Goal: Task Accomplishment & Management: Manage account settings

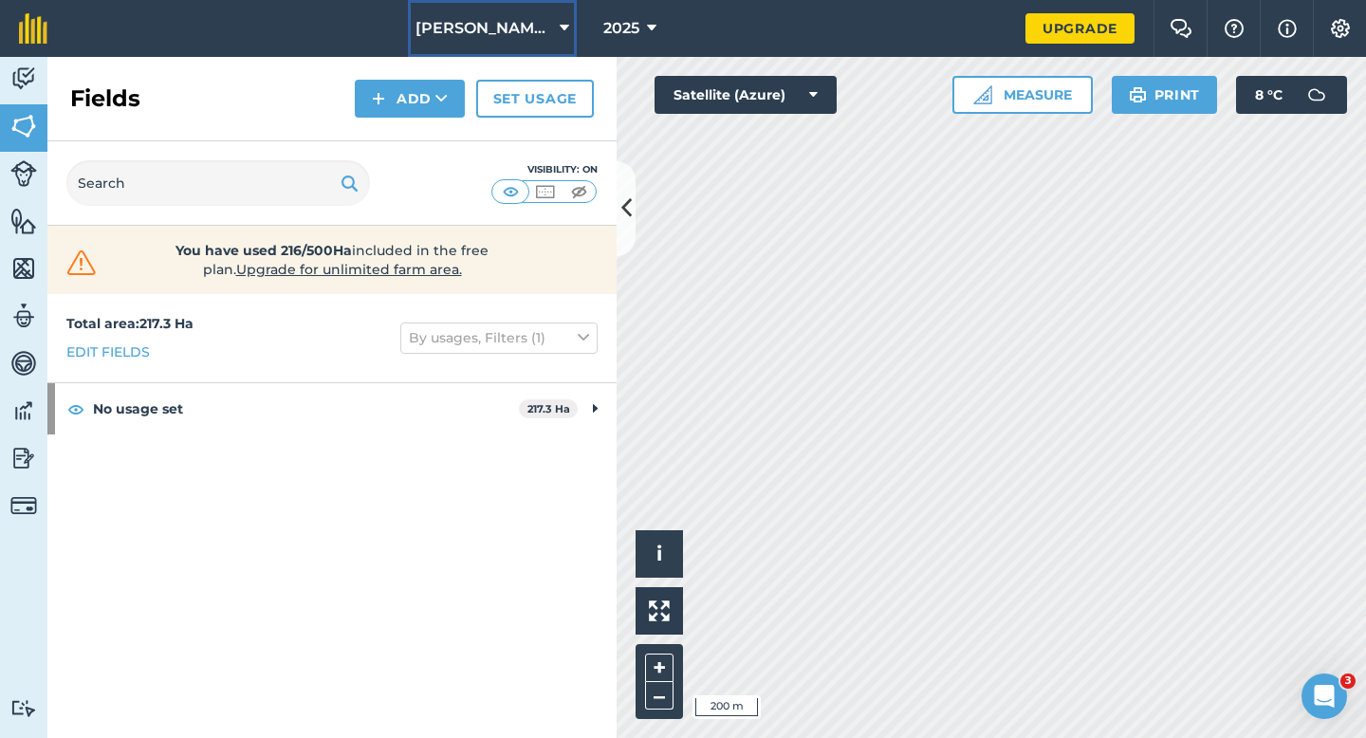
click at [539, 39] on span "[PERSON_NAME] & Sons Farming LTD" at bounding box center [483, 28] width 137 height 23
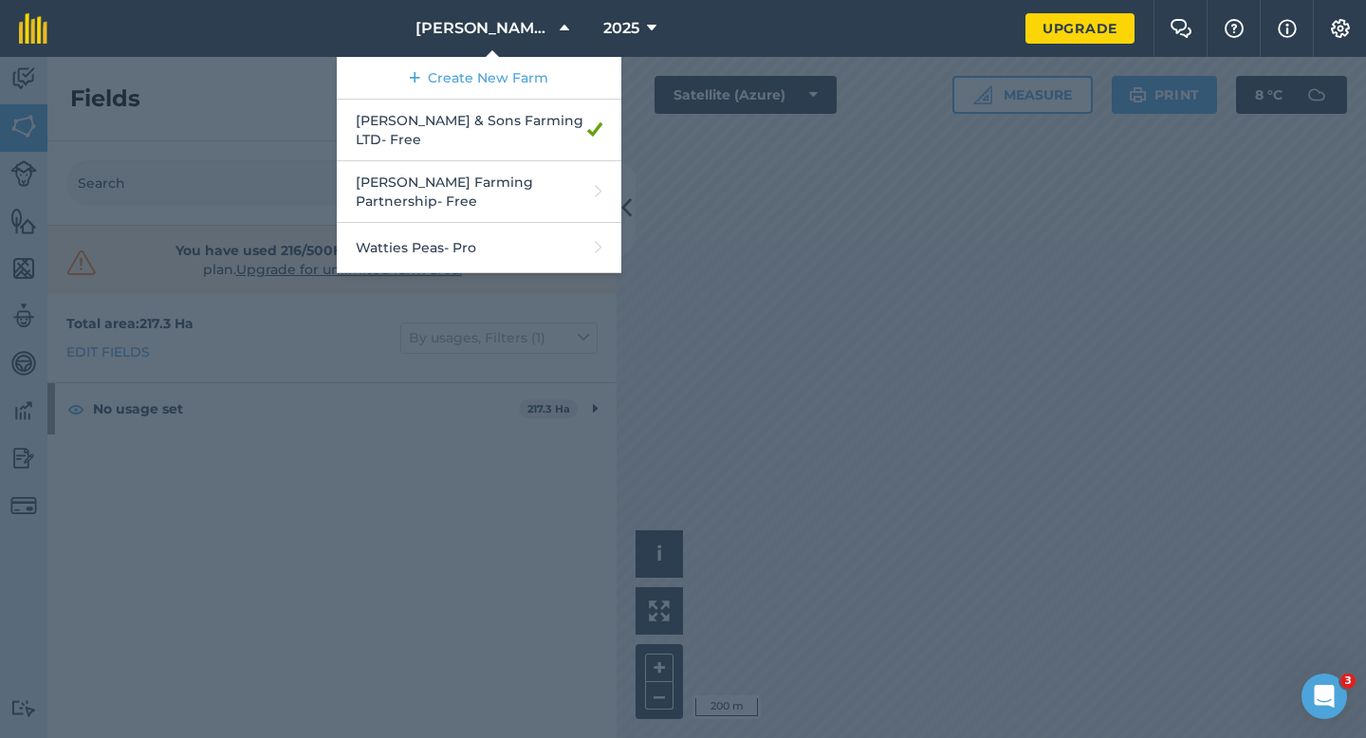
click at [889, 209] on div at bounding box center [683, 397] width 1366 height 681
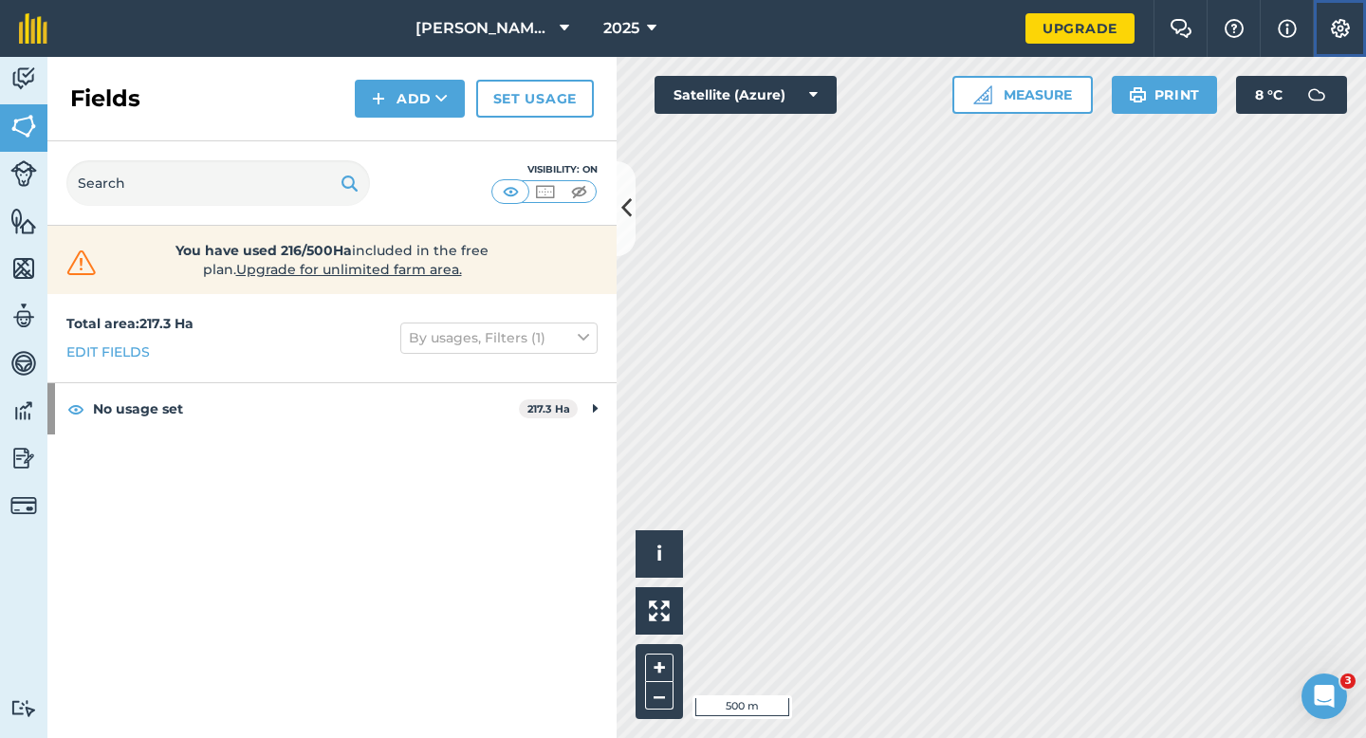
click at [1357, 36] on button "Settings" at bounding box center [1339, 28] width 53 height 57
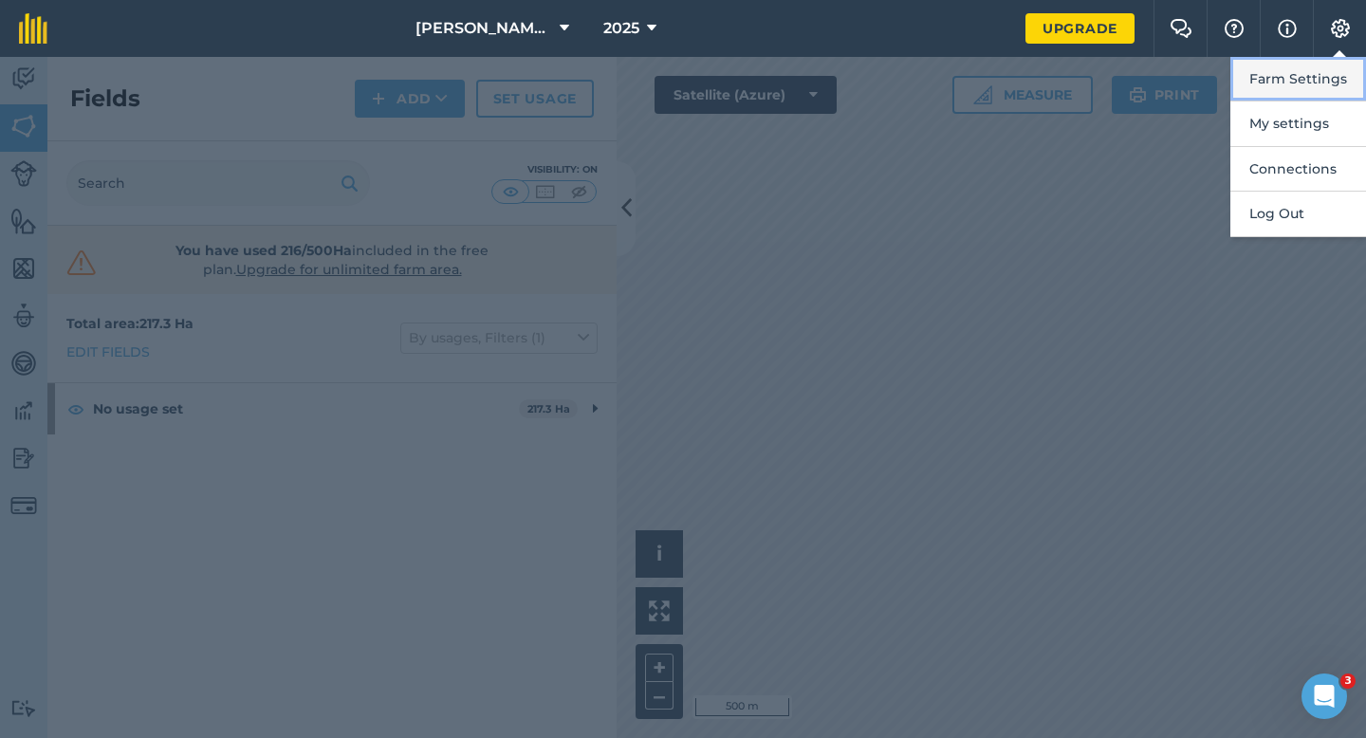
click at [1351, 67] on button "Farm Settings" at bounding box center [1298, 79] width 136 height 45
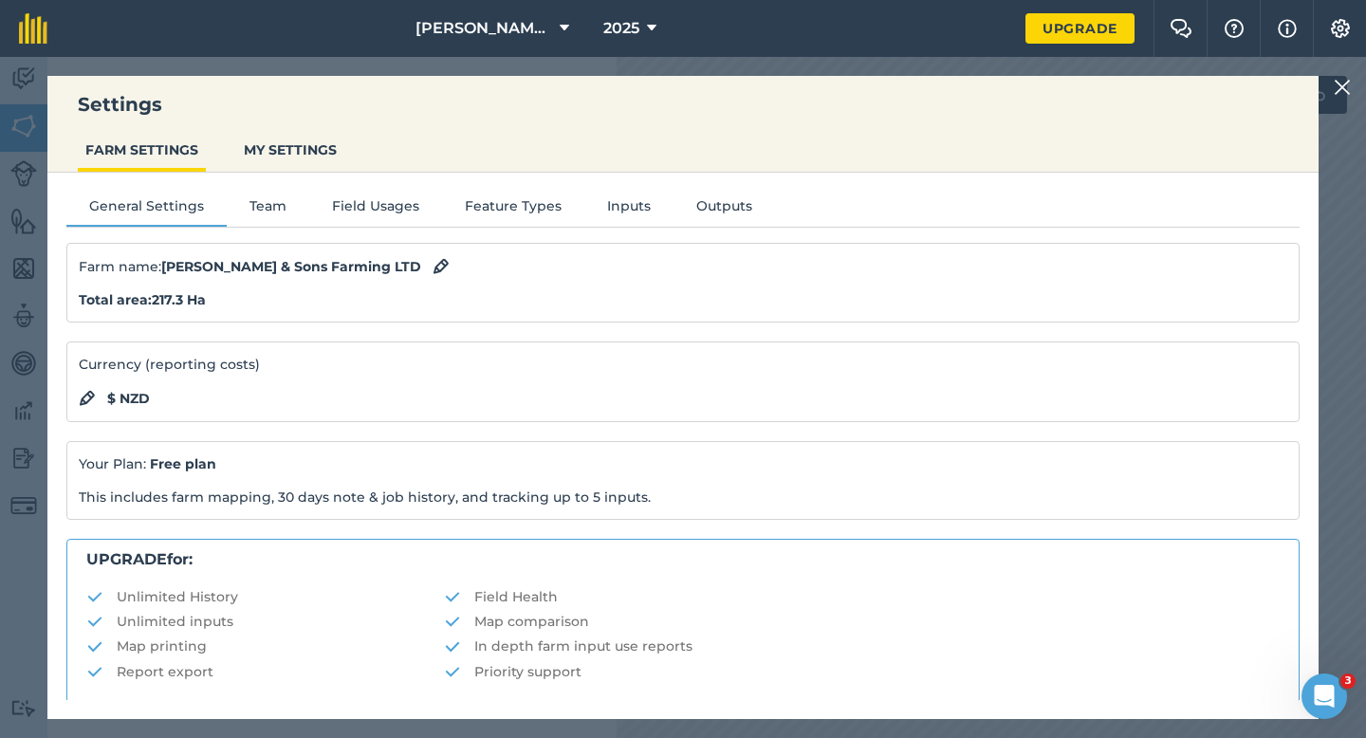
scroll to position [364, 0]
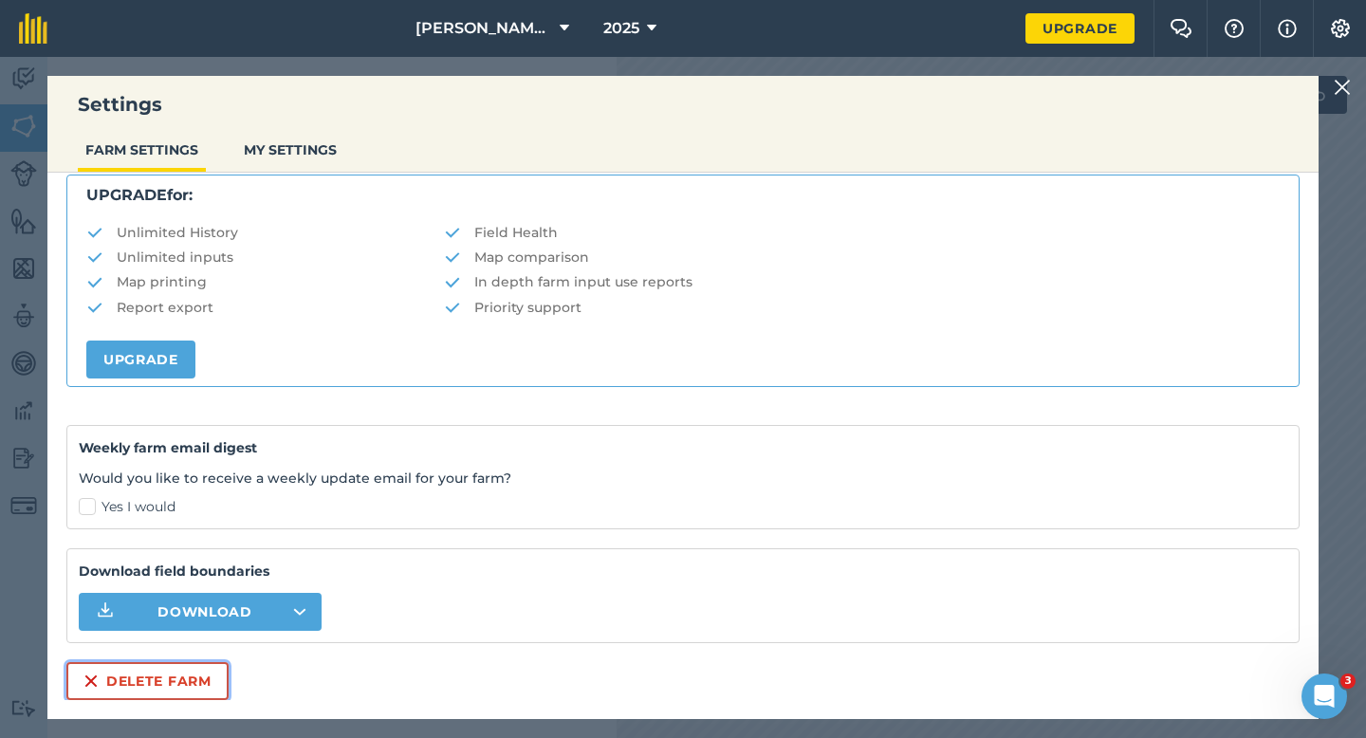
click at [124, 681] on button "Delete farm" at bounding box center [147, 681] width 162 height 38
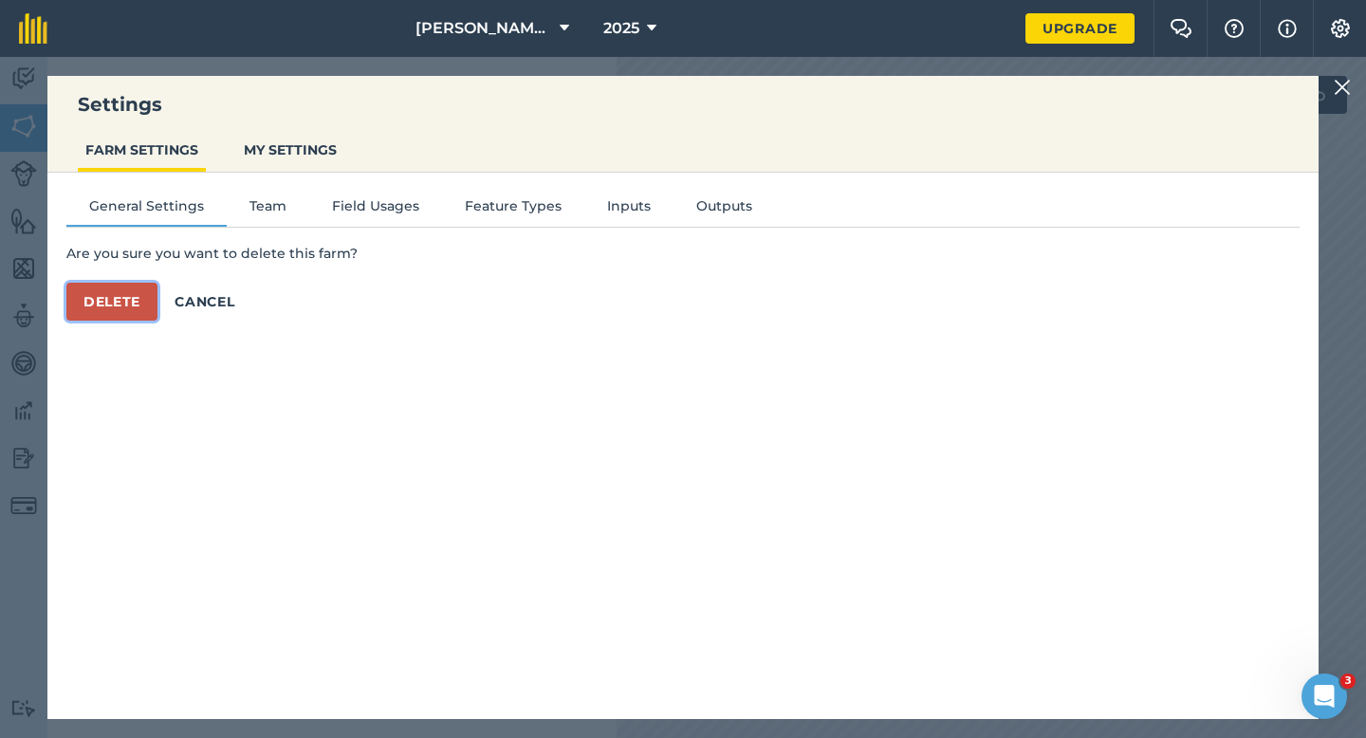
click at [135, 305] on button "Delete" at bounding box center [111, 302] width 91 height 38
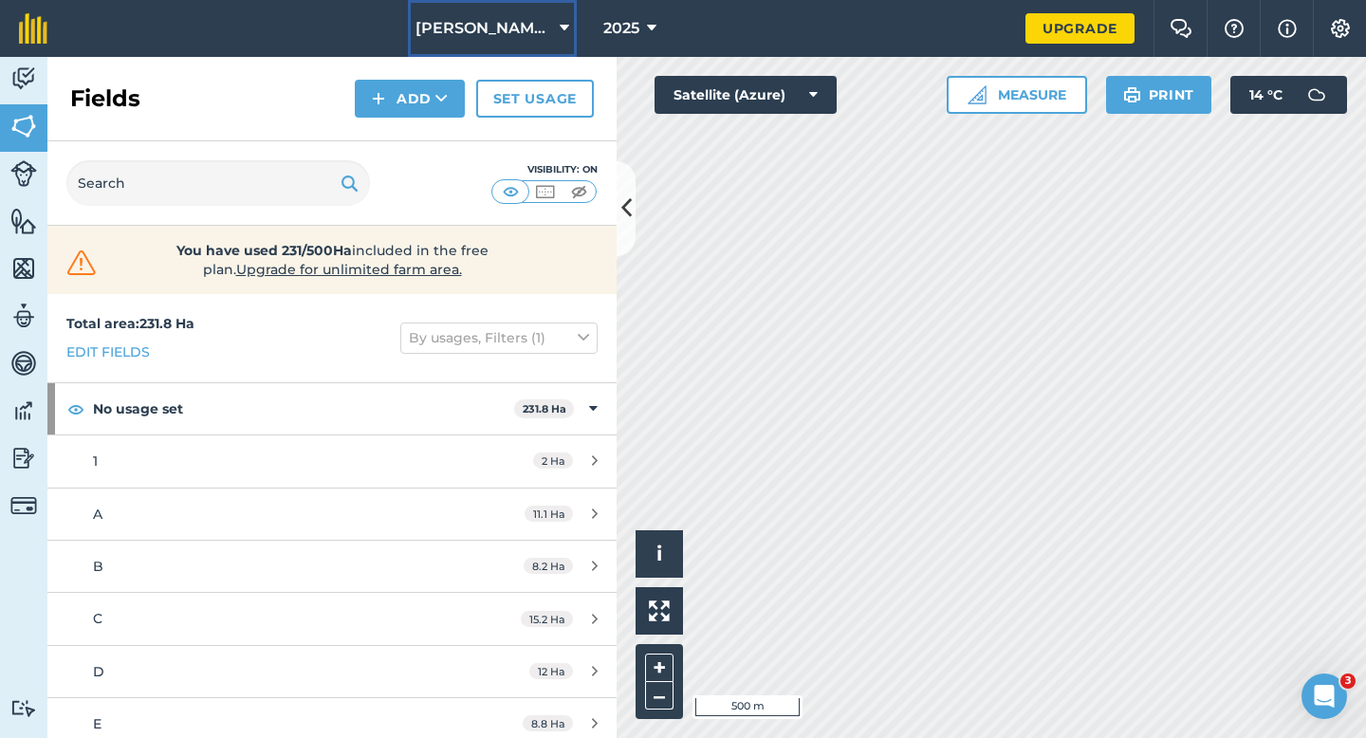
click at [459, 6] on button "[PERSON_NAME] Farming Partnership" at bounding box center [492, 28] width 169 height 57
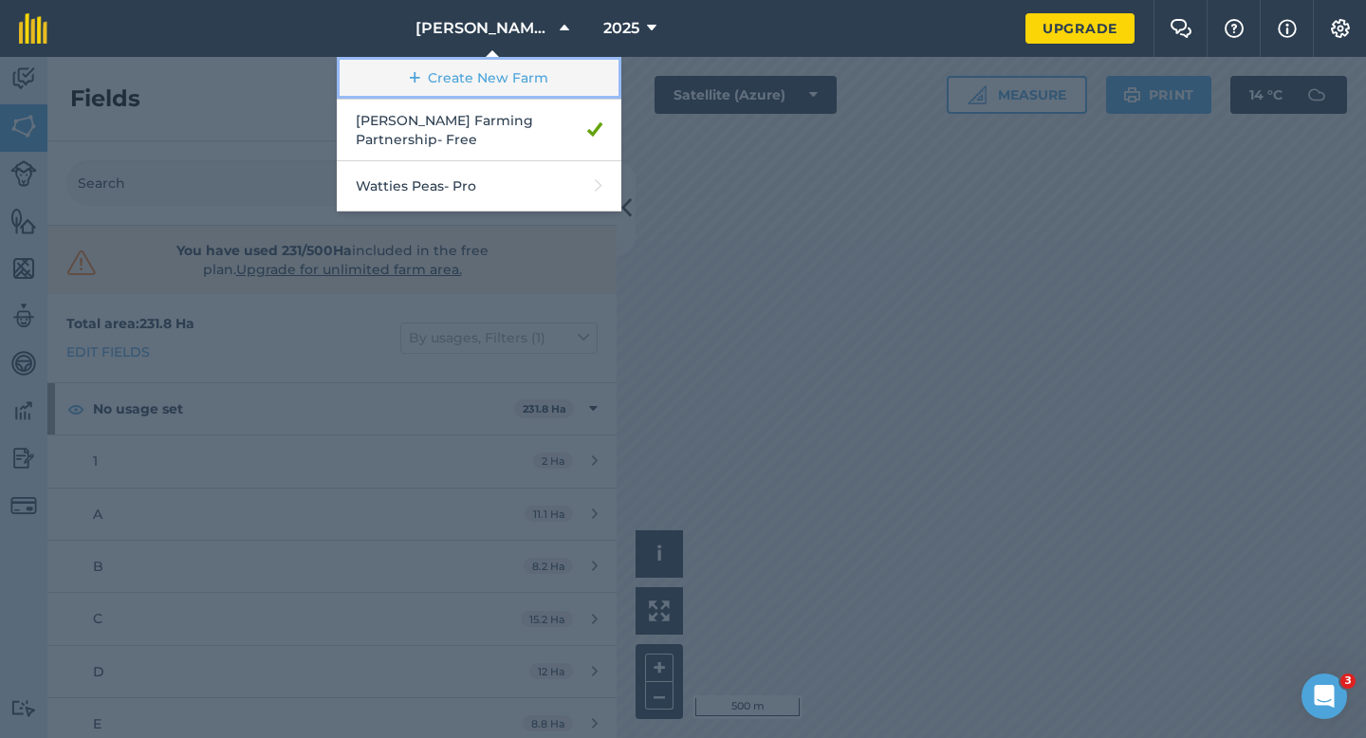
click at [470, 78] on link "Create New Farm" at bounding box center [479, 78] width 285 height 43
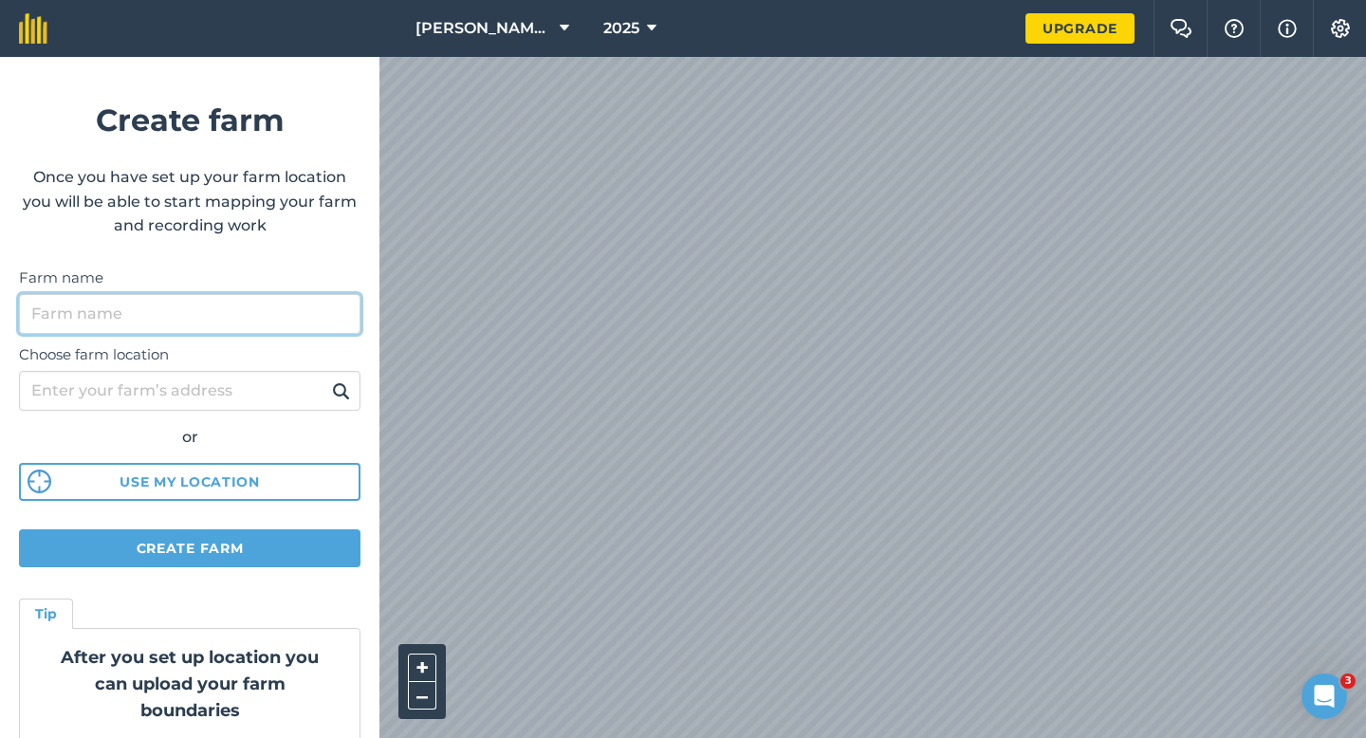
click at [308, 300] on input "Farm name" at bounding box center [189, 314] width 341 height 40
type input "[PERSON_NAME] & Sons"
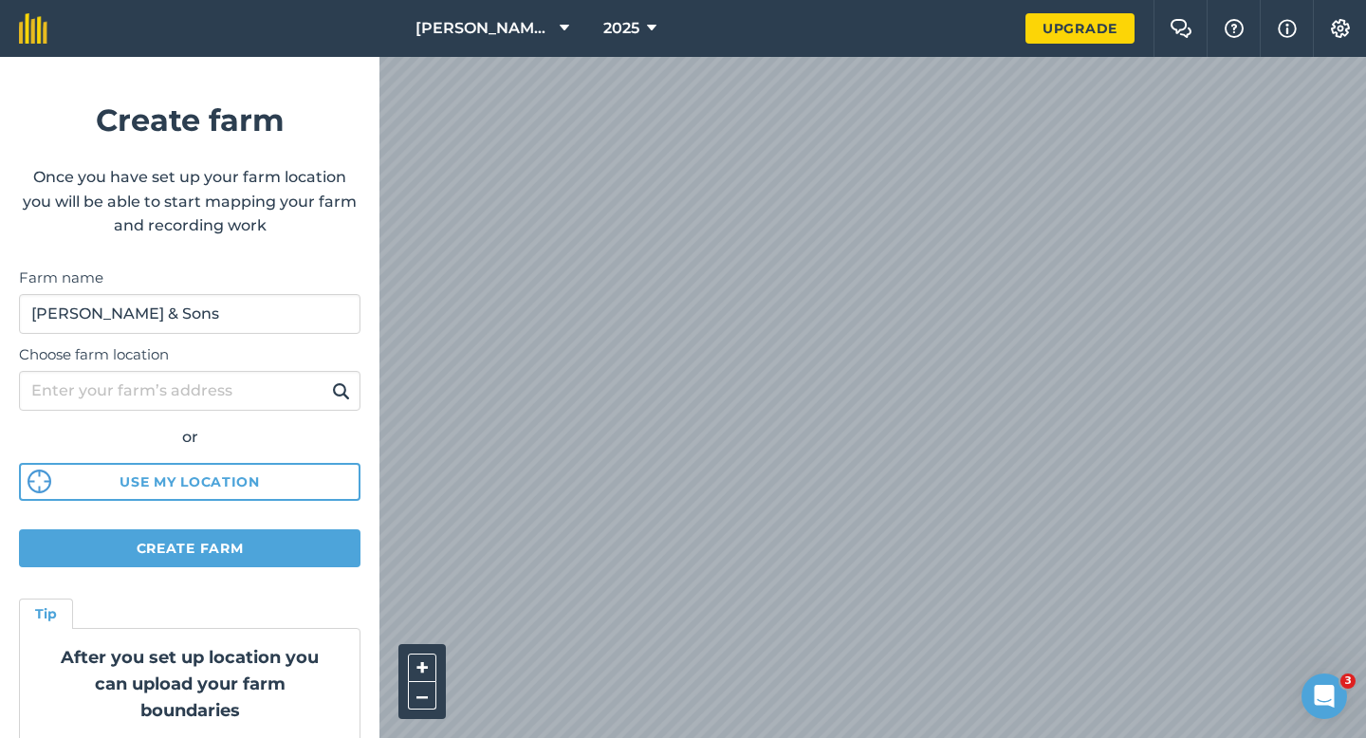
click at [895, 54] on div "[PERSON_NAME] Farming Partnership 2025 Upgrade Farm Chat Help Info Settings Cre…" at bounding box center [683, 28] width 1366 height 57
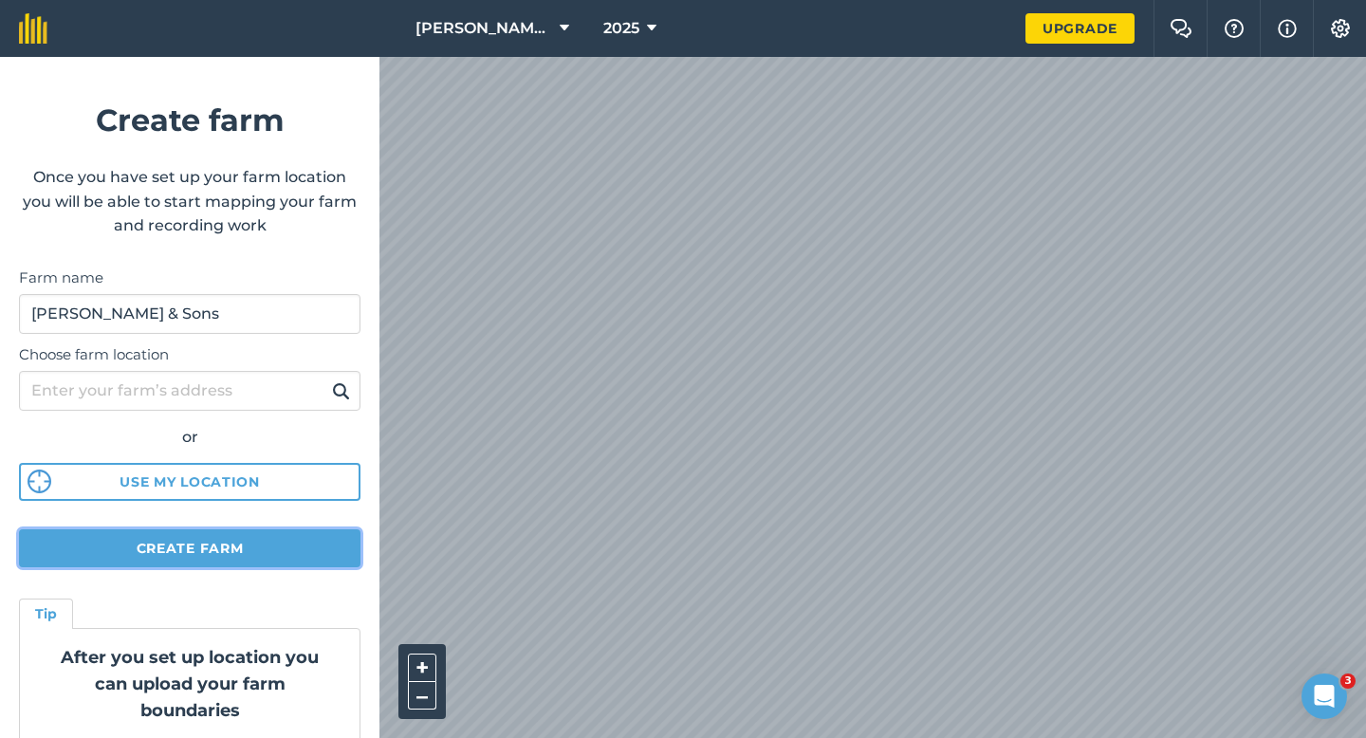
click at [240, 541] on button "Create farm" at bounding box center [189, 548] width 341 height 38
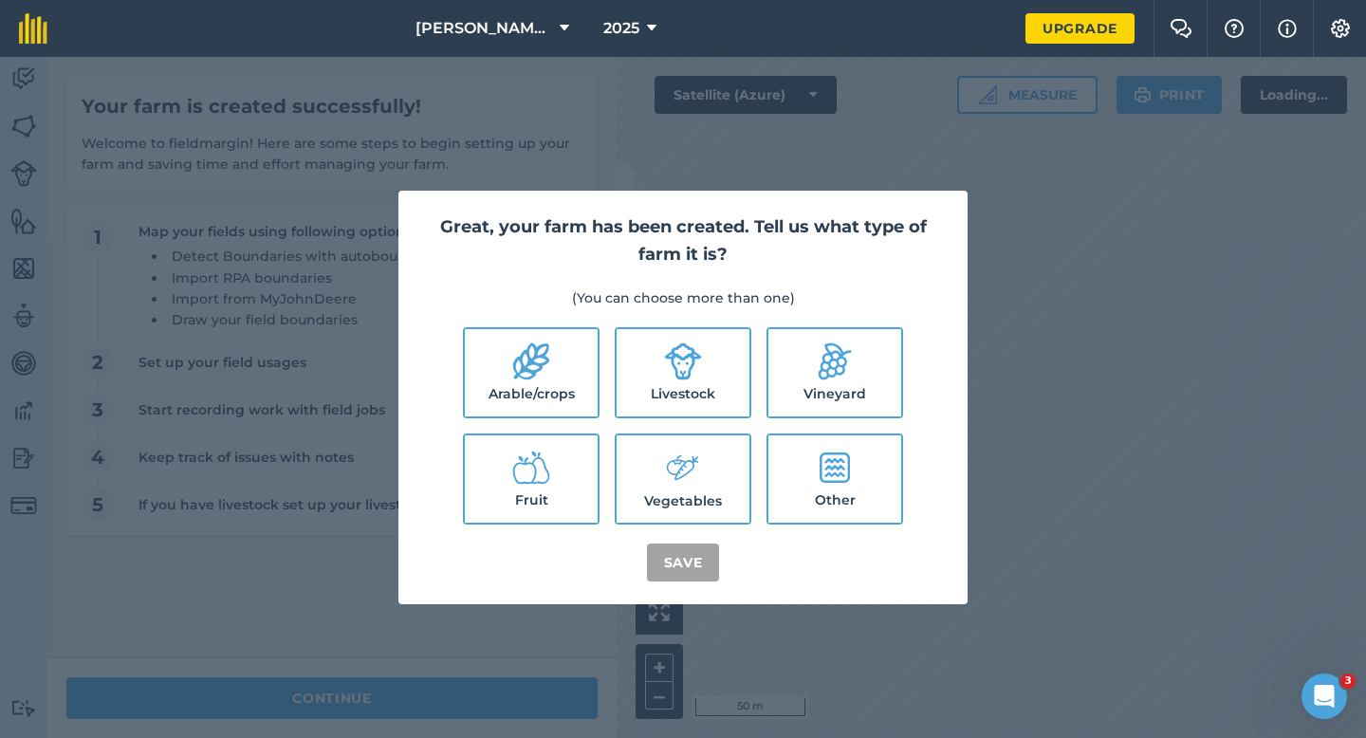
click at [562, 378] on label "Arable/crops" at bounding box center [531, 372] width 133 height 87
checkbox input "true"
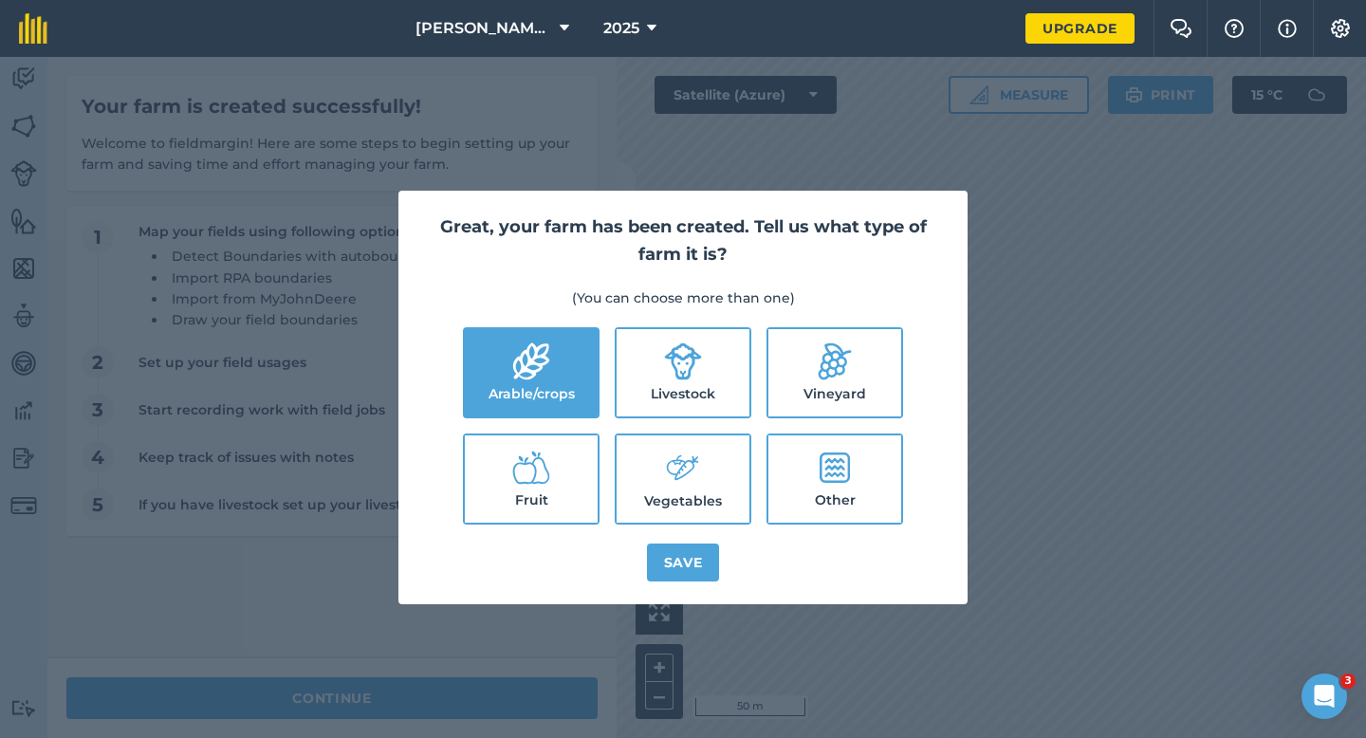
click at [692, 393] on label "Livestock" at bounding box center [683, 372] width 133 height 87
checkbox input "true"
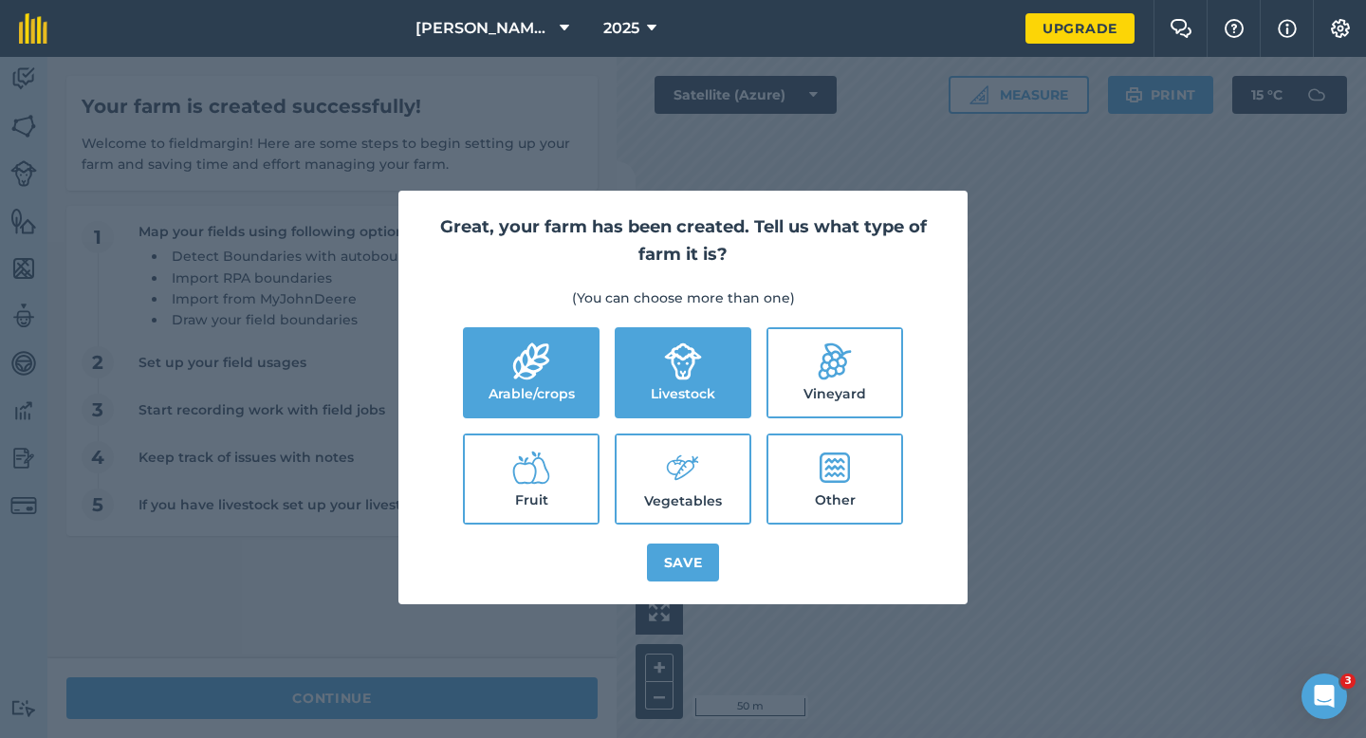
click at [704, 477] on label "Vegetables" at bounding box center [683, 478] width 133 height 87
checkbox input "true"
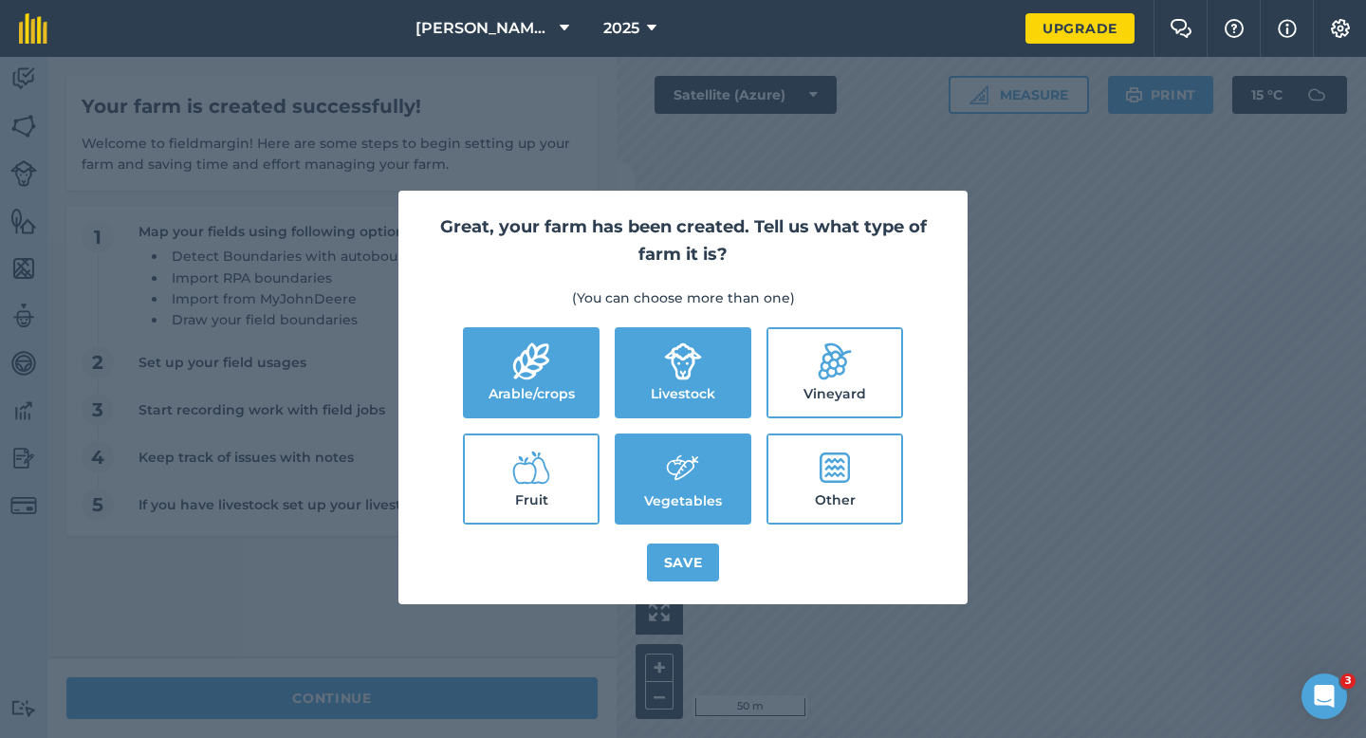
click at [702, 584] on div "Great, your farm has been created. Tell us what type of farm it is? (You can ch…" at bounding box center [682, 398] width 569 height 414
click at [702, 551] on button "Save" at bounding box center [683, 562] width 73 height 38
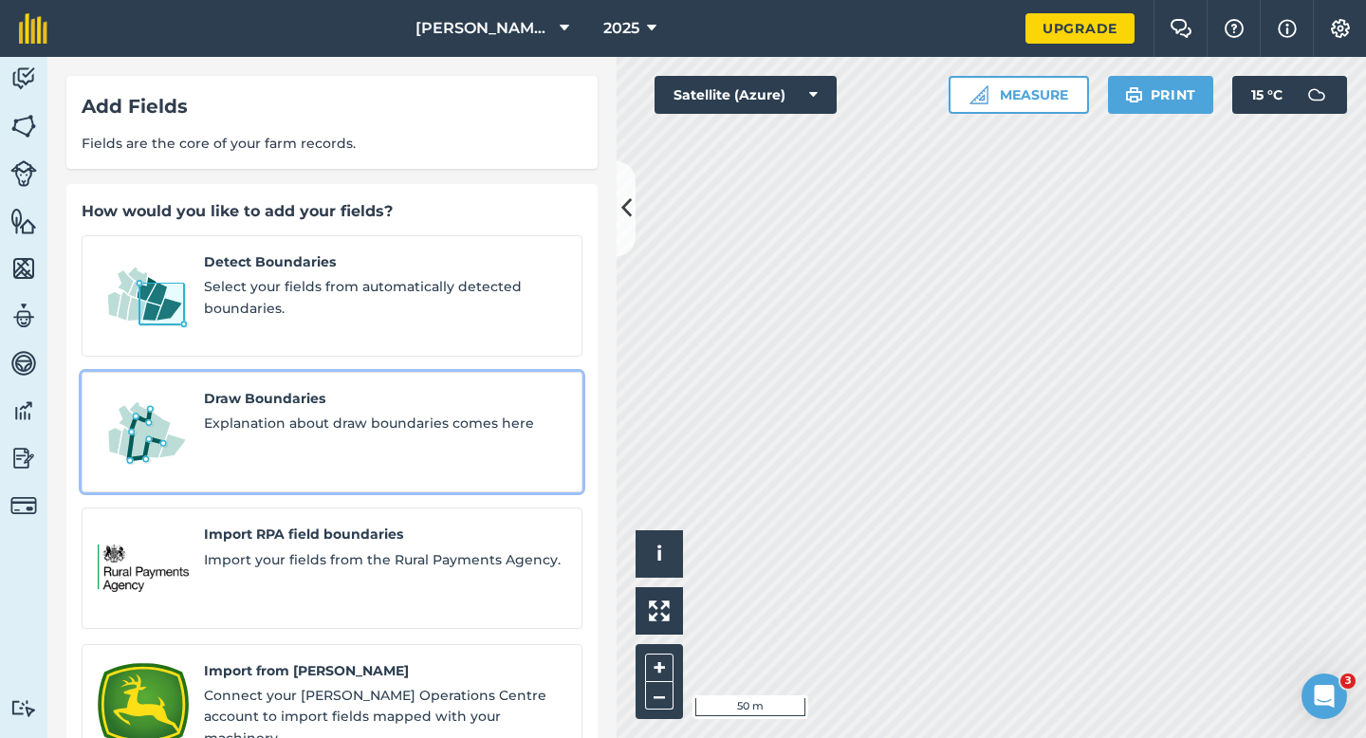
click at [330, 413] on span "Explanation about draw boundaries comes here" at bounding box center [385, 423] width 362 height 21
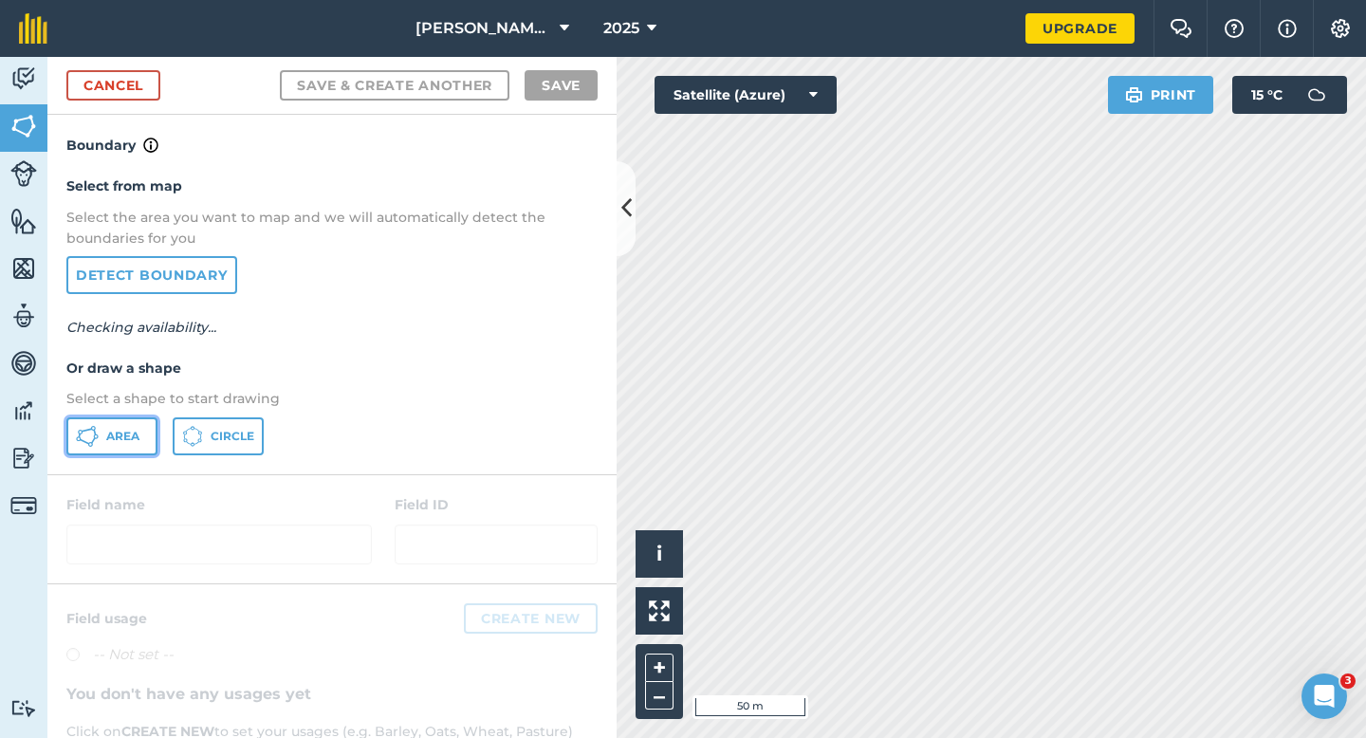
click at [121, 433] on span "Area" at bounding box center [122, 436] width 33 height 15
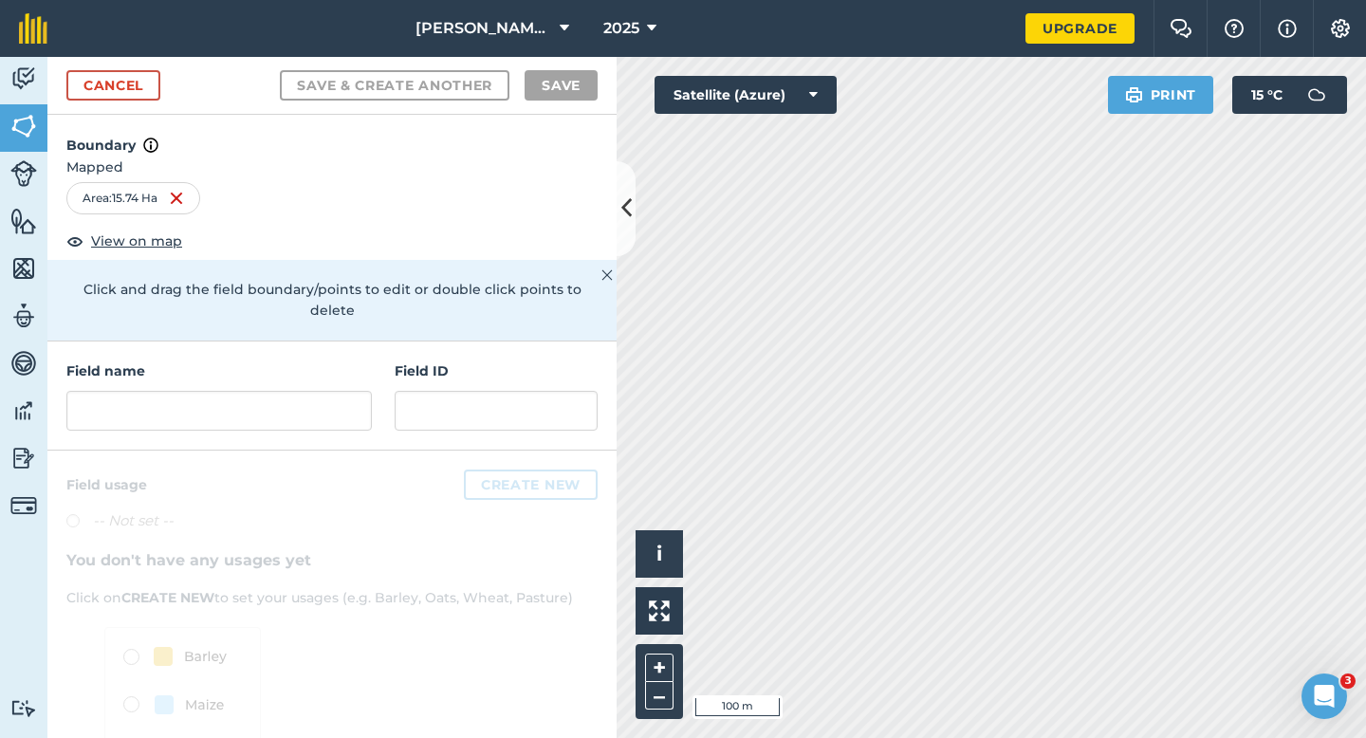
click at [178, 424] on div "Field name Field ID" at bounding box center [331, 395] width 569 height 109
click at [183, 391] on input "text" at bounding box center [218, 411] width 305 height 40
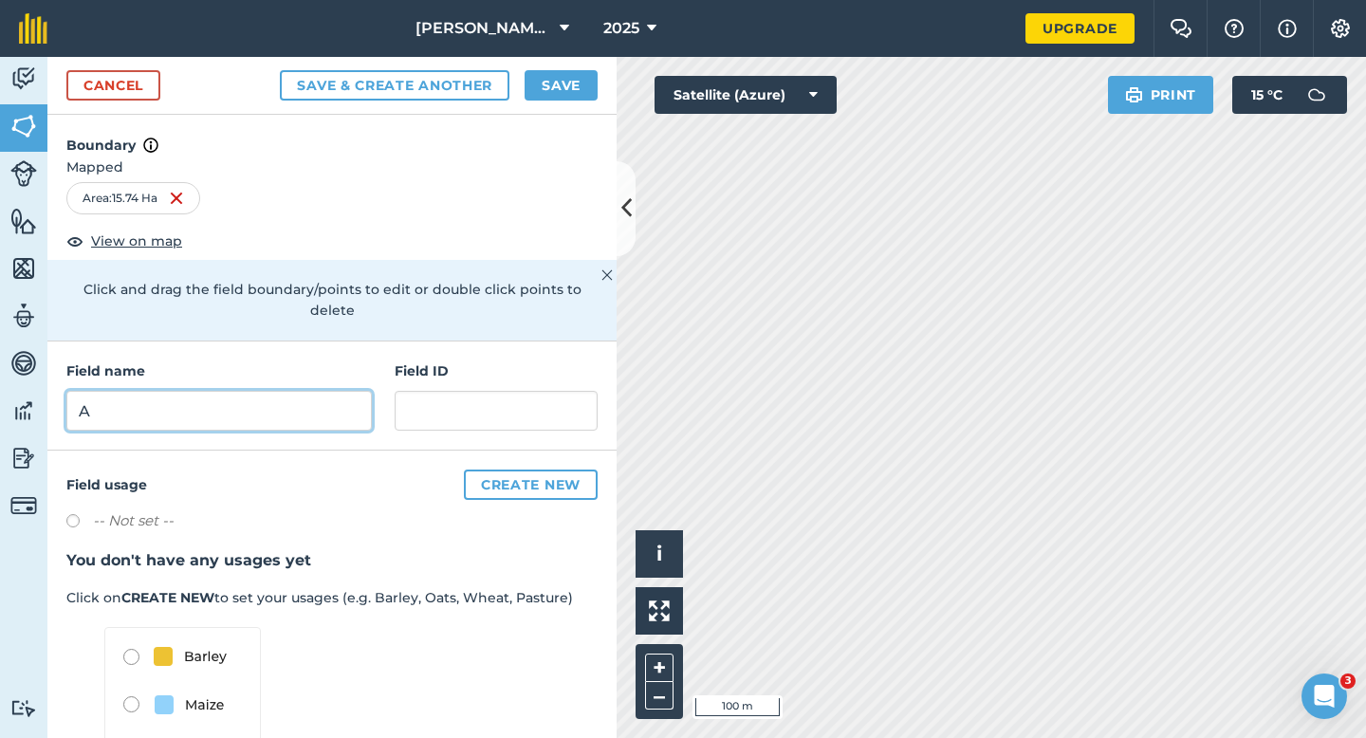
type input "A"
click at [554, 76] on button "Save" at bounding box center [561, 85] width 73 height 30
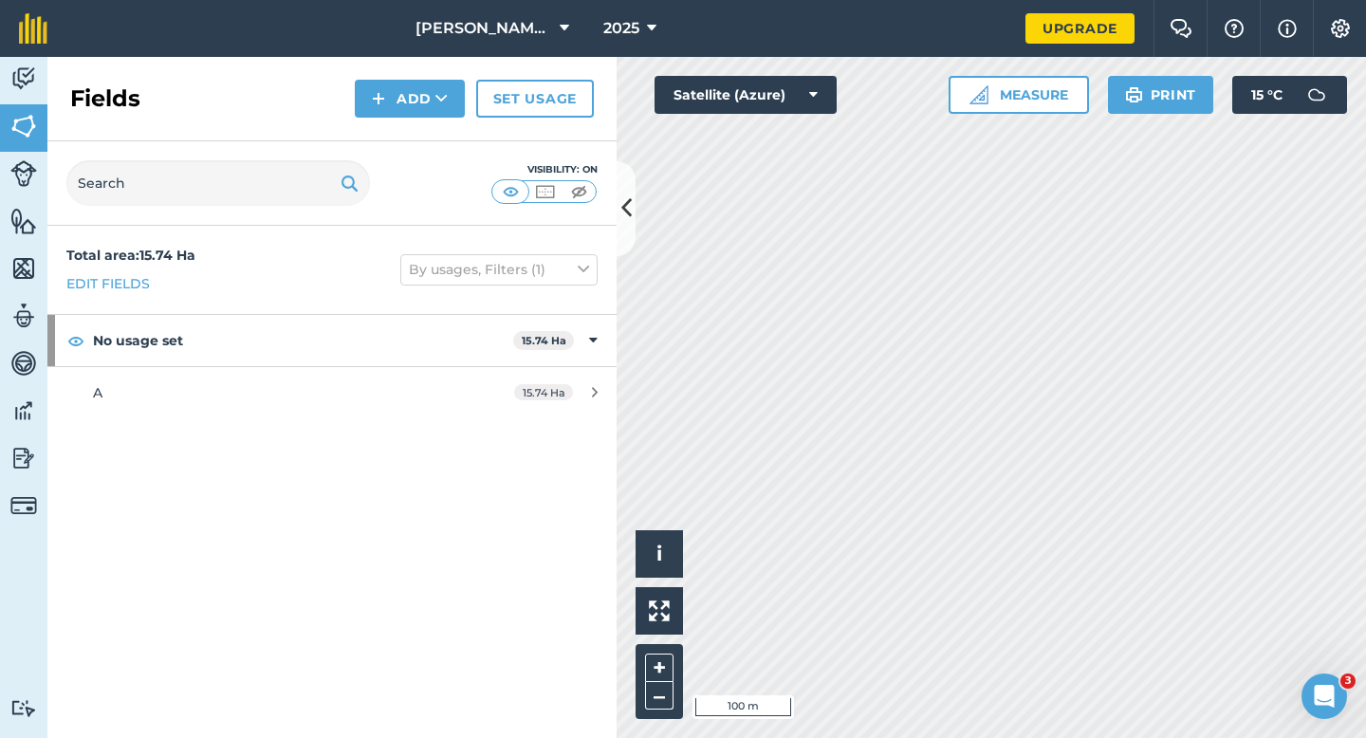
click at [451, 546] on div "Activity Fields Livestock Features Maps Team Vehicles Data Reporting Billing Tu…" at bounding box center [683, 397] width 1366 height 681
click at [378, 97] on img at bounding box center [378, 98] width 13 height 23
click at [378, 157] on link "Draw" at bounding box center [410, 141] width 104 height 42
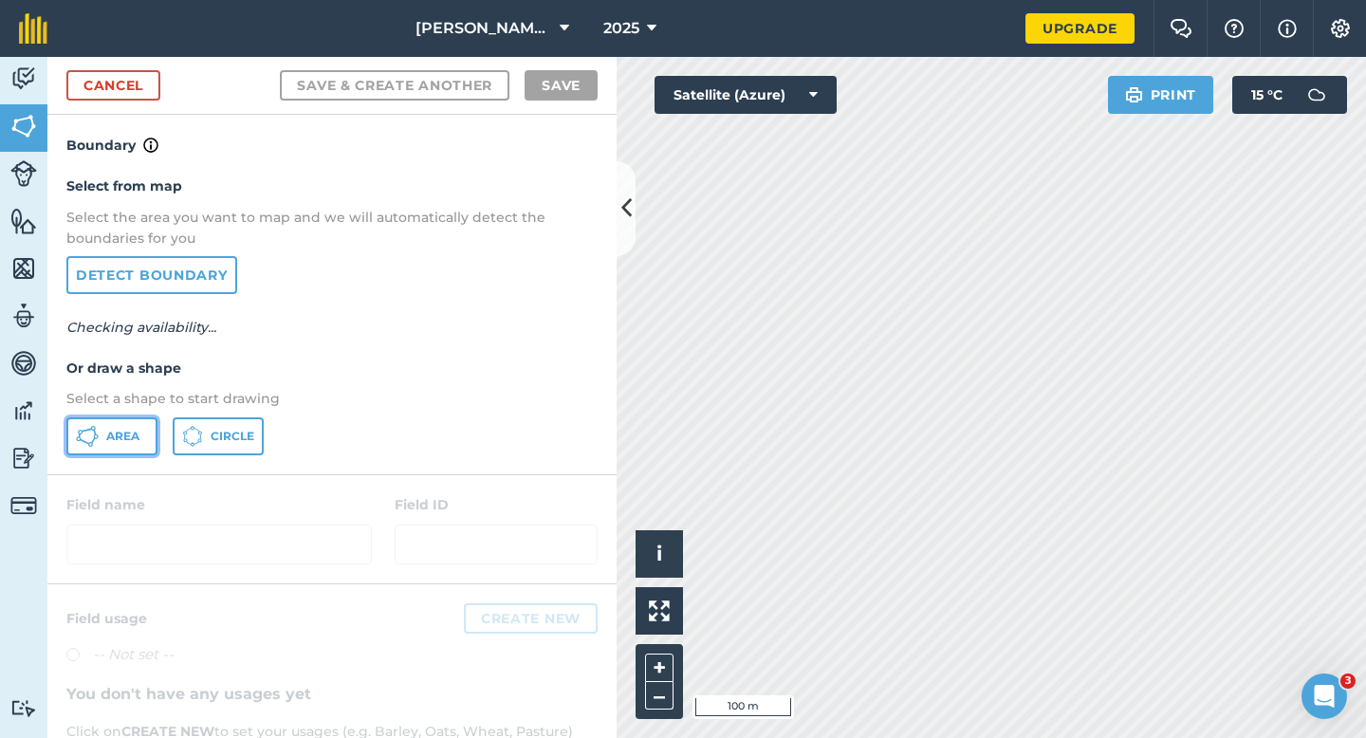
click at [127, 425] on button "Area" at bounding box center [111, 436] width 91 height 38
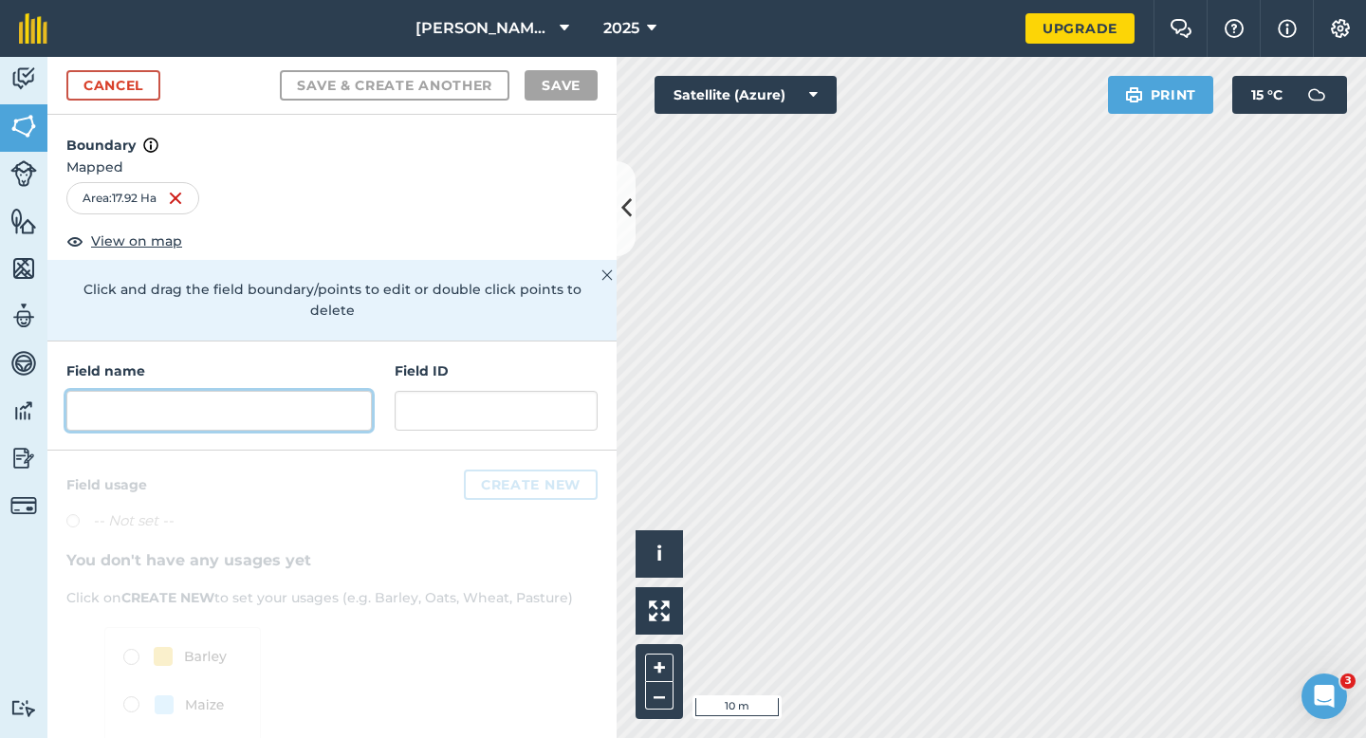
click at [172, 401] on input "text" at bounding box center [218, 411] width 305 height 40
type input "b"
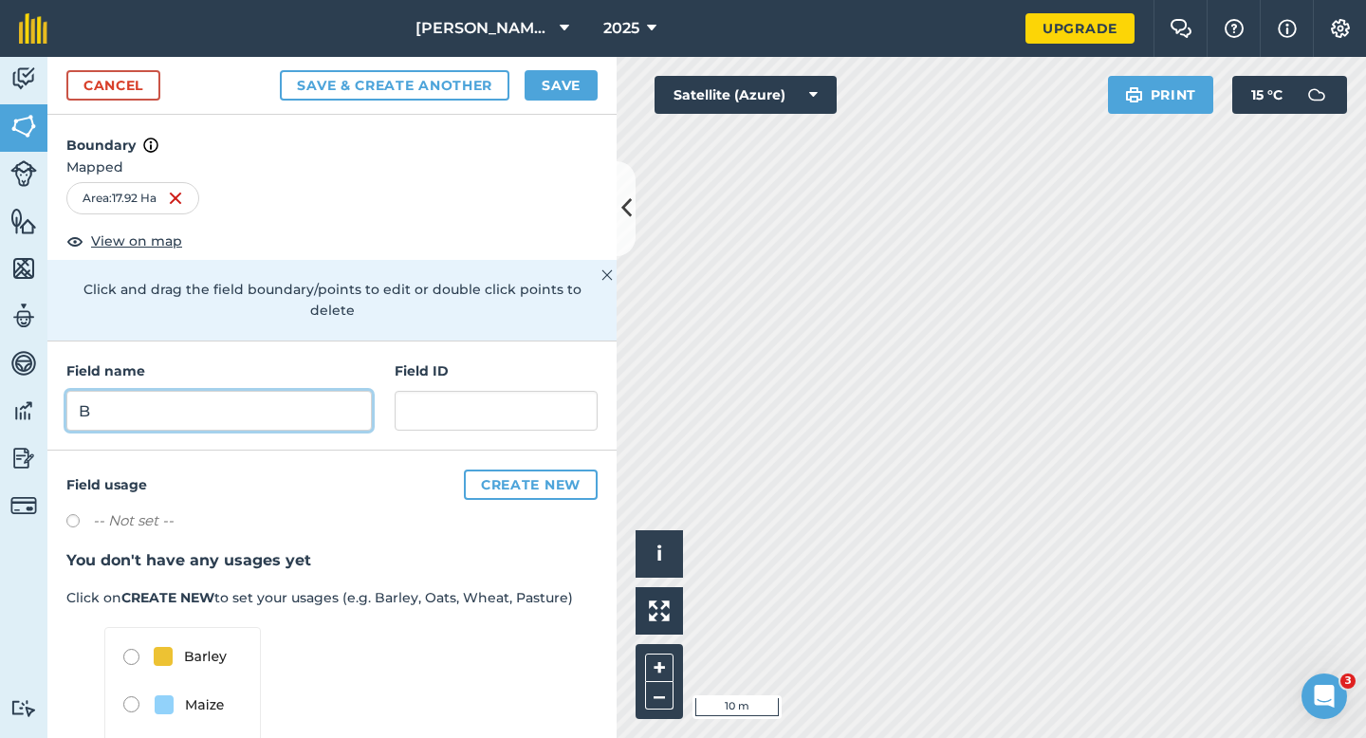
type input "B"
click at [574, 83] on button "Save" at bounding box center [561, 85] width 73 height 30
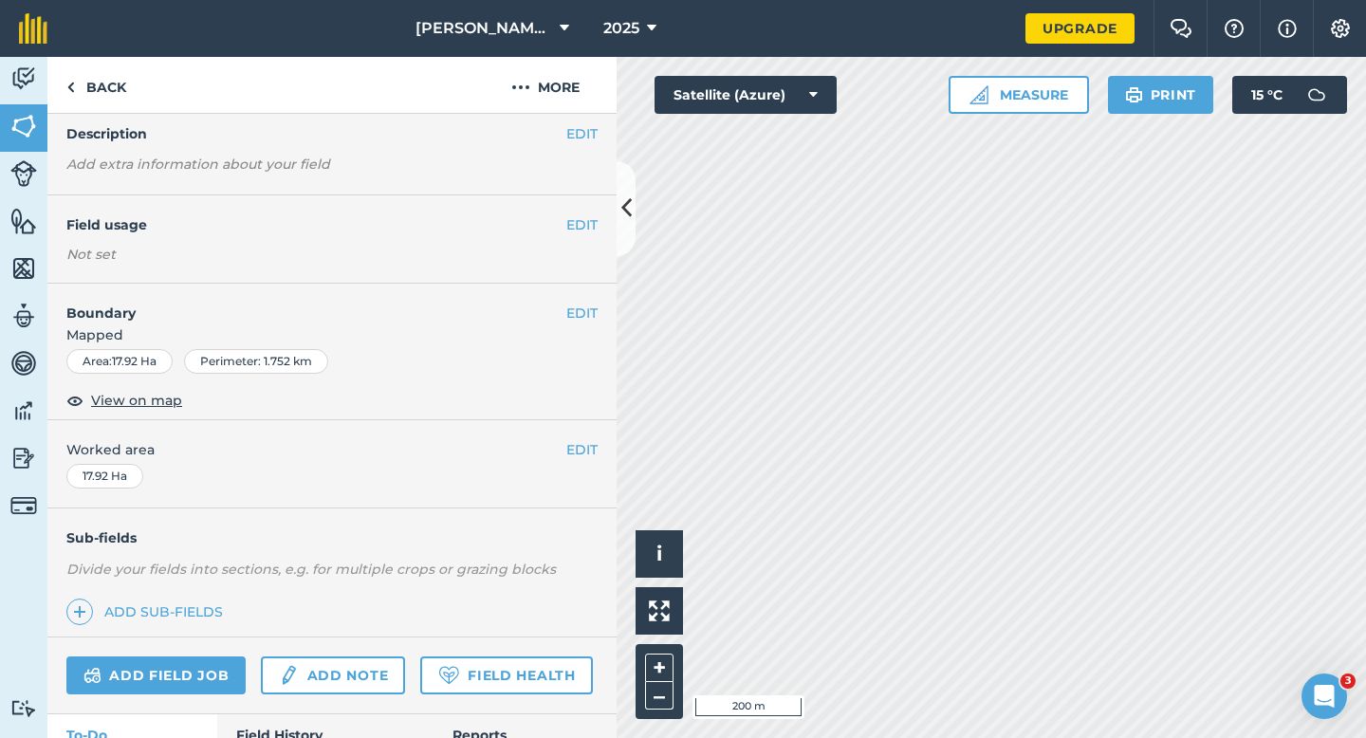
scroll to position [86, 0]
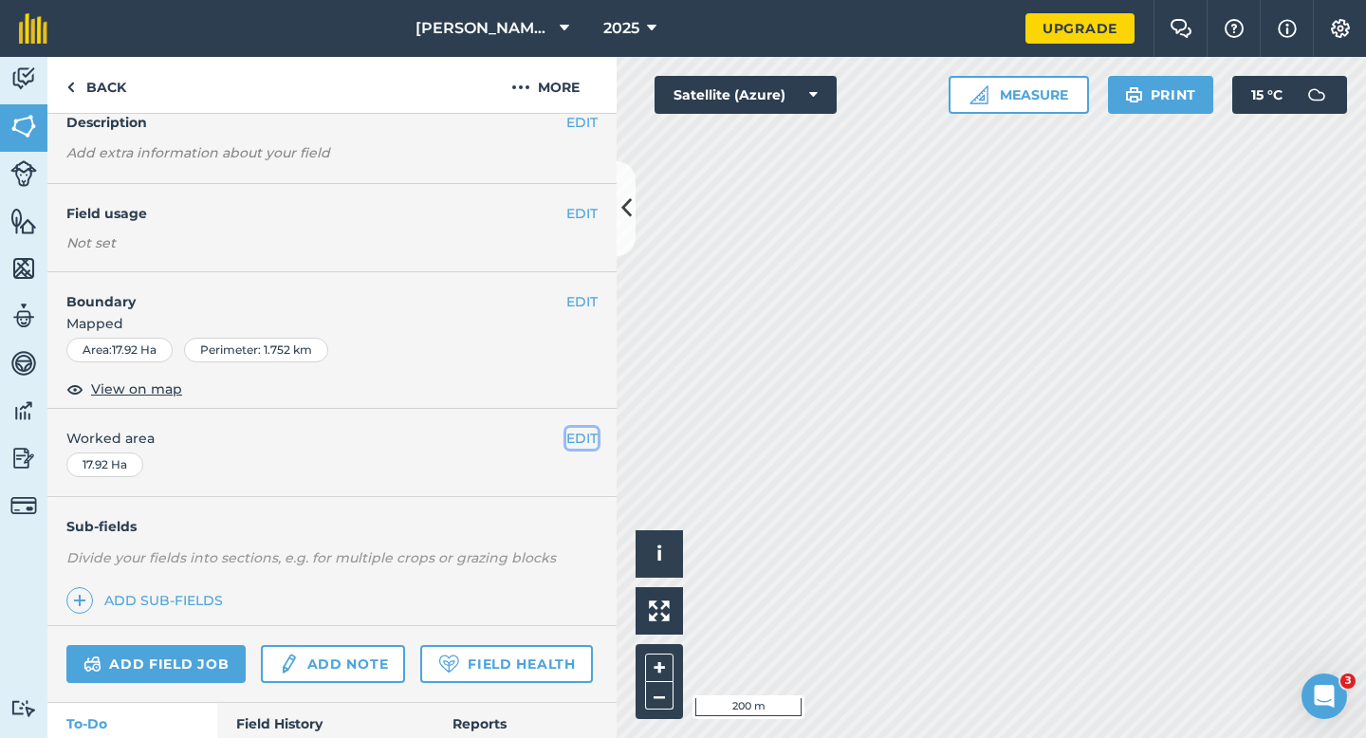
click at [572, 441] on button "EDIT" at bounding box center [581, 438] width 31 height 21
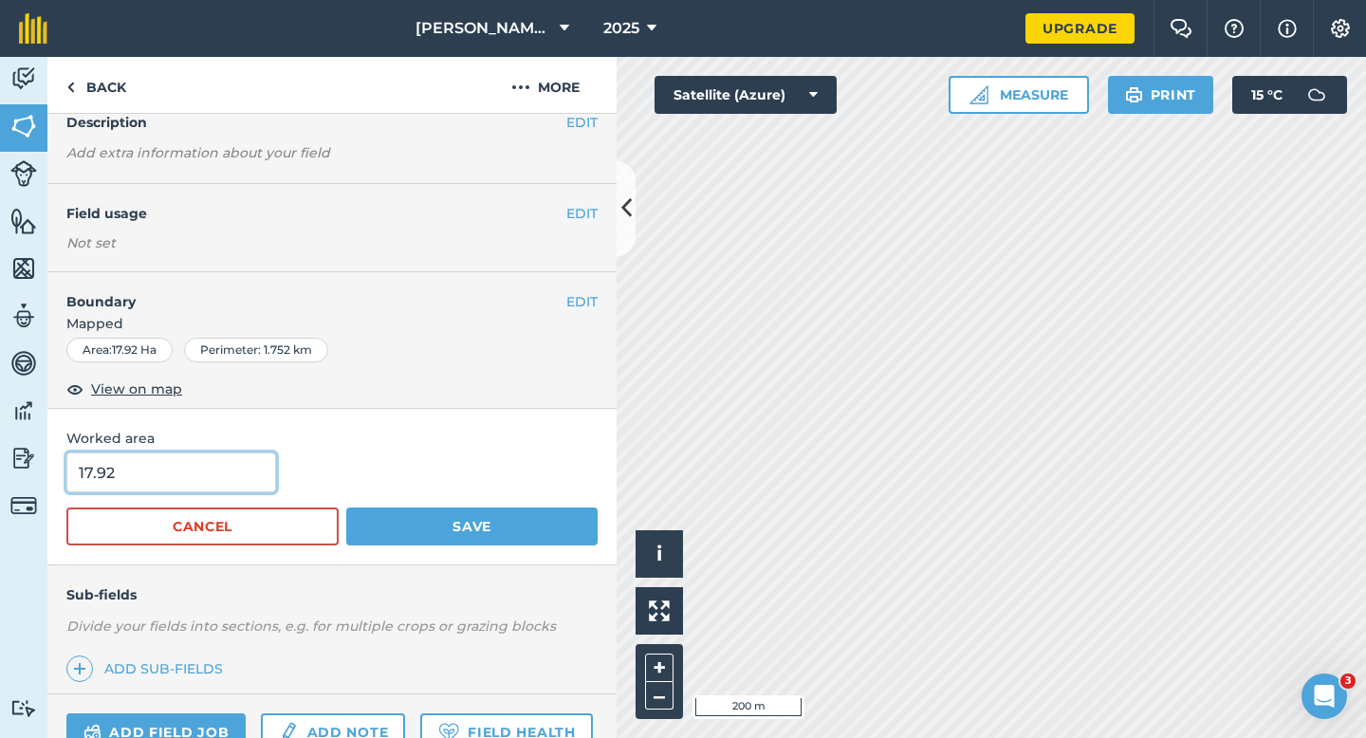
click at [253, 475] on input "17.92" at bounding box center [171, 472] width 210 height 40
type input "18"
click at [346, 507] on button "Save" at bounding box center [471, 526] width 251 height 38
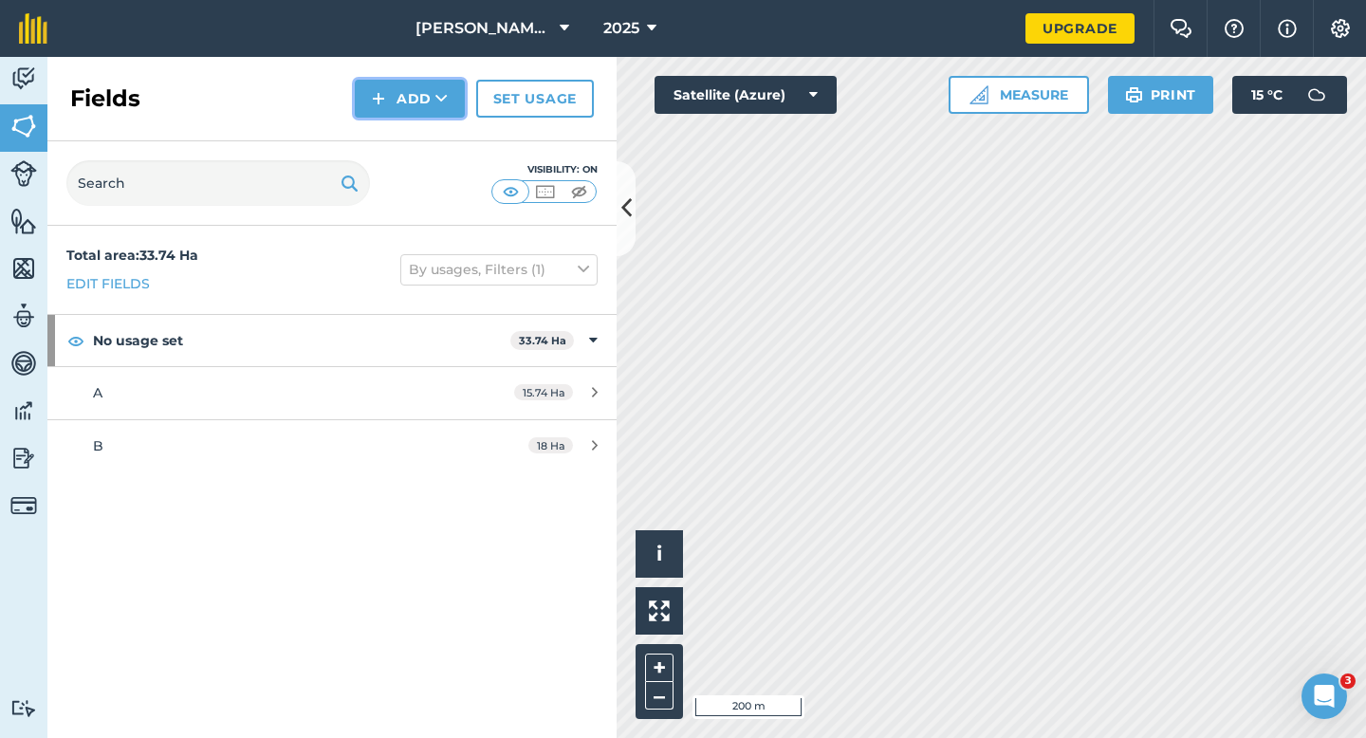
click at [382, 107] on img at bounding box center [378, 98] width 13 height 23
click at [382, 137] on link "Draw" at bounding box center [410, 141] width 104 height 42
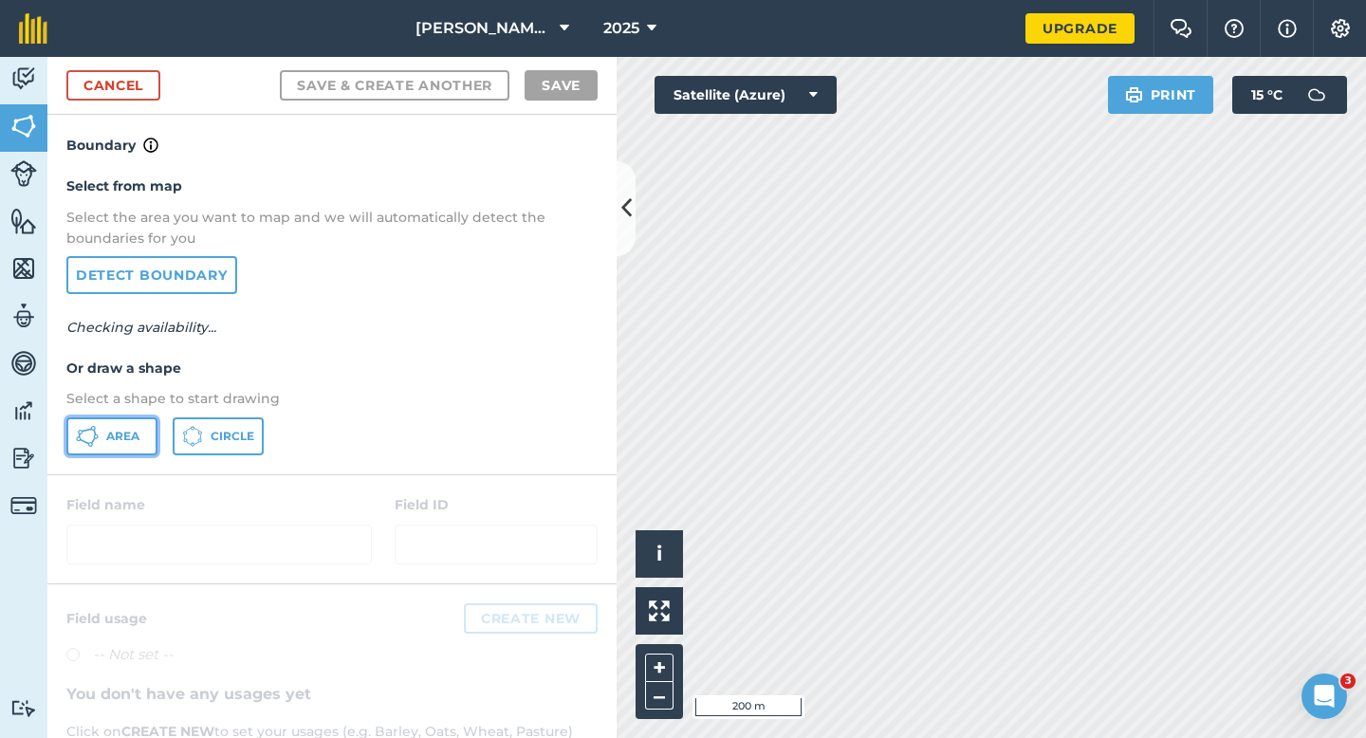
click at [97, 453] on button "Area" at bounding box center [111, 436] width 91 height 38
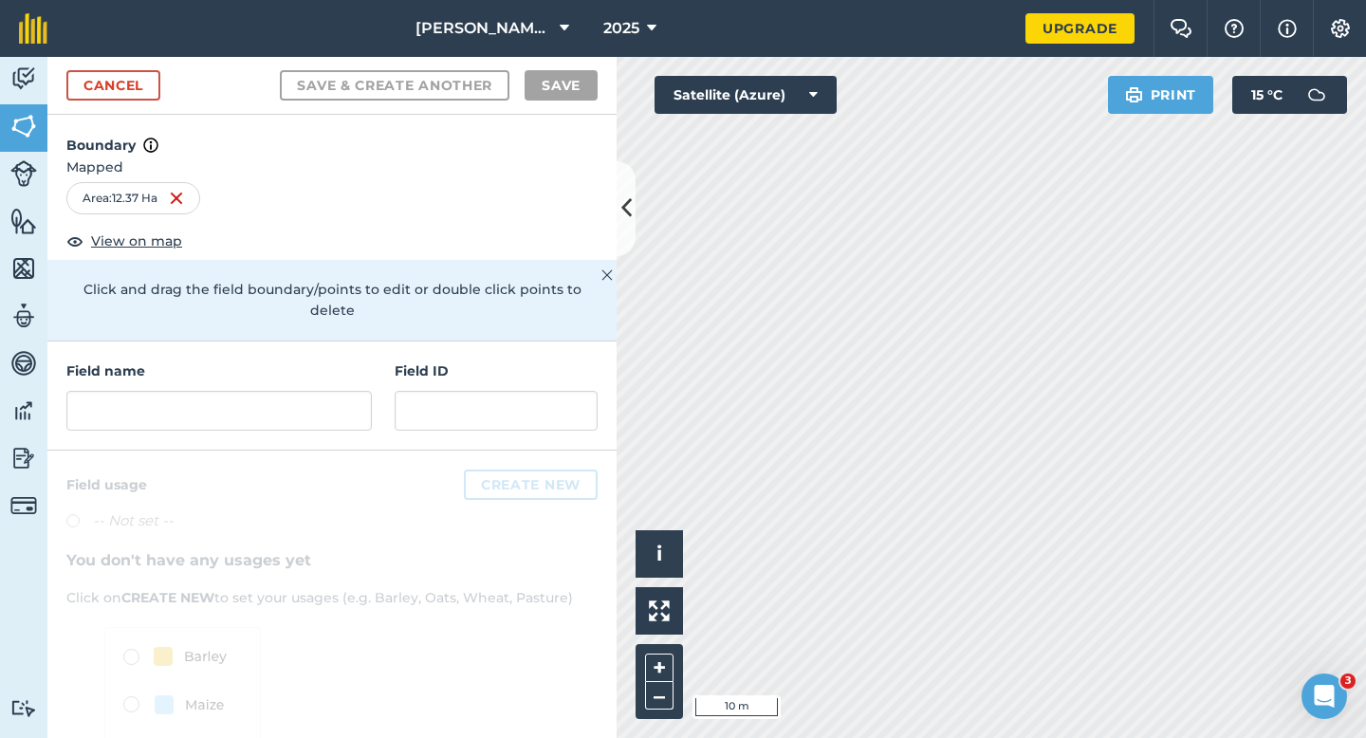
click at [226, 416] on div "Field name Field ID" at bounding box center [331, 395] width 569 height 109
click at [228, 394] on input "text" at bounding box center [218, 411] width 305 height 40
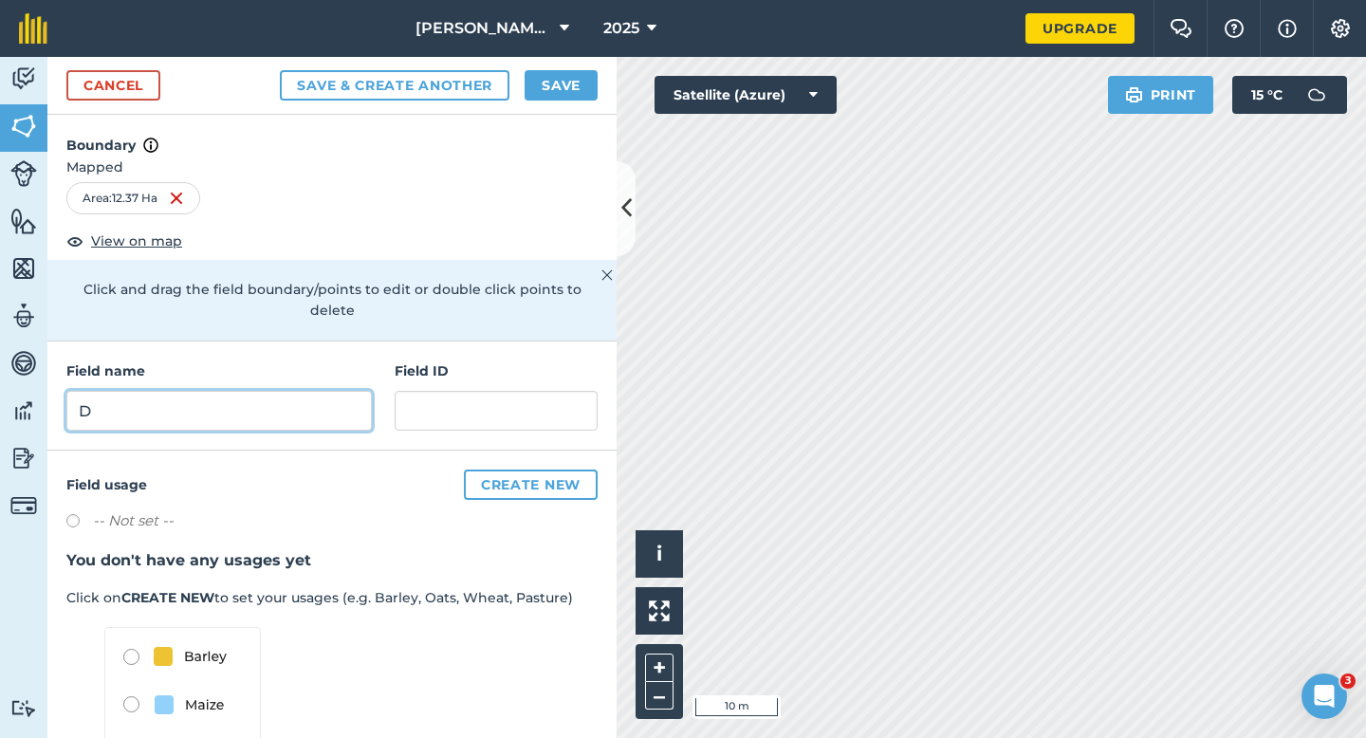
type input "D"
click at [555, 72] on button "Save" at bounding box center [561, 85] width 73 height 30
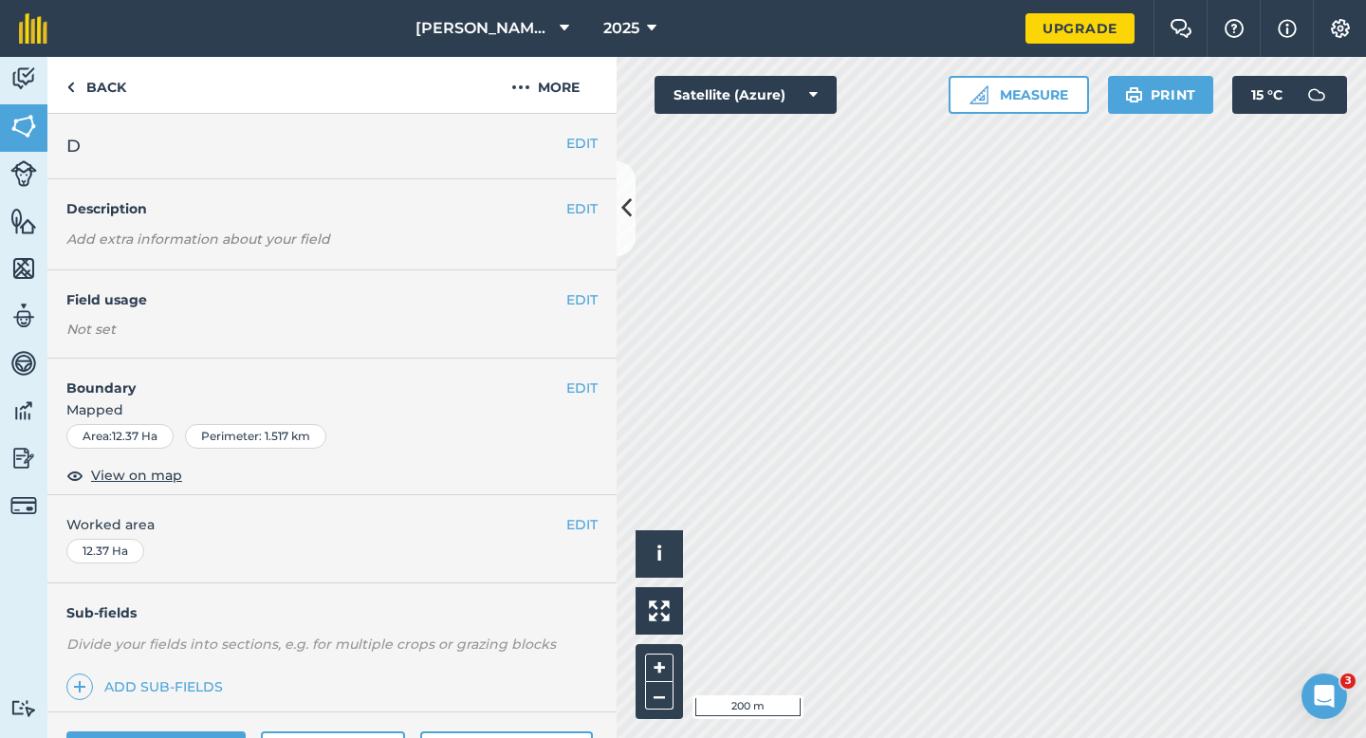
click at [611, 520] on div "EDIT Worked area 12.37 Ha" at bounding box center [331, 539] width 569 height 88
click at [589, 520] on button "EDIT" at bounding box center [581, 524] width 31 height 21
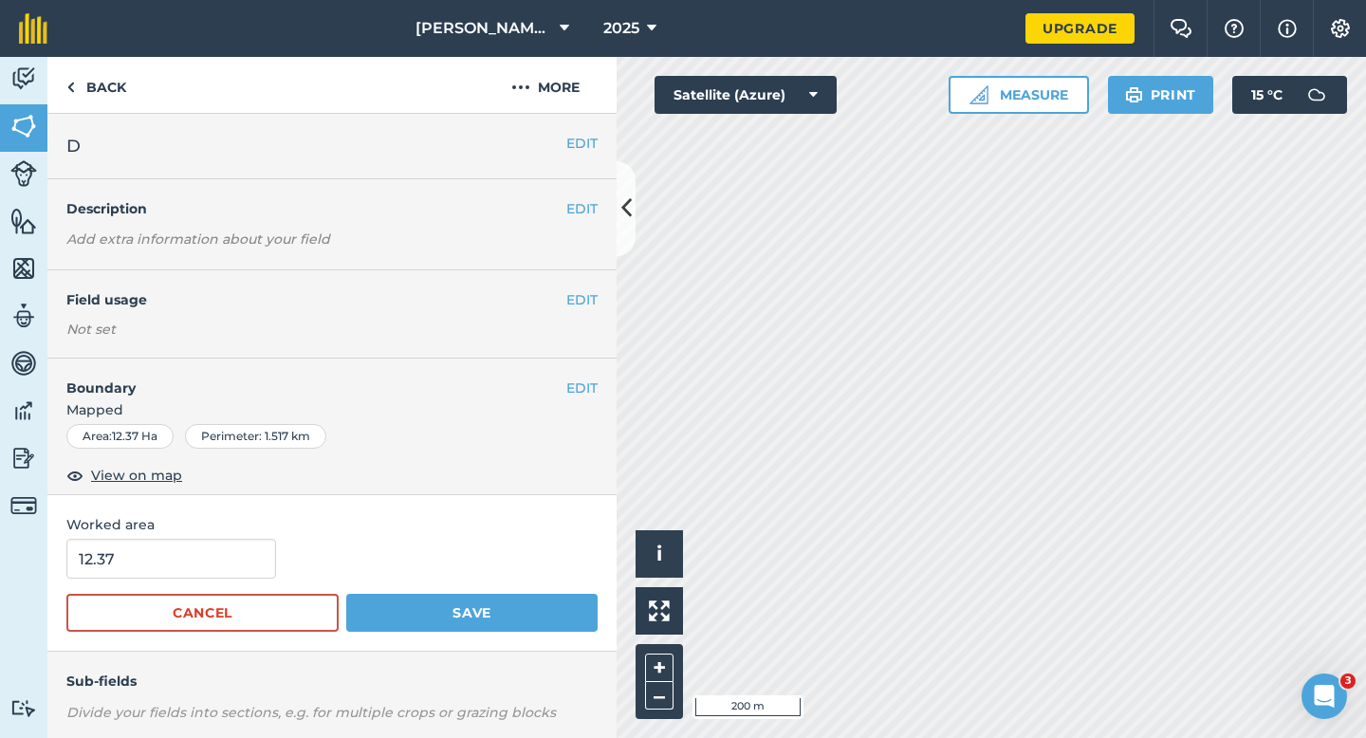
click at [210, 538] on div "Worked area 12.37 Cancel Save" at bounding box center [331, 573] width 569 height 157
click at [211, 549] on input "12.37" at bounding box center [171, 559] width 210 height 40
click at [217, 597] on button "Cancel" at bounding box center [202, 613] width 272 height 38
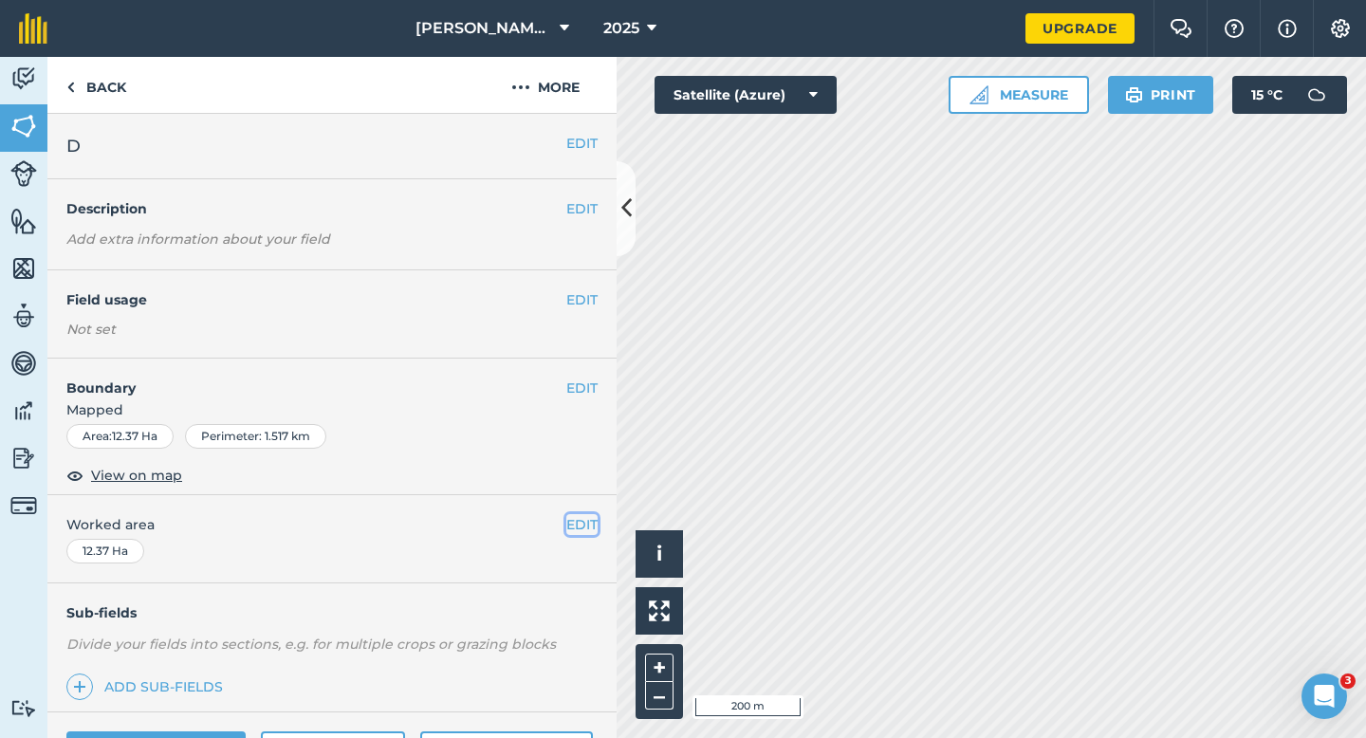
click at [570, 525] on button "EDIT" at bounding box center [581, 524] width 31 height 21
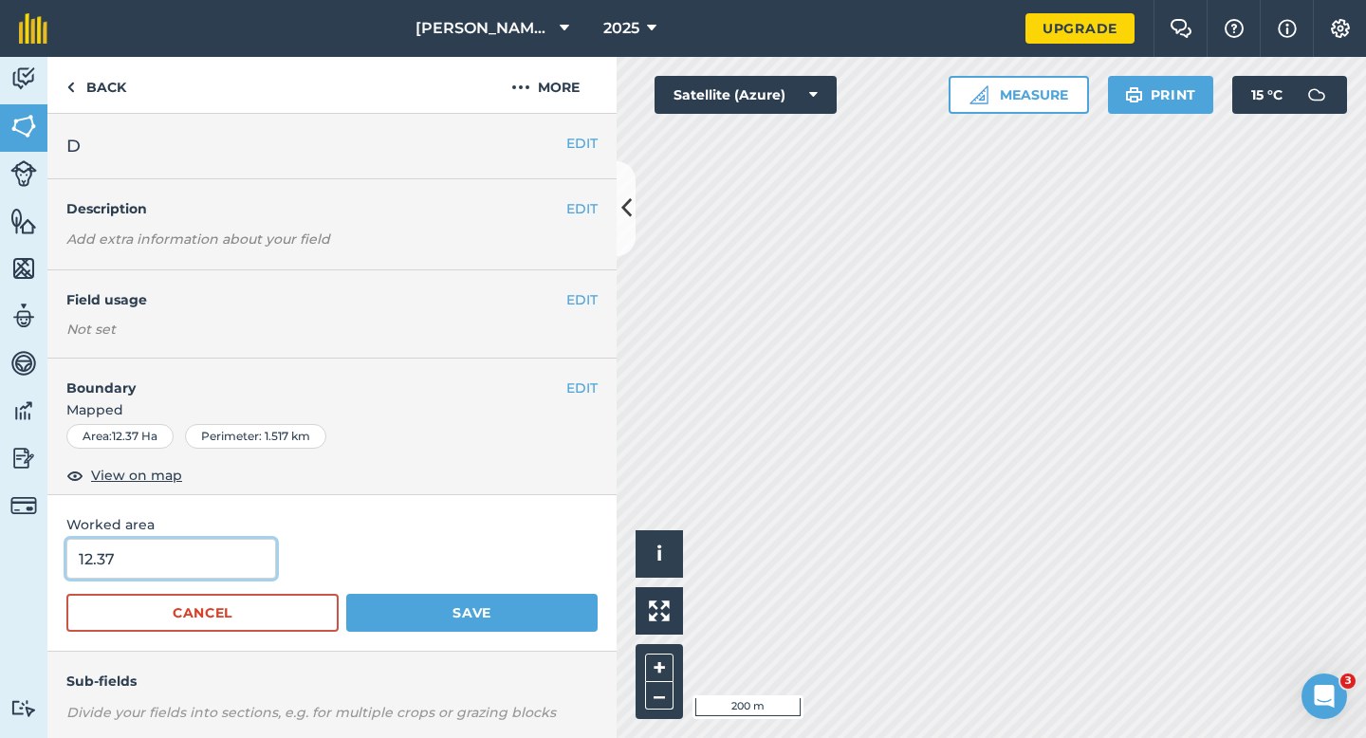
click at [219, 552] on input "12.37" at bounding box center [171, 559] width 210 height 40
type input "12.4"
click at [346, 594] on button "Save" at bounding box center [471, 613] width 251 height 38
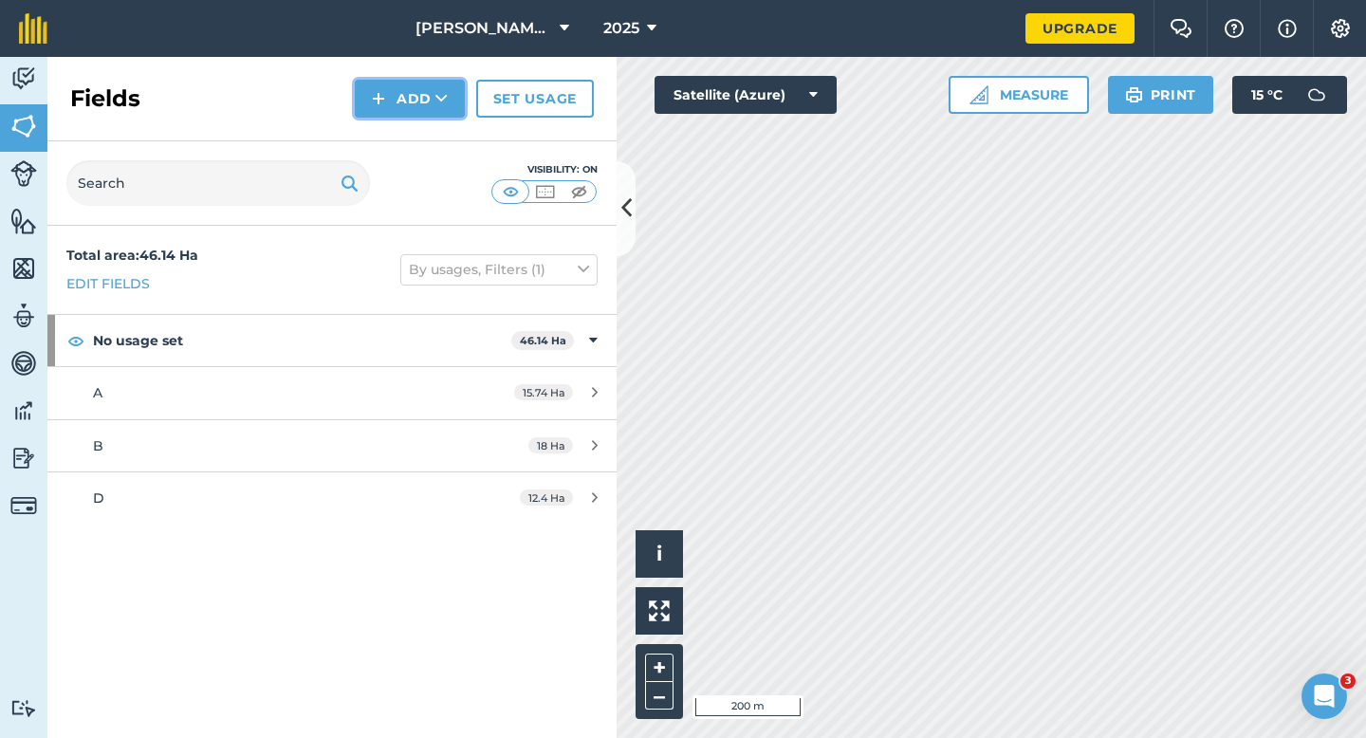
click at [395, 105] on button "Add" at bounding box center [410, 99] width 110 height 38
click at [395, 138] on link "Draw" at bounding box center [410, 141] width 104 height 42
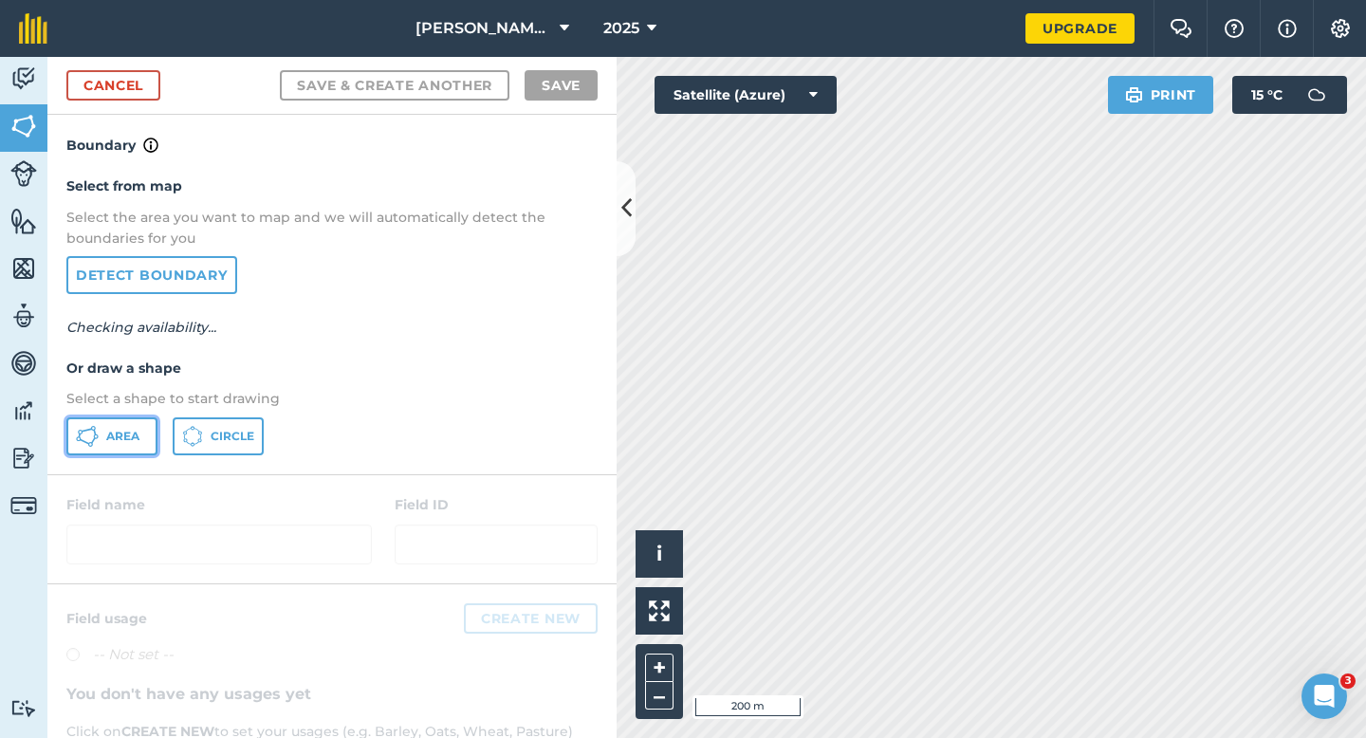
click at [121, 443] on button "Area" at bounding box center [111, 436] width 91 height 38
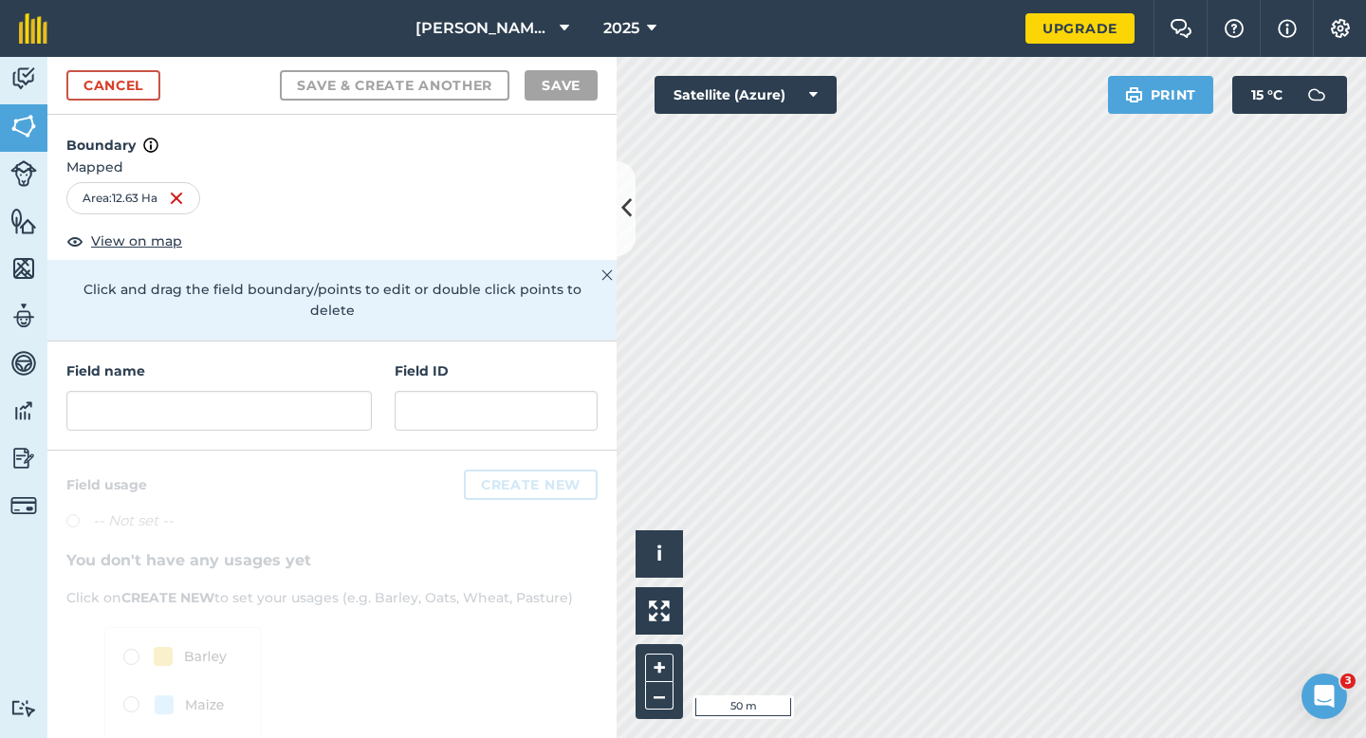
click at [267, 413] on div "Field name Field ID" at bounding box center [331, 395] width 569 height 109
click at [267, 399] on input "text" at bounding box center [218, 411] width 305 height 40
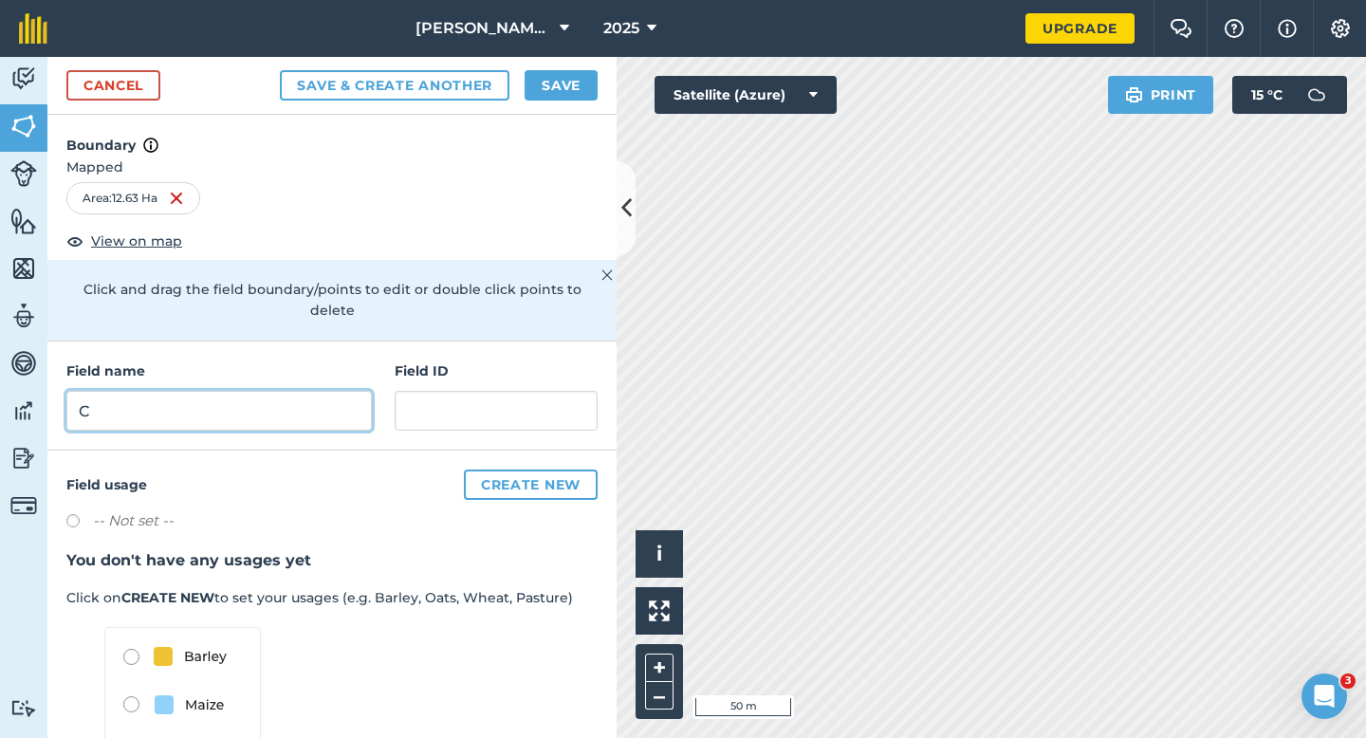
type input "C"
click at [575, 81] on button "Save" at bounding box center [561, 85] width 73 height 30
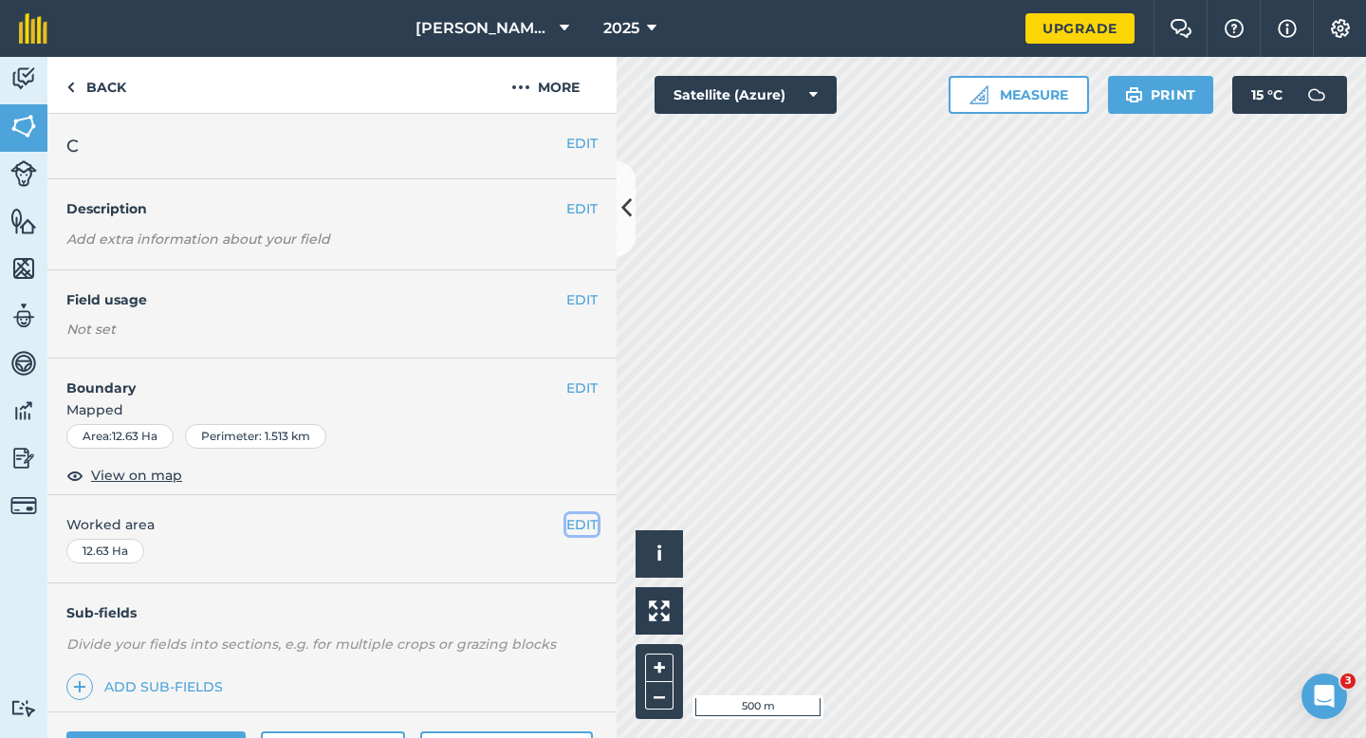
click at [569, 525] on button "EDIT" at bounding box center [581, 524] width 31 height 21
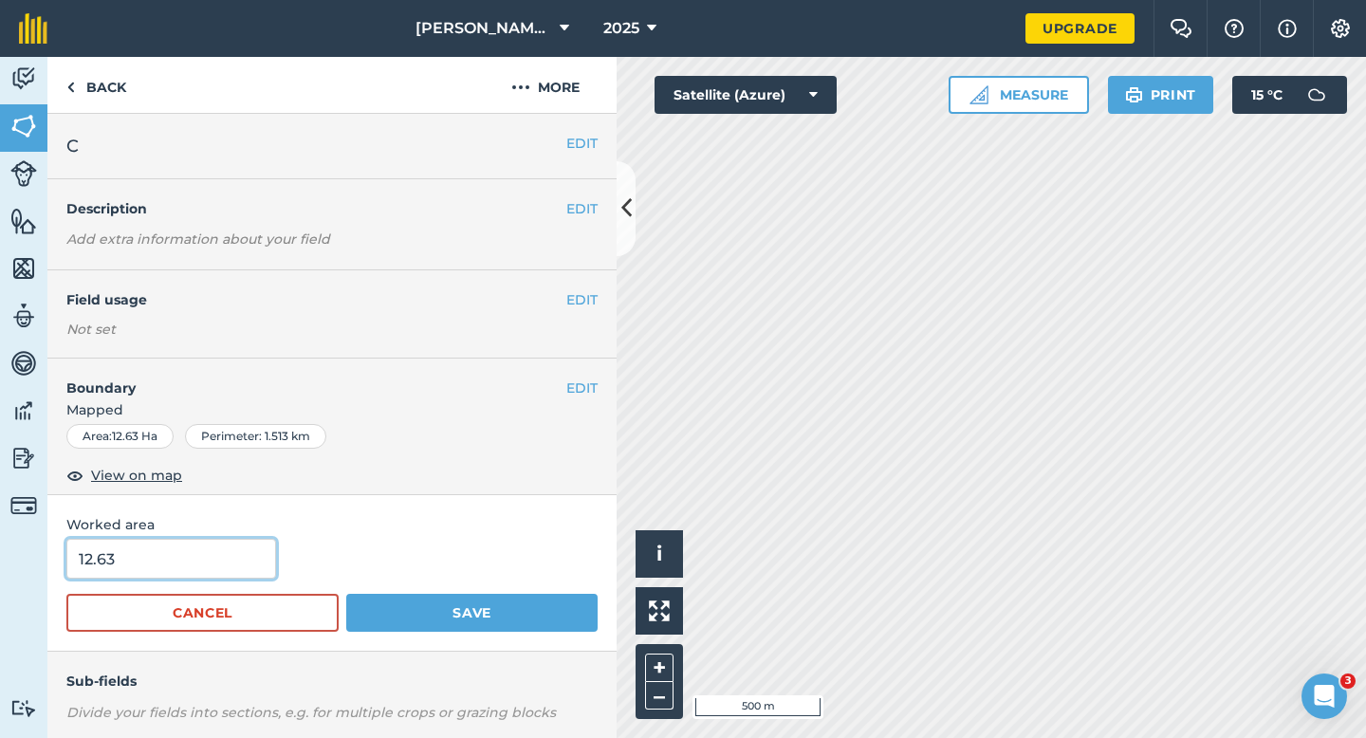
click at [208, 561] on input "12.63" at bounding box center [171, 559] width 210 height 40
type input "12.6"
click at [346, 594] on button "Save" at bounding box center [471, 613] width 251 height 38
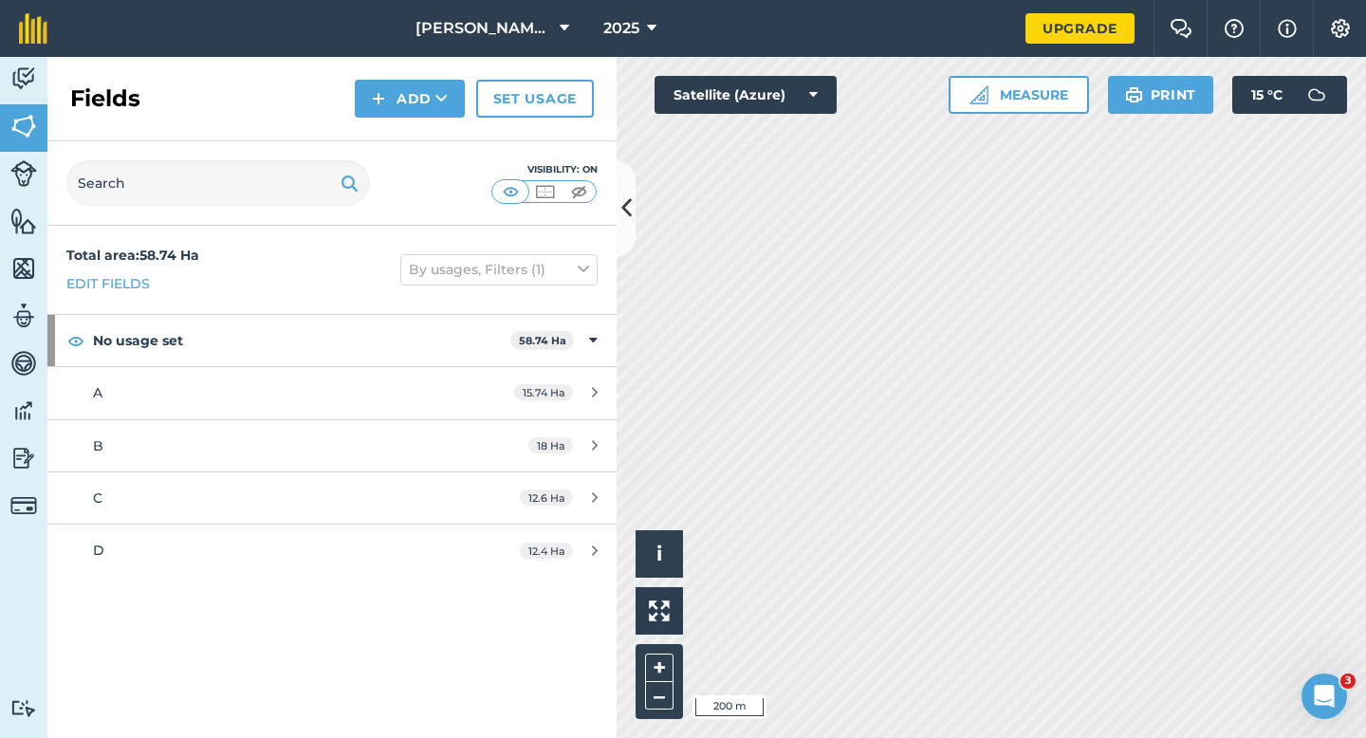
click at [385, 121] on div "Fields Add Set usage" at bounding box center [331, 99] width 569 height 84
click at [385, 104] on img at bounding box center [378, 98] width 13 height 23
click at [385, 132] on link "Draw" at bounding box center [410, 141] width 104 height 42
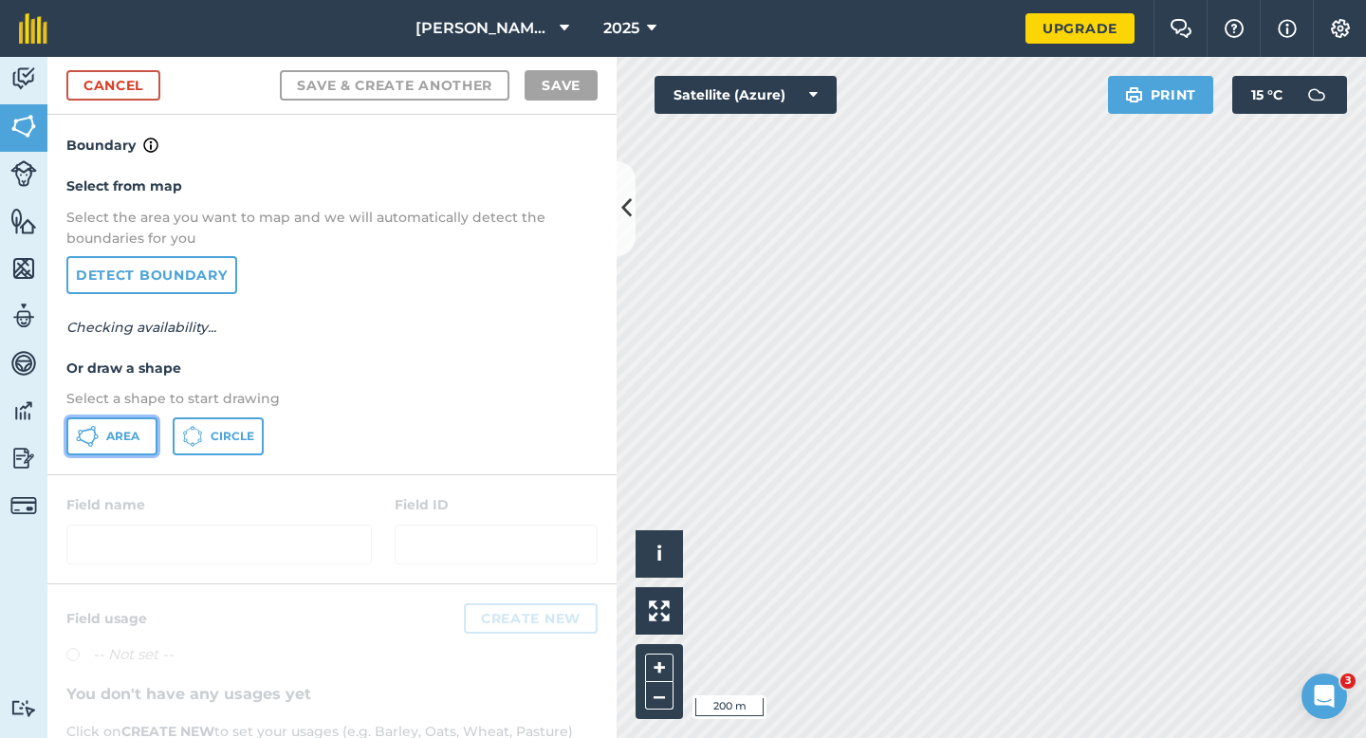
click at [105, 445] on button "Area" at bounding box center [111, 436] width 91 height 38
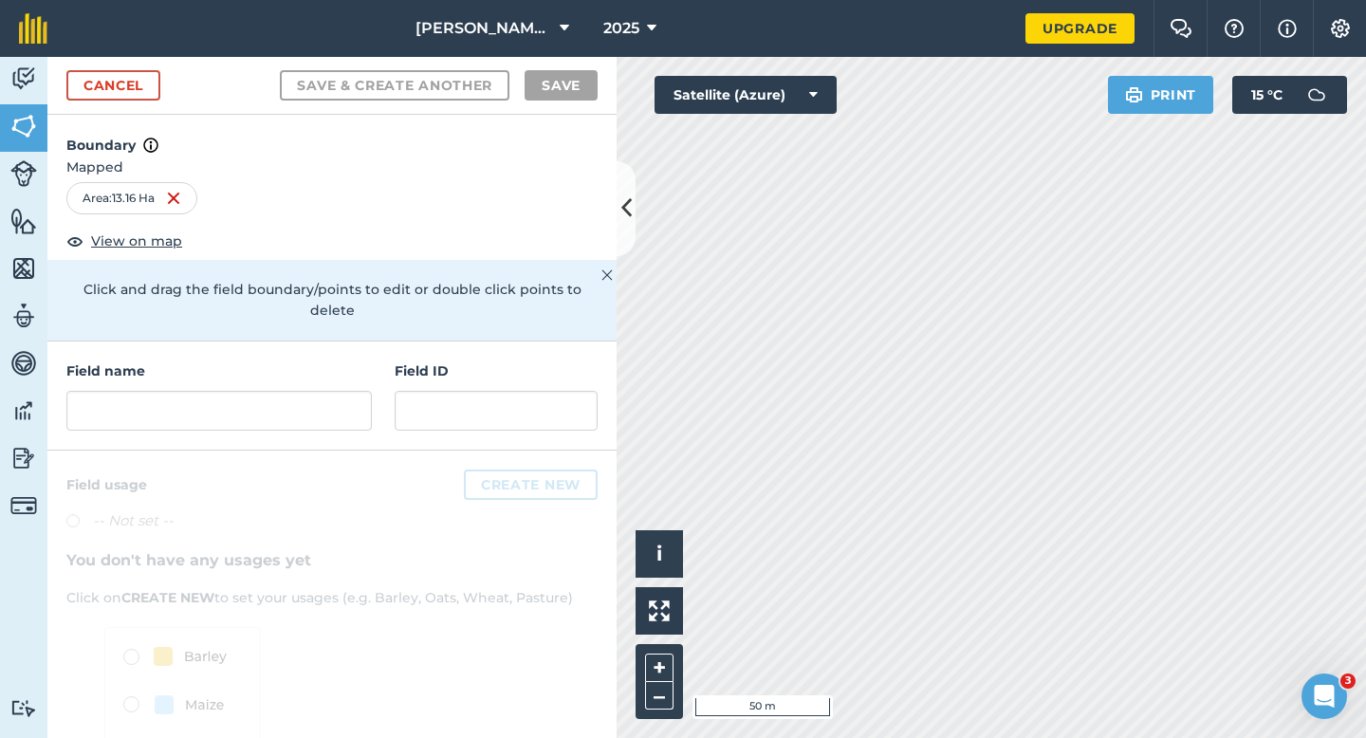
scroll to position [102, 0]
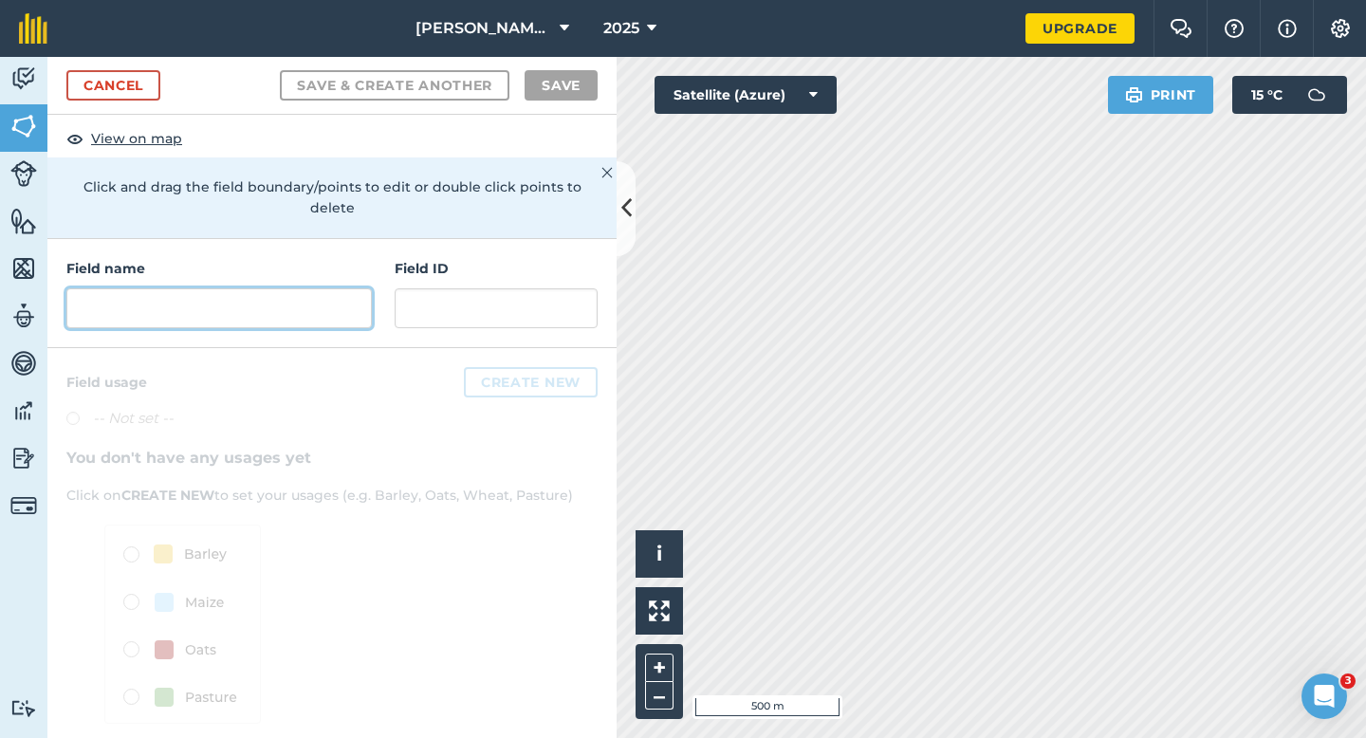
click at [316, 294] on input "text" at bounding box center [218, 308] width 305 height 40
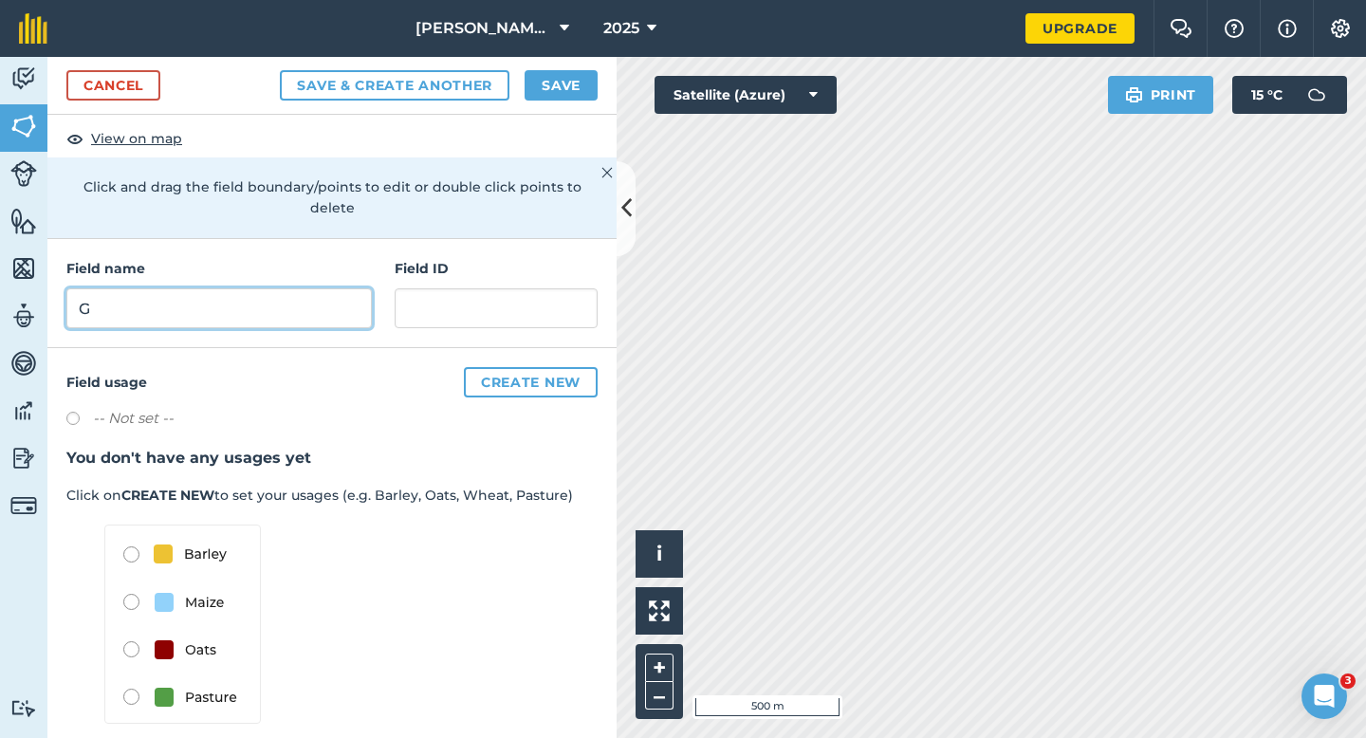
type input "G"
click at [588, 88] on button "Save" at bounding box center [561, 85] width 73 height 30
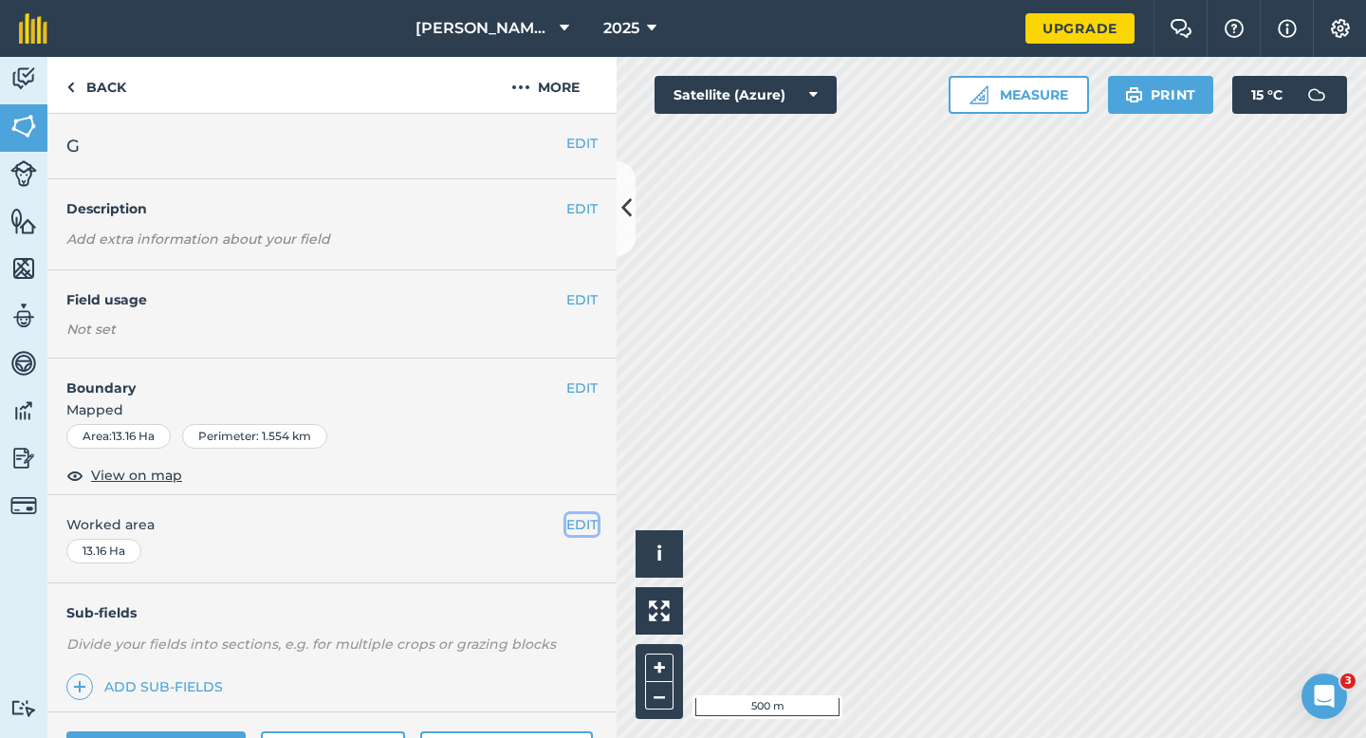
click at [589, 514] on button "EDIT" at bounding box center [581, 524] width 31 height 21
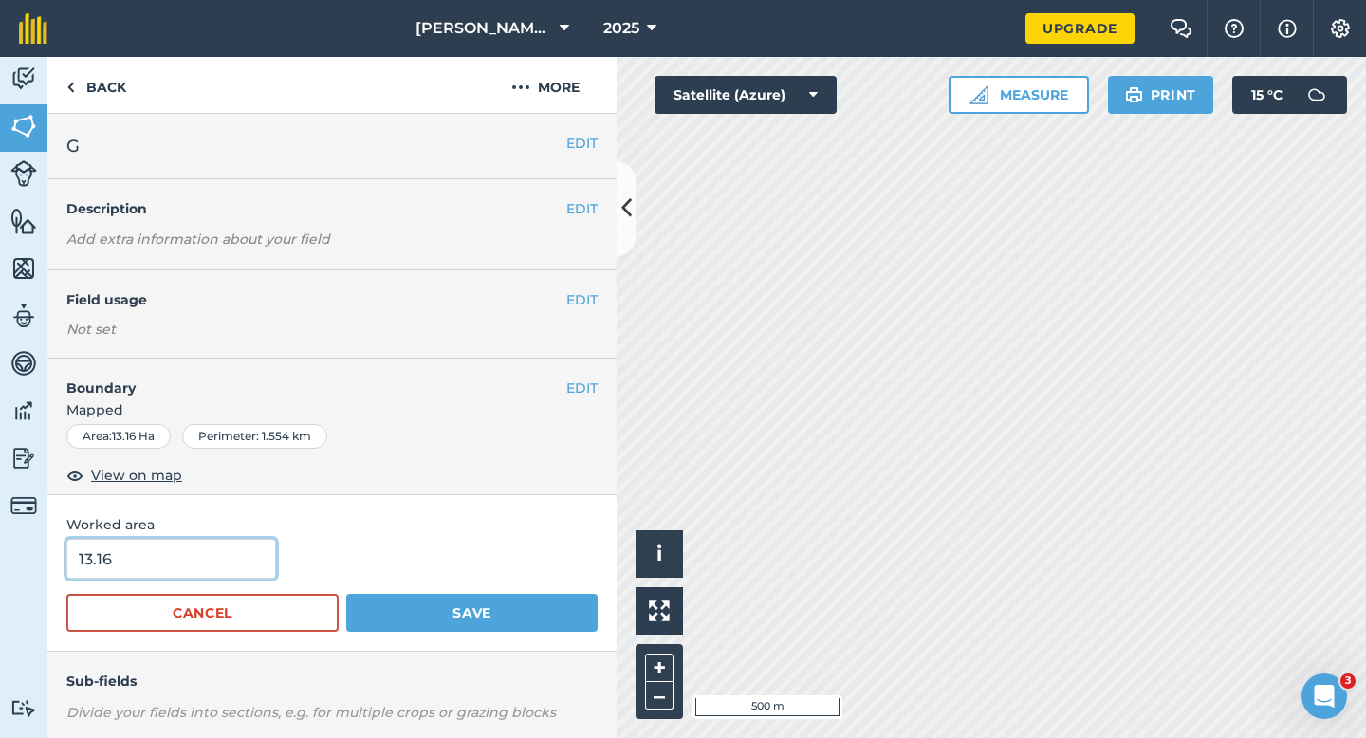
click at [225, 547] on input "13.16" at bounding box center [171, 559] width 210 height 40
click at [225, 560] on input "13.1" at bounding box center [171, 559] width 210 height 40
type input "13.1"
click at [346, 594] on button "Save" at bounding box center [471, 613] width 251 height 38
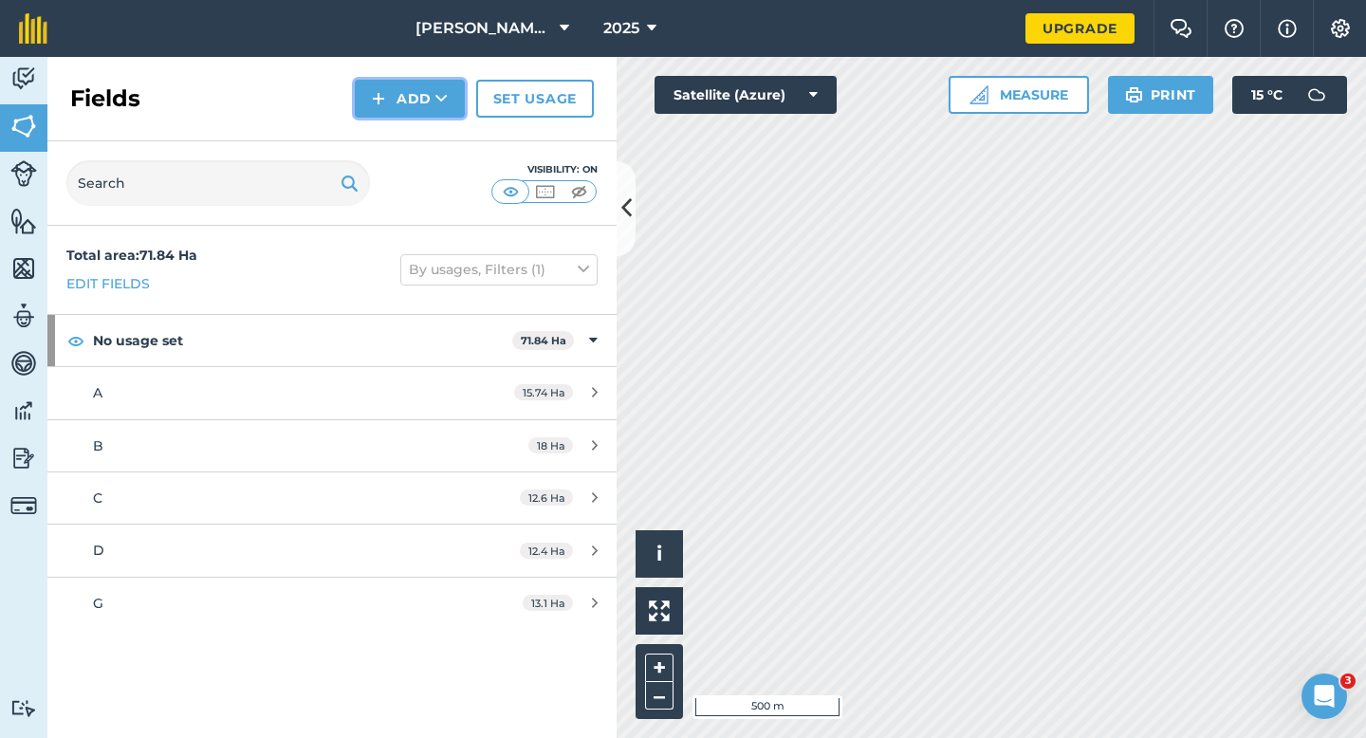
click at [424, 100] on button "Add" at bounding box center [410, 99] width 110 height 38
click at [432, 135] on link "Draw" at bounding box center [410, 141] width 104 height 42
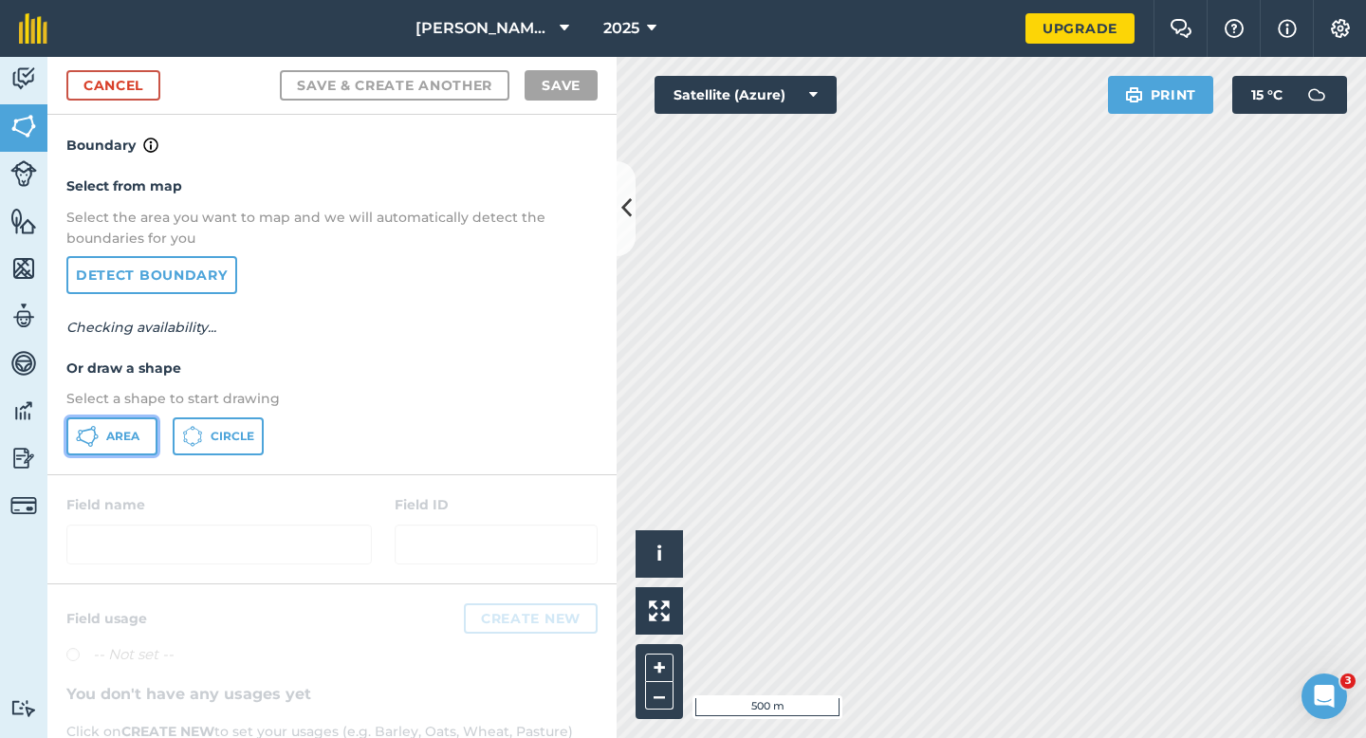
click at [90, 417] on button "Area" at bounding box center [111, 436] width 91 height 38
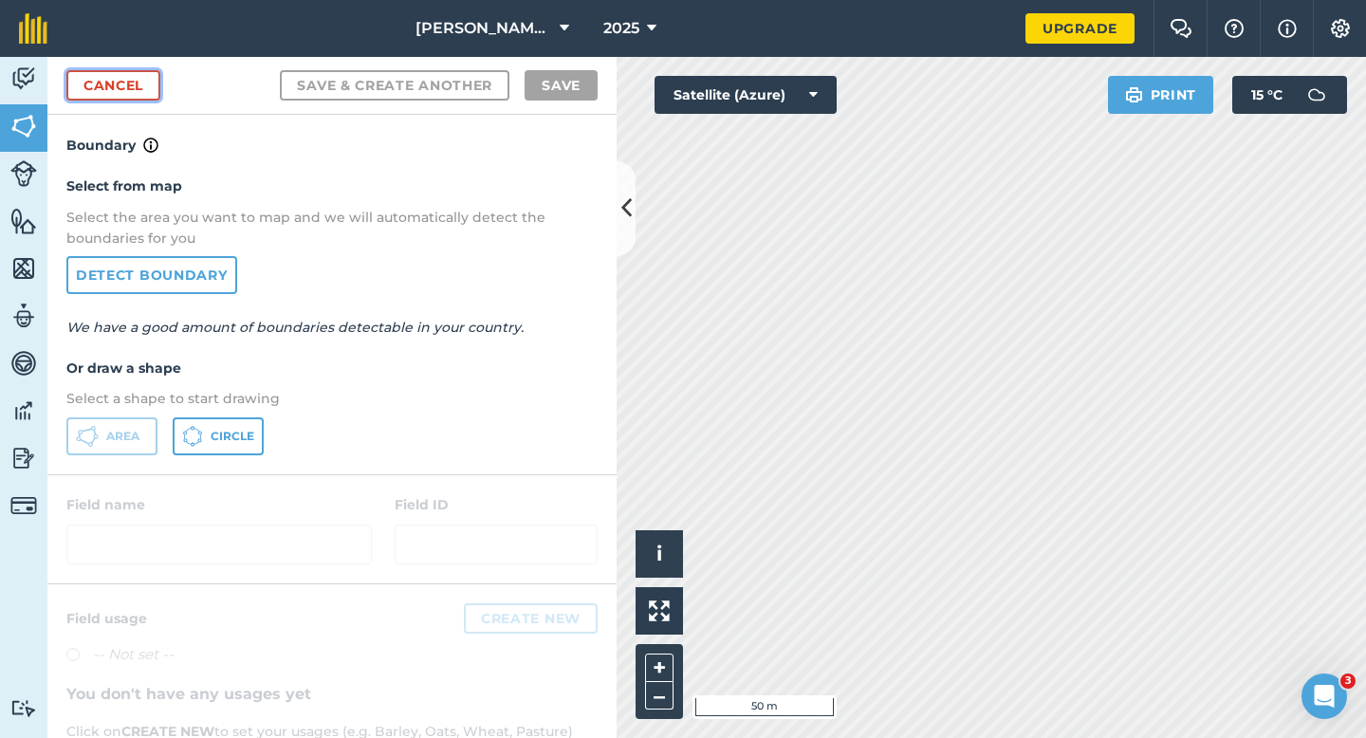
click at [122, 82] on link "Cancel" at bounding box center [113, 85] width 94 height 30
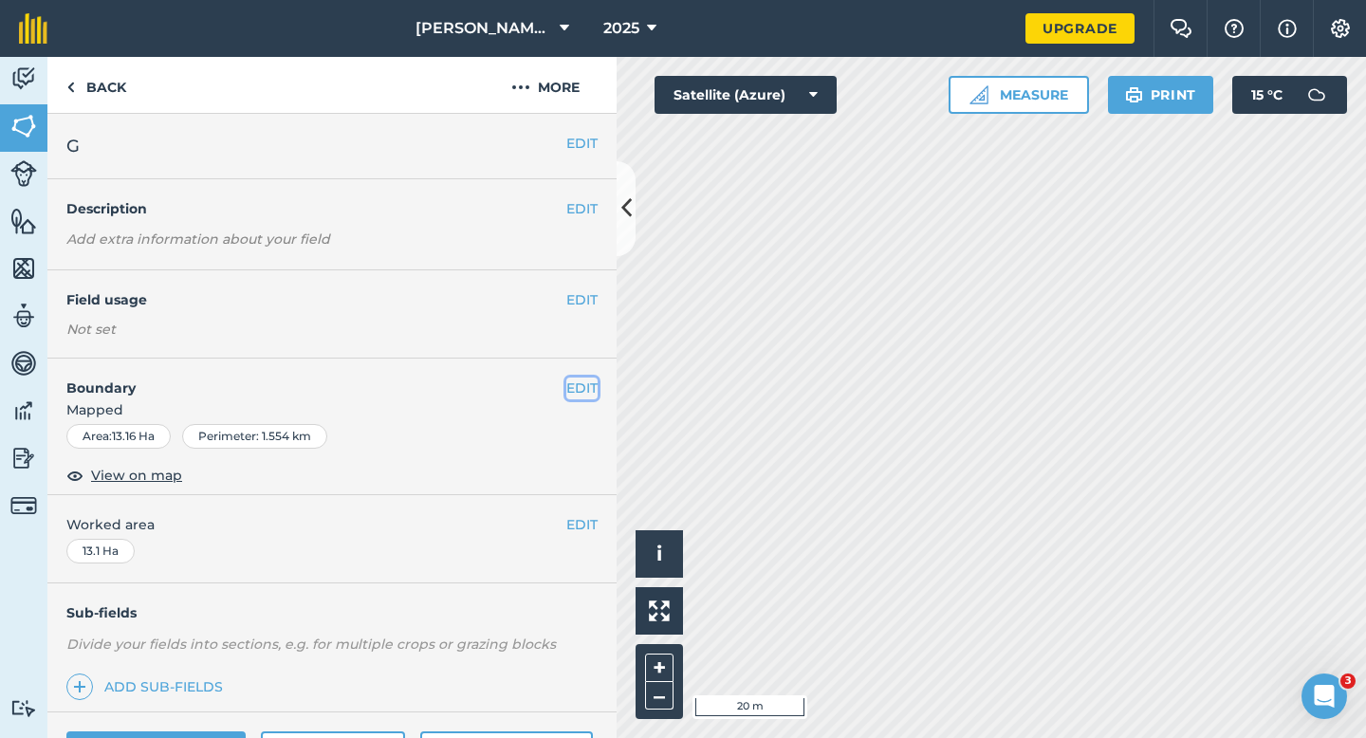
click at [580, 391] on button "EDIT" at bounding box center [581, 388] width 31 height 21
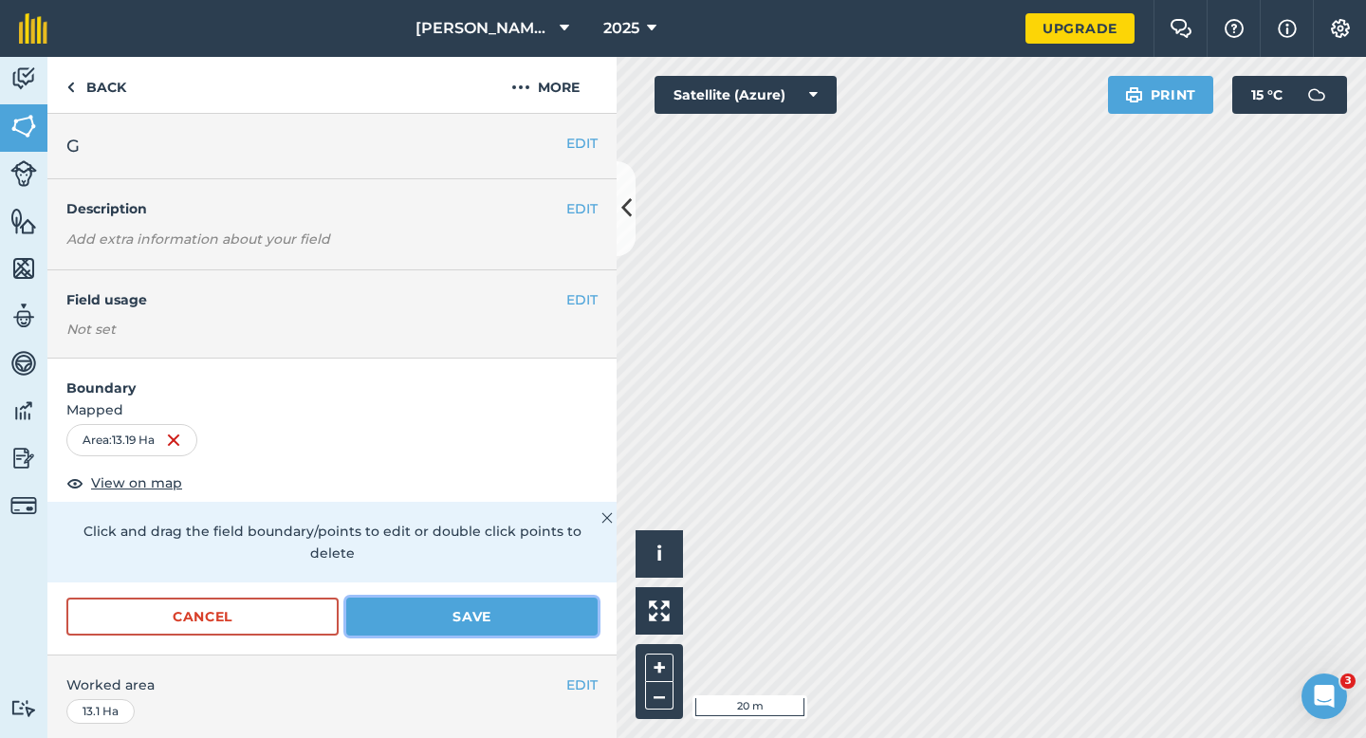
click at [585, 614] on button "Save" at bounding box center [471, 617] width 251 height 38
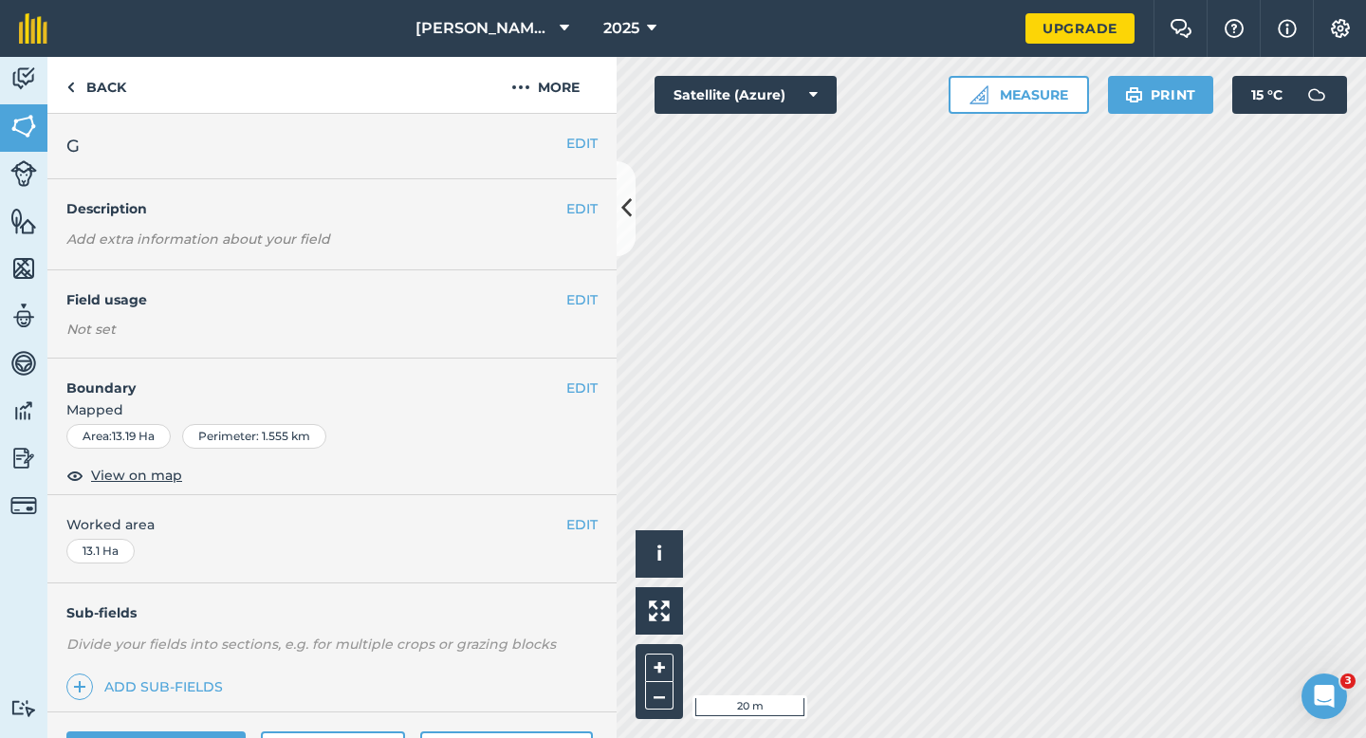
click at [599, 533] on div "EDIT Worked area 13.1 Ha" at bounding box center [331, 539] width 569 height 88
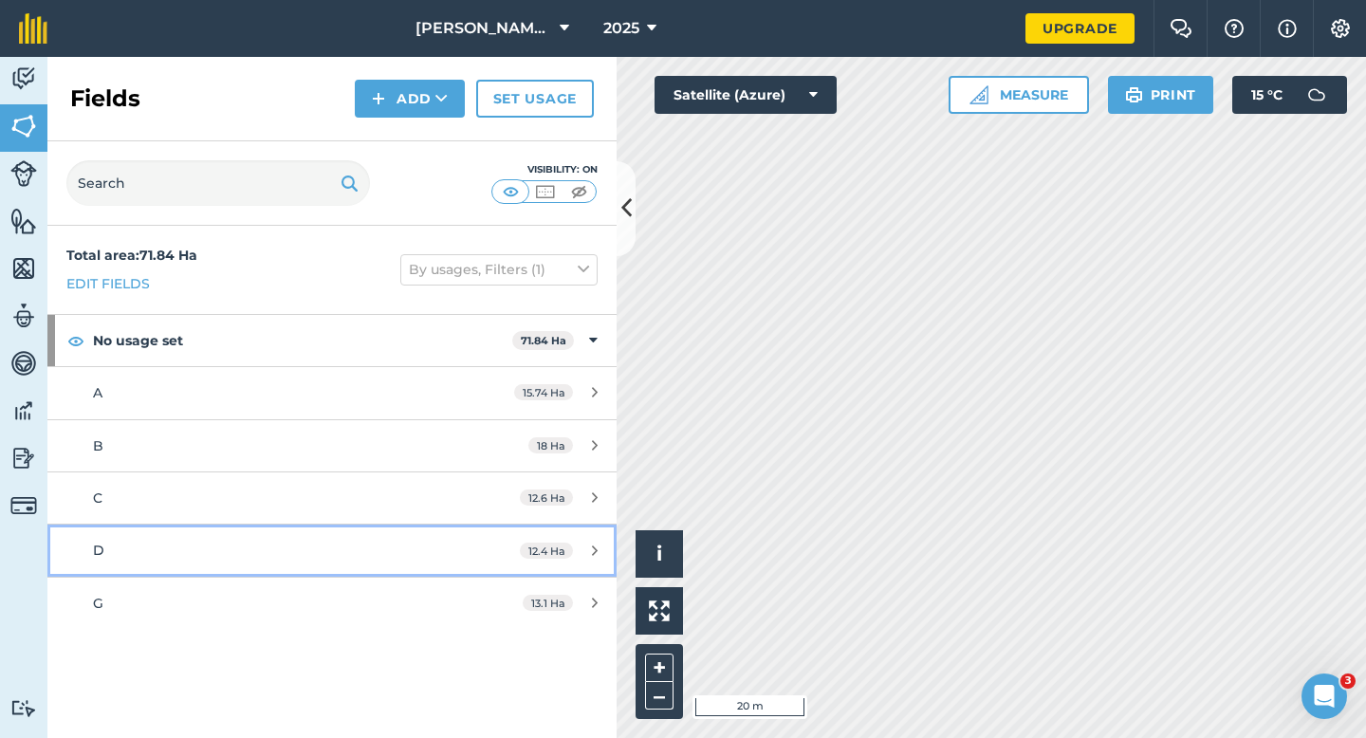
click at [595, 533] on link "D 12.4 Ha" at bounding box center [331, 550] width 569 height 51
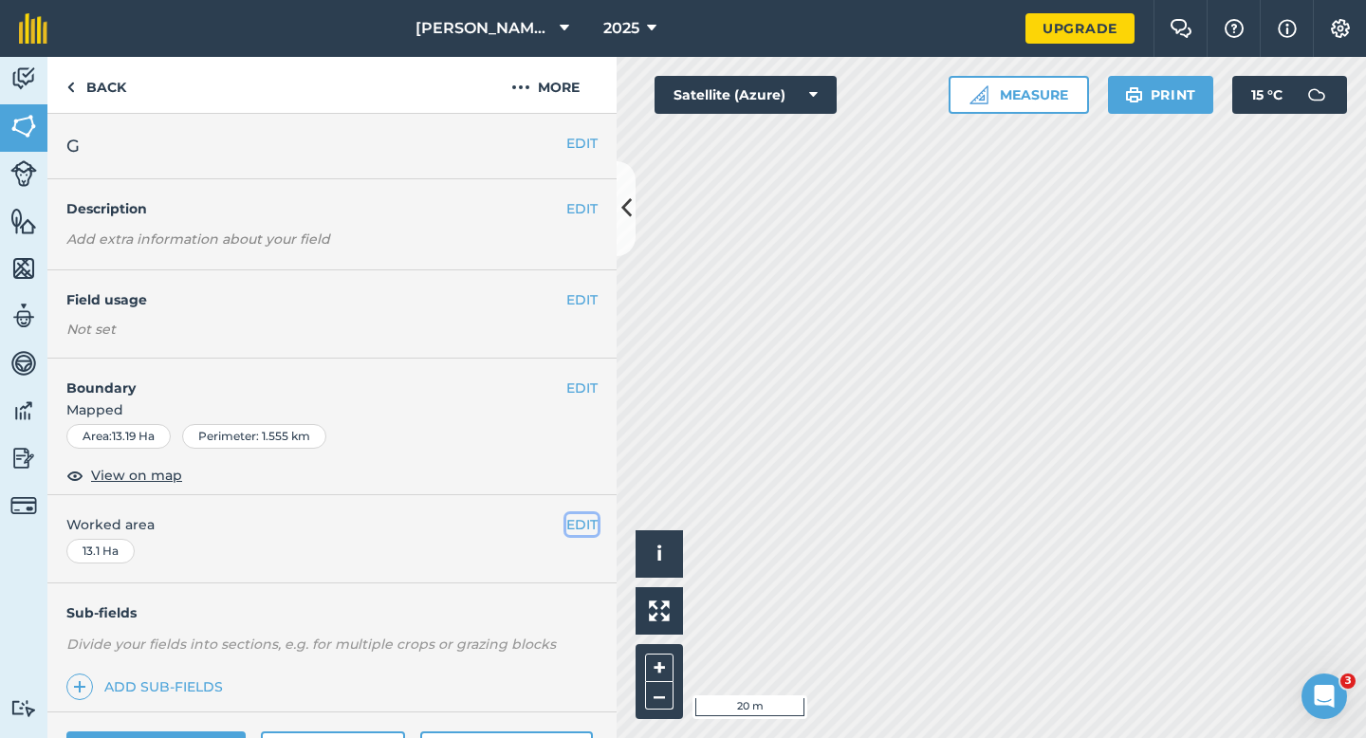
click at [585, 521] on button "EDIT" at bounding box center [581, 524] width 31 height 21
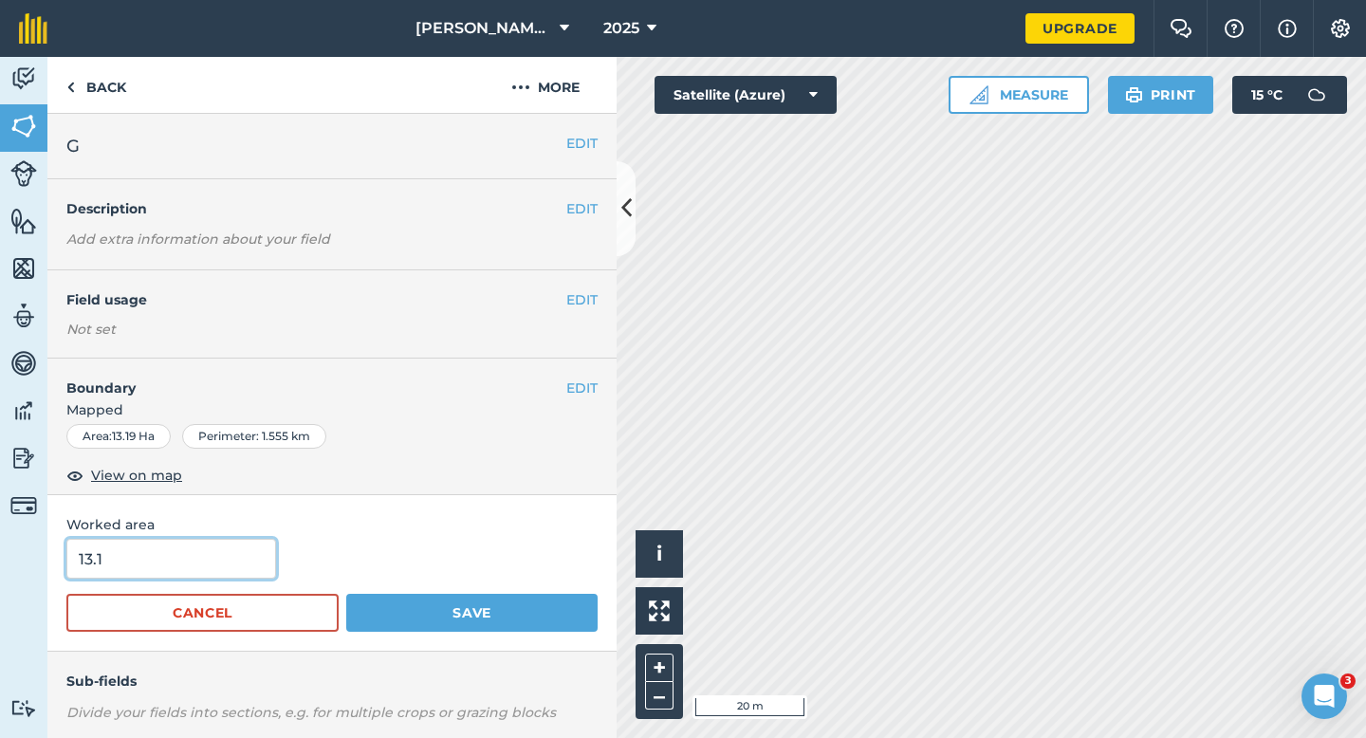
click at [148, 562] on input "13.1" at bounding box center [171, 559] width 210 height 40
type input "13.2"
click at [346, 594] on button "Save" at bounding box center [471, 613] width 251 height 38
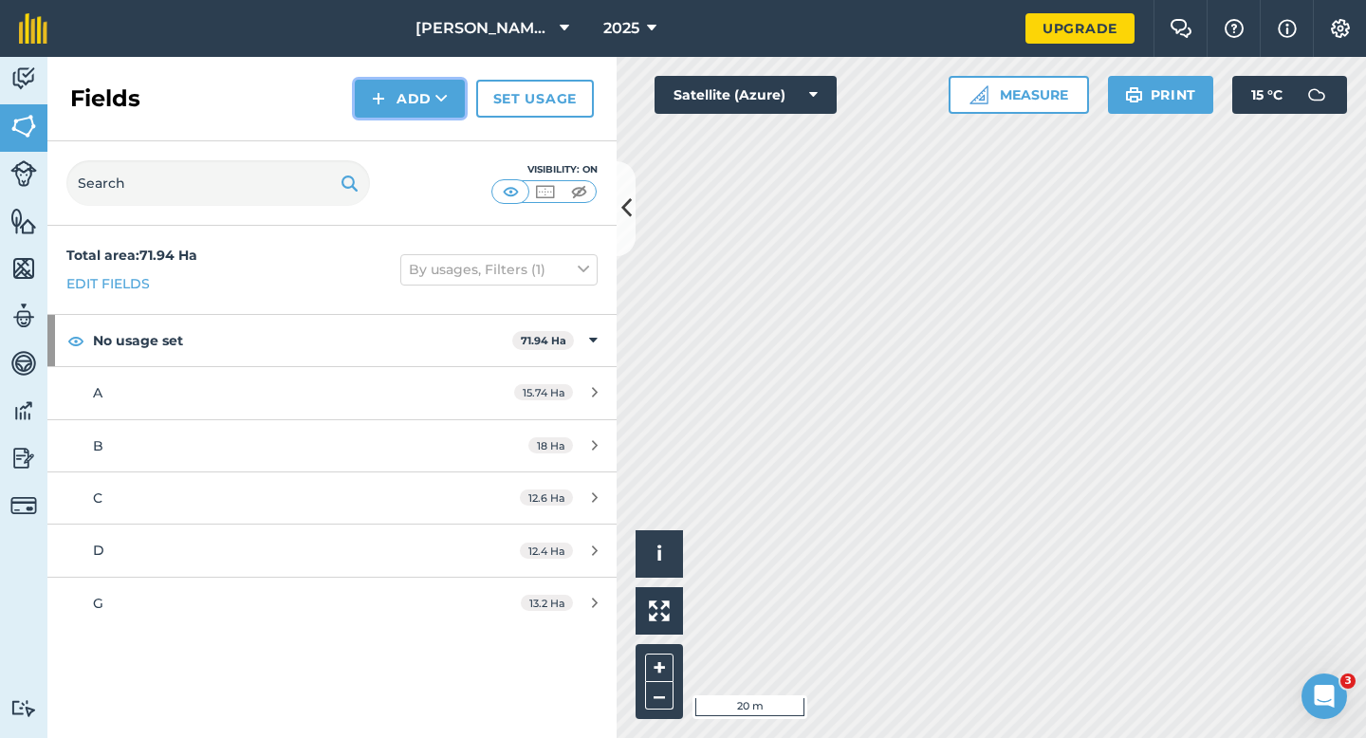
click at [416, 90] on button "Add" at bounding box center [410, 99] width 110 height 38
click at [416, 129] on link "Draw" at bounding box center [410, 141] width 104 height 42
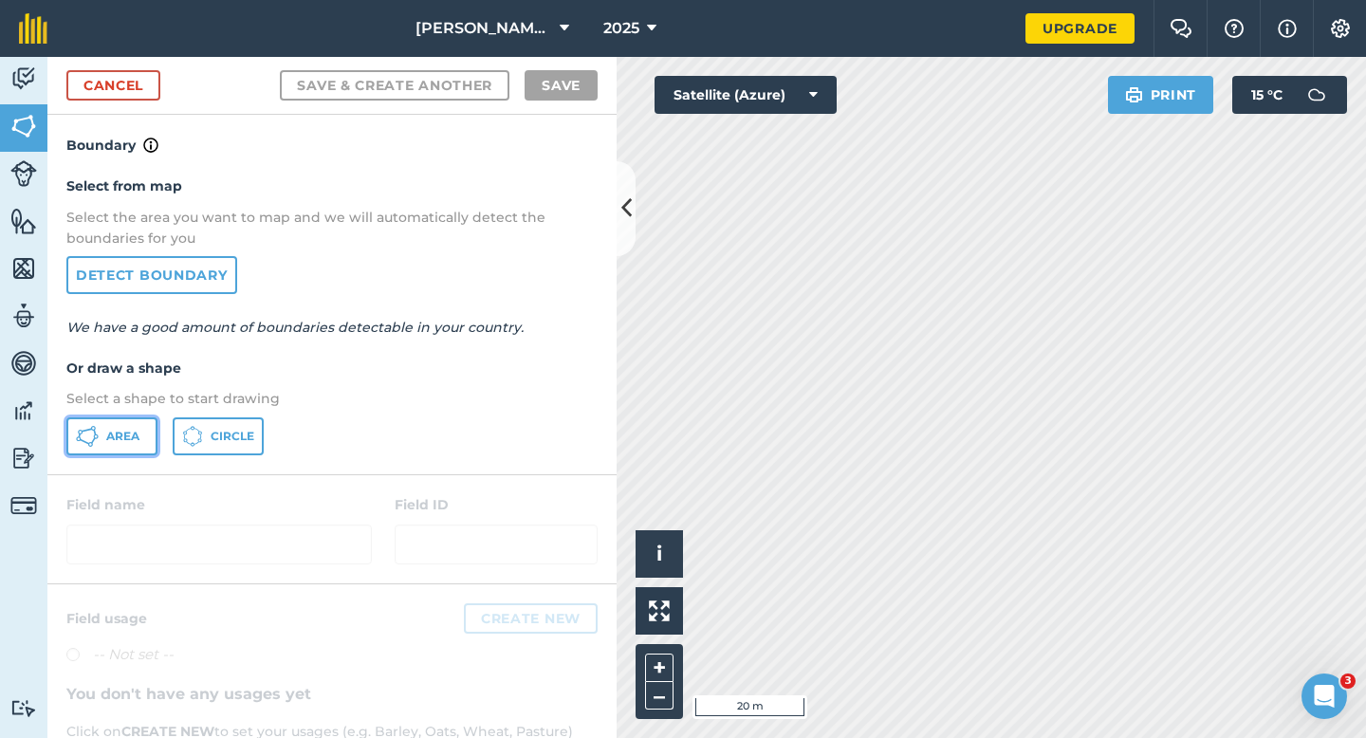
click at [150, 435] on button "Area" at bounding box center [111, 436] width 91 height 38
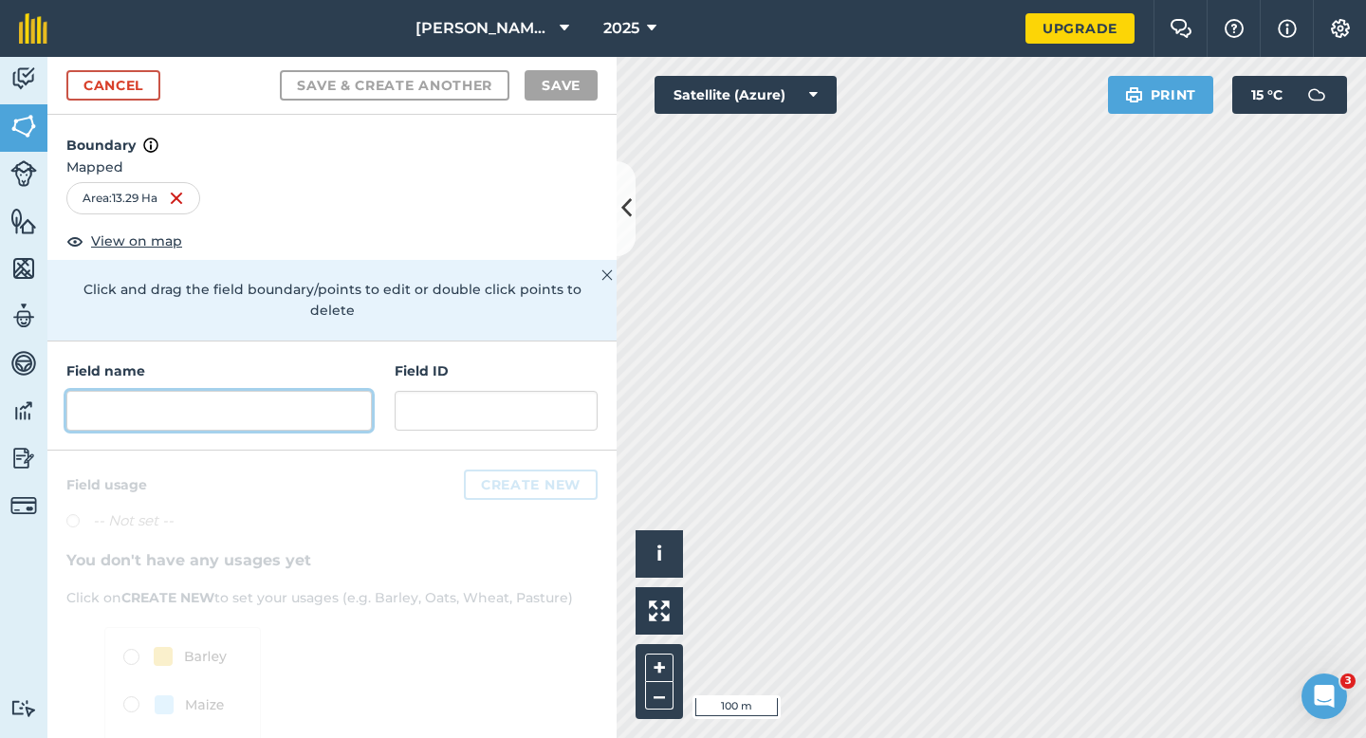
click at [340, 391] on input "text" at bounding box center [218, 411] width 305 height 40
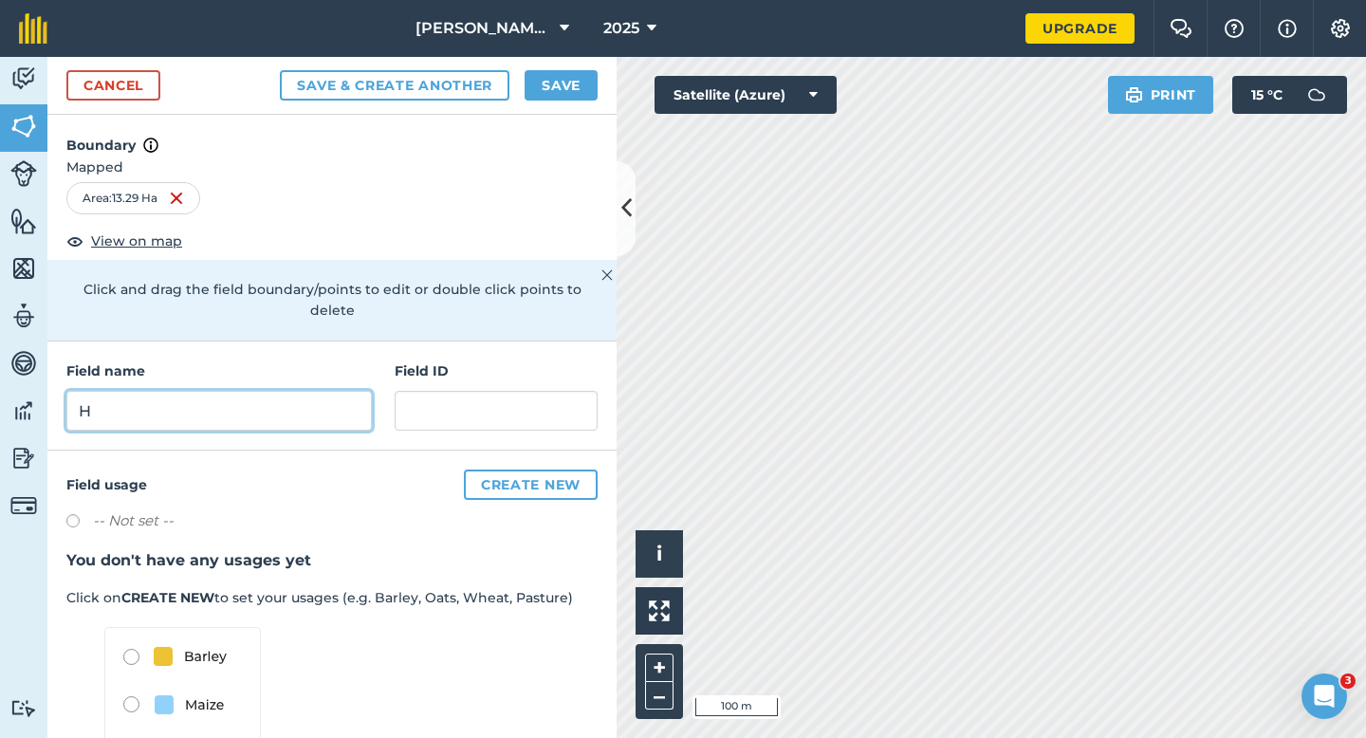
type input "H"
click at [588, 93] on button "Save" at bounding box center [561, 85] width 73 height 30
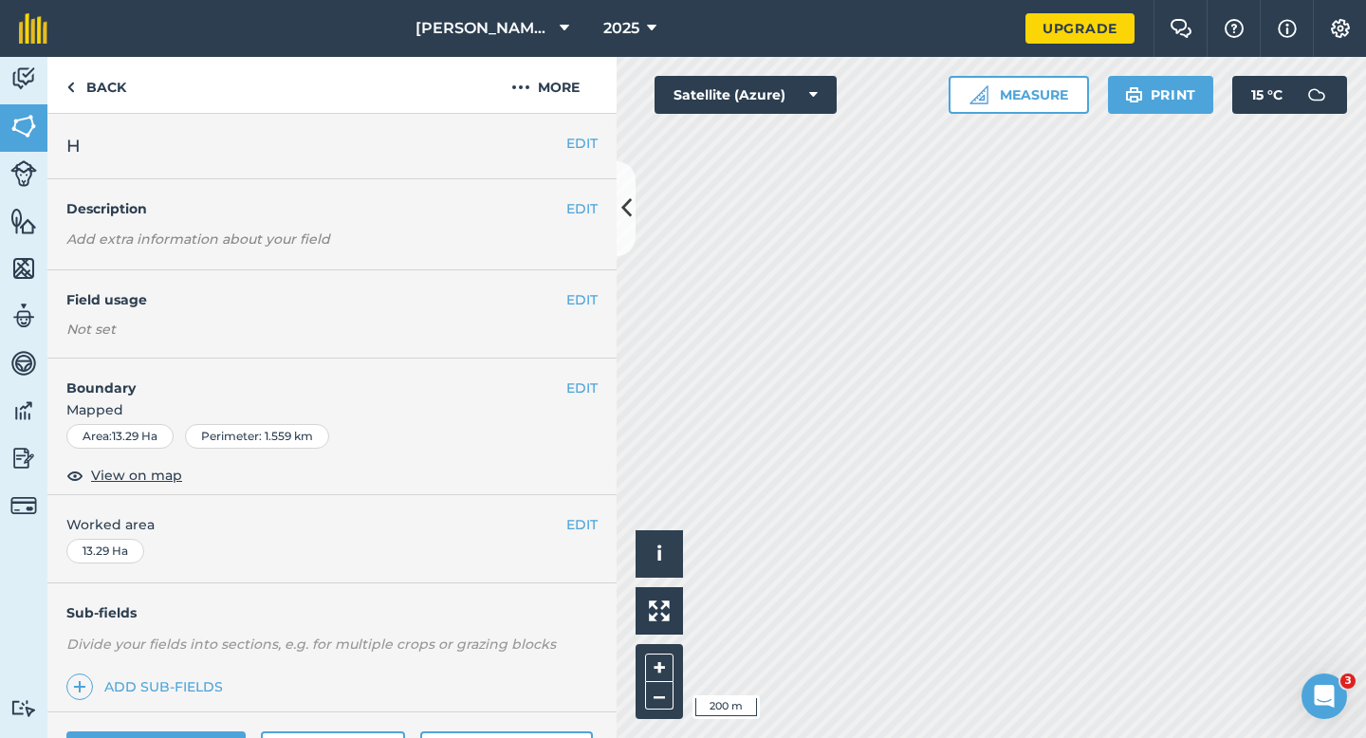
click at [584, 511] on div "EDIT Worked area 13.29 Ha" at bounding box center [331, 539] width 569 height 88
click at [585, 520] on button "EDIT" at bounding box center [581, 524] width 31 height 21
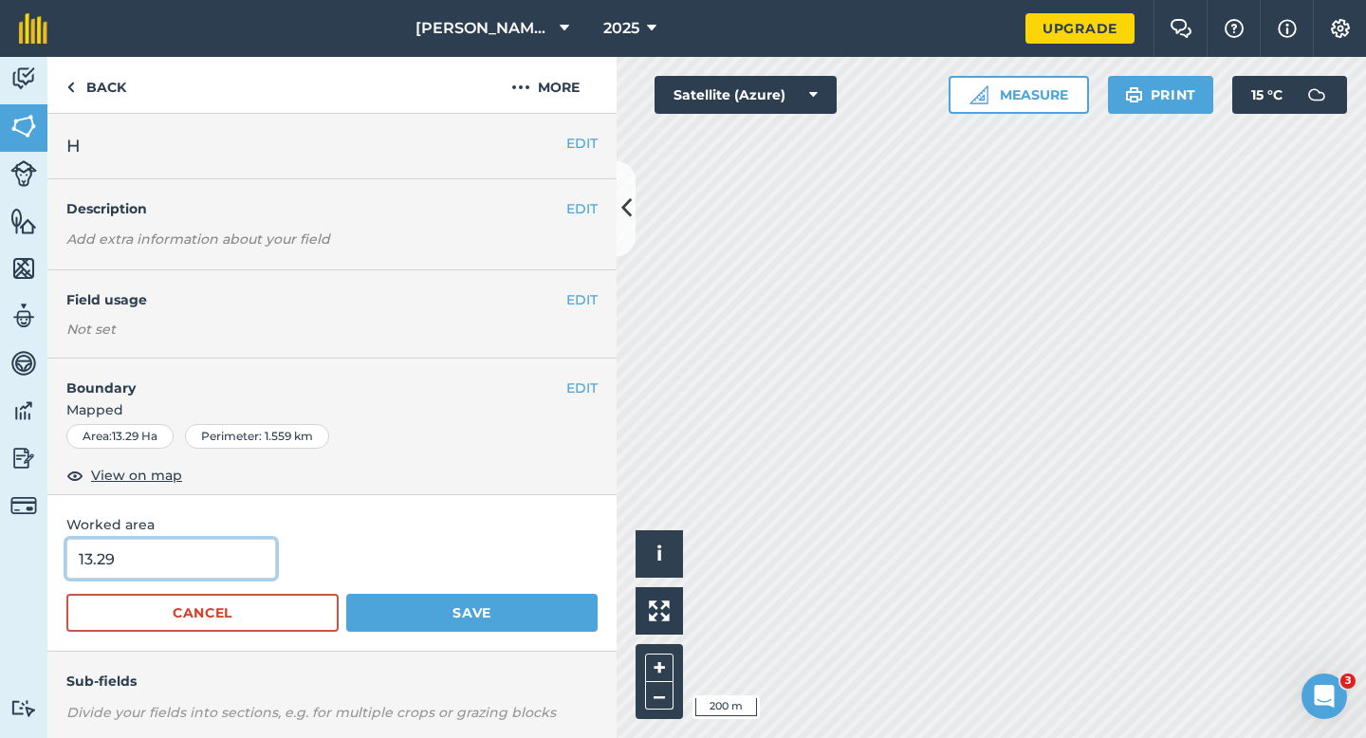
click at [249, 551] on input "13.29" at bounding box center [171, 559] width 210 height 40
type input "13.3"
click at [346, 594] on button "Save" at bounding box center [471, 613] width 251 height 38
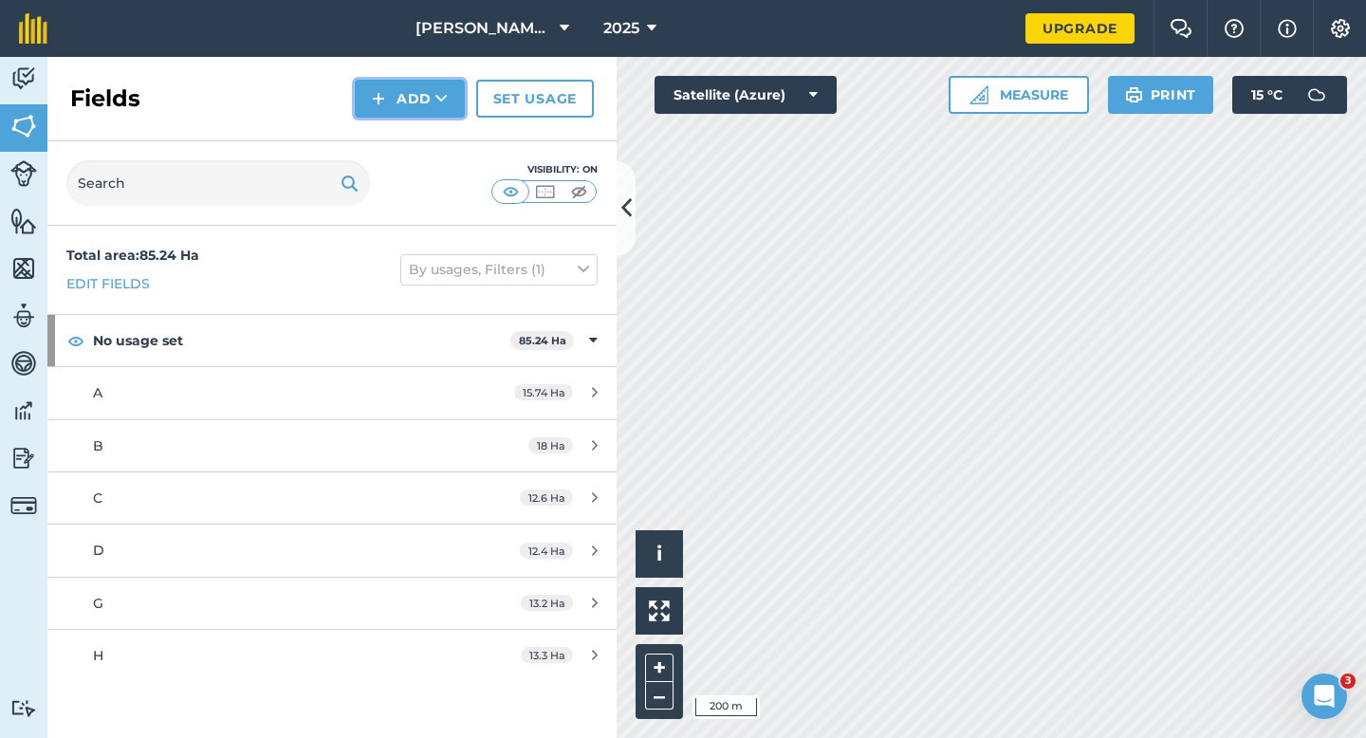
click at [393, 101] on button "Add" at bounding box center [410, 99] width 110 height 38
click at [393, 134] on link "Draw" at bounding box center [410, 141] width 104 height 42
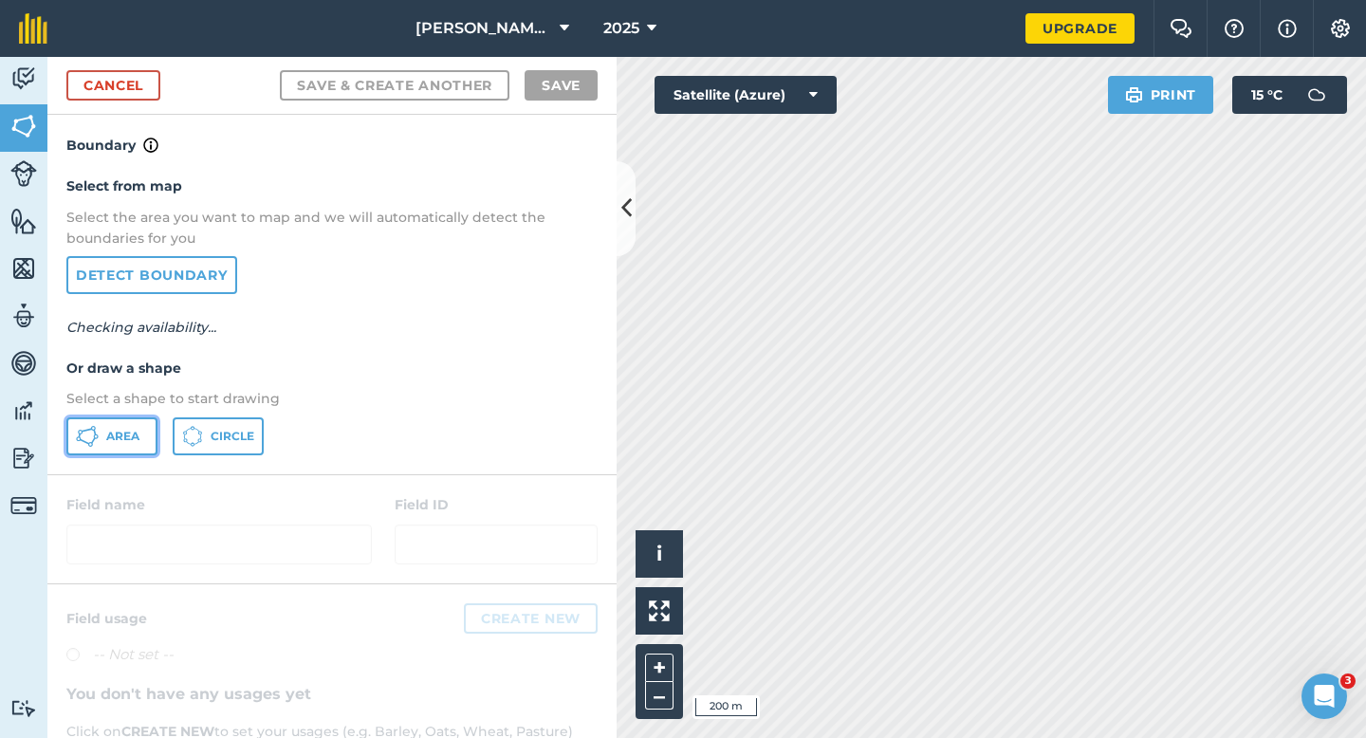
click at [147, 430] on button "Area" at bounding box center [111, 436] width 91 height 38
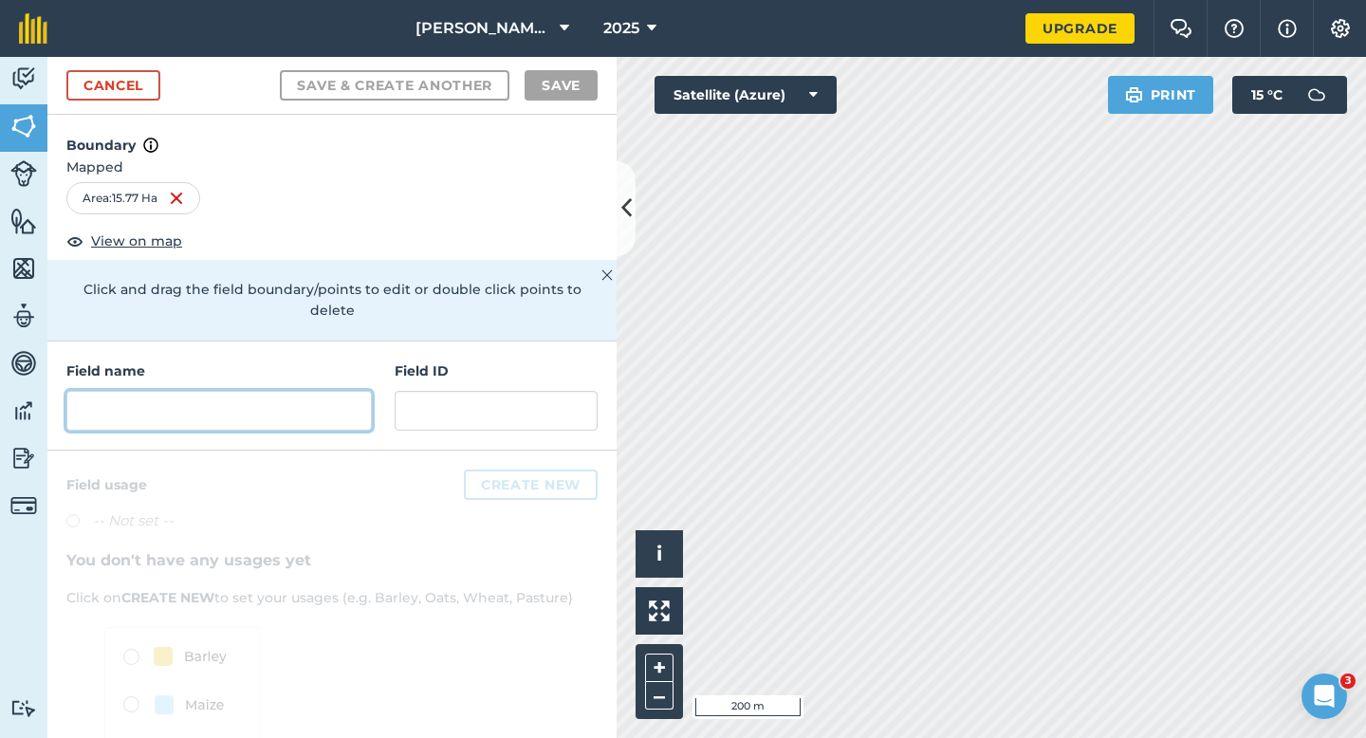
click at [317, 393] on input "text" at bounding box center [218, 411] width 305 height 40
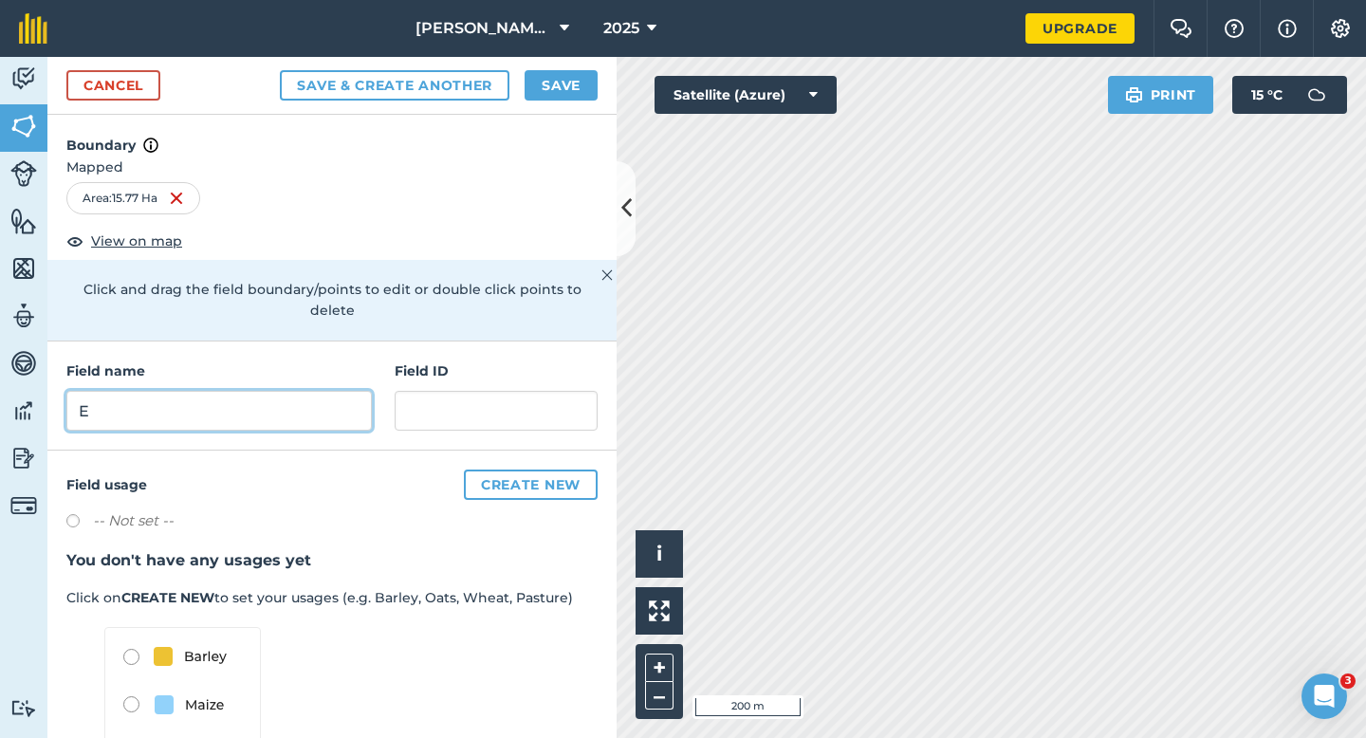
type input "E"
click at [554, 86] on button "Save" at bounding box center [561, 85] width 73 height 30
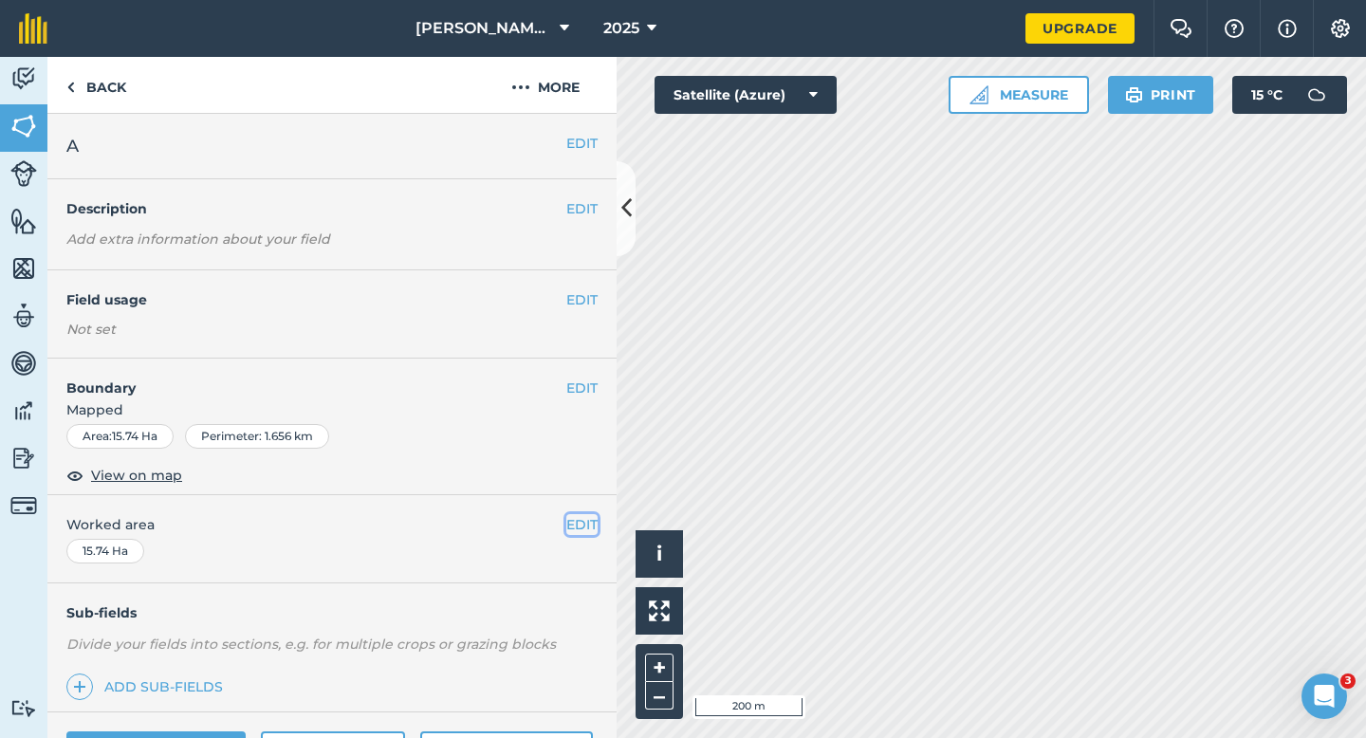
click at [584, 518] on button "EDIT" at bounding box center [581, 524] width 31 height 21
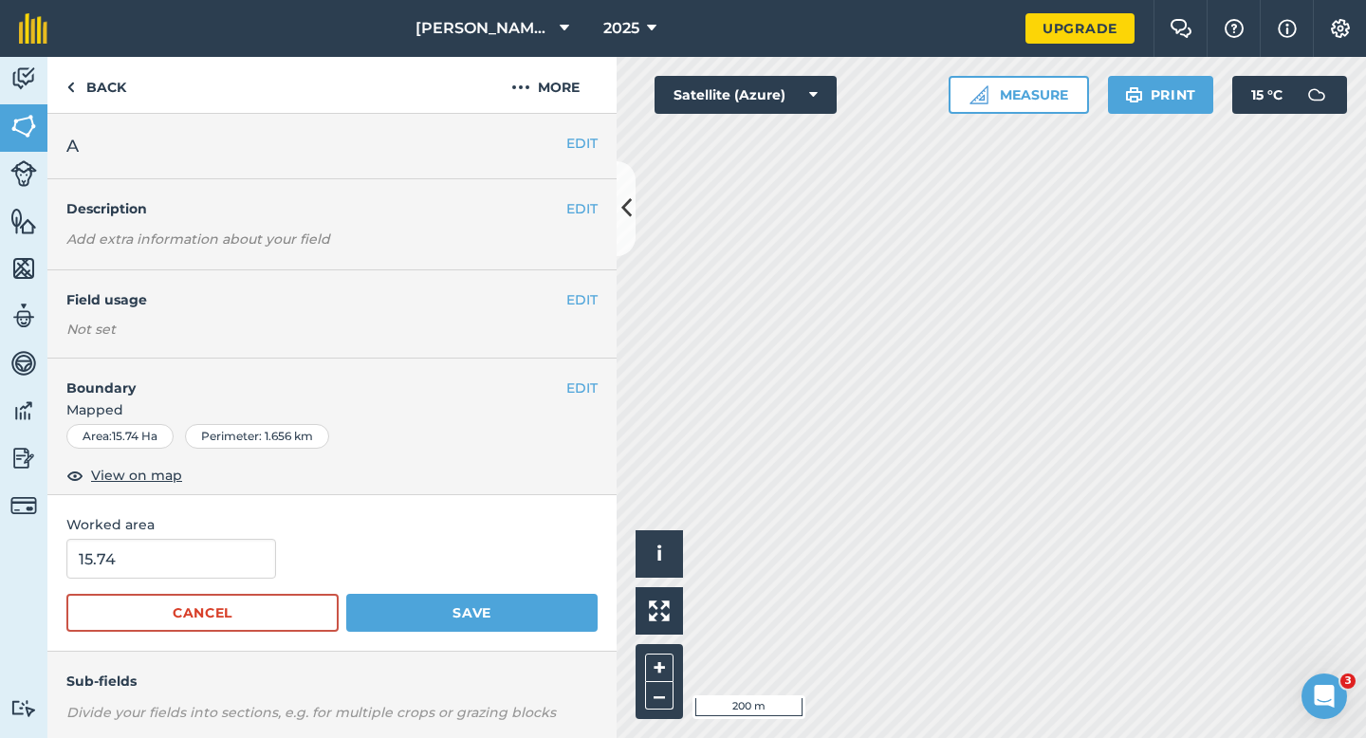
click at [200, 538] on div "Worked area 15.74 Cancel Save" at bounding box center [331, 573] width 569 height 157
click at [201, 559] on input "15.74" at bounding box center [171, 559] width 210 height 40
type input "15.7"
click at [346, 594] on button "Save" at bounding box center [471, 613] width 251 height 38
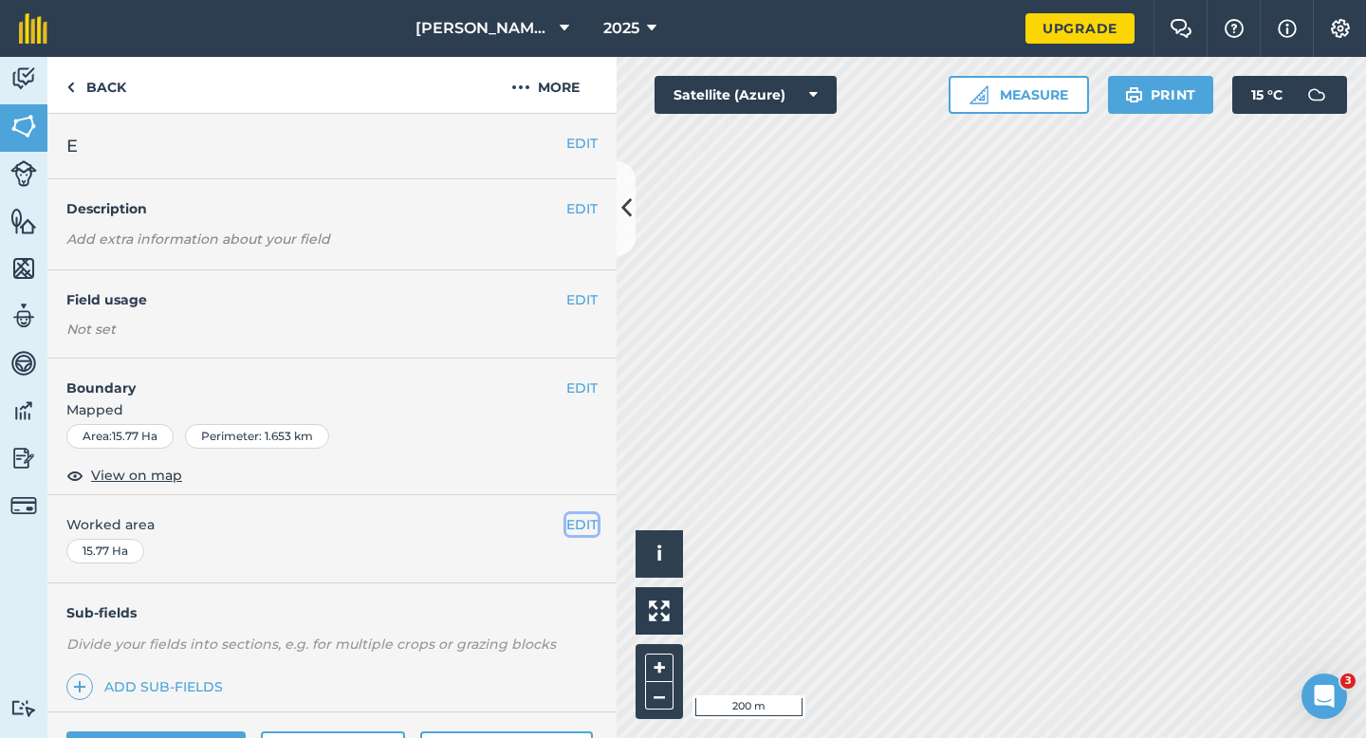
click at [570, 526] on button "EDIT" at bounding box center [581, 524] width 31 height 21
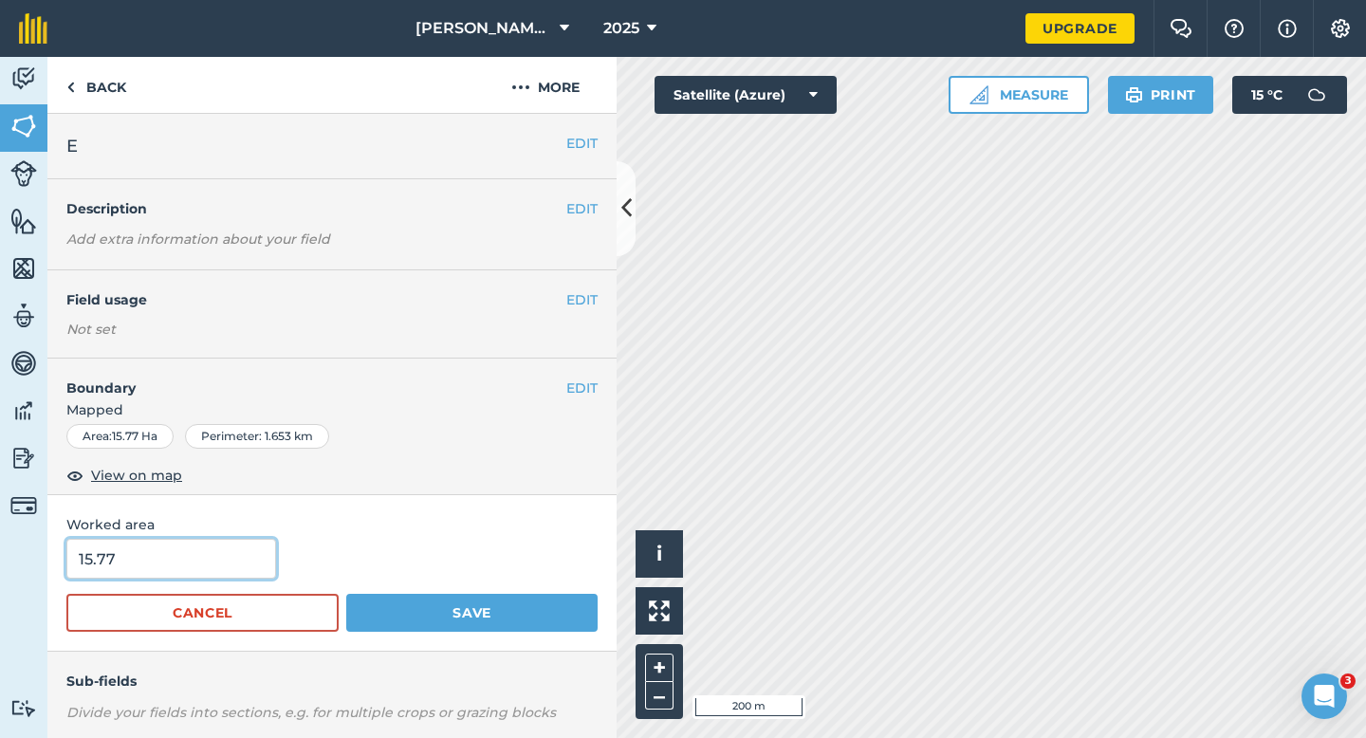
click at [228, 566] on input "15.77" at bounding box center [171, 559] width 210 height 40
type input "15.7"
click at [346, 594] on button "Save" at bounding box center [471, 613] width 251 height 38
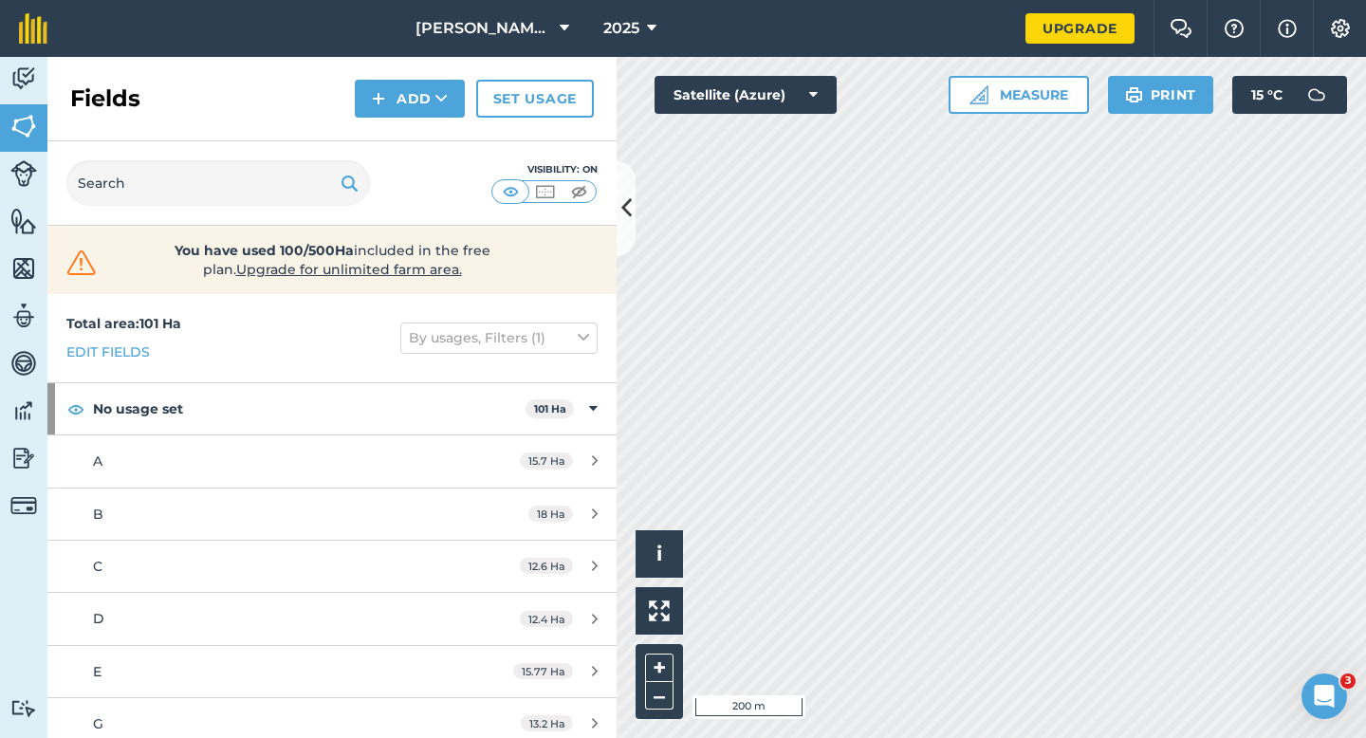
click at [550, 284] on div "Activity Fields Livestock Features Maps Team Vehicles Data Reporting Billing Tu…" at bounding box center [683, 397] width 1366 height 681
click at [422, 95] on button "Add" at bounding box center [410, 99] width 110 height 38
click at [422, 124] on link "Draw" at bounding box center [410, 141] width 104 height 42
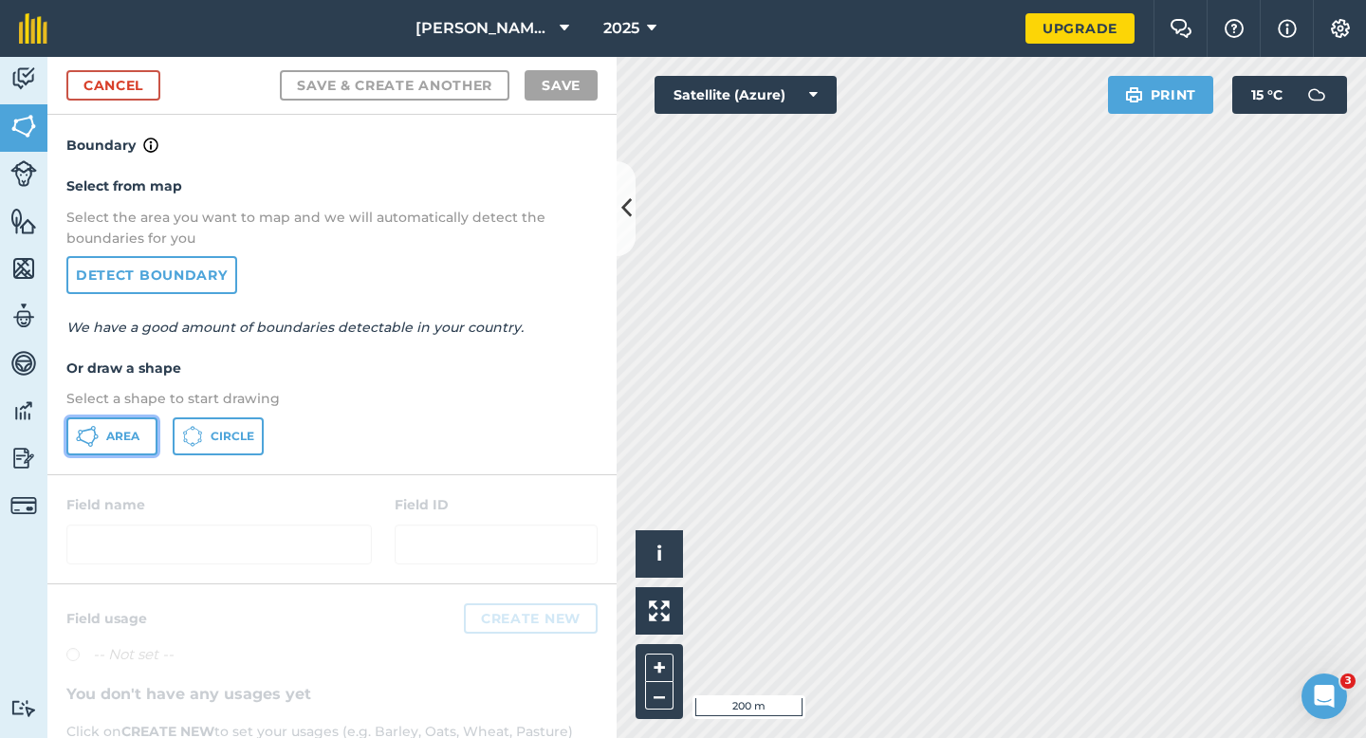
click at [131, 430] on span "Area" at bounding box center [122, 436] width 33 height 15
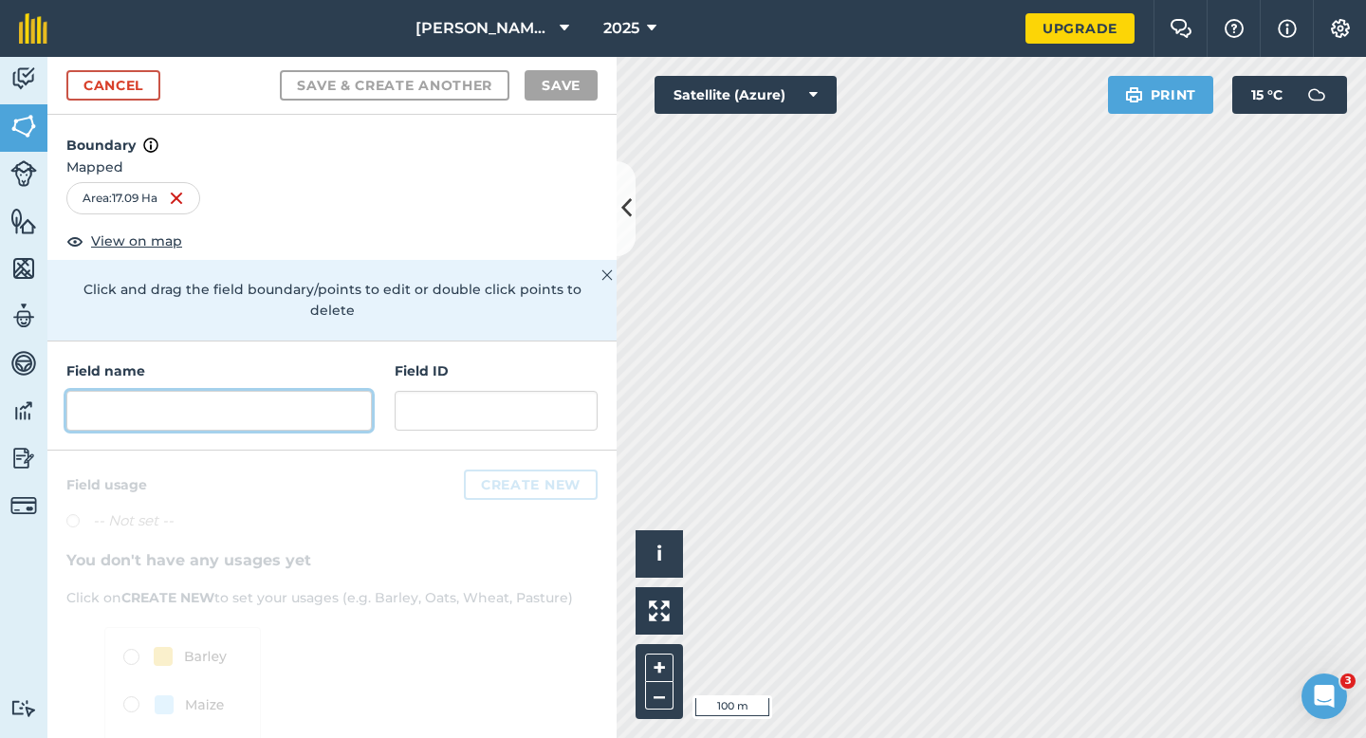
click at [345, 400] on input "text" at bounding box center [218, 411] width 305 height 40
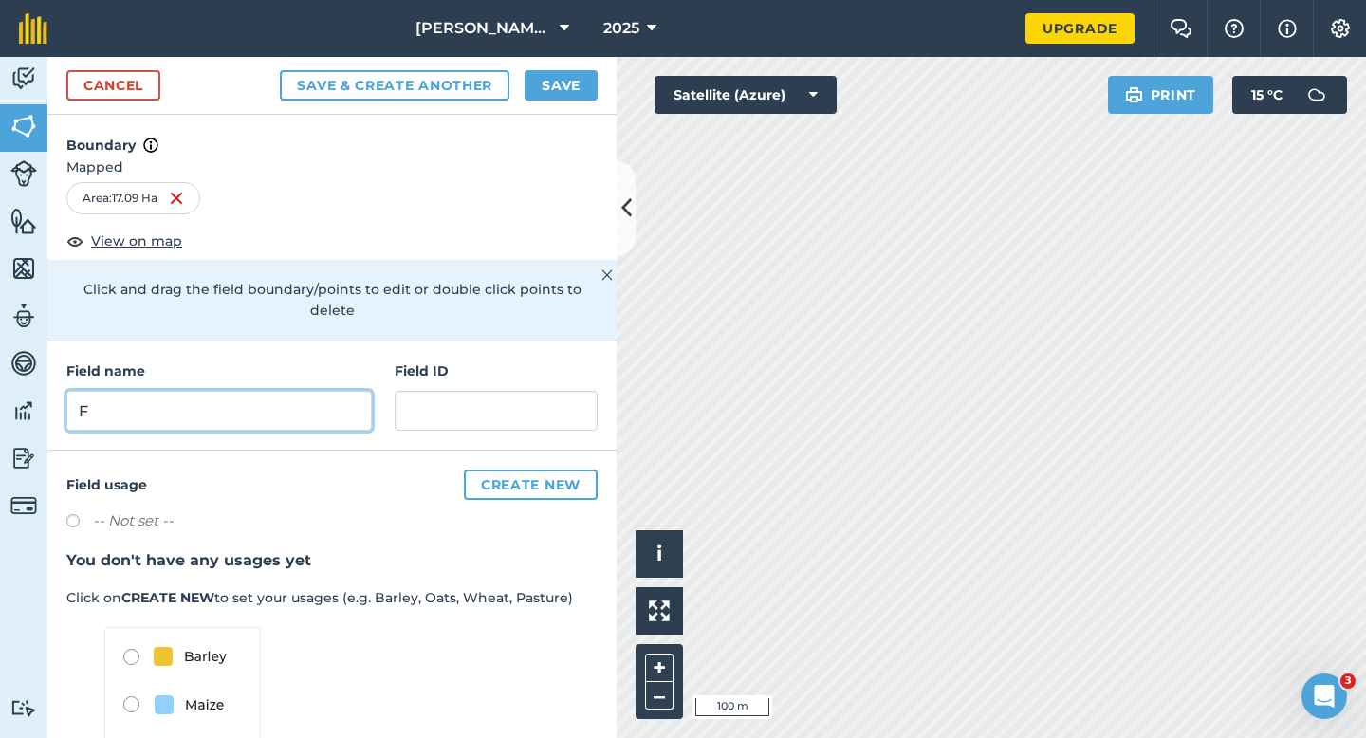
type input "F"
click at [573, 71] on button "Save" at bounding box center [561, 85] width 73 height 30
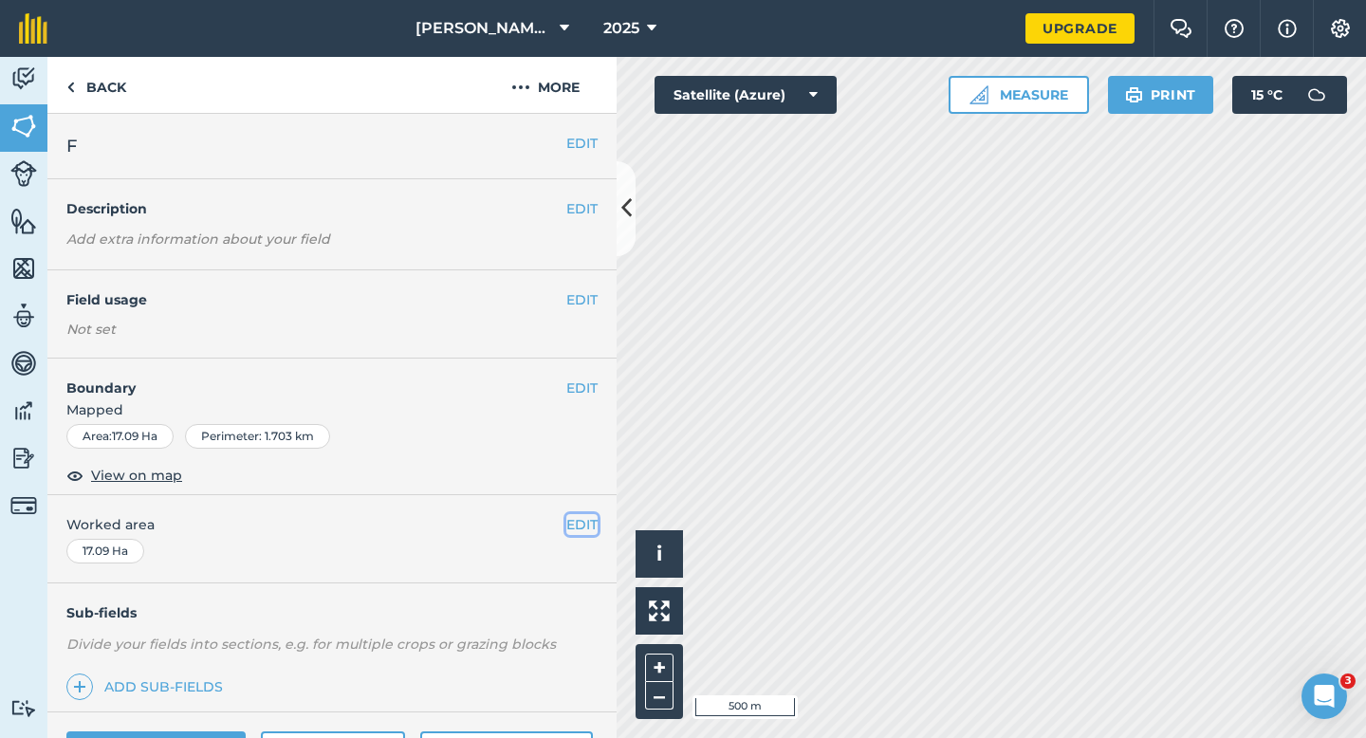
click at [575, 525] on button "EDIT" at bounding box center [581, 524] width 31 height 21
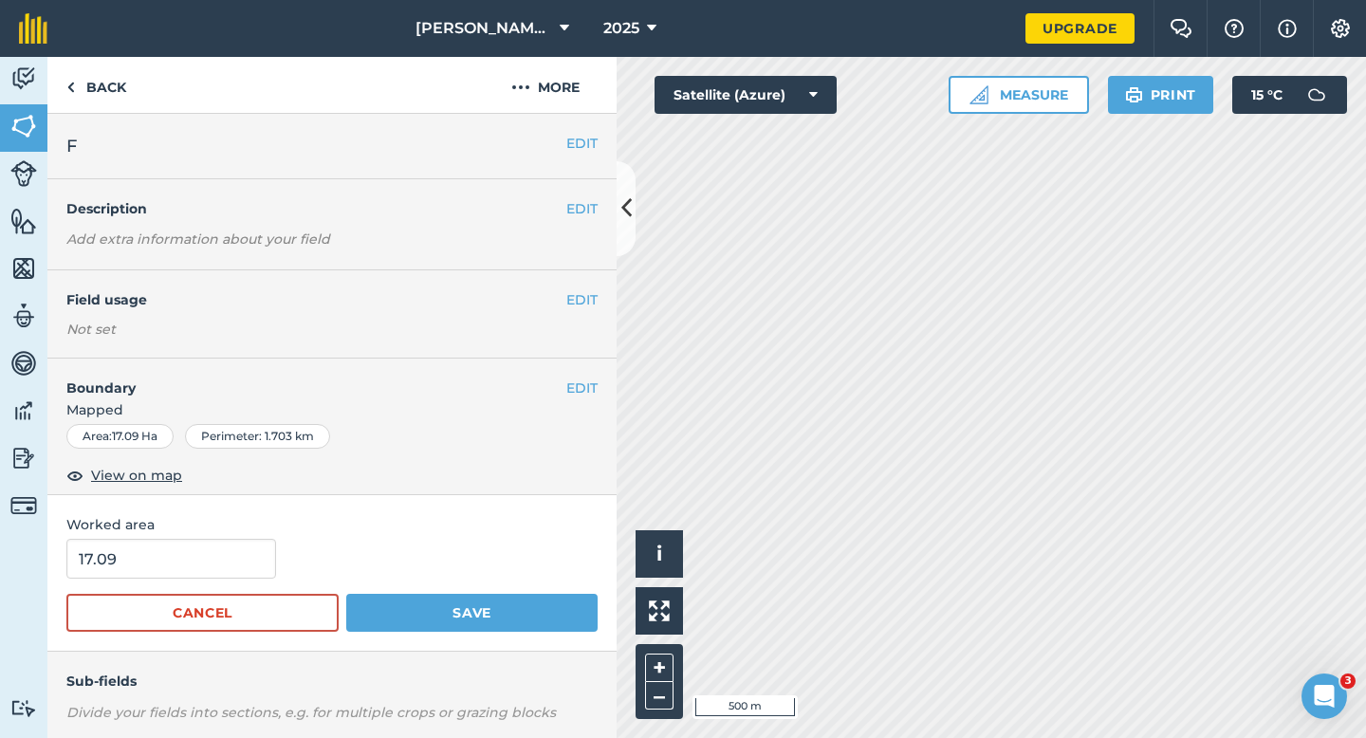
click at [200, 580] on form "17.09 Cancel Save" at bounding box center [331, 585] width 531 height 93
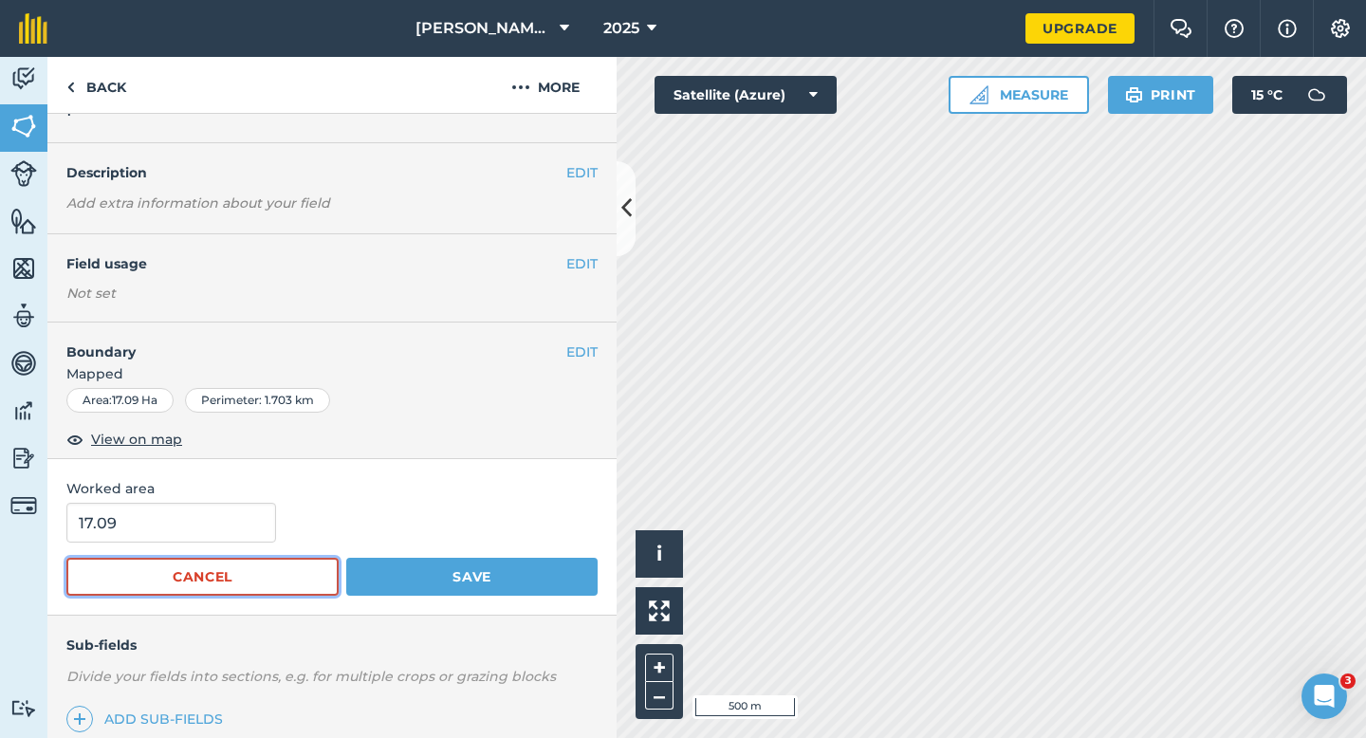
click at [204, 572] on button "Cancel" at bounding box center [202, 577] width 272 height 38
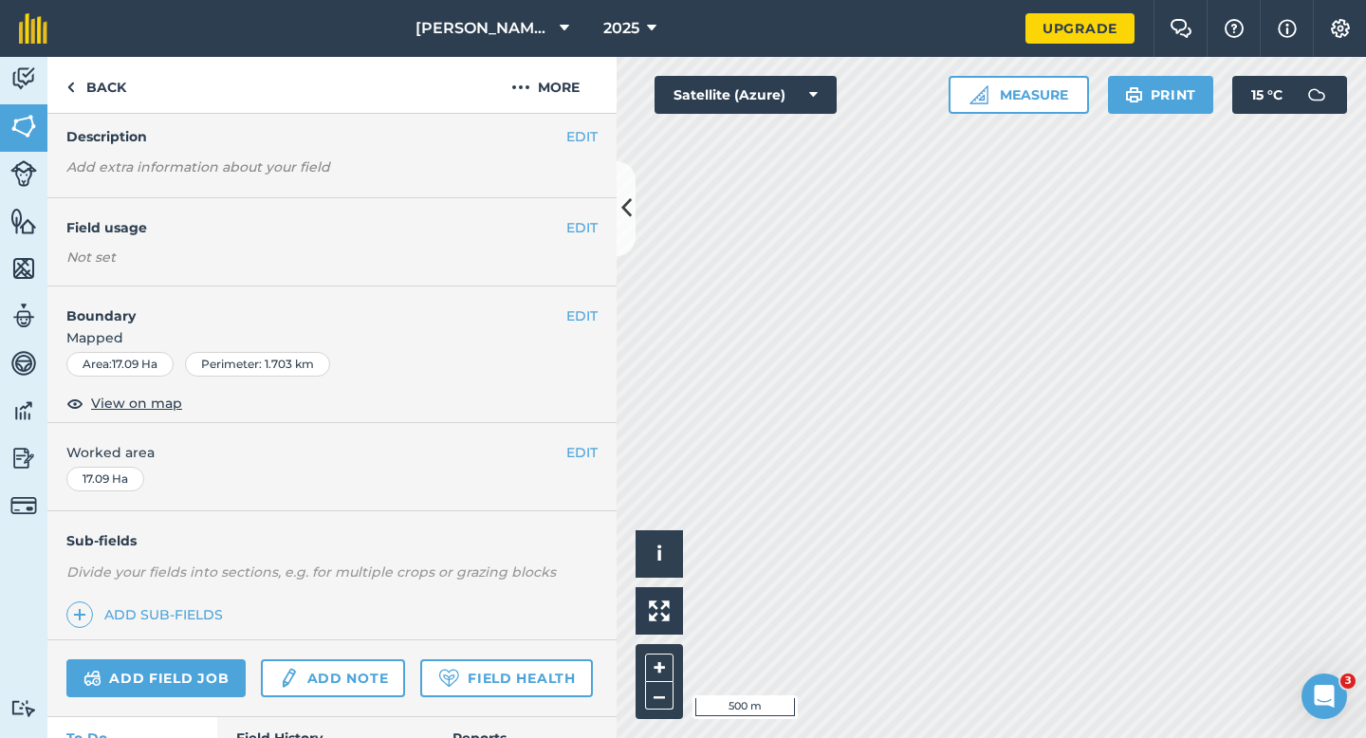
scroll to position [76, 0]
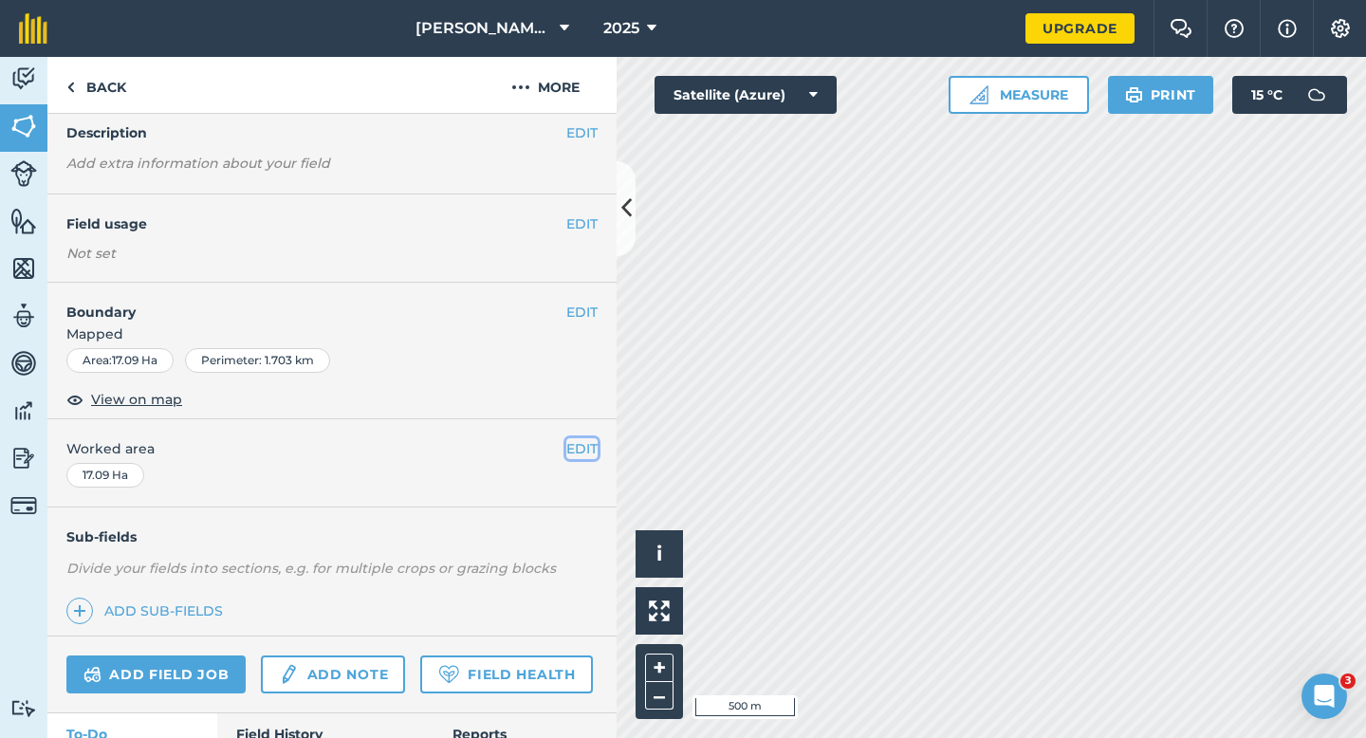
click at [574, 456] on button "EDIT" at bounding box center [581, 448] width 31 height 21
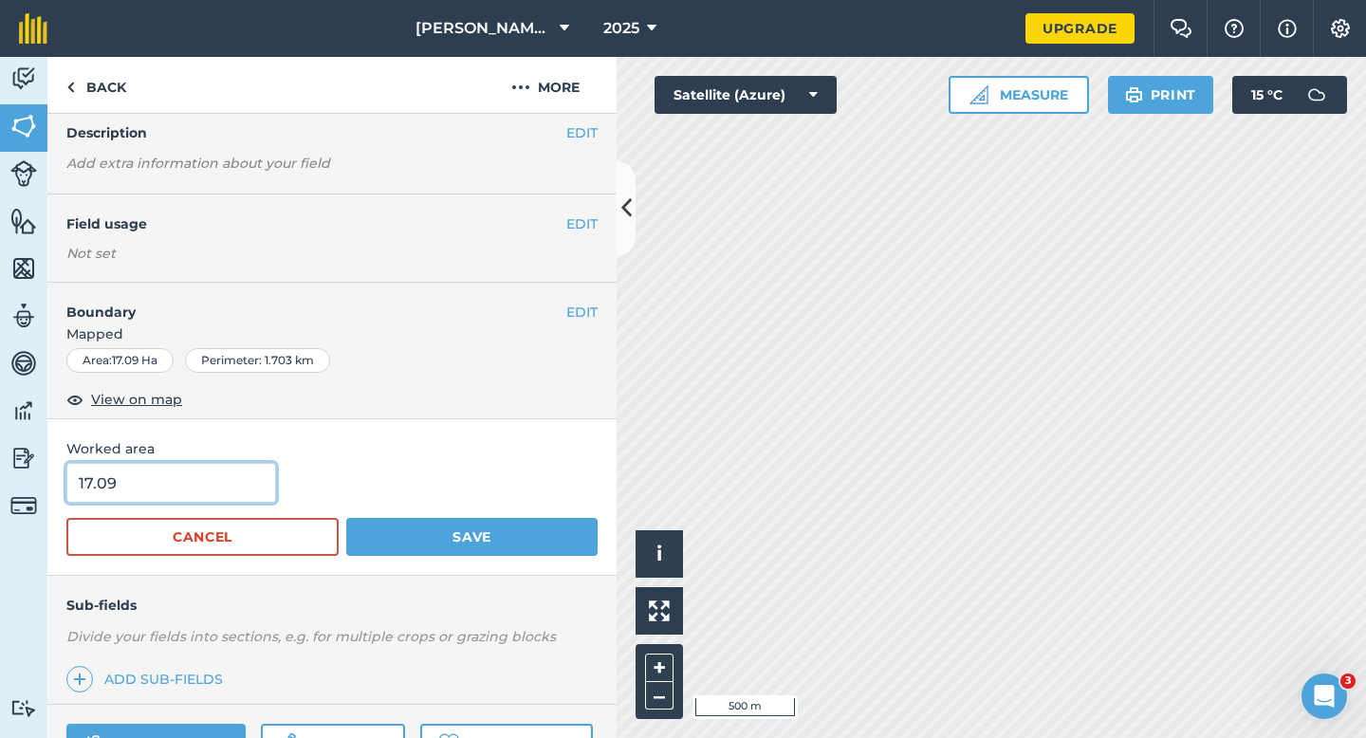
click at [228, 473] on input "17.09" at bounding box center [171, 483] width 210 height 40
type input "17"
click at [346, 518] on button "Save" at bounding box center [471, 537] width 251 height 38
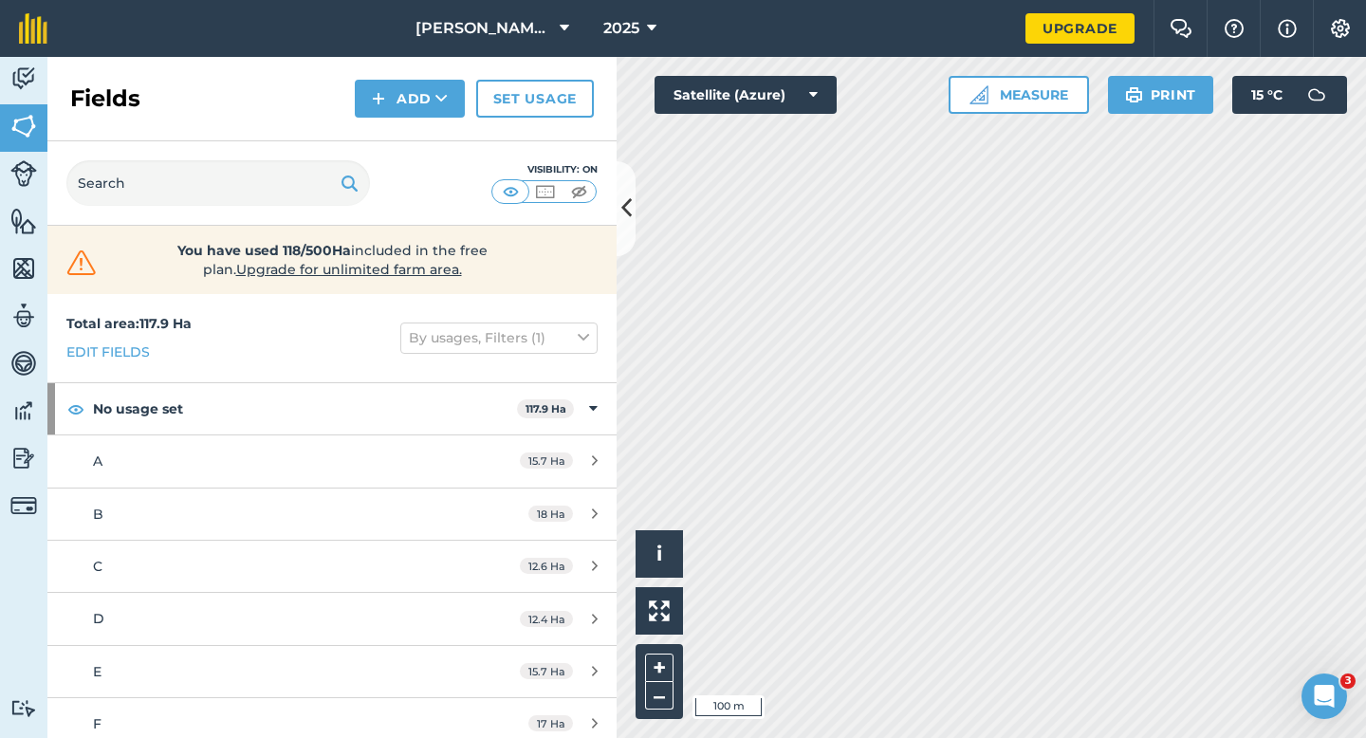
click at [586, 227] on div "You have used 118/500Ha included in the free plan . Upgrade for unlimited farm …" at bounding box center [331, 260] width 569 height 68
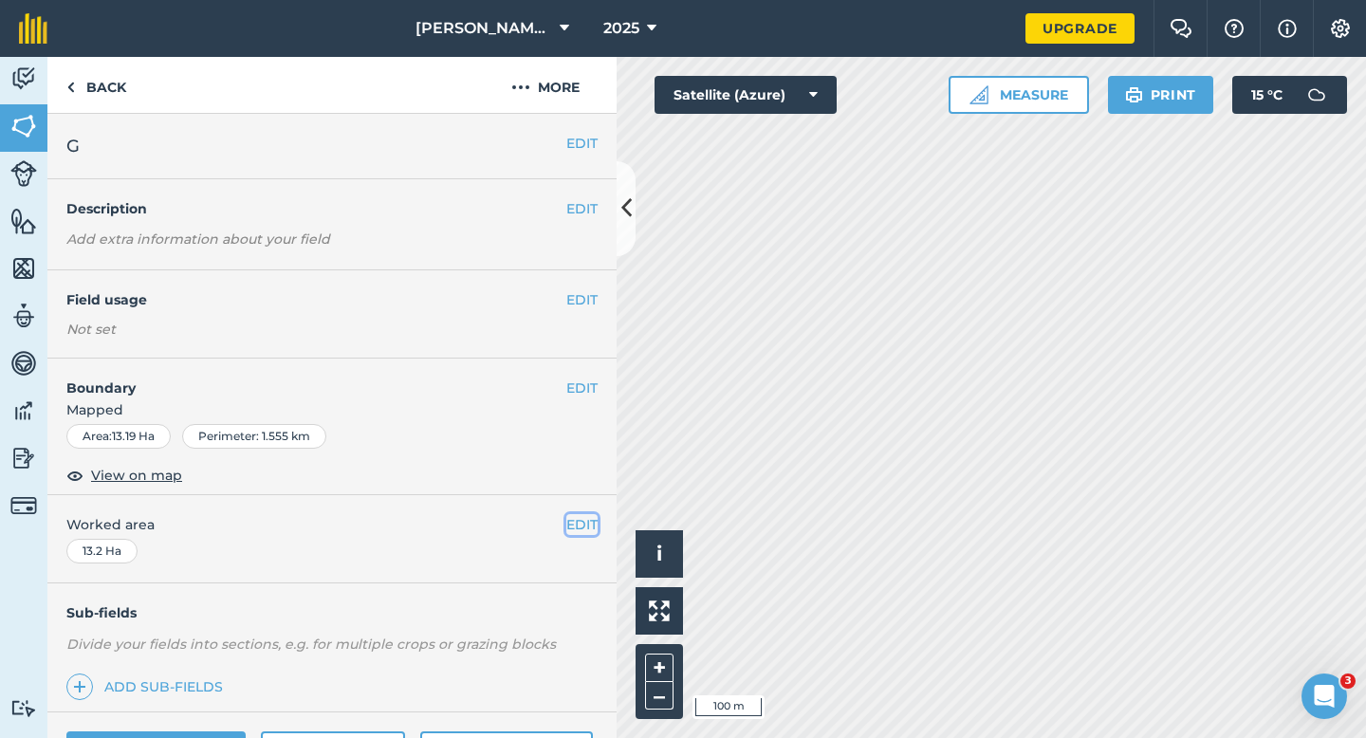
click at [574, 528] on button "EDIT" at bounding box center [581, 524] width 31 height 21
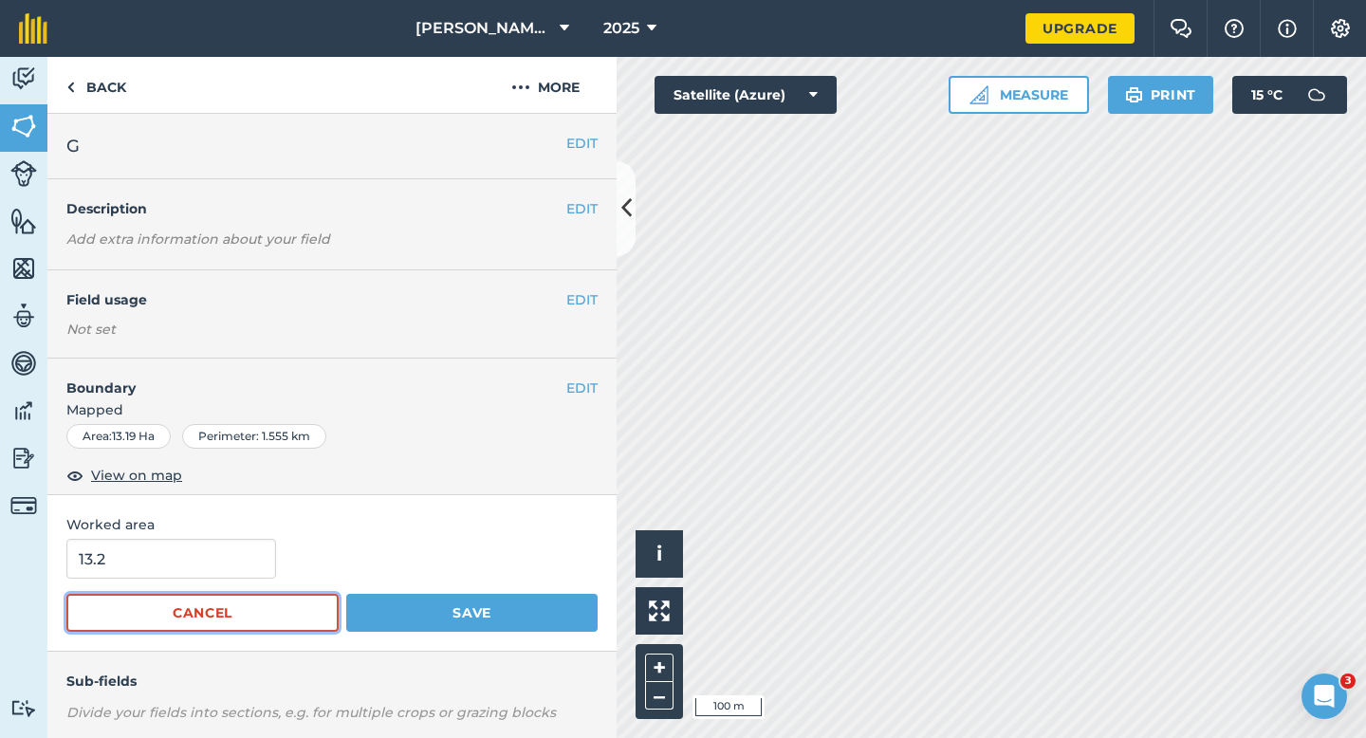
click at [156, 595] on button "Cancel" at bounding box center [202, 613] width 272 height 38
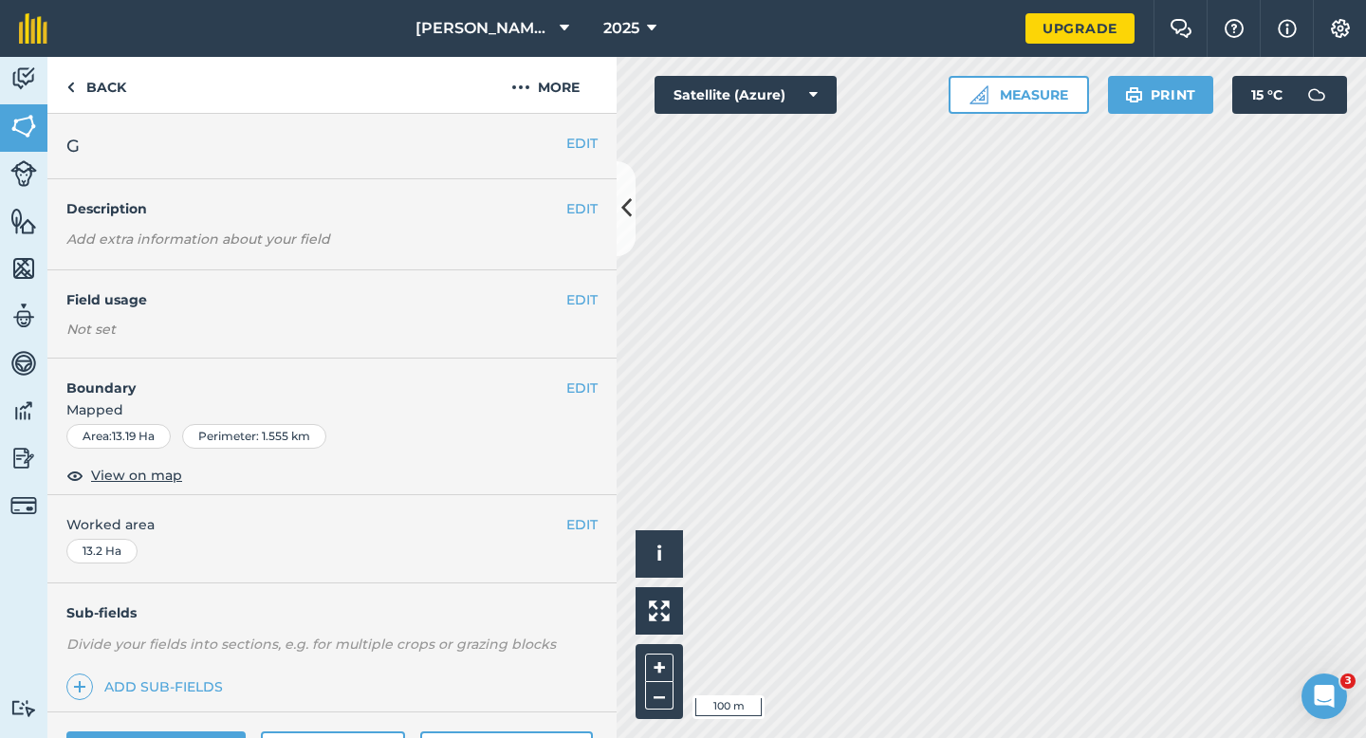
click at [599, 518] on div "EDIT Worked area 13.2 Ha" at bounding box center [331, 539] width 569 height 88
click at [585, 529] on button "EDIT" at bounding box center [581, 524] width 31 height 21
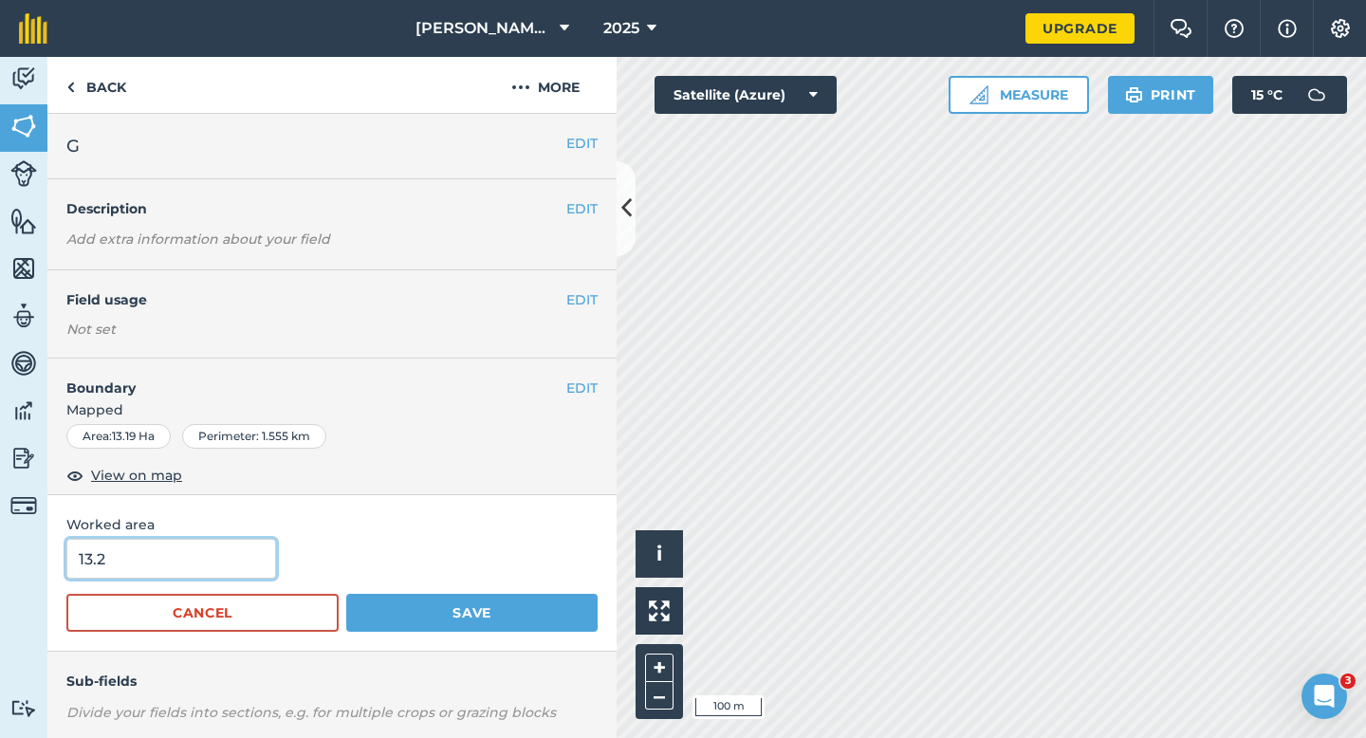
click at [252, 551] on input "13.2" at bounding box center [171, 559] width 210 height 40
type input "13.3"
click at [346, 594] on button "Save" at bounding box center [471, 613] width 251 height 38
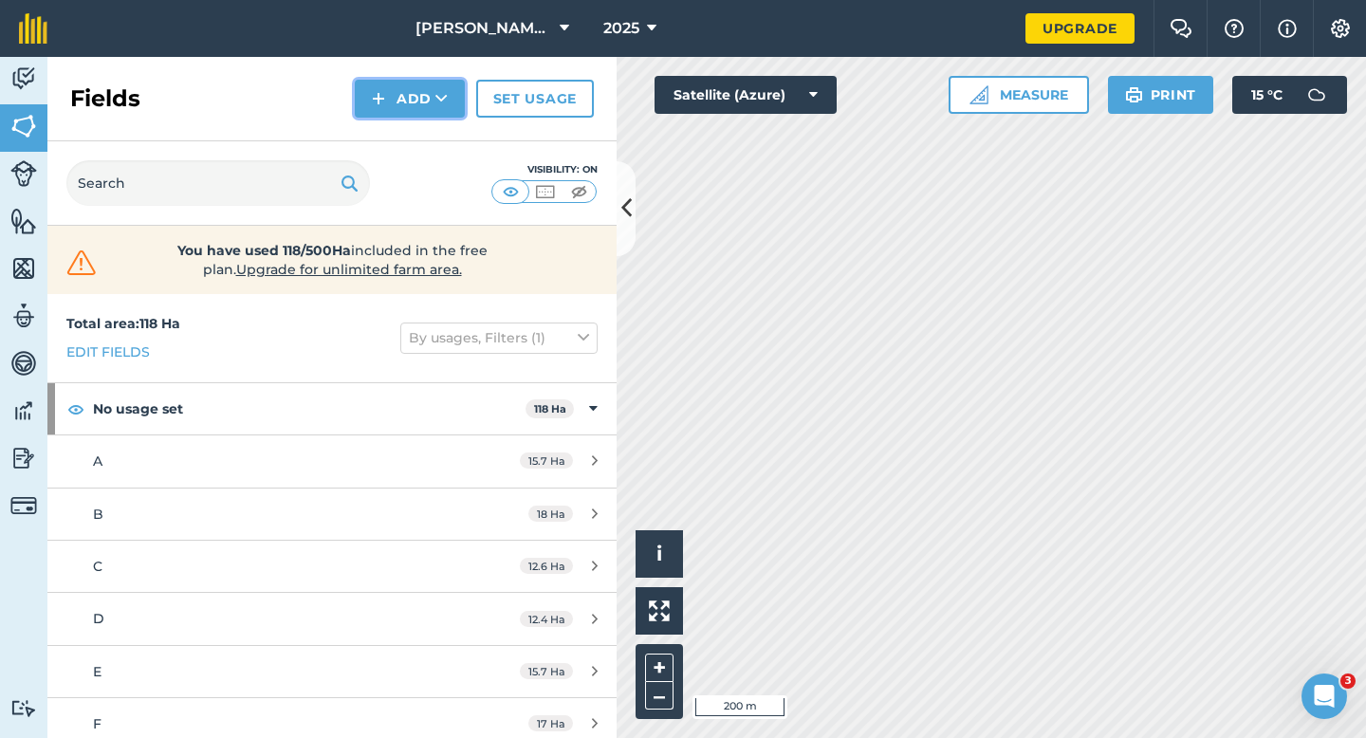
click at [408, 112] on button "Add" at bounding box center [410, 99] width 110 height 38
click at [408, 126] on link "Draw" at bounding box center [410, 141] width 104 height 42
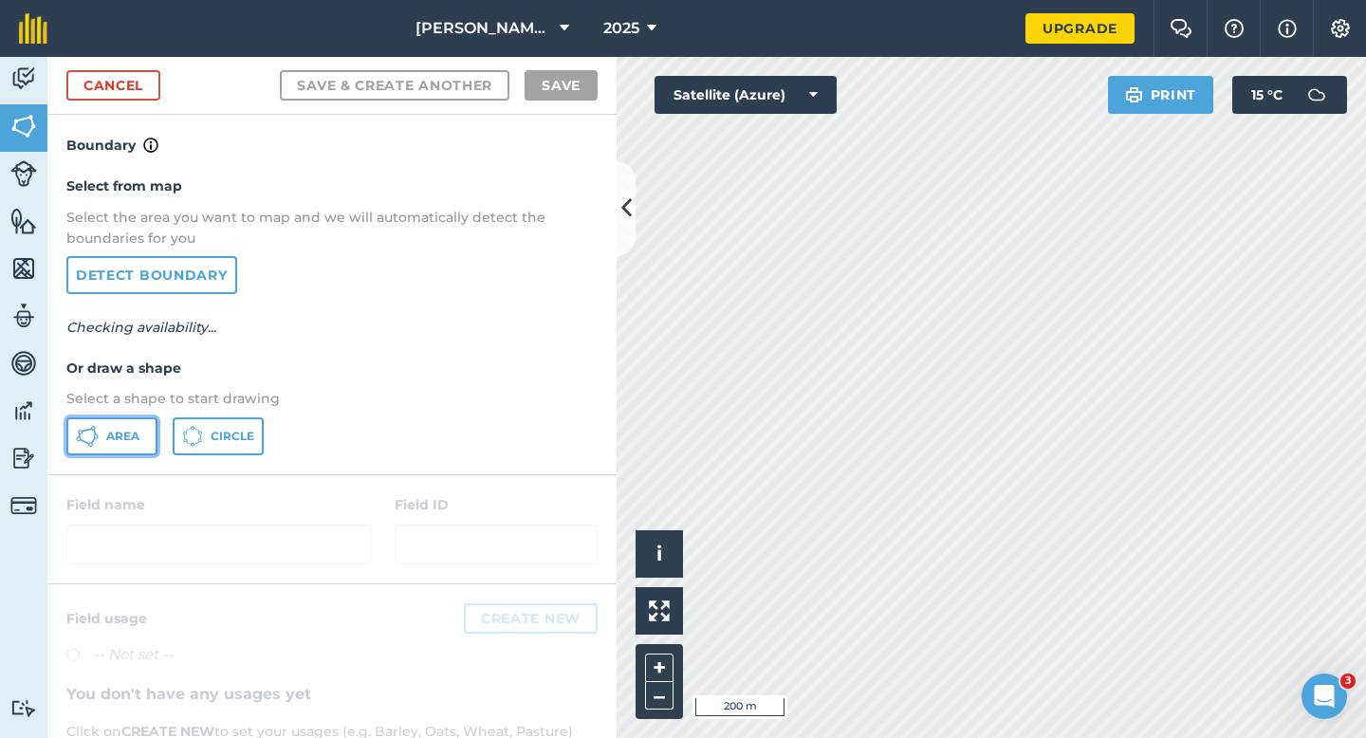
click at [122, 429] on span "Area" at bounding box center [122, 436] width 33 height 15
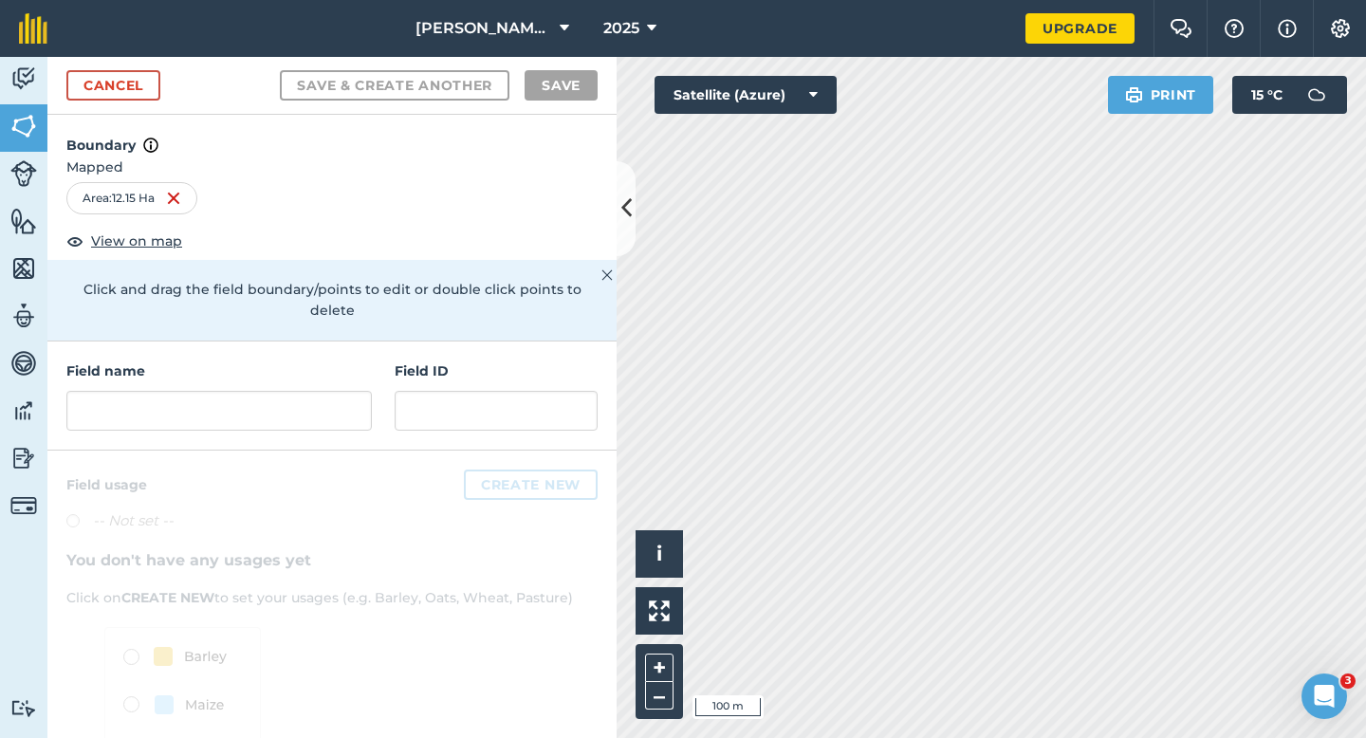
click at [299, 413] on div "Field name Field ID" at bounding box center [331, 395] width 569 height 109
click at [299, 391] on input "text" at bounding box center [218, 411] width 305 height 40
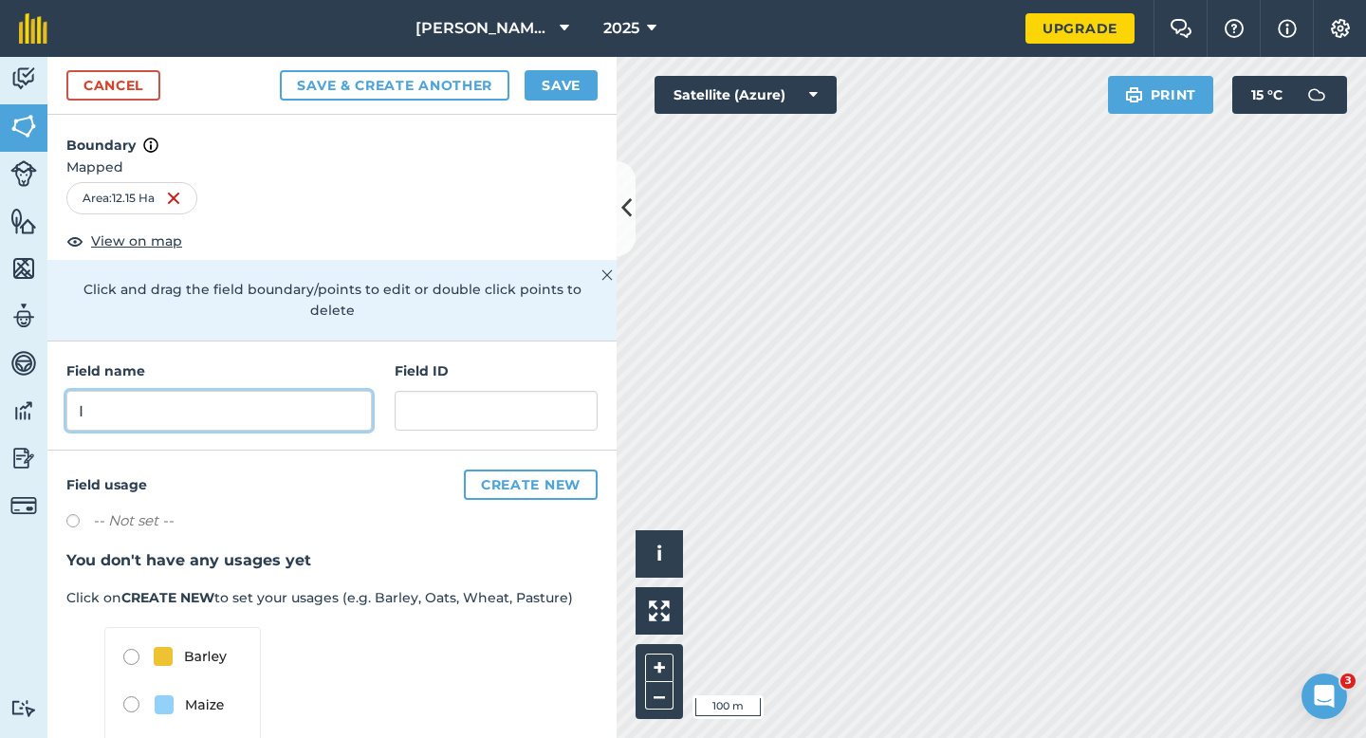
type input "I"
click at [541, 99] on button "Save" at bounding box center [561, 85] width 73 height 30
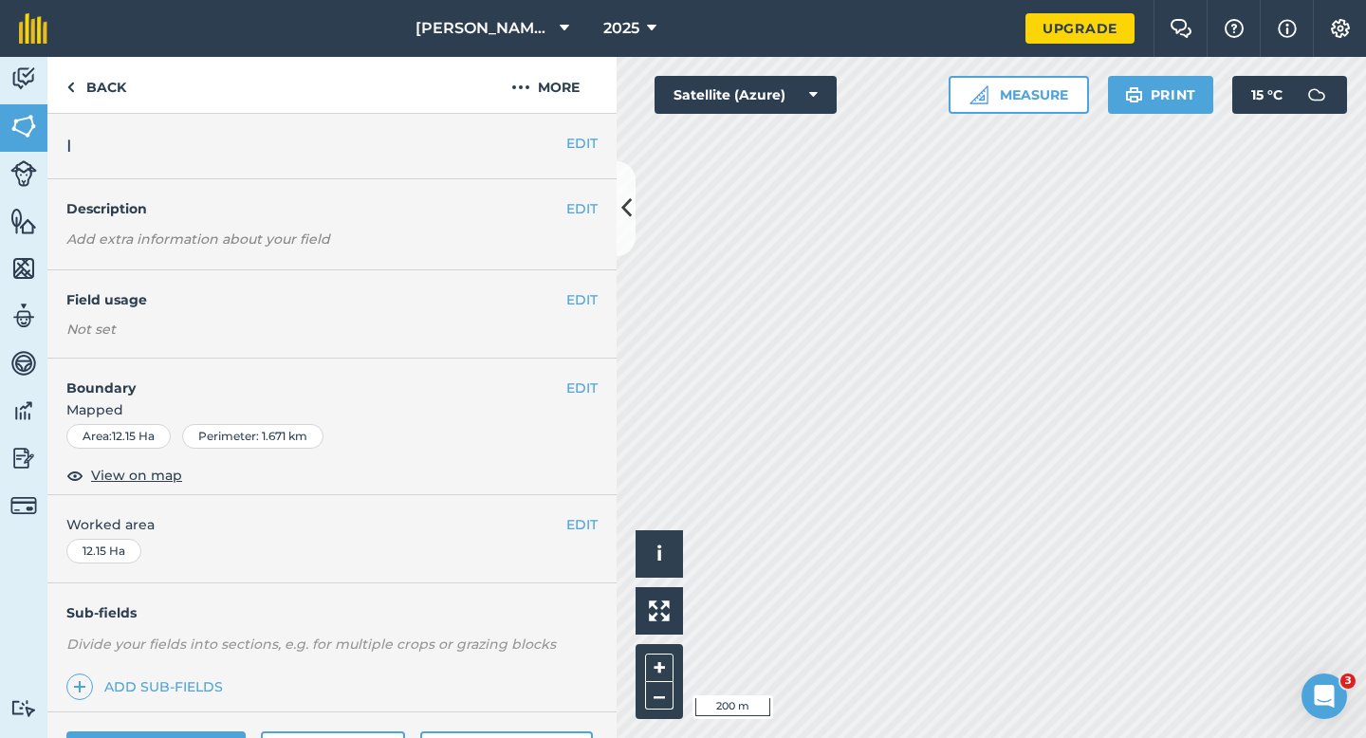
click at [588, 539] on div "EDIT Worked area 12.15 Ha" at bounding box center [331, 539] width 569 height 88
click at [588, 530] on button "EDIT" at bounding box center [581, 524] width 31 height 21
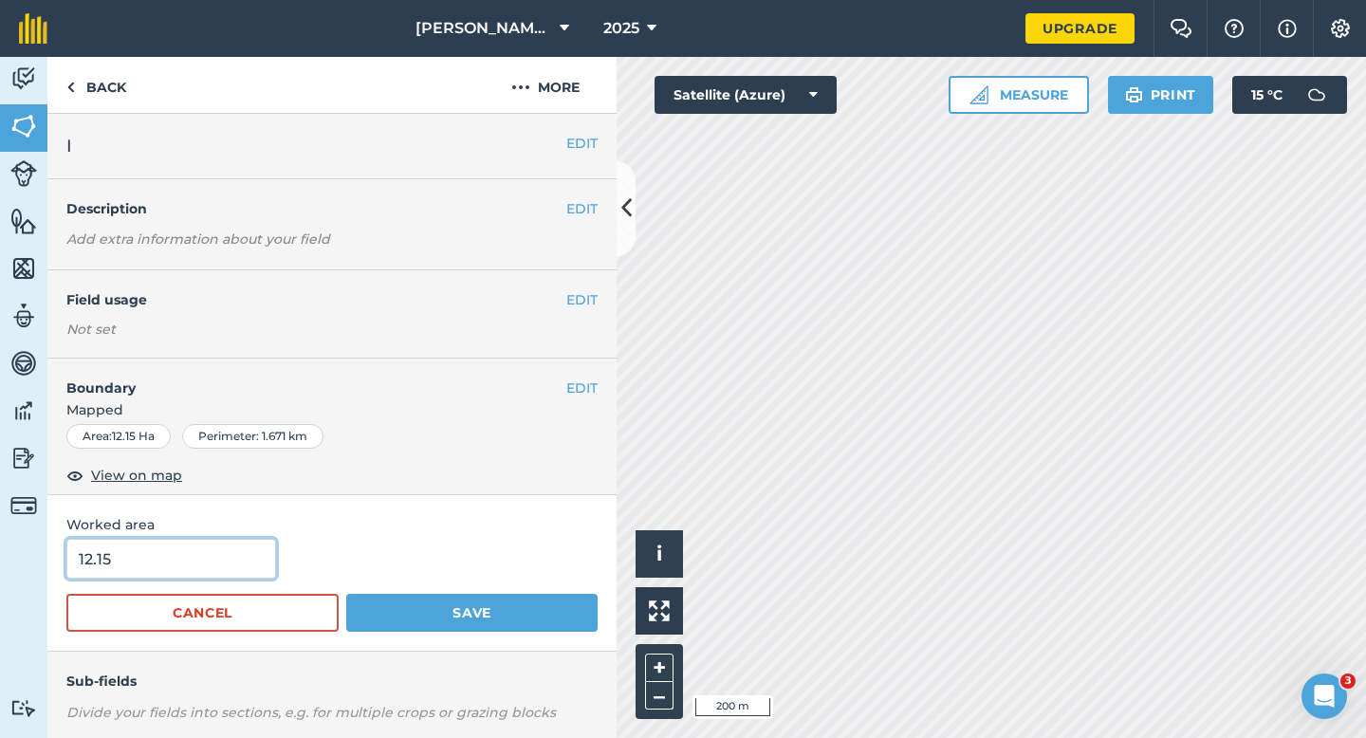
click at [194, 566] on input "12.15" at bounding box center [171, 559] width 210 height 40
type input "12.2"
click at [346, 594] on button "Save" at bounding box center [471, 613] width 251 height 38
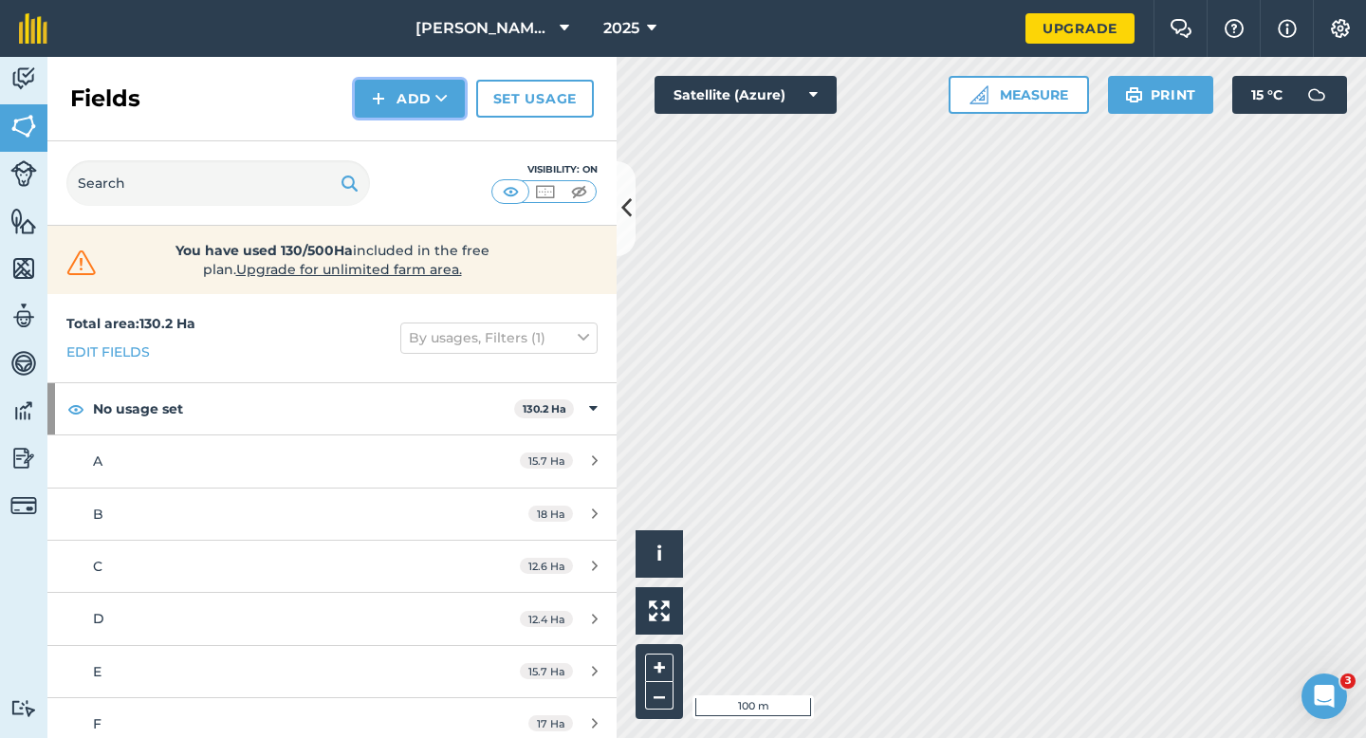
click at [381, 90] on img at bounding box center [378, 98] width 13 height 23
click at [393, 140] on link "Draw" at bounding box center [410, 141] width 104 height 42
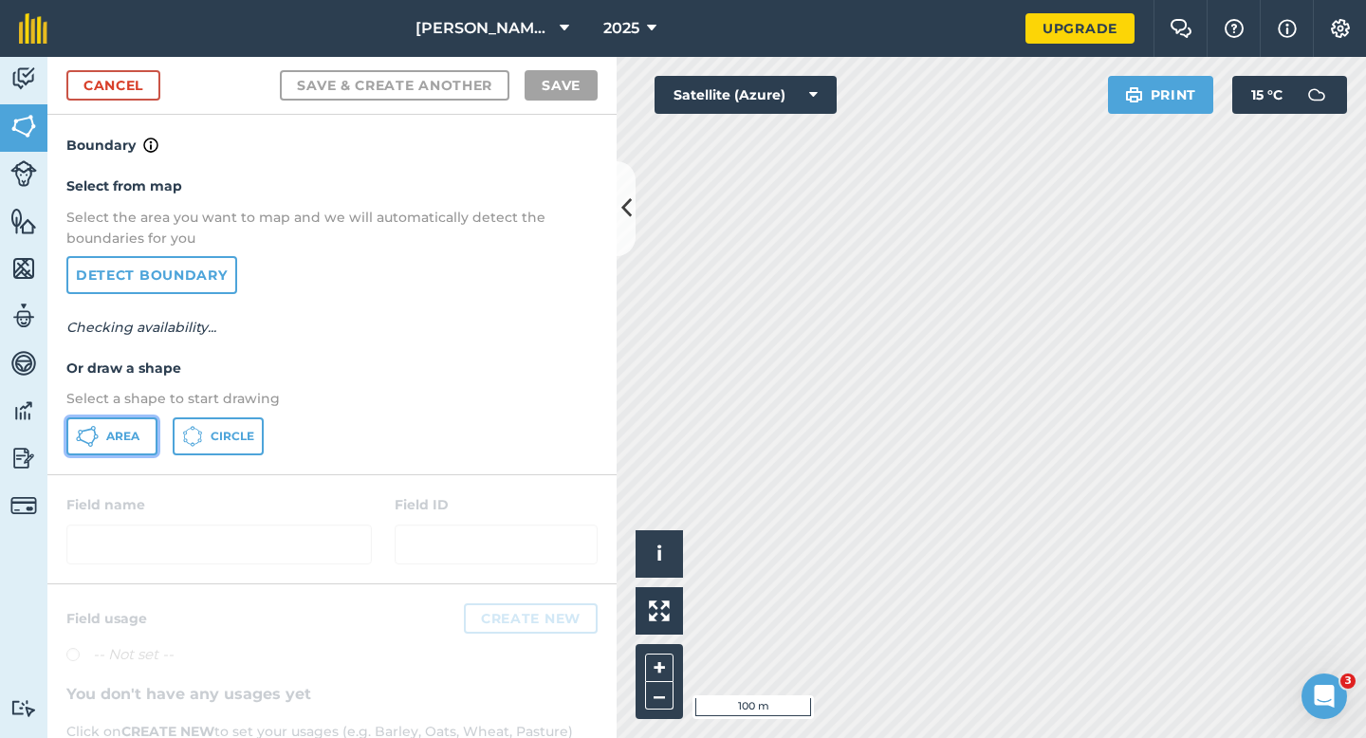
click at [151, 422] on button "Area" at bounding box center [111, 436] width 91 height 38
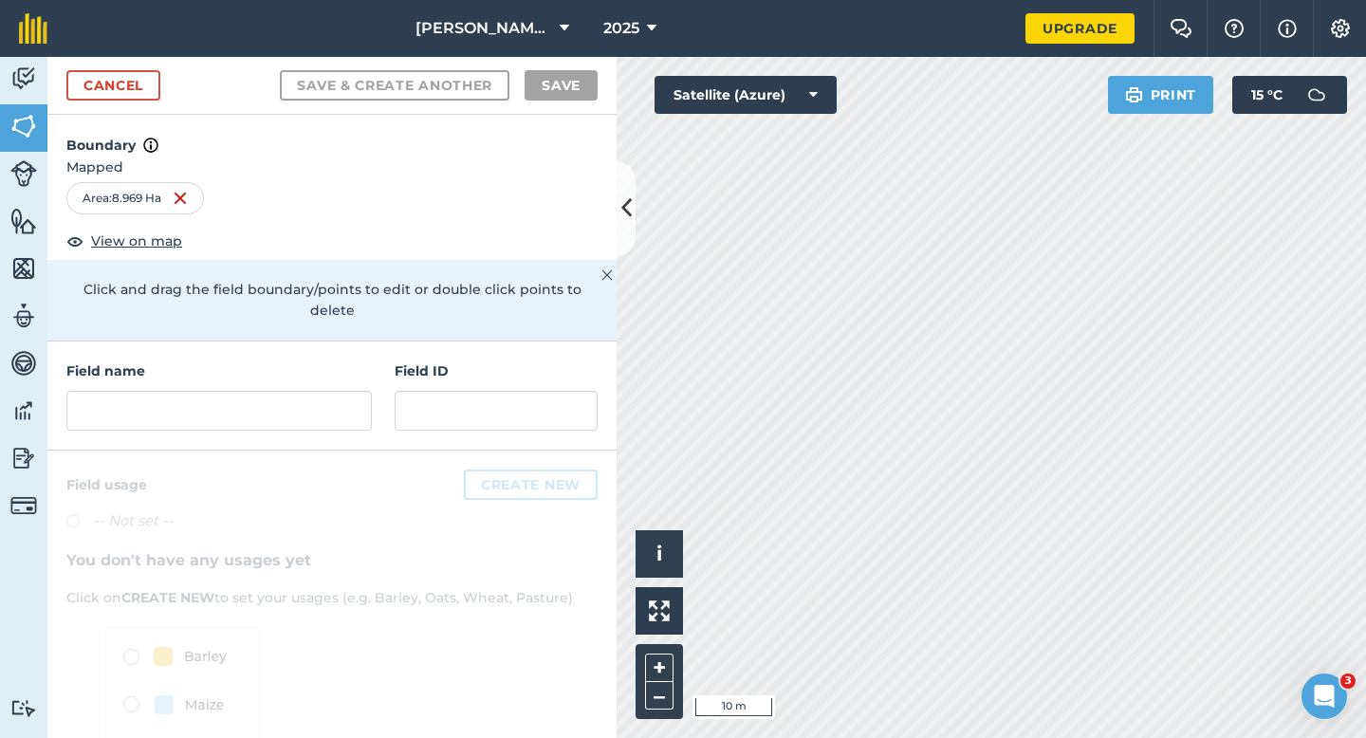
click at [180, 367] on div "Field name" at bounding box center [218, 395] width 305 height 70
click at [183, 414] on div "Field name Field ID" at bounding box center [331, 395] width 569 height 109
click at [183, 407] on input "text" at bounding box center [218, 411] width 305 height 40
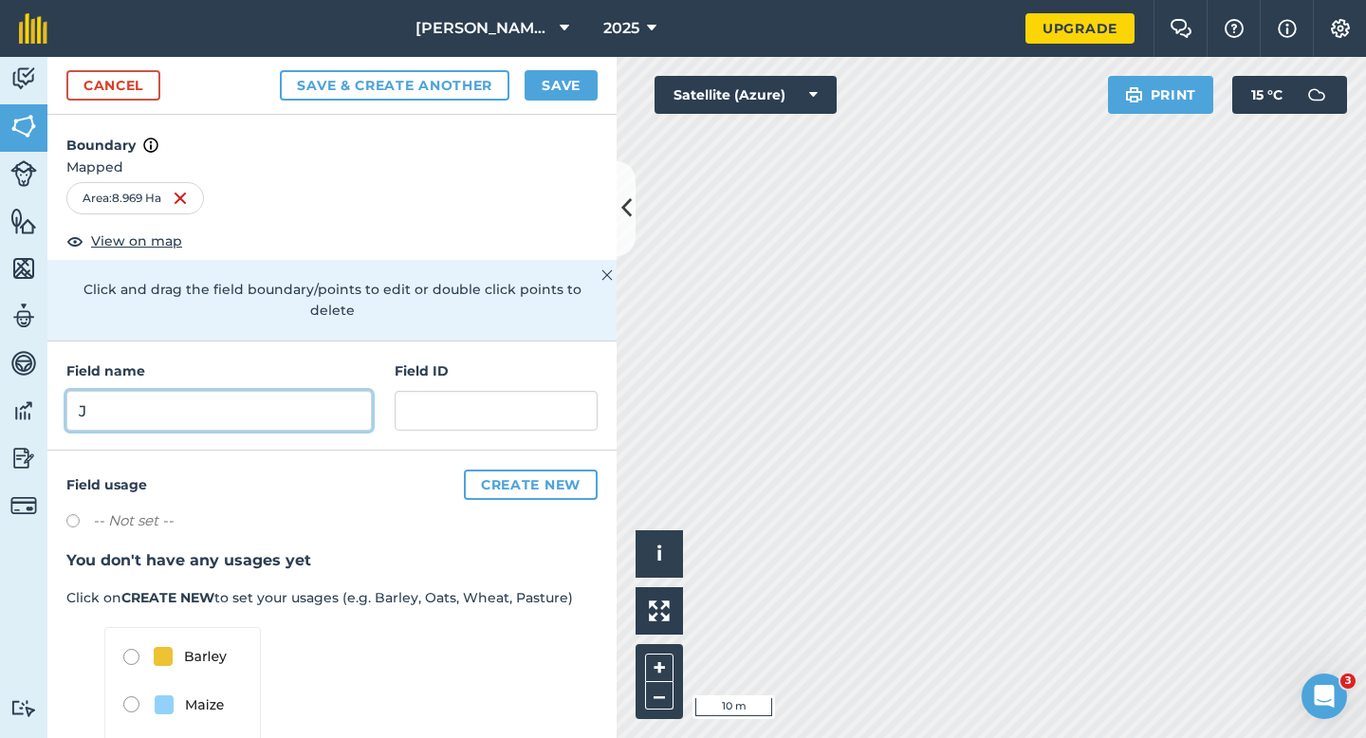
type input "J"
click at [561, 98] on button "Save" at bounding box center [561, 85] width 73 height 30
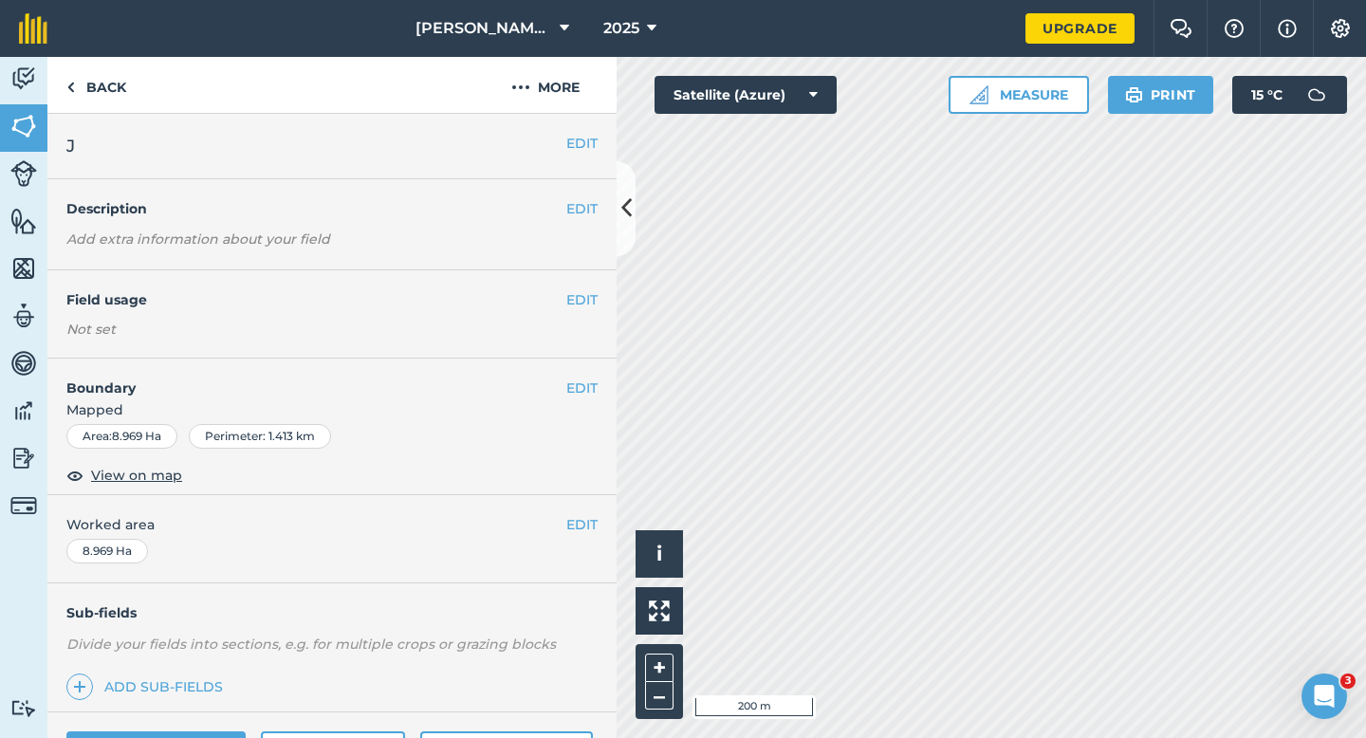
click at [564, 522] on span "Worked area" at bounding box center [331, 524] width 531 height 21
click at [598, 522] on div "EDIT Worked area 8.969 Ha" at bounding box center [331, 539] width 569 height 88
click at [586, 522] on button "EDIT" at bounding box center [581, 524] width 31 height 21
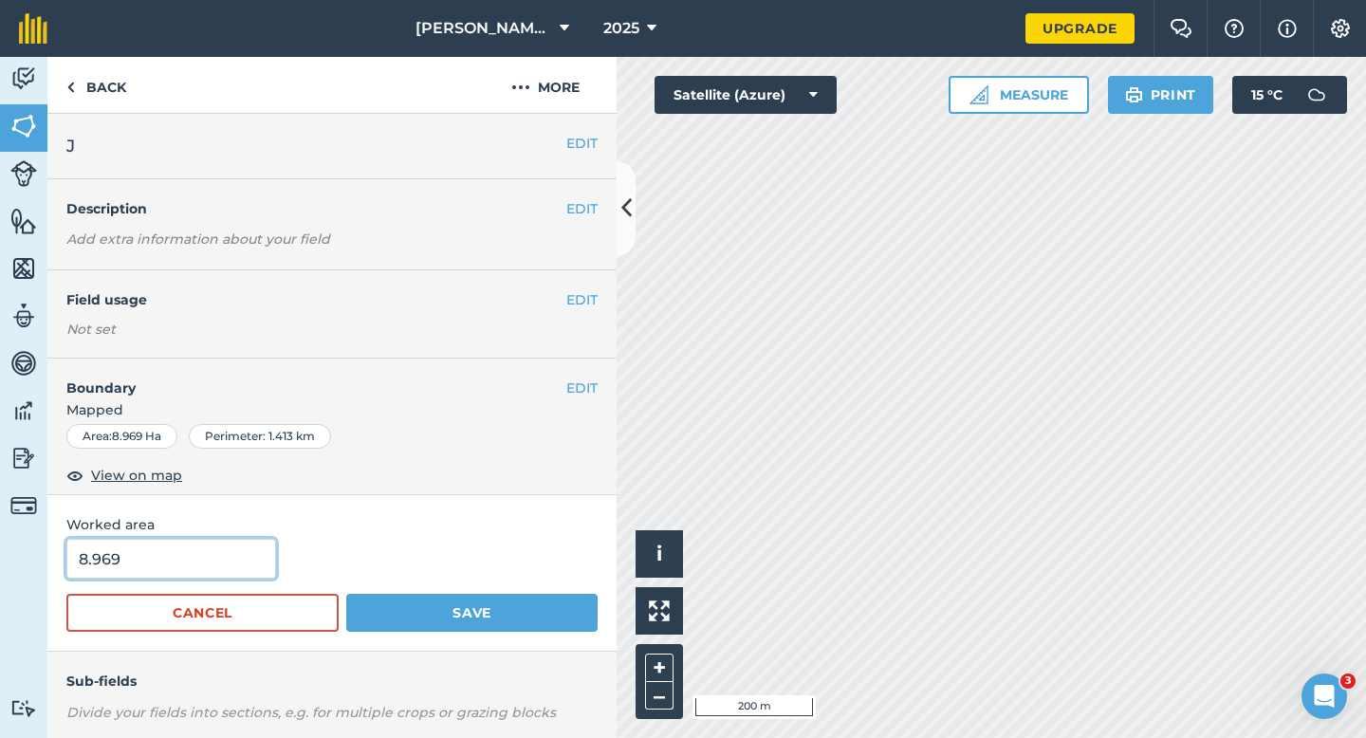
click at [242, 563] on input "8.969" at bounding box center [171, 559] width 210 height 40
type input "9"
click at [346, 594] on button "Save" at bounding box center [471, 613] width 251 height 38
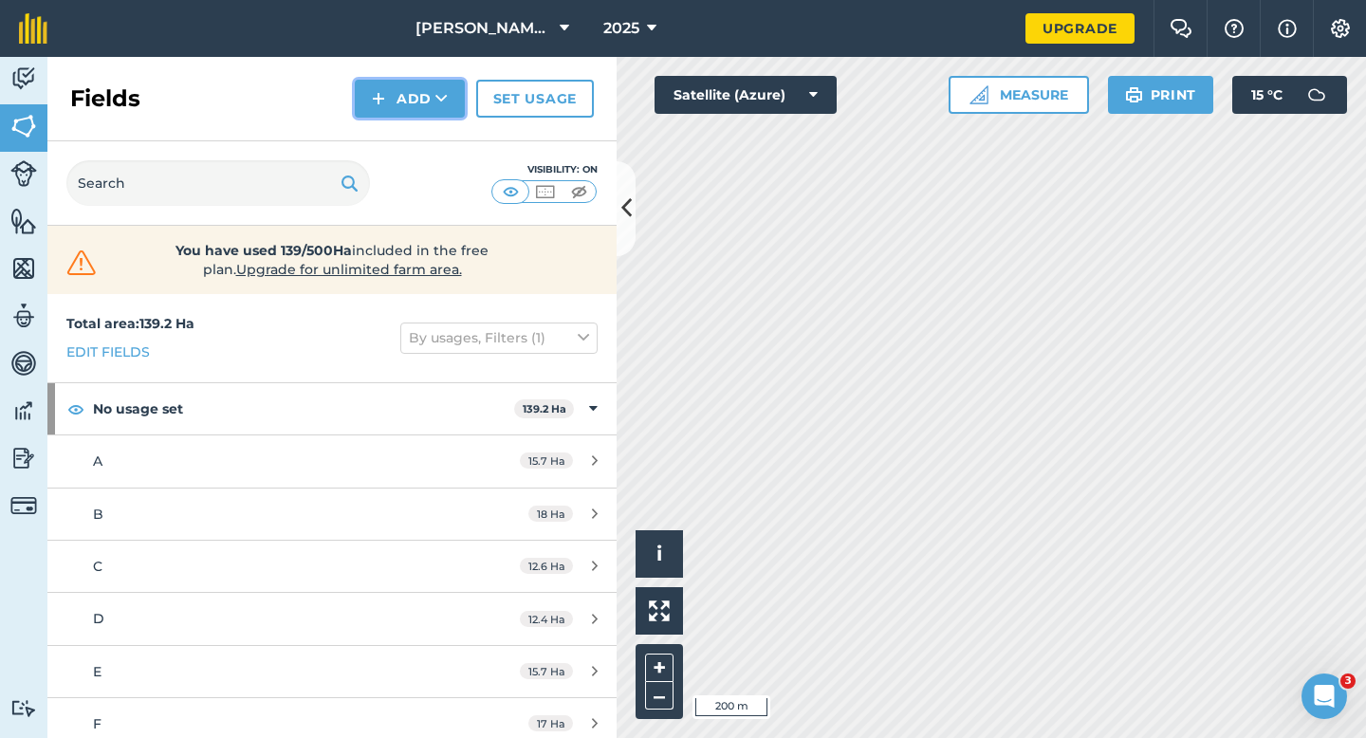
click at [389, 84] on button "Add" at bounding box center [410, 99] width 110 height 38
click at [400, 132] on link "Draw" at bounding box center [410, 141] width 104 height 42
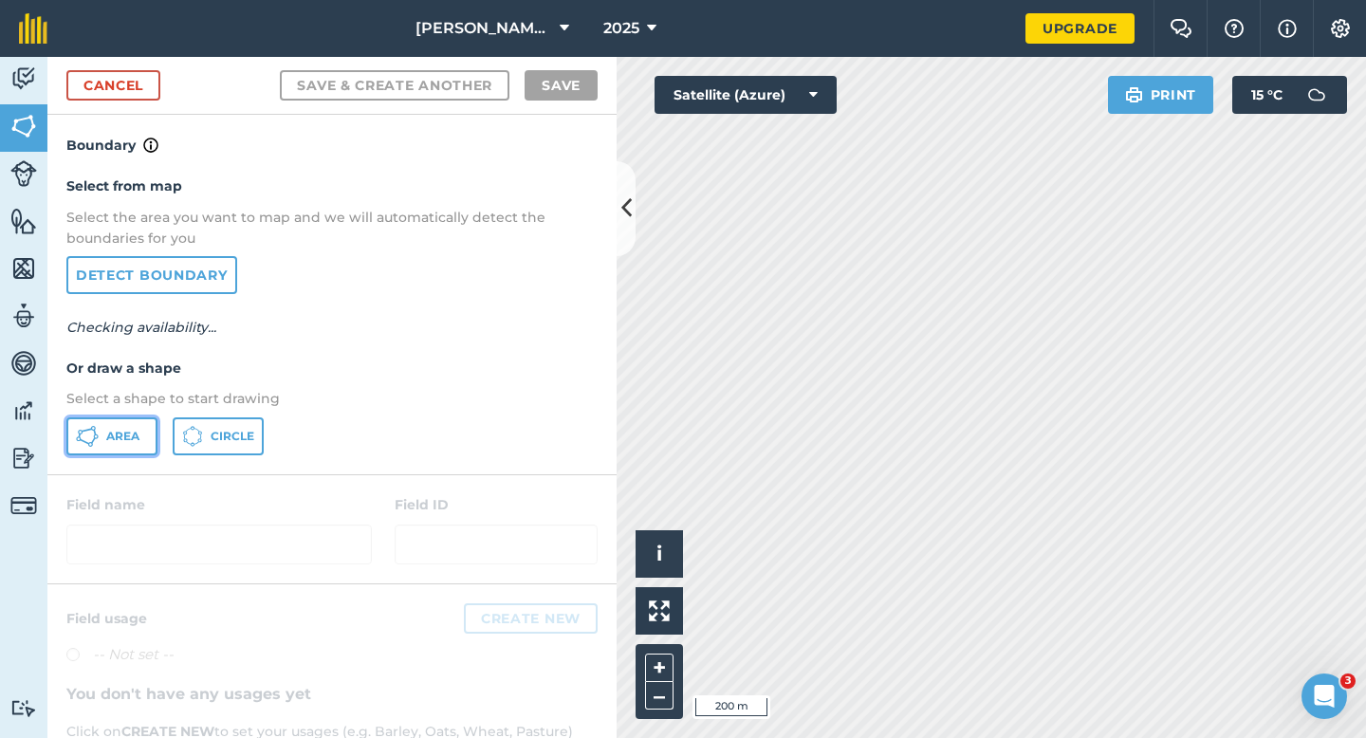
click at [131, 433] on span "Area" at bounding box center [122, 436] width 33 height 15
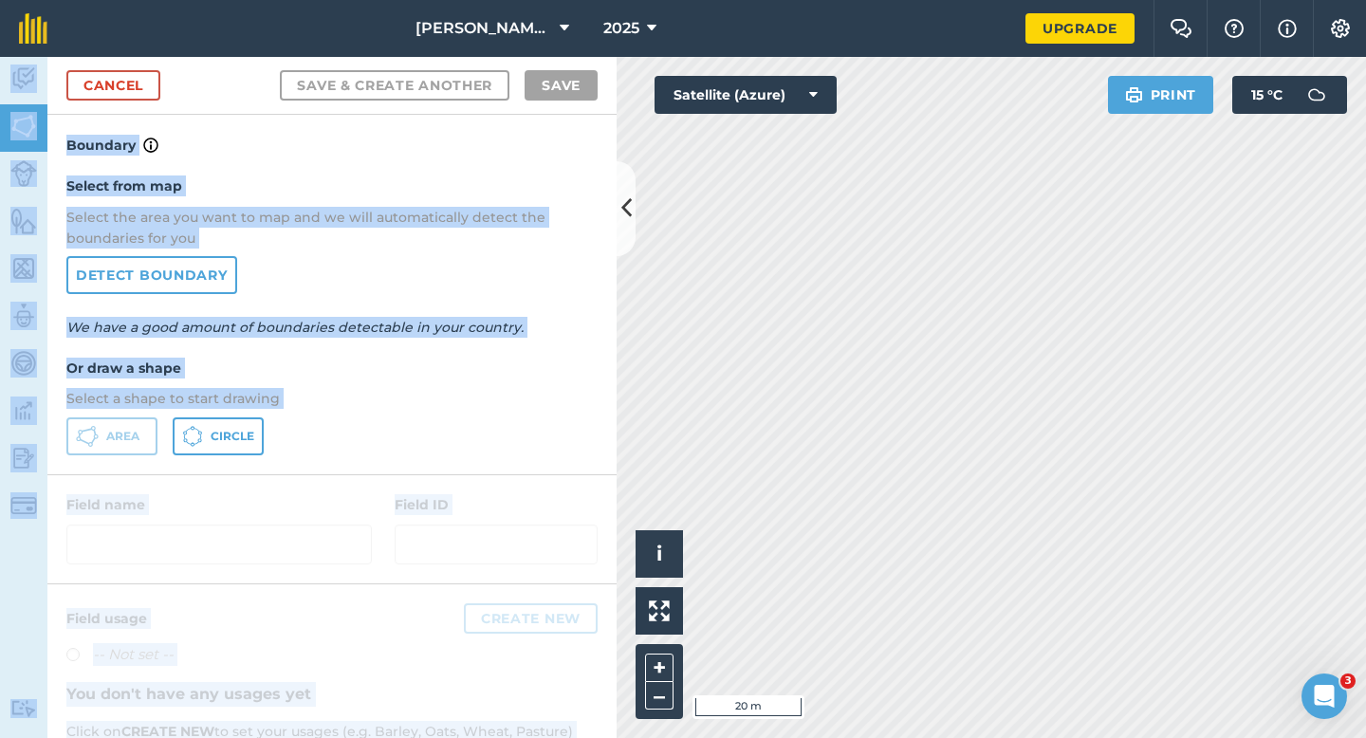
click at [1290, 220] on div "[PERSON_NAME] & Sons 2025 Upgrade Farm Chat Help Info Settings Map printing is …" at bounding box center [683, 369] width 1366 height 738
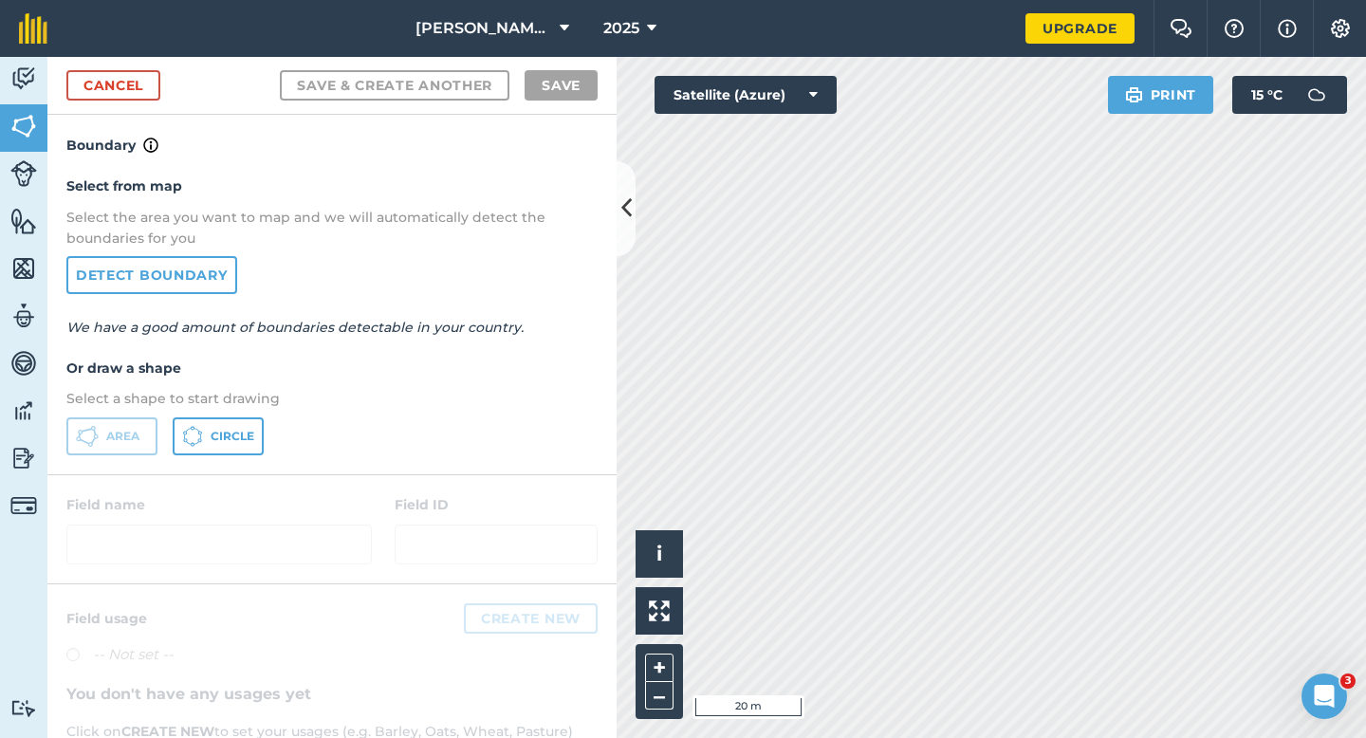
click at [361, 396] on p "Select a shape to start drawing" at bounding box center [331, 398] width 531 height 21
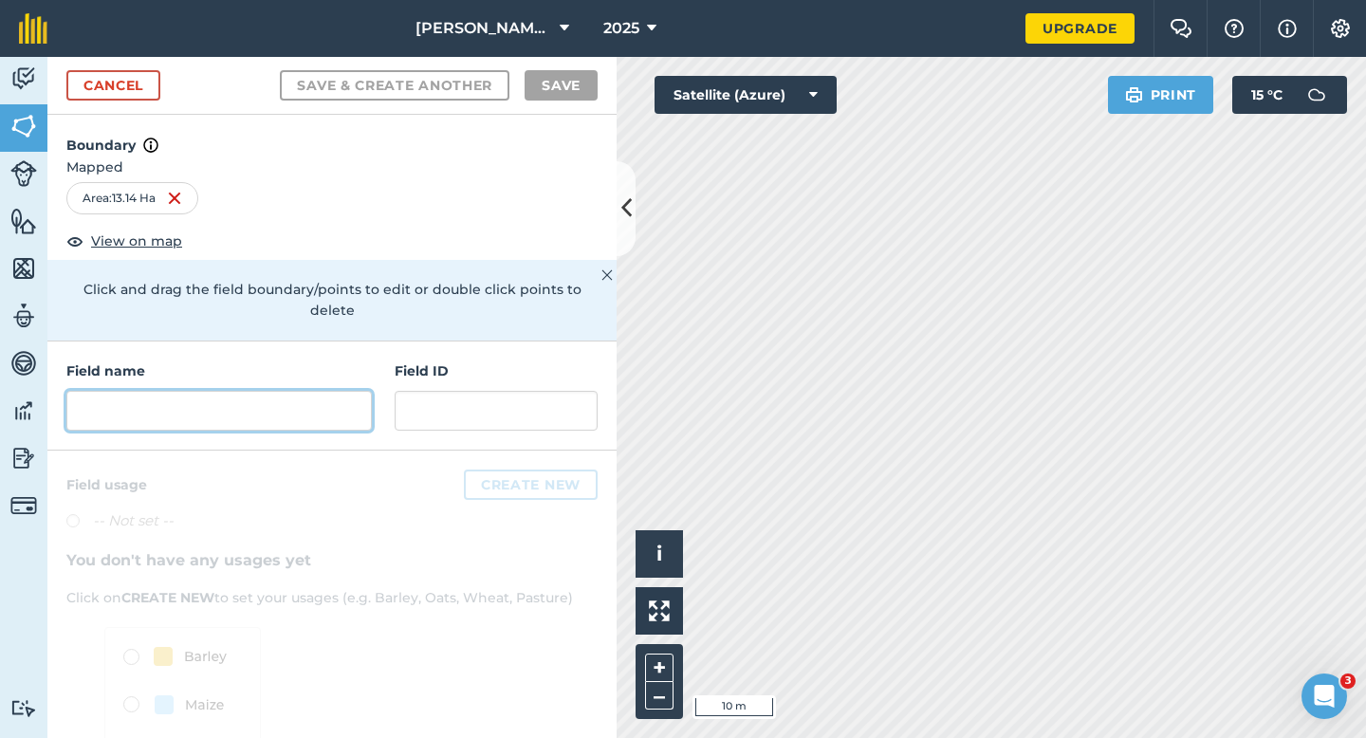
click at [312, 391] on input "text" at bounding box center [218, 411] width 305 height 40
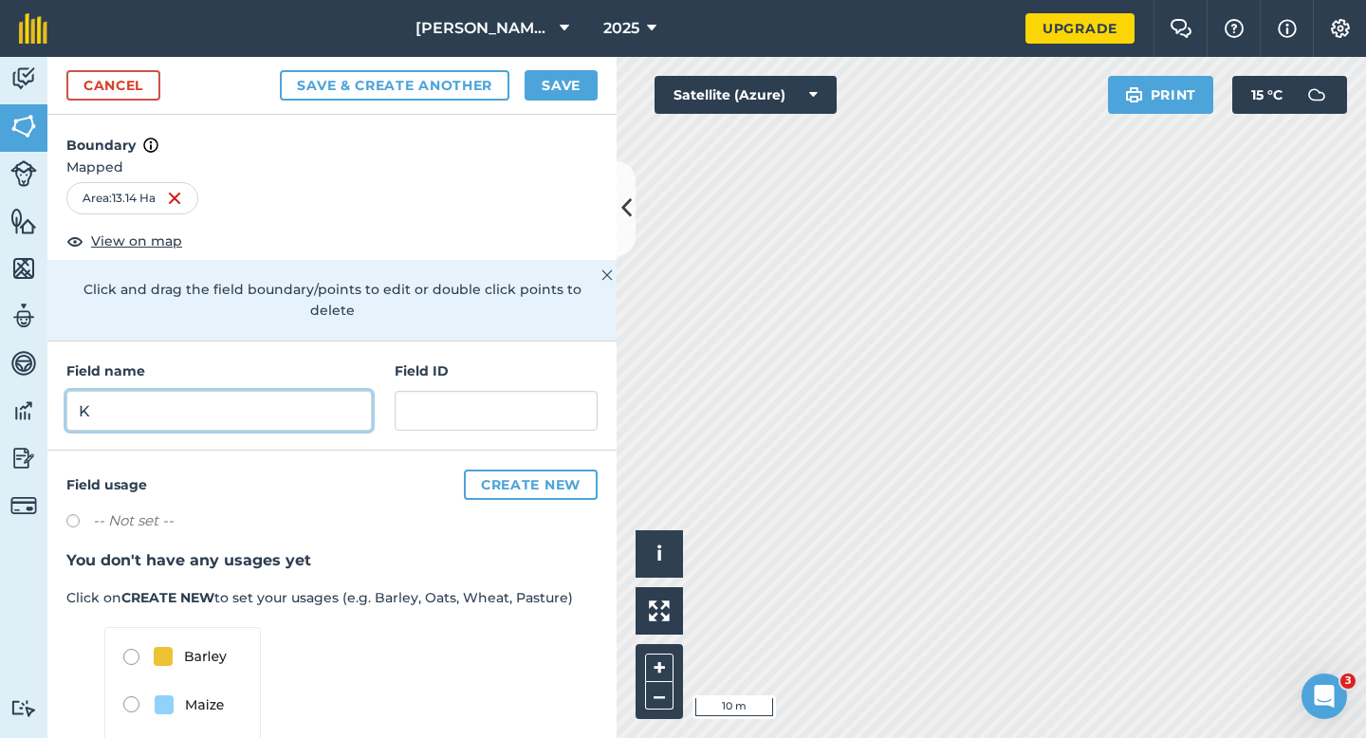
type input "K"
click at [567, 98] on button "Save" at bounding box center [561, 85] width 73 height 30
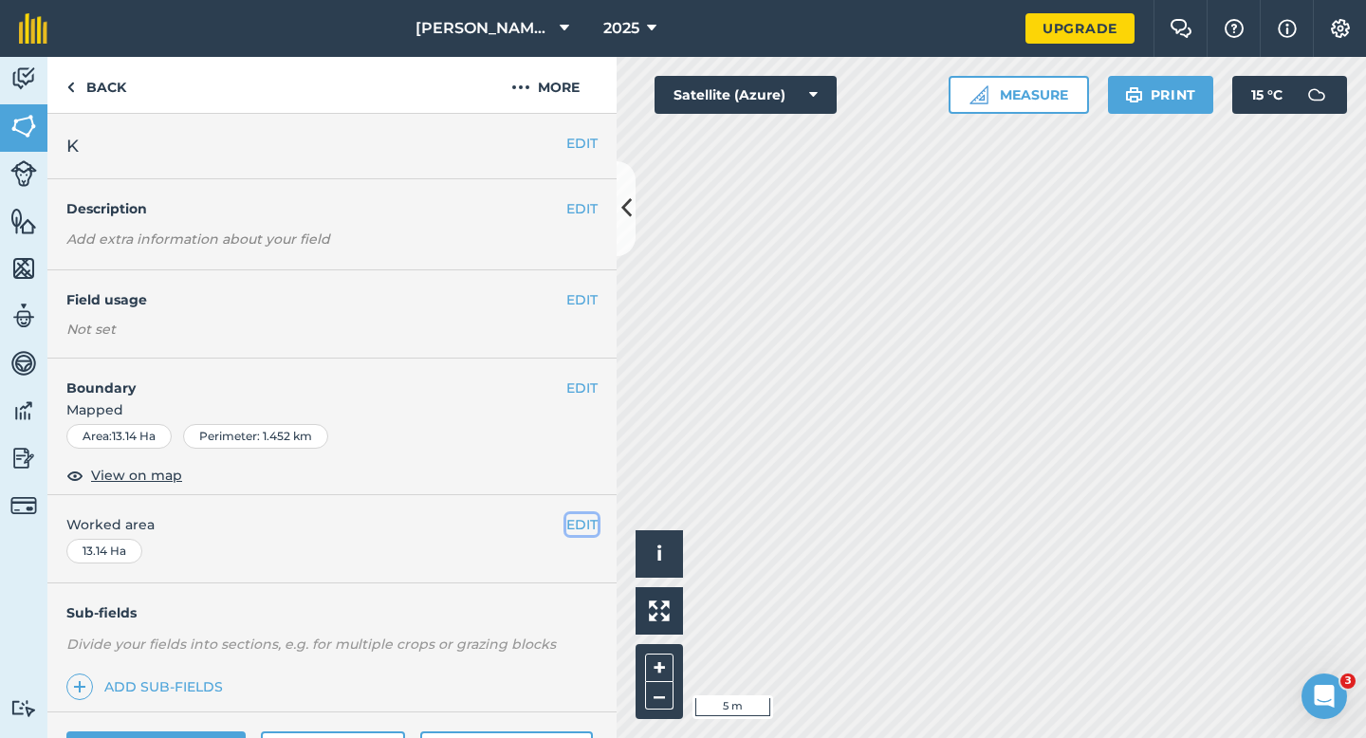
click at [584, 518] on button "EDIT" at bounding box center [581, 524] width 31 height 21
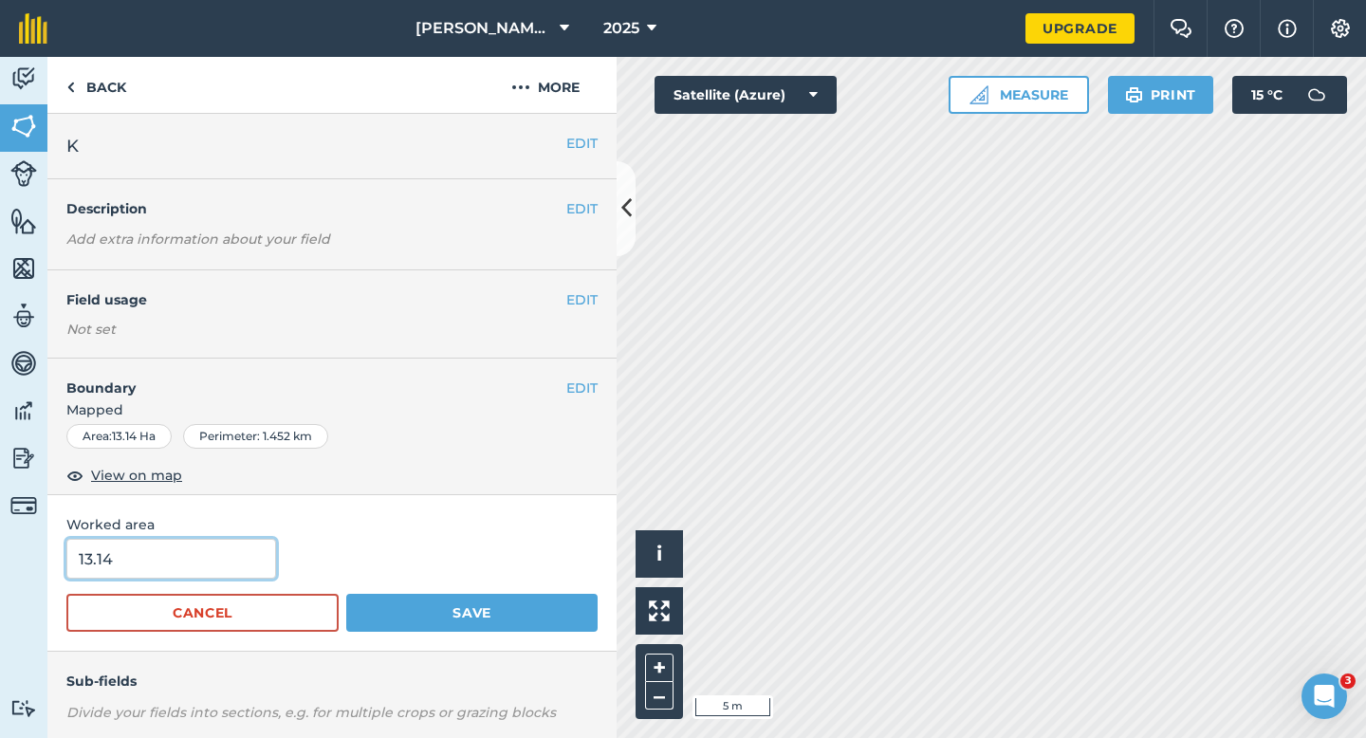
click at [180, 548] on input "13.14" at bounding box center [171, 559] width 210 height 40
click at [180, 550] on input "13.14" at bounding box center [171, 559] width 210 height 40
type input "13.3"
click at [346, 594] on button "Save" at bounding box center [471, 613] width 251 height 38
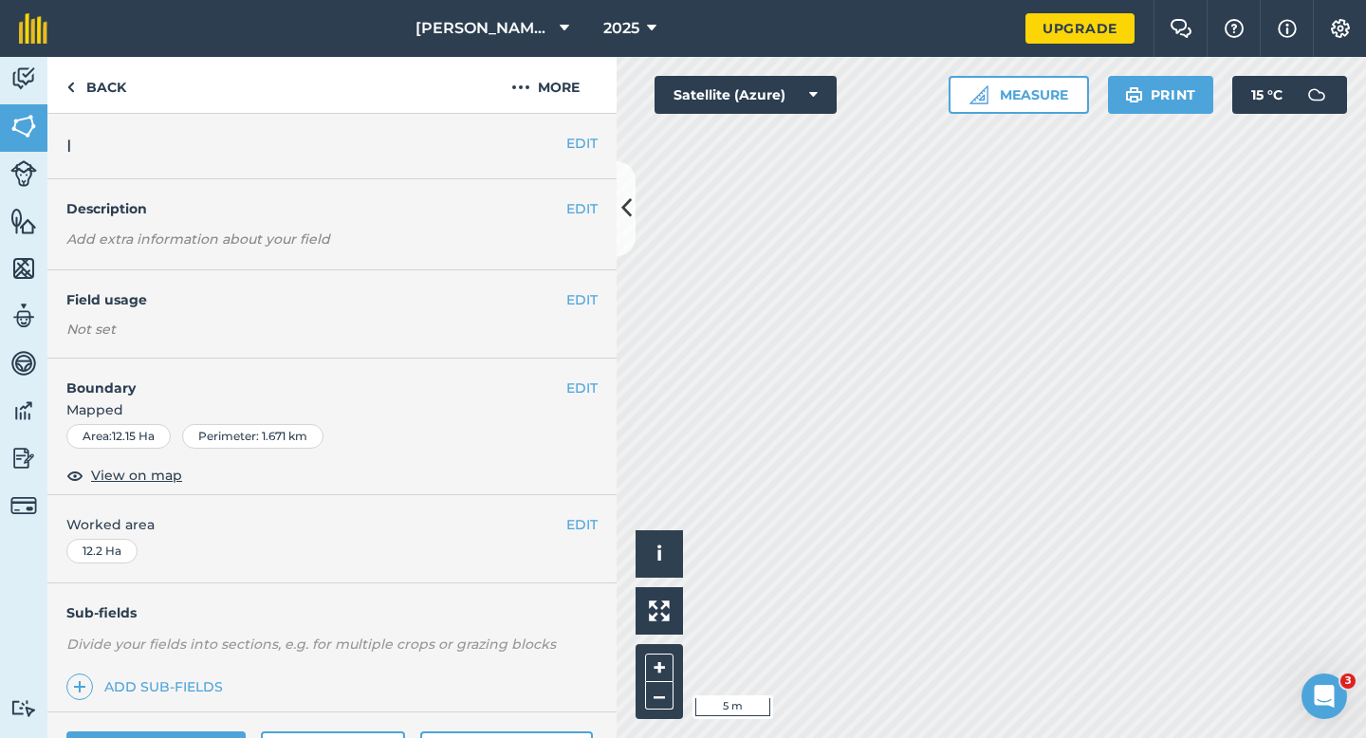
click at [601, 386] on div "EDIT Boundary Mapped Area : 12.15 Ha Perimeter : 1.671 km View on map" at bounding box center [331, 427] width 569 height 137
click at [582, 386] on button "EDIT" at bounding box center [581, 388] width 31 height 21
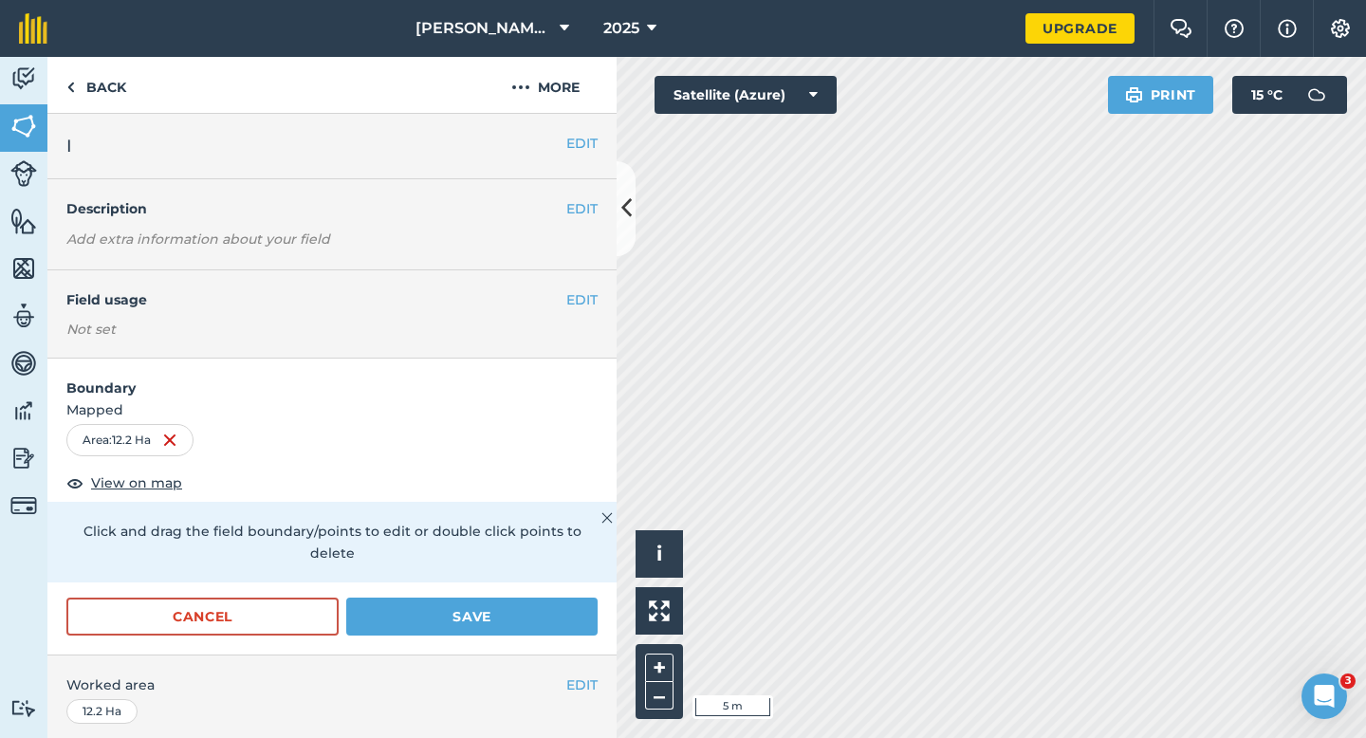
click at [524, 564] on form "Boundary Mapped Area : 12.2 Ha View on map Click and drag the field boundary/po…" at bounding box center [331, 507] width 569 height 296
click at [524, 598] on button "Save" at bounding box center [471, 617] width 251 height 38
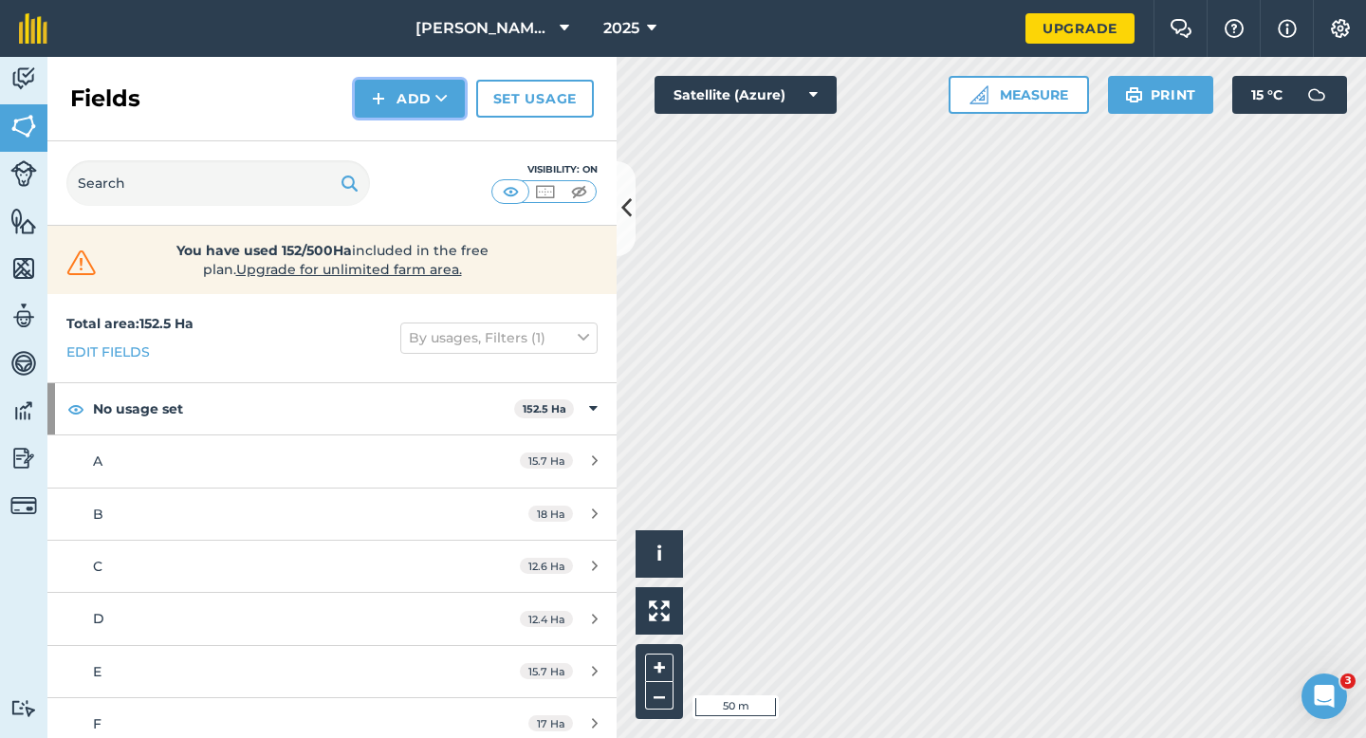
click at [399, 106] on button "Add" at bounding box center [410, 99] width 110 height 38
click at [401, 136] on link "Draw" at bounding box center [410, 141] width 104 height 42
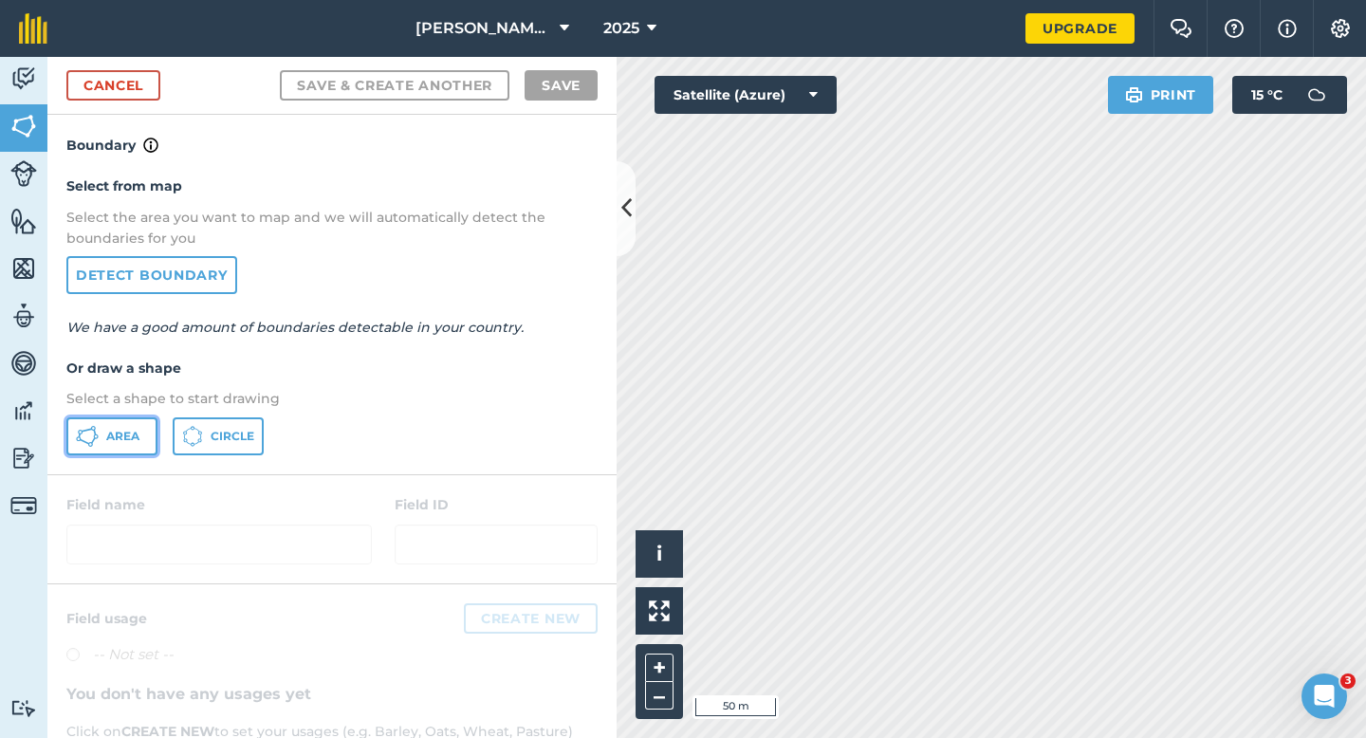
click at [90, 448] on button "Area" at bounding box center [111, 436] width 91 height 38
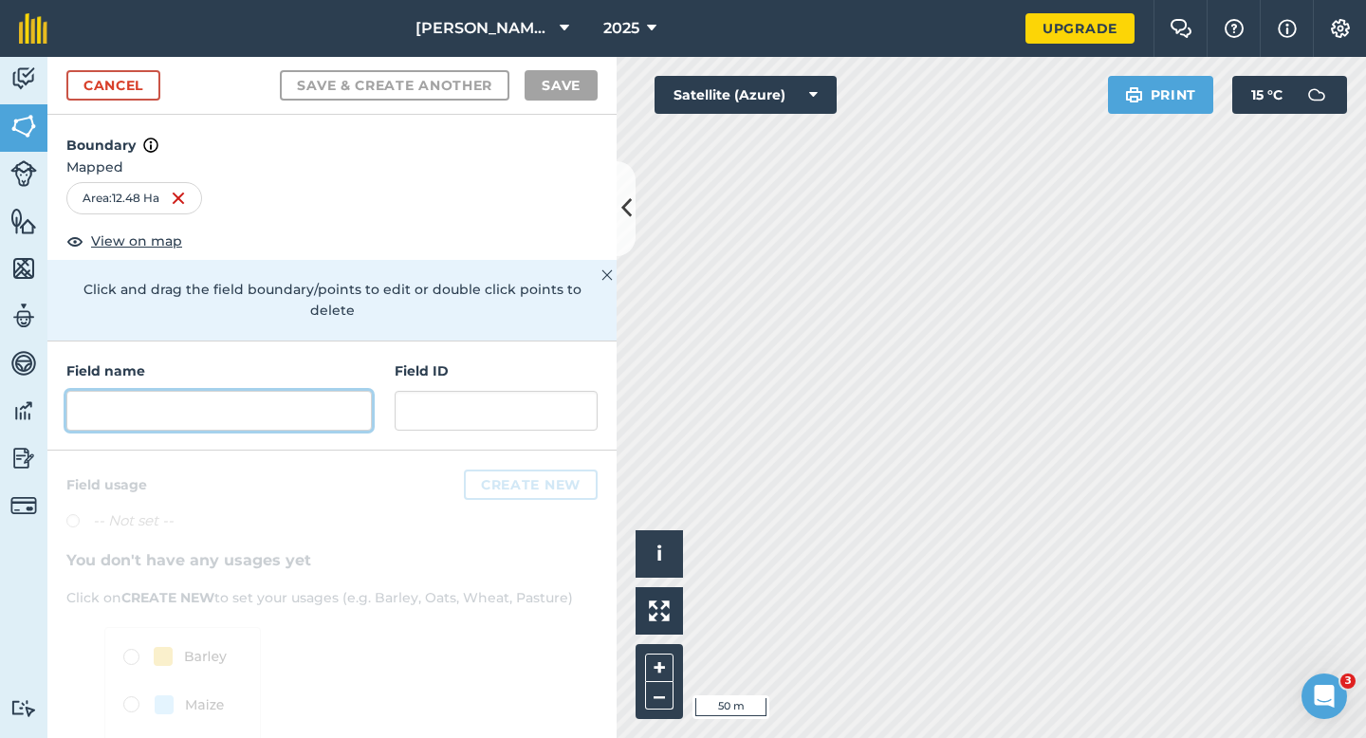
click at [341, 405] on input "text" at bounding box center [218, 411] width 305 height 40
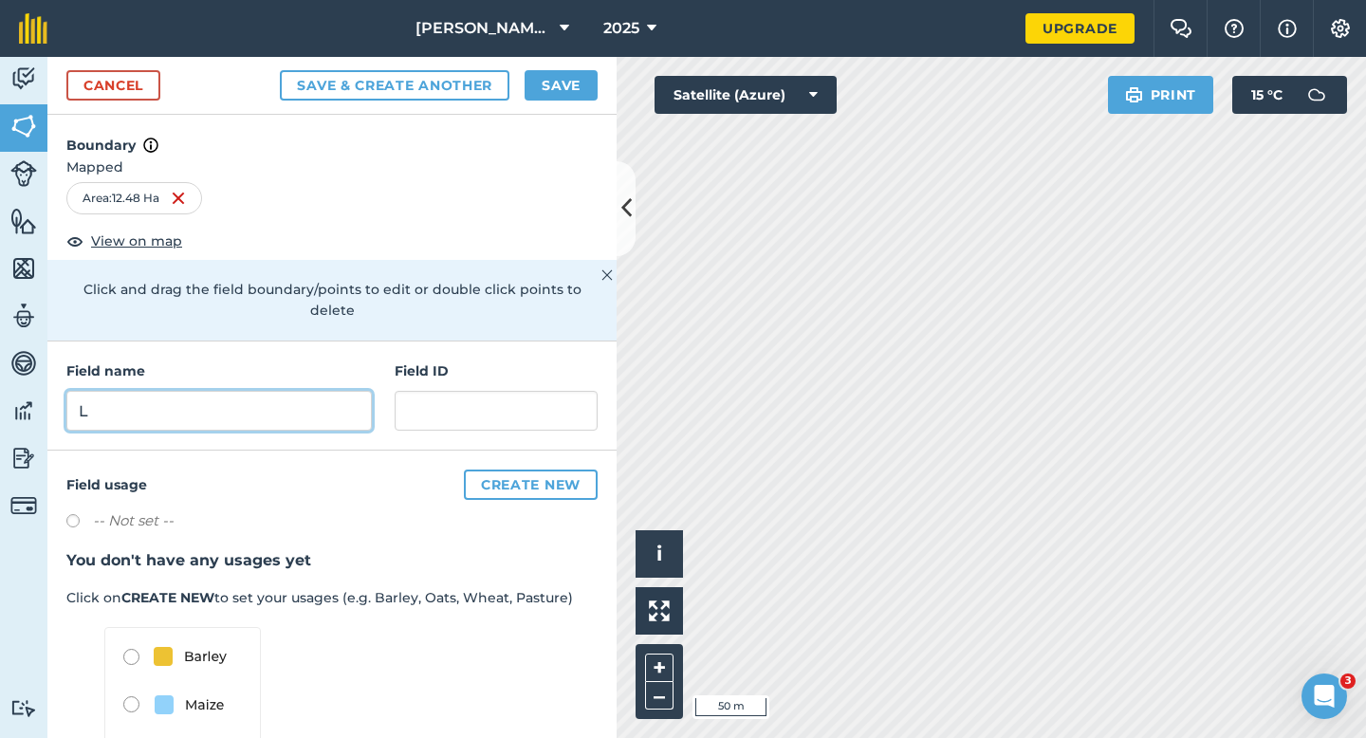
type input "L"
click at [554, 74] on button "Save" at bounding box center [561, 85] width 73 height 30
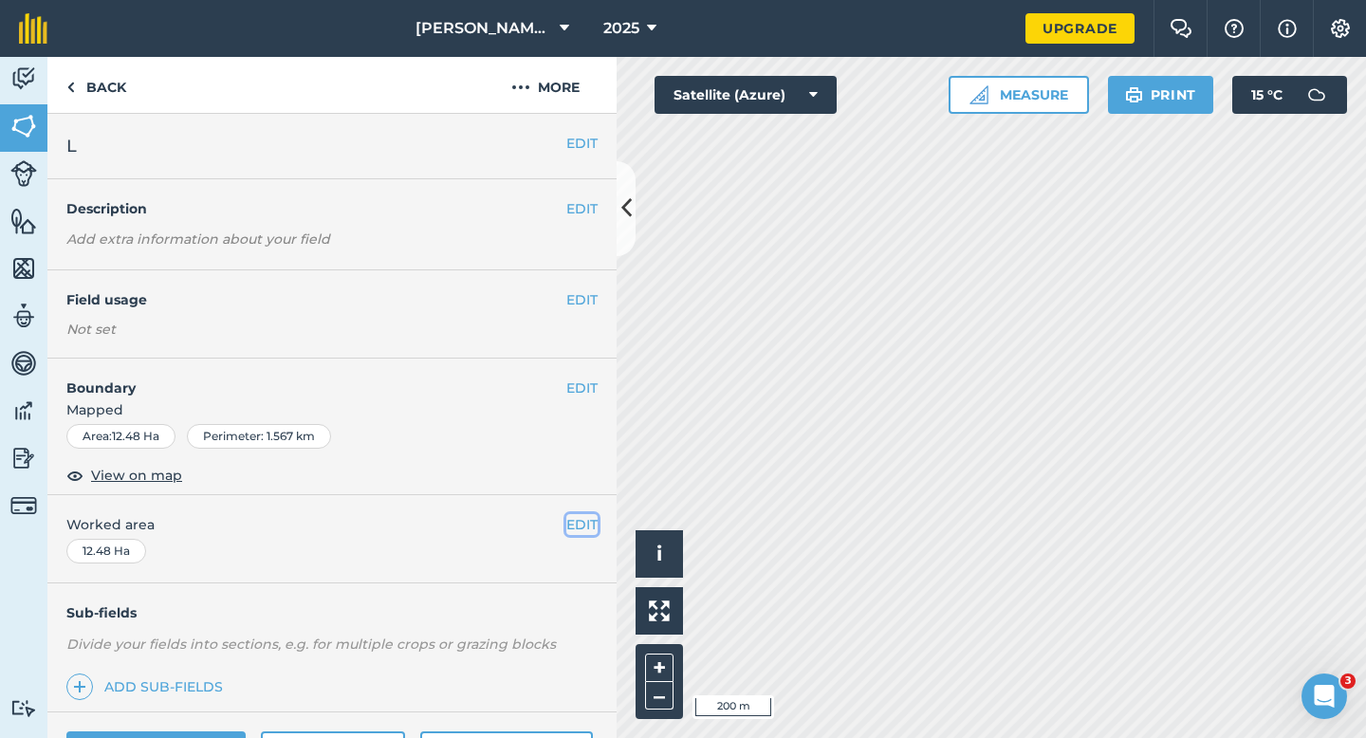
click at [581, 526] on button "EDIT" at bounding box center [581, 524] width 31 height 21
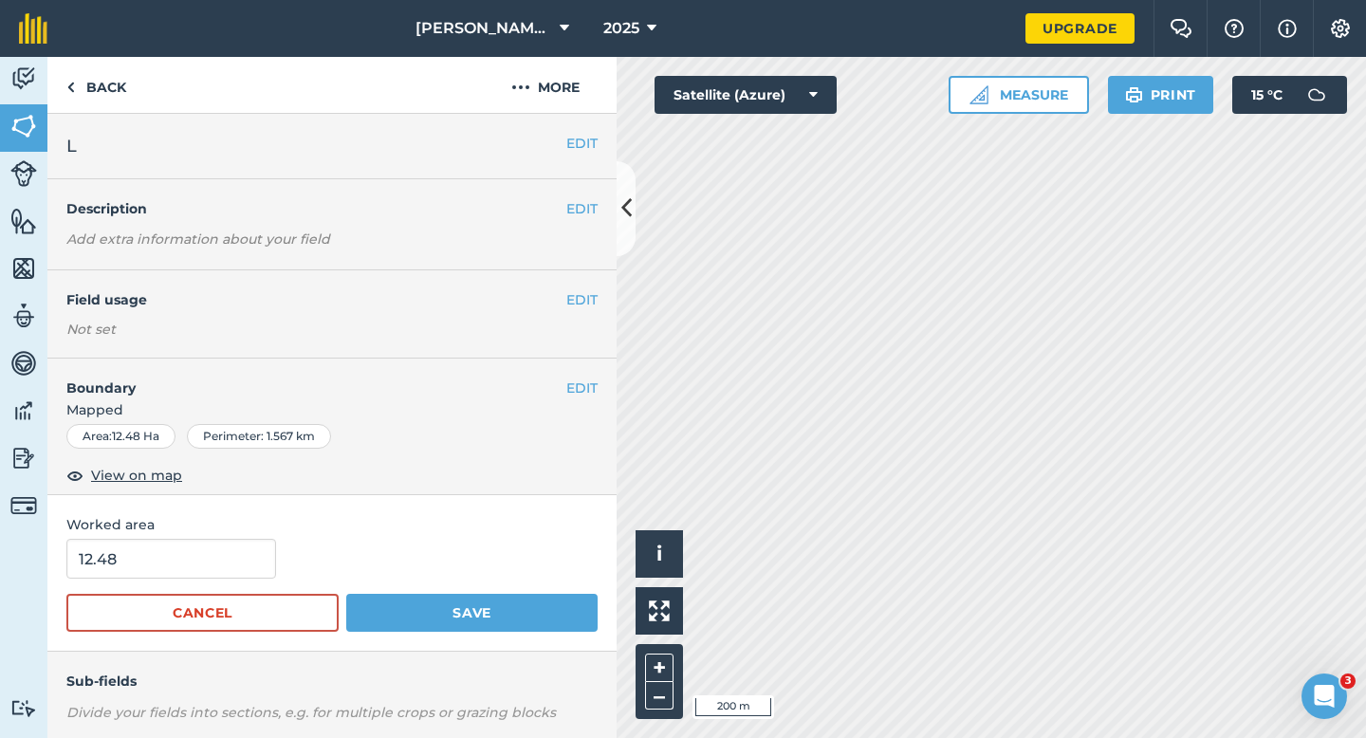
click at [201, 580] on form "12.48 Cancel Save" at bounding box center [331, 585] width 531 height 93
click at [201, 570] on input "12.48" at bounding box center [171, 559] width 210 height 40
type input "12.5"
click at [346, 594] on button "Save" at bounding box center [471, 613] width 251 height 38
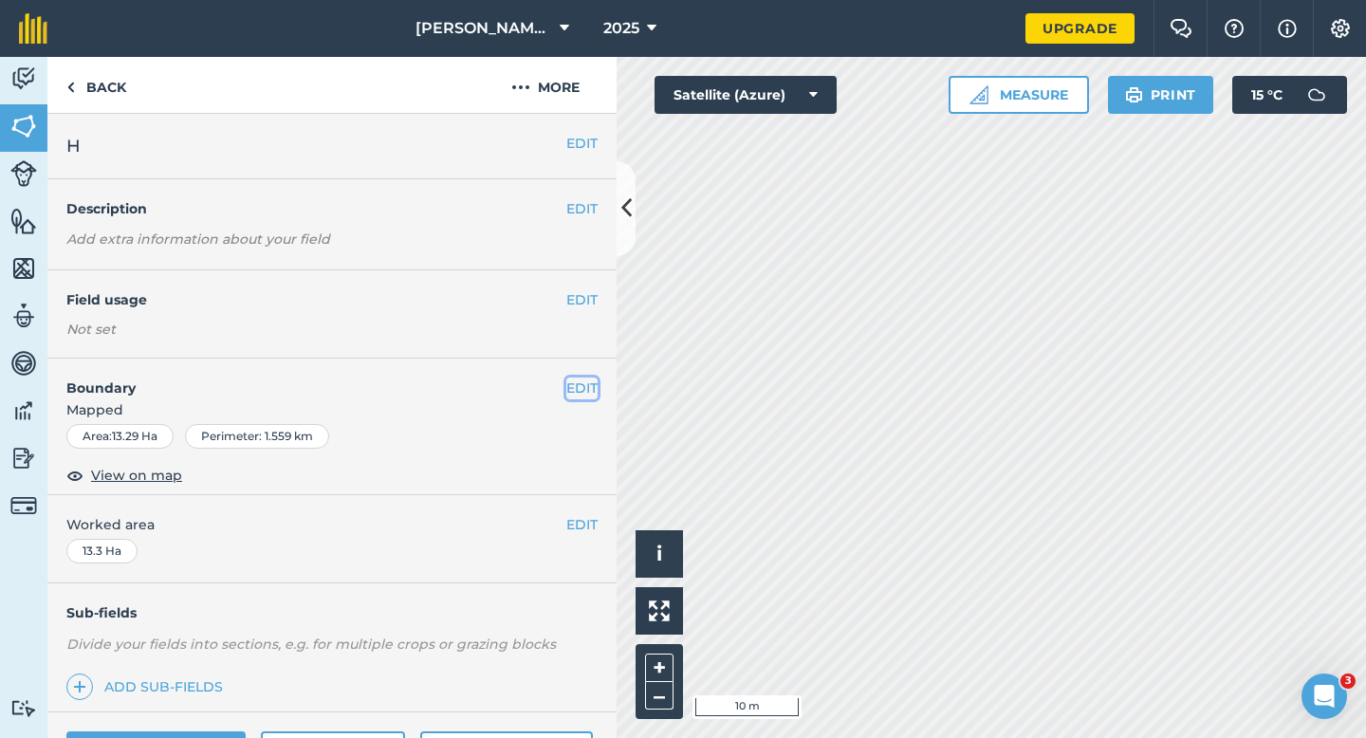
click at [574, 390] on button "EDIT" at bounding box center [581, 388] width 31 height 21
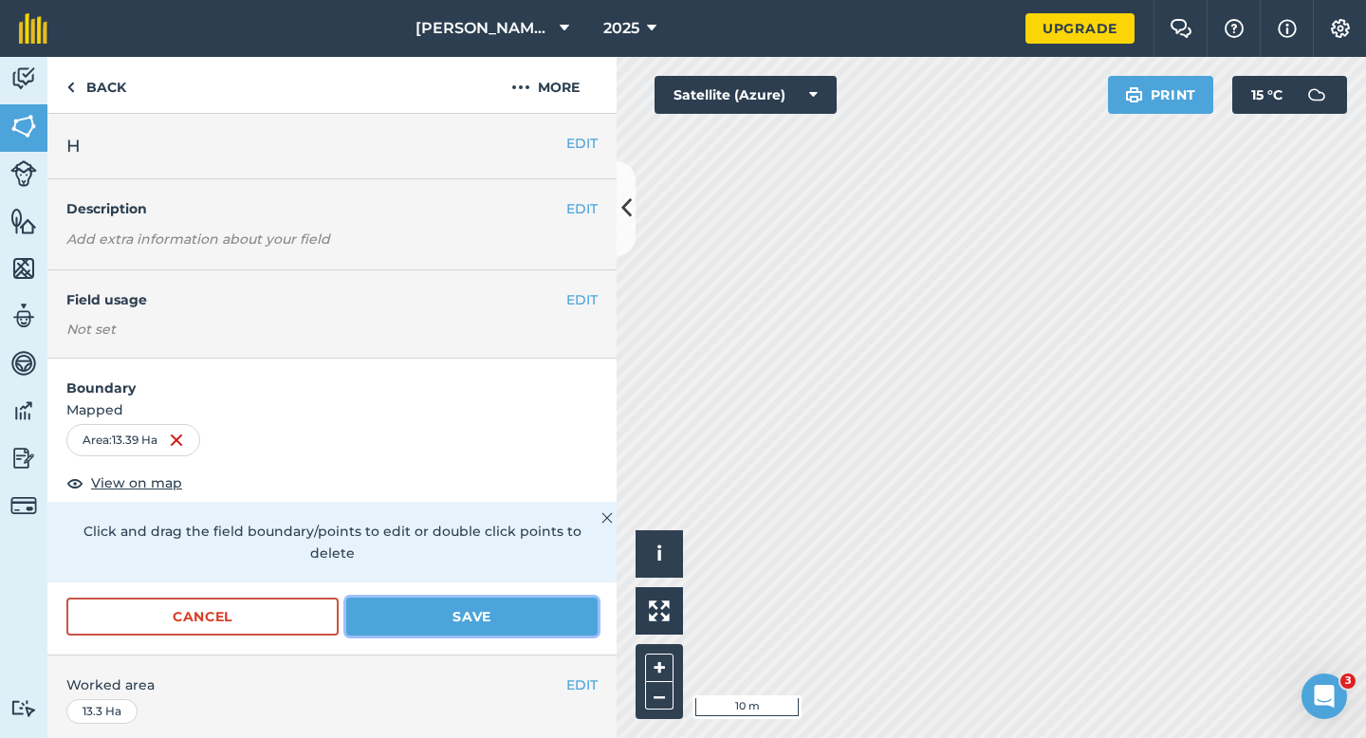
click at [562, 598] on button "Save" at bounding box center [471, 617] width 251 height 38
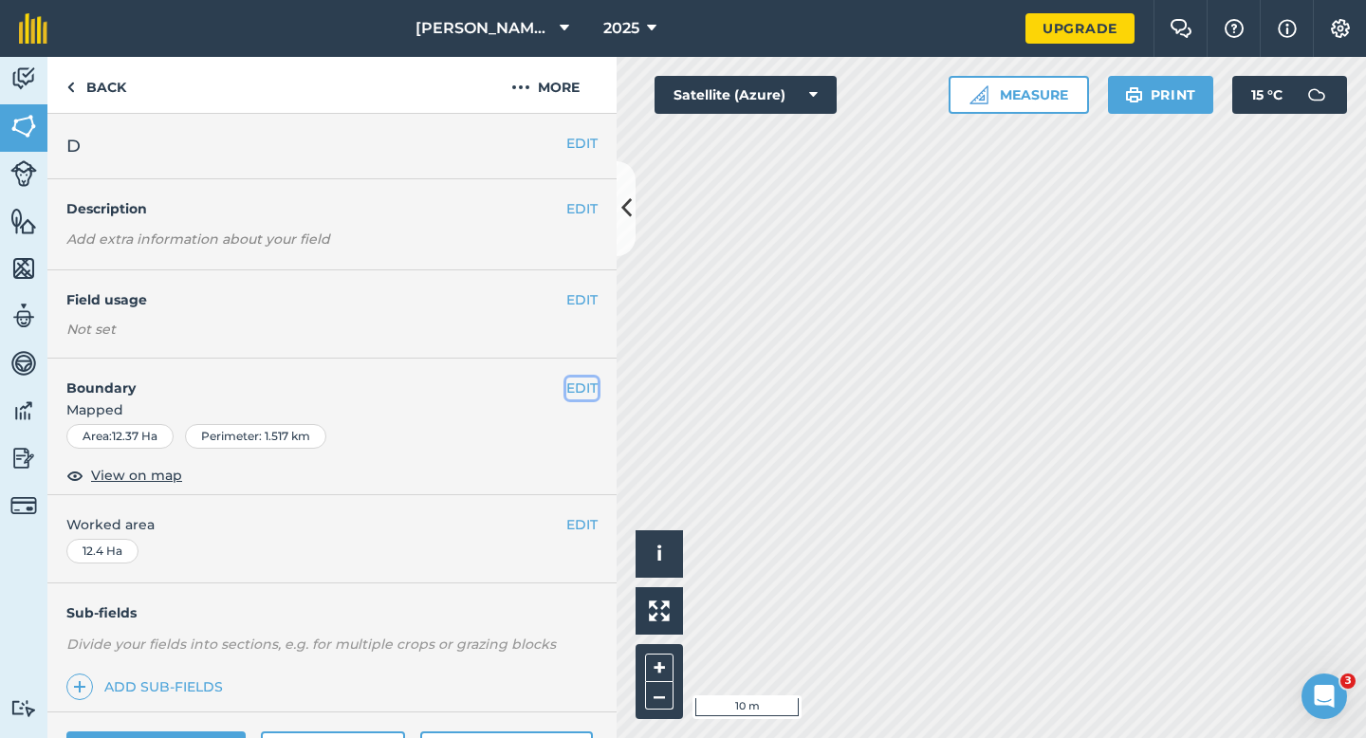
click at [593, 389] on button "EDIT" at bounding box center [581, 388] width 31 height 21
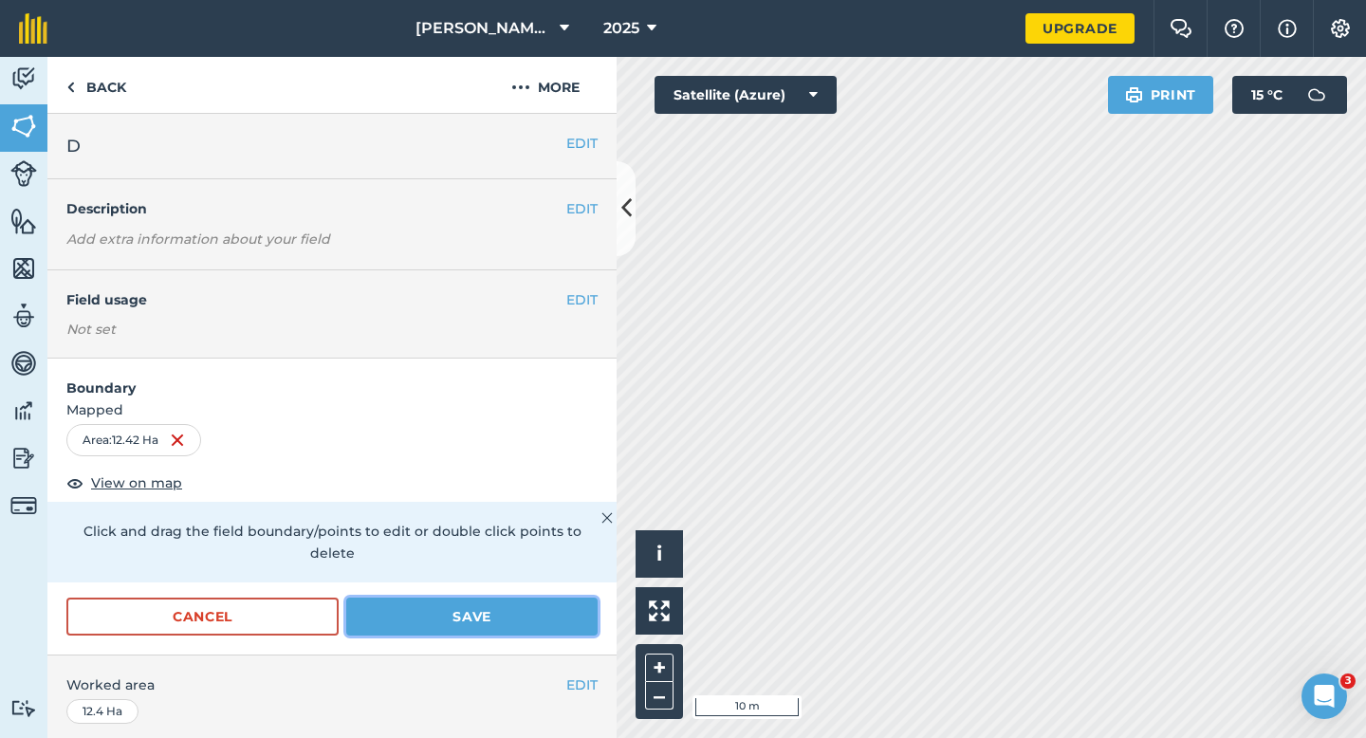
click at [513, 598] on button "Save" at bounding box center [471, 617] width 251 height 38
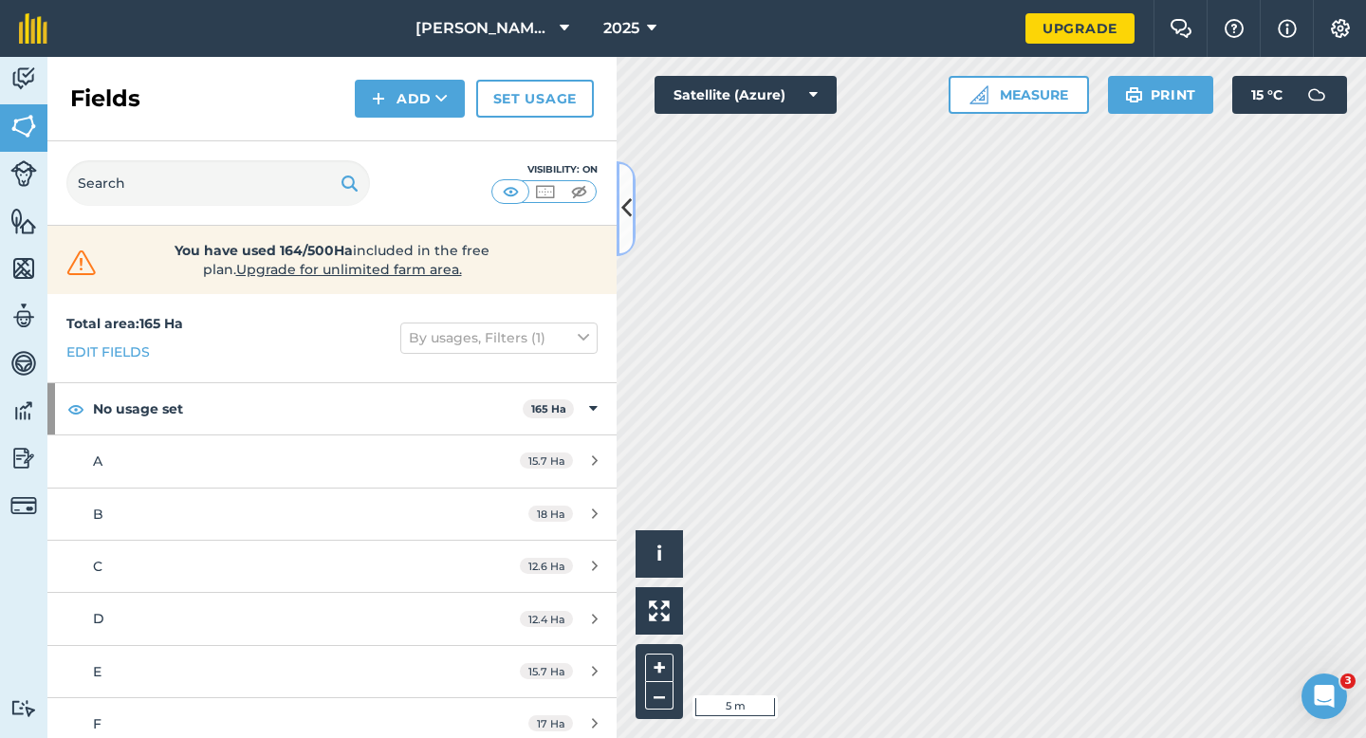
click at [780, 225] on div "Activity Fields Livestock Features Maps Team Vehicles Data Reporting Billing Tu…" at bounding box center [683, 397] width 1366 height 681
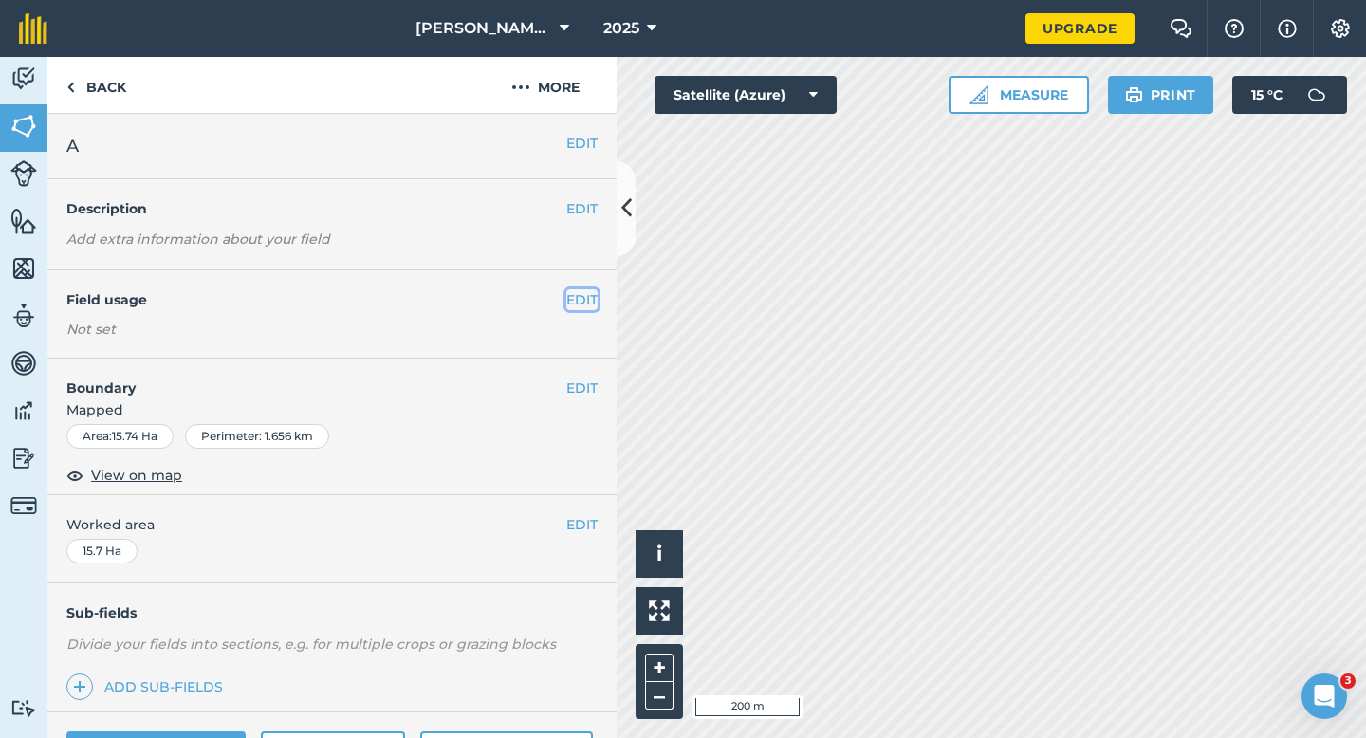
click at [591, 297] on button "EDIT" at bounding box center [581, 299] width 31 height 21
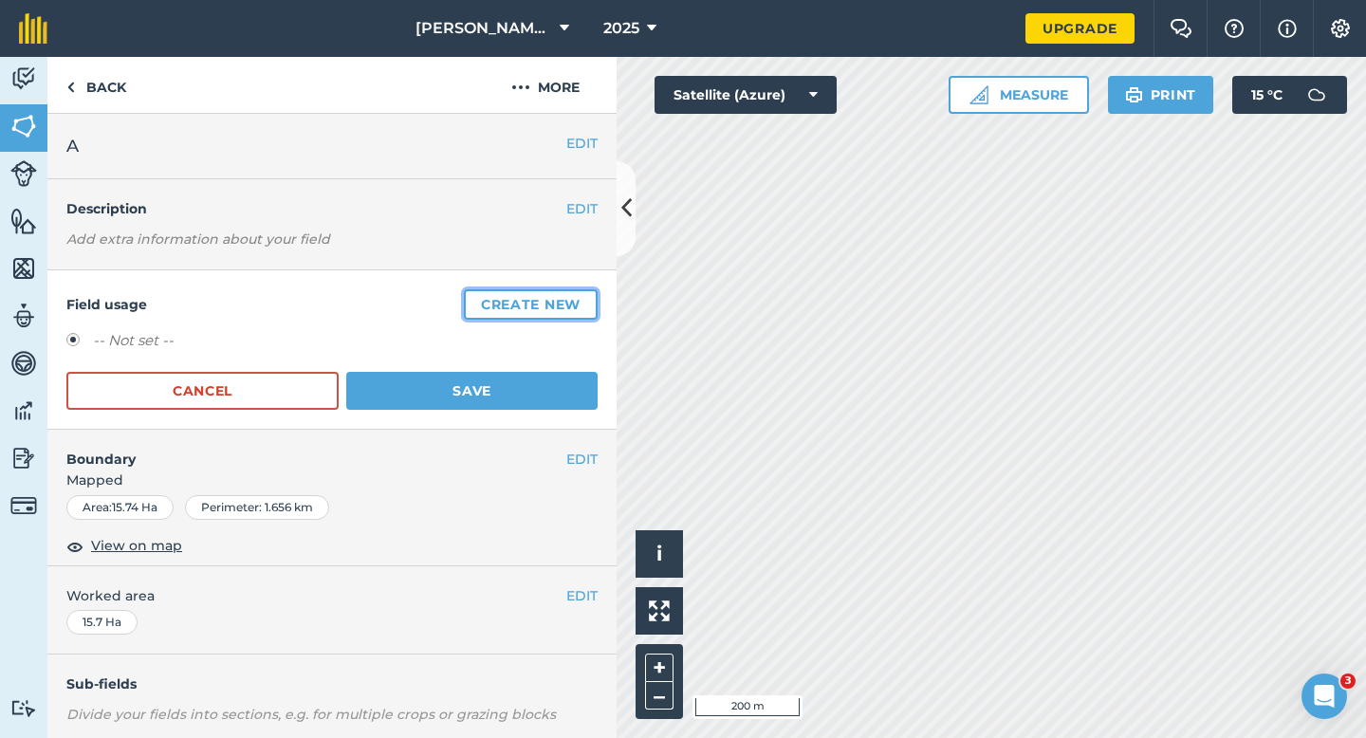
click at [591, 297] on button "Create new" at bounding box center [531, 304] width 134 height 30
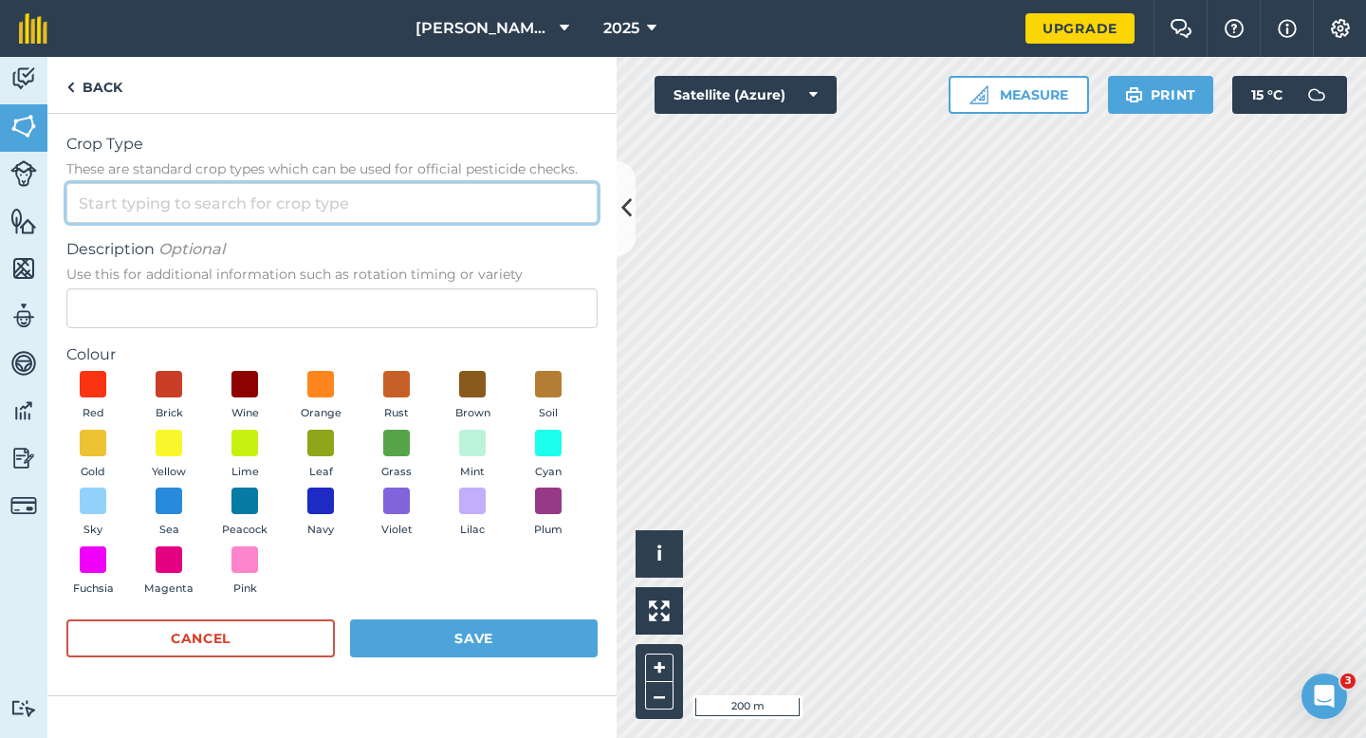
click at [549, 194] on input "Crop Type These are standard crop types which can be used for official pesticid…" at bounding box center [331, 203] width 531 height 40
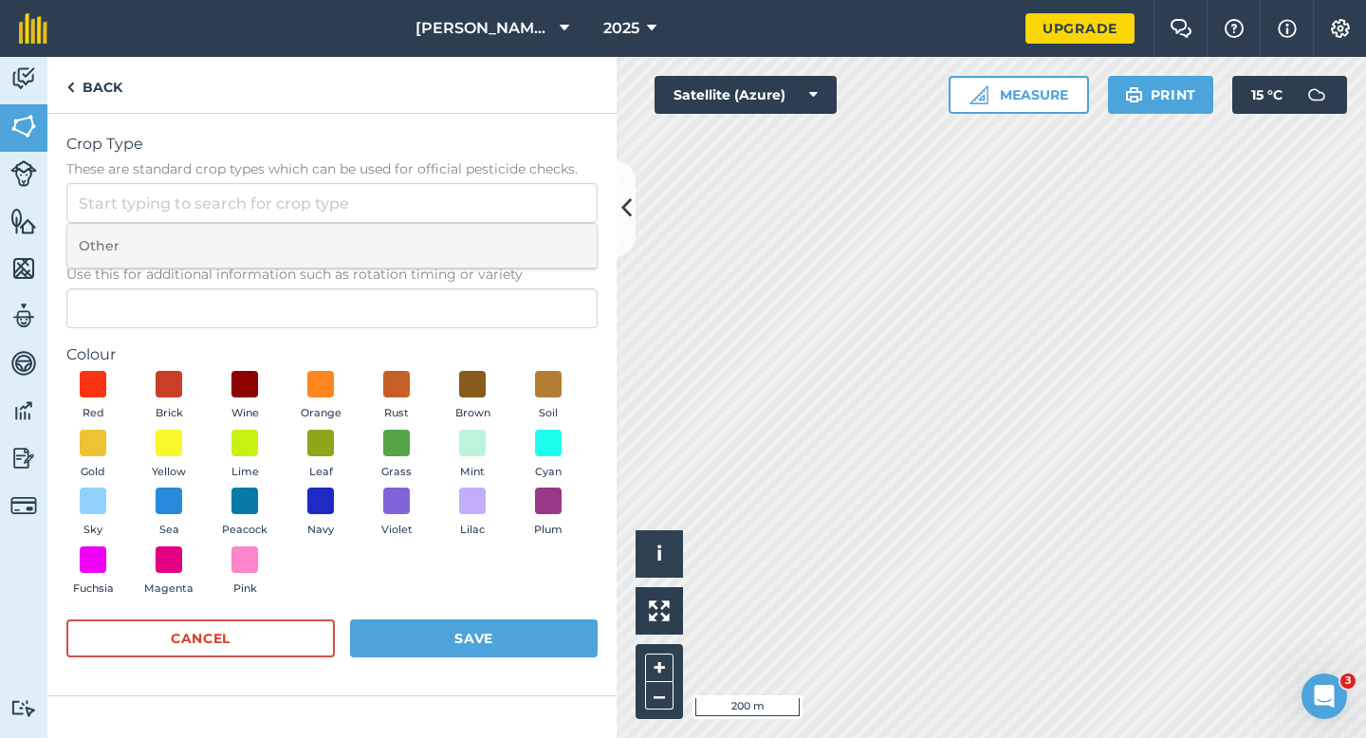
click at [531, 242] on li "Other" at bounding box center [331, 246] width 529 height 45
type input "Other"
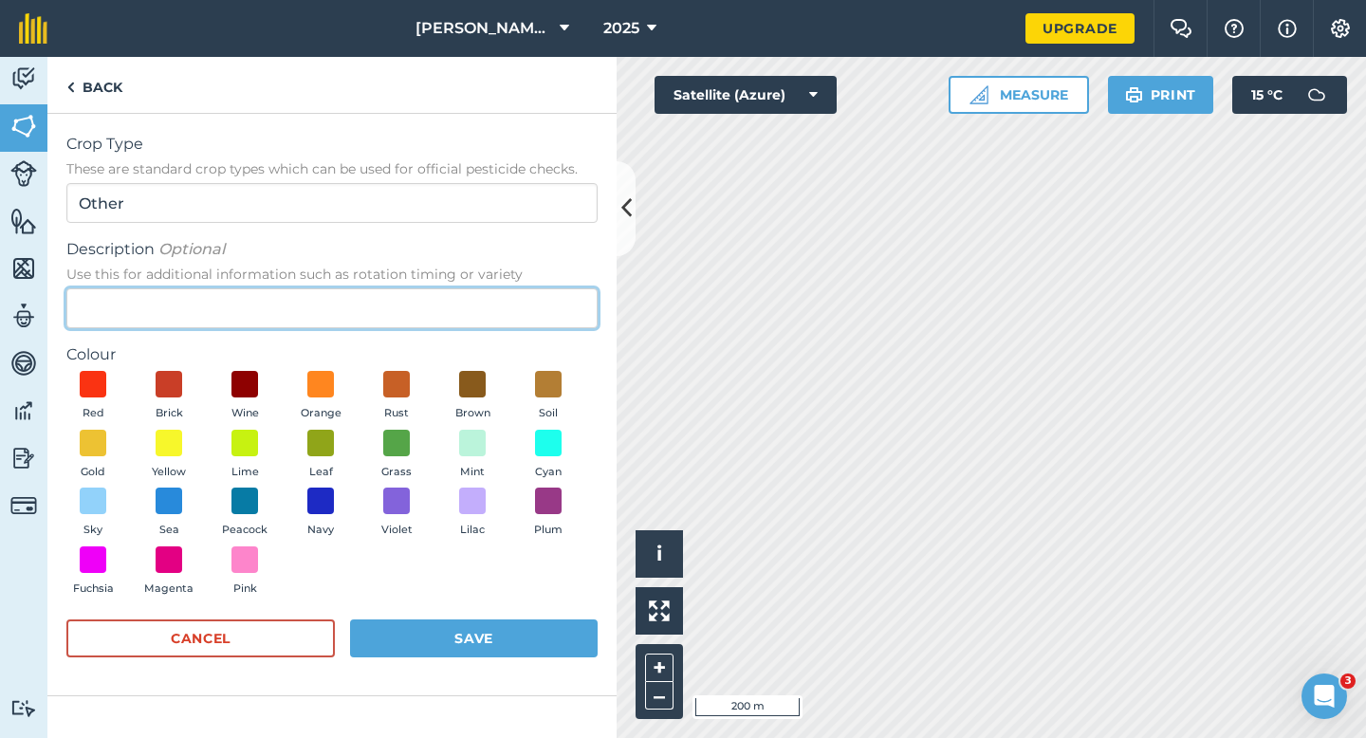
click at [513, 298] on input "Description Optional Use this for additional information such as rotation timin…" at bounding box center [331, 308] width 531 height 40
type input "Radish Seed"
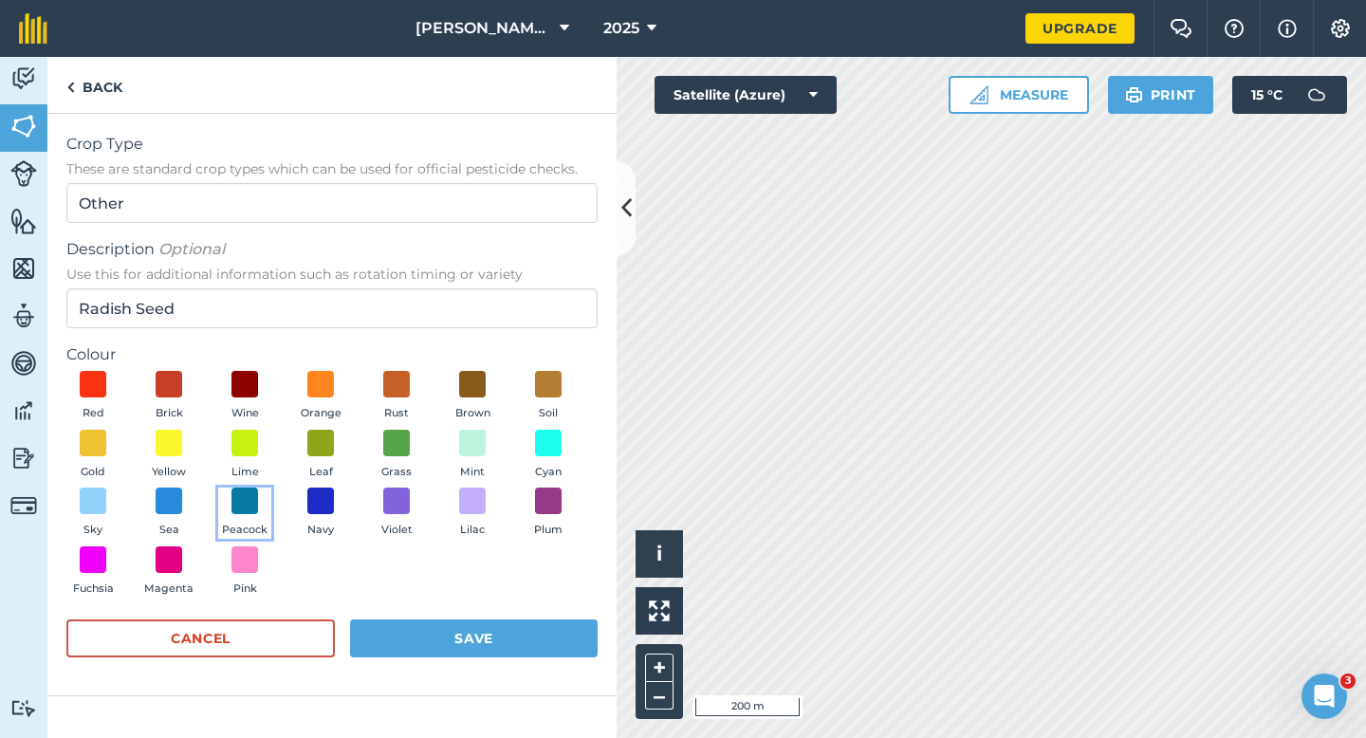
click at [269, 506] on button "Peacock" at bounding box center [244, 513] width 53 height 51
click at [452, 636] on button "Save" at bounding box center [474, 638] width 248 height 38
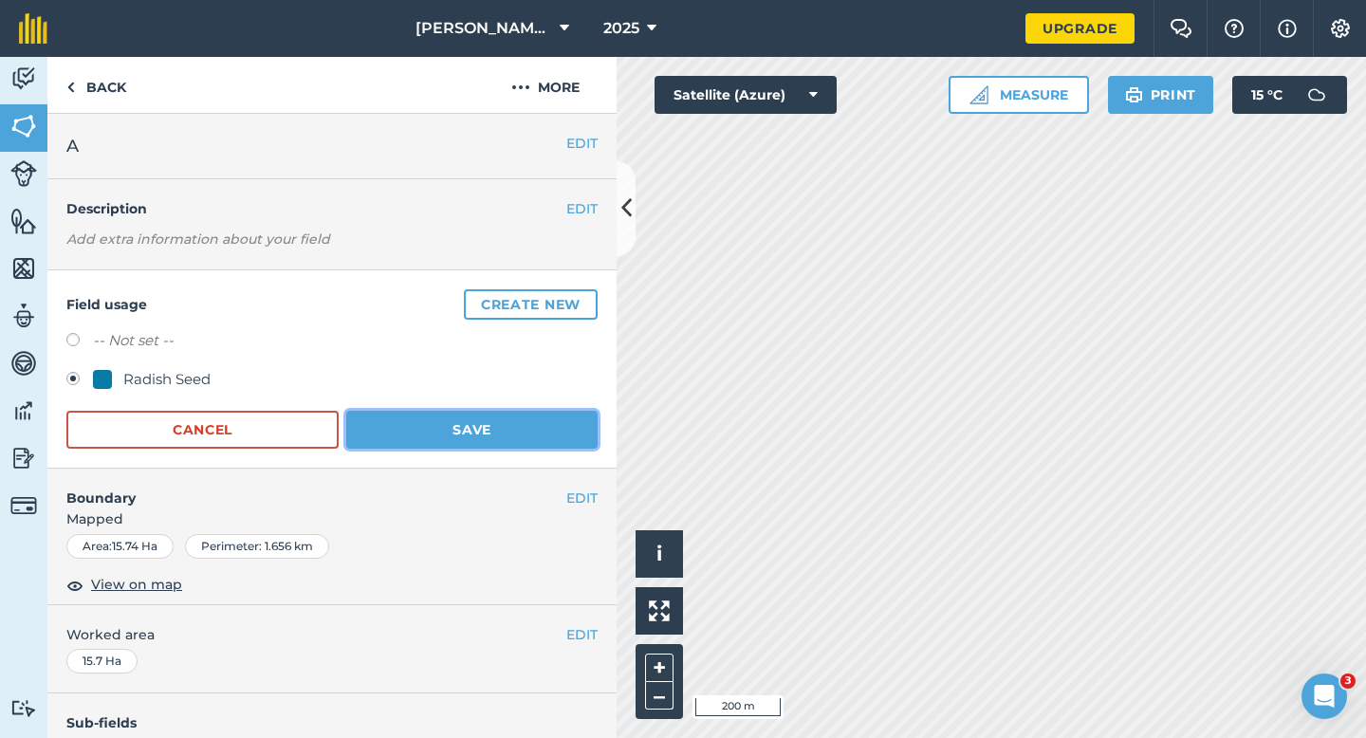
click at [527, 423] on button "Save" at bounding box center [471, 430] width 251 height 38
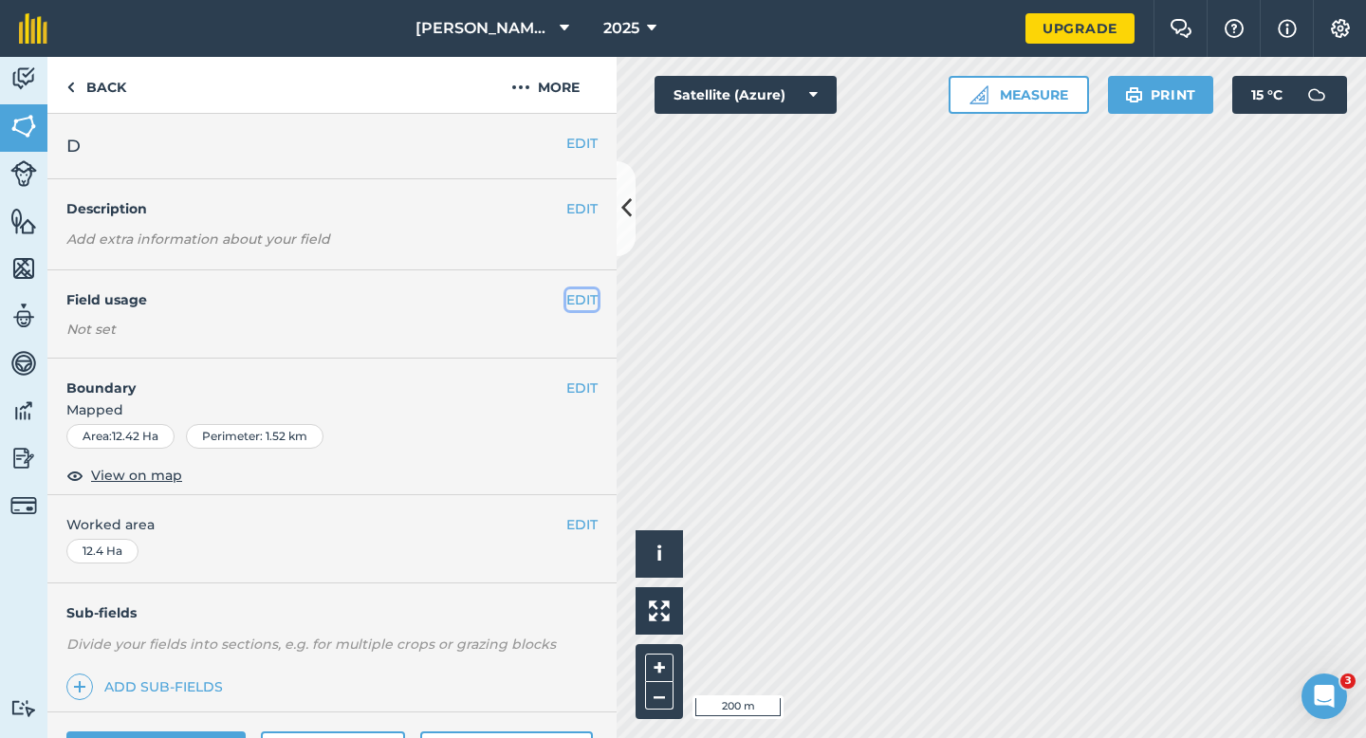
click at [579, 302] on button "EDIT" at bounding box center [581, 299] width 31 height 21
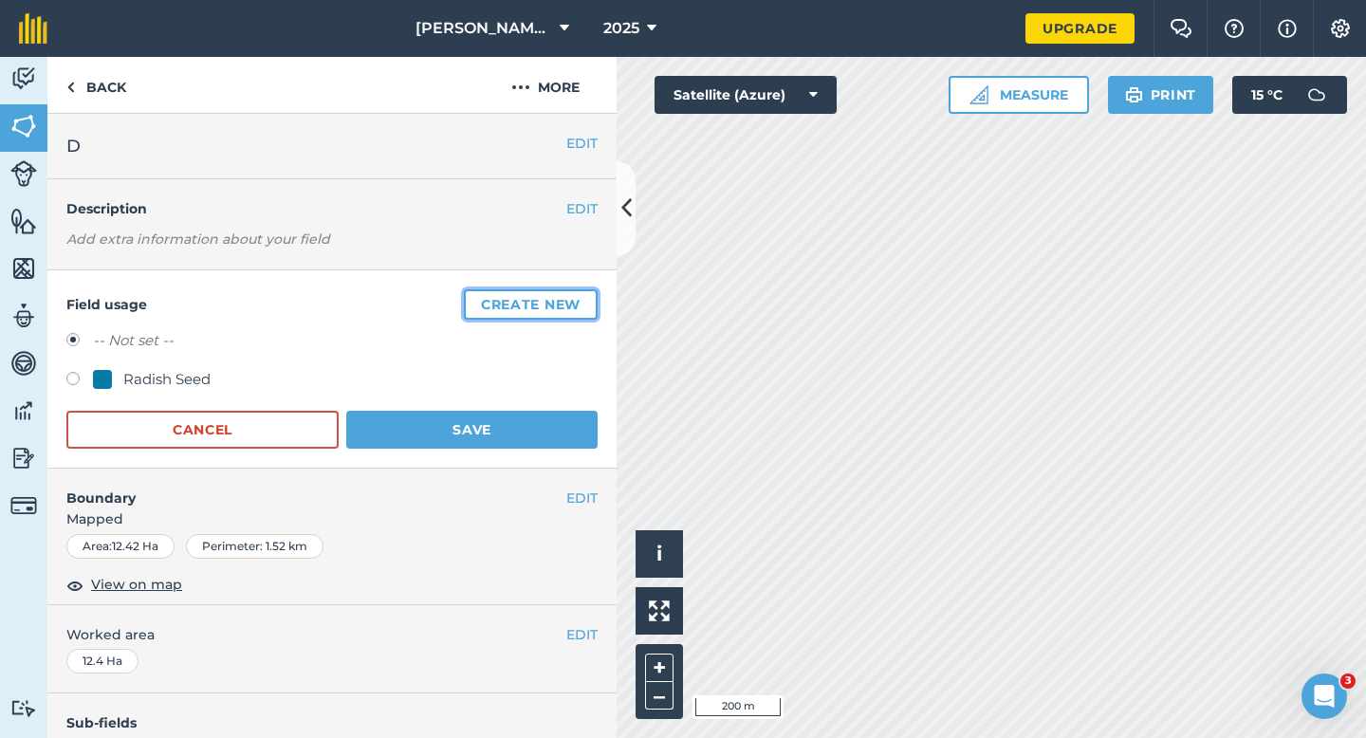
click at [579, 302] on button "Create new" at bounding box center [531, 304] width 134 height 30
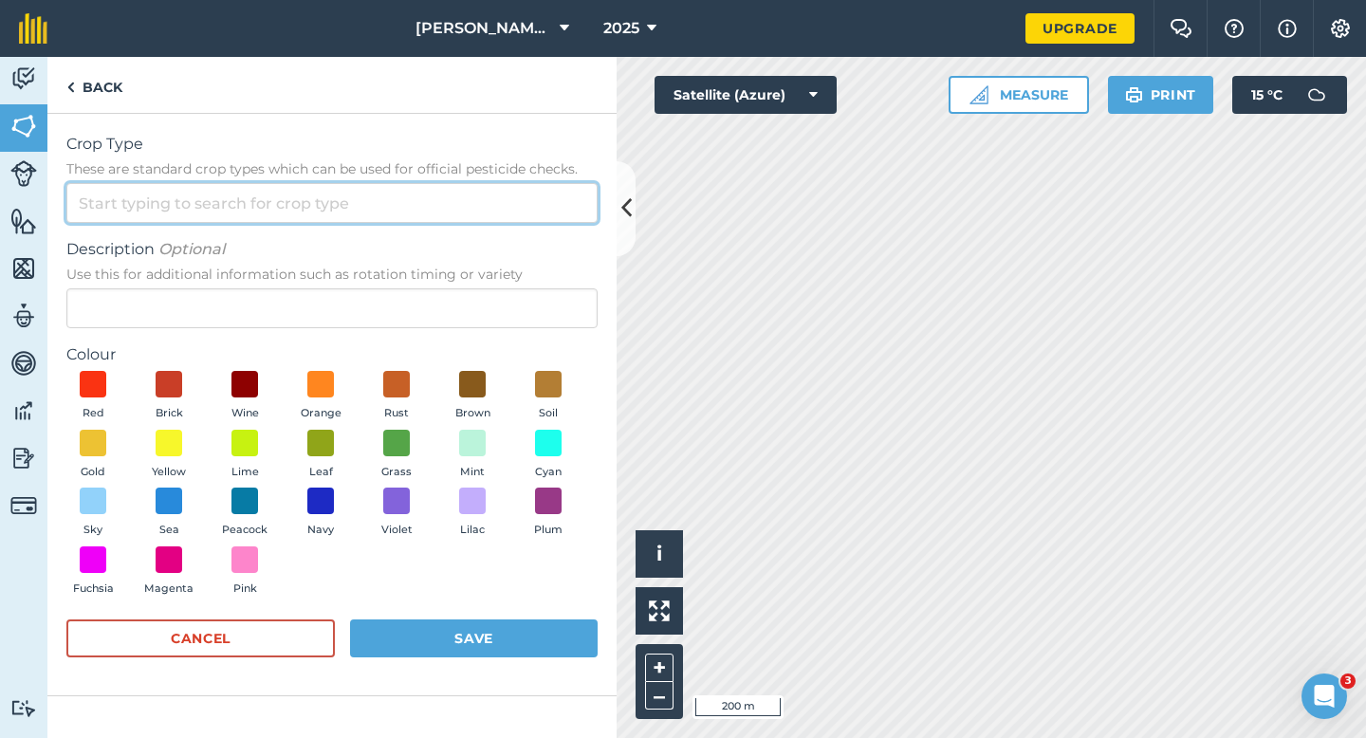
click at [517, 207] on input "Crop Type These are standard crop types which can be used for official pesticid…" at bounding box center [331, 203] width 531 height 40
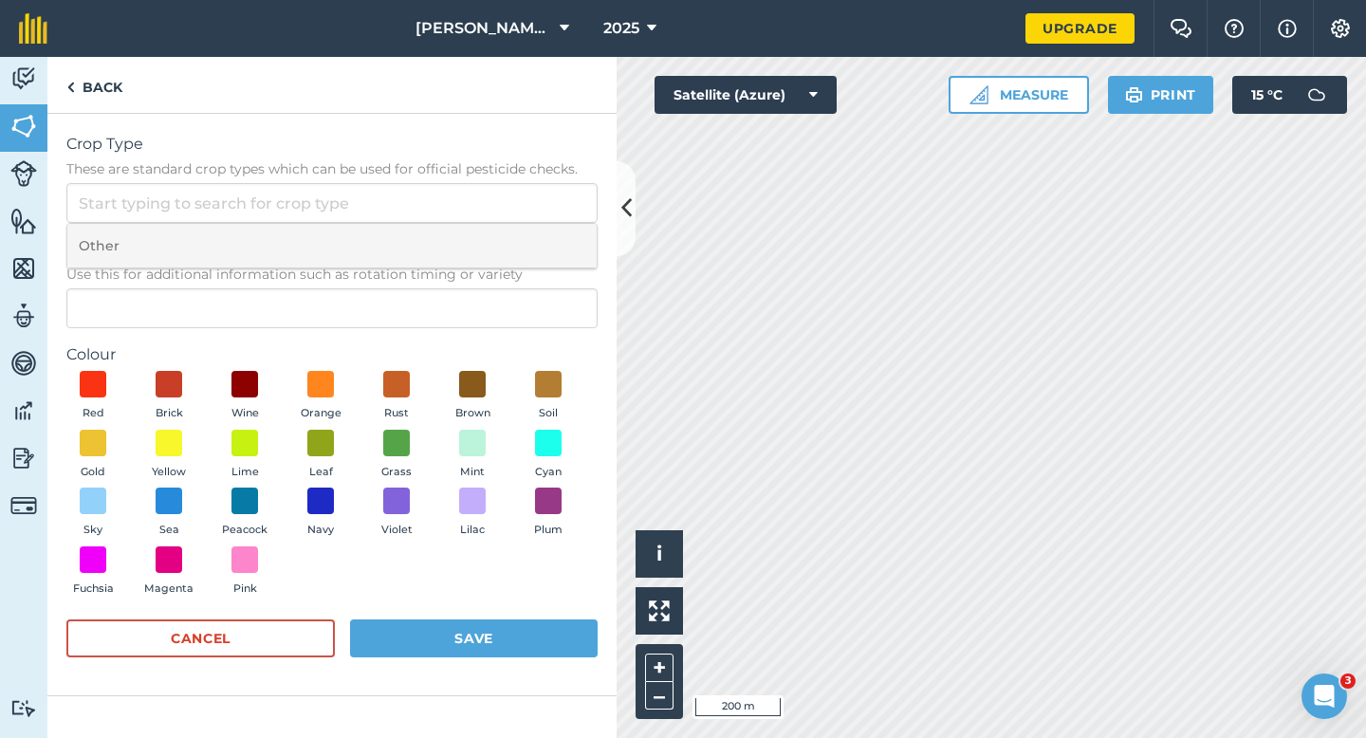
click at [512, 247] on li "Other" at bounding box center [331, 246] width 529 height 45
type input "Other"
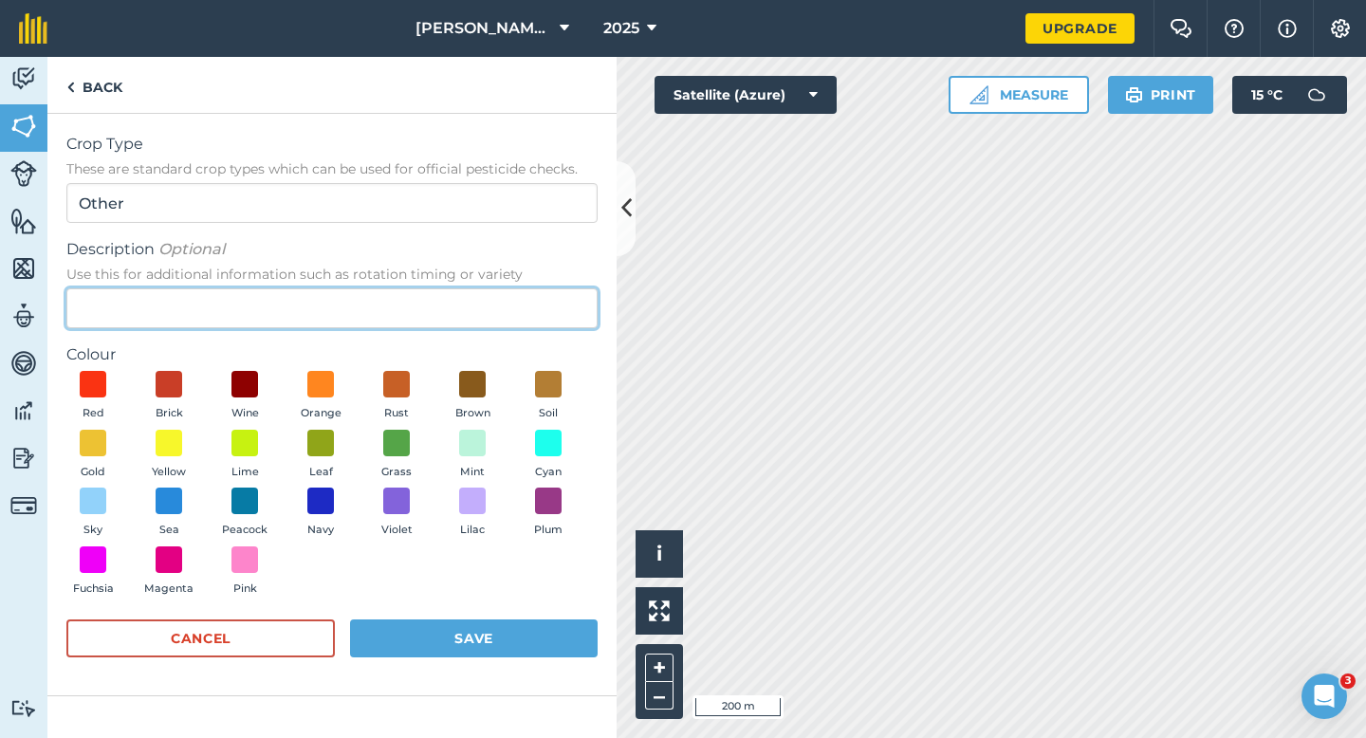
click at [512, 295] on input "Description Optional Use this for additional information such as rotation timin…" at bounding box center [331, 308] width 531 height 40
type input "Watties"
type input "Carrot Seed"
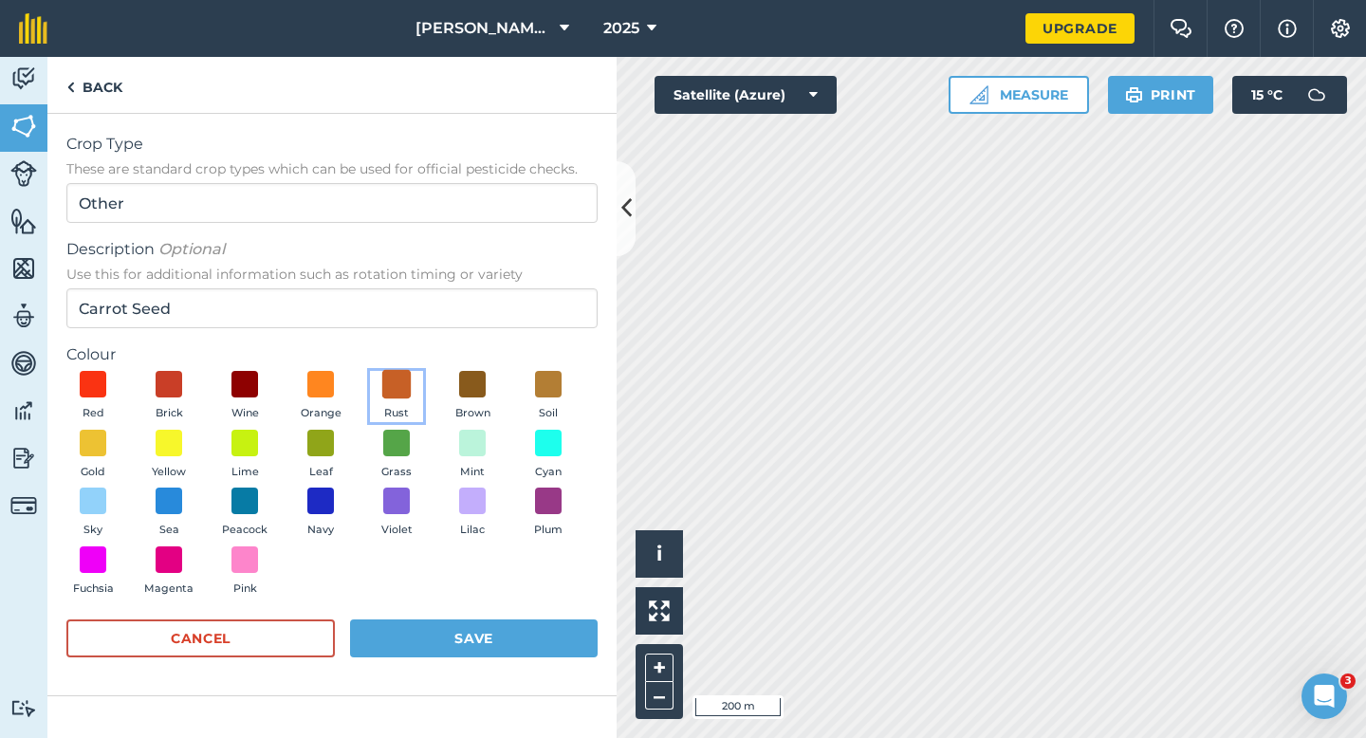
click at [383, 393] on span at bounding box center [396, 384] width 29 height 29
click at [475, 631] on button "Save" at bounding box center [474, 638] width 248 height 38
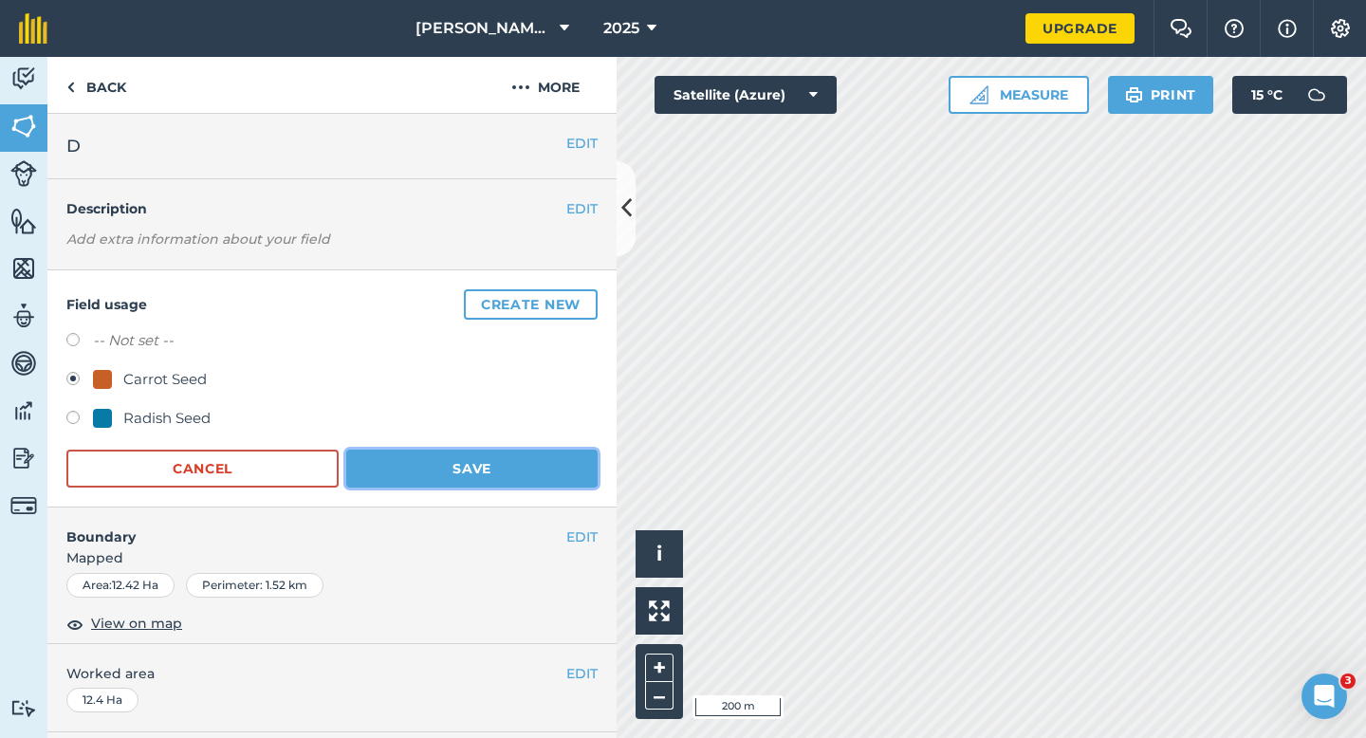
click at [489, 470] on button "Save" at bounding box center [471, 469] width 251 height 38
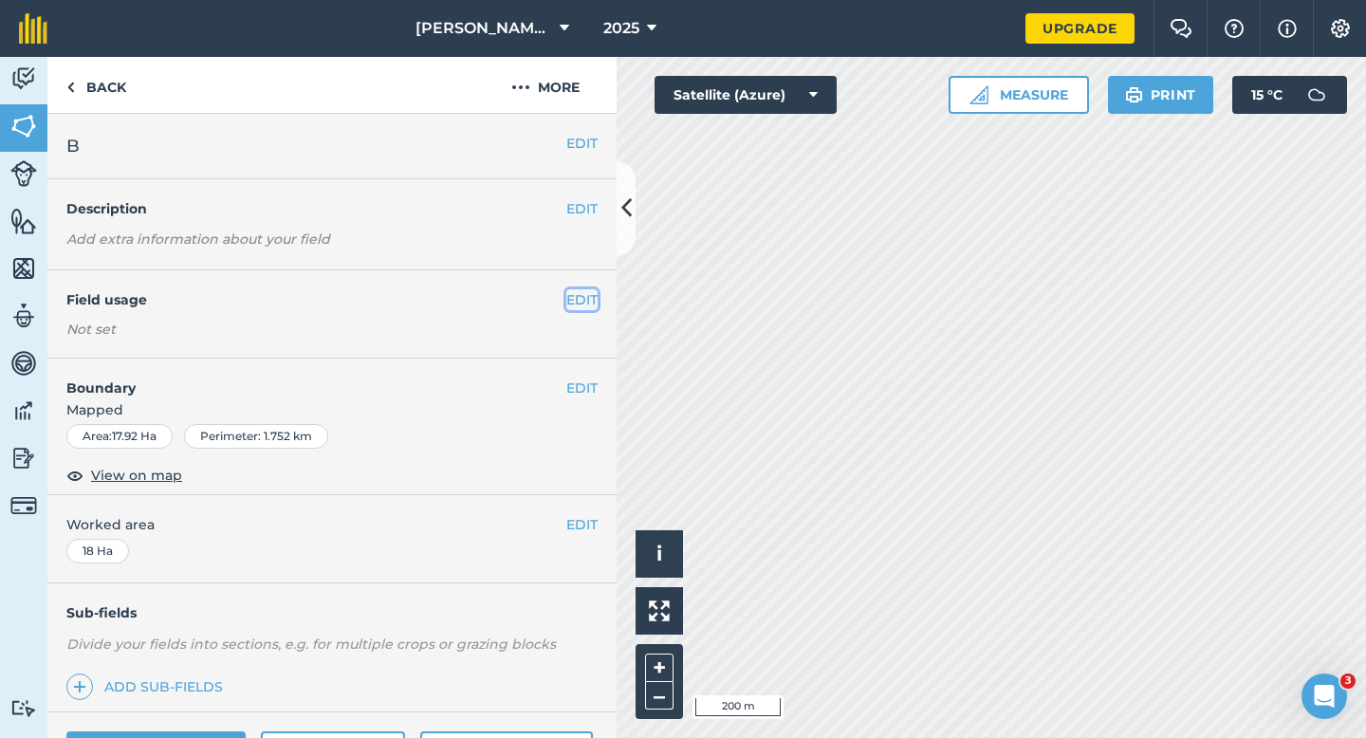
click at [590, 289] on button "EDIT" at bounding box center [581, 299] width 31 height 21
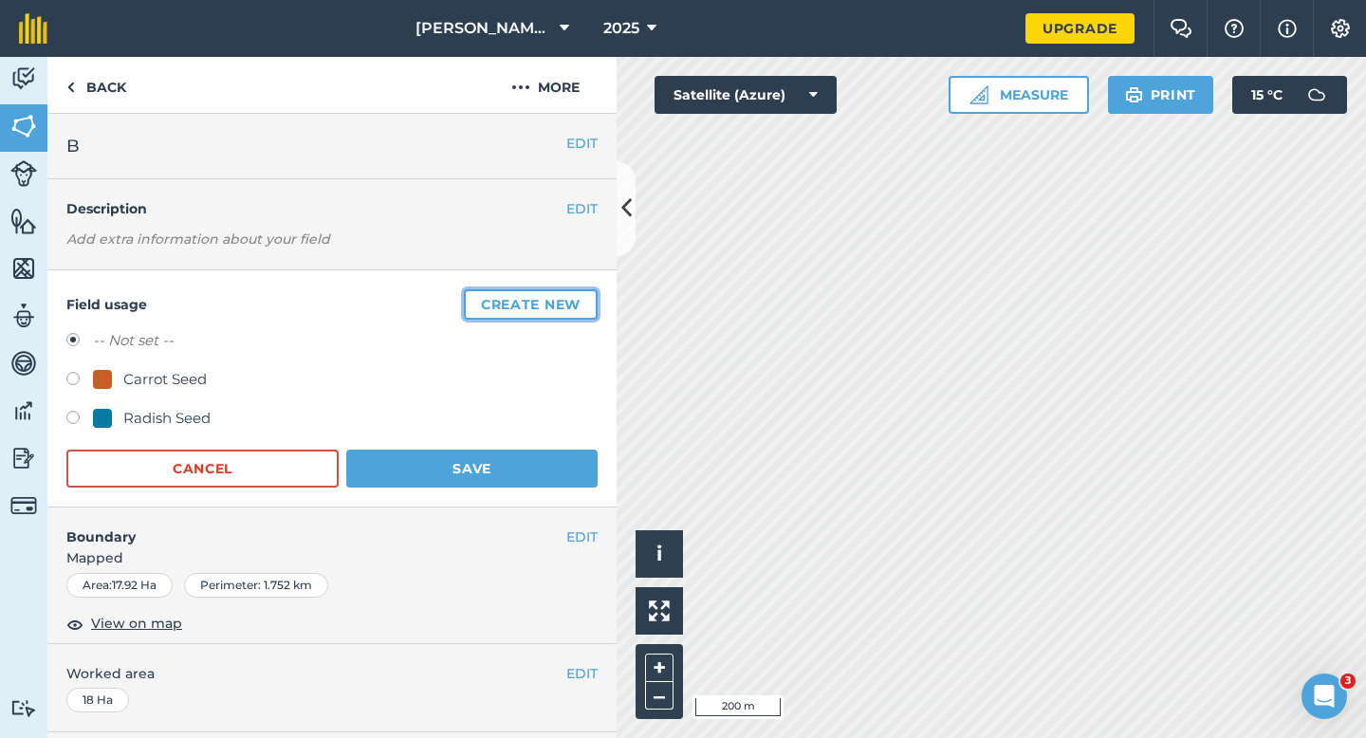
click at [590, 289] on button "Create new" at bounding box center [531, 304] width 134 height 30
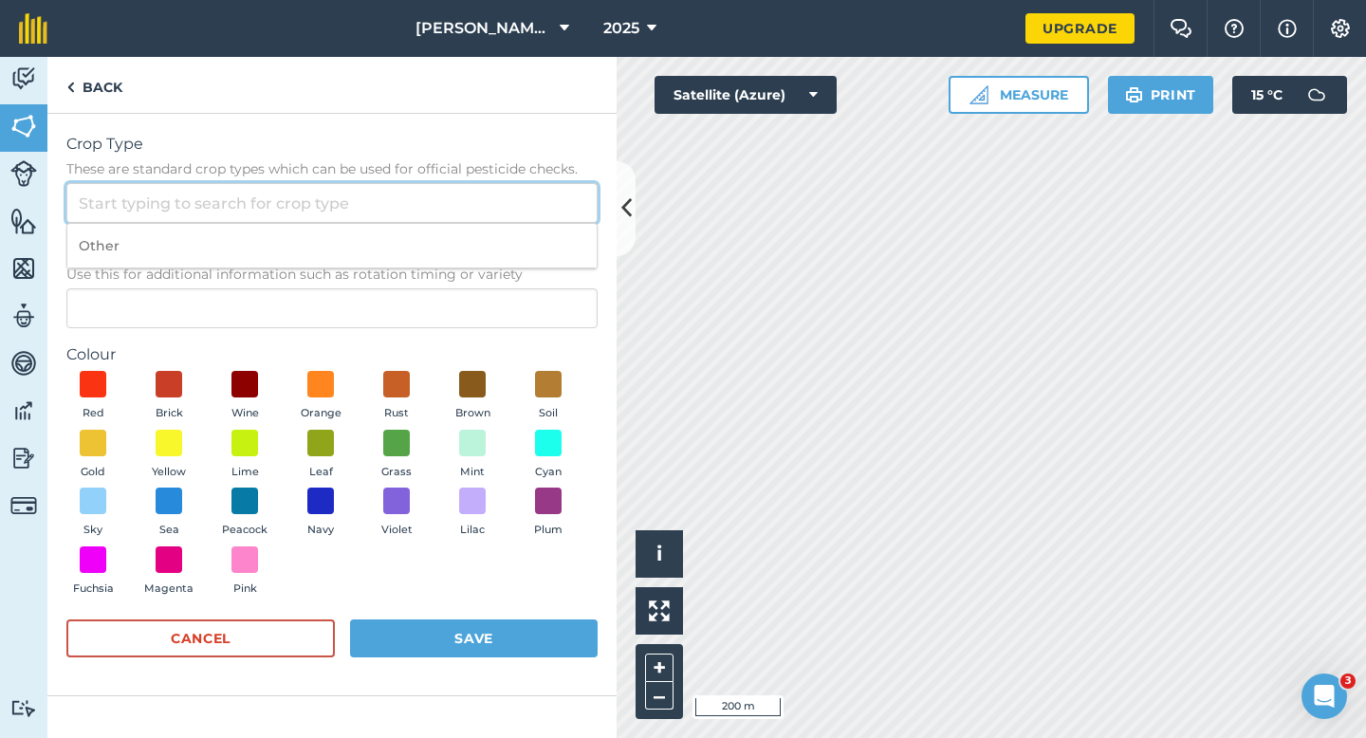
click at [566, 214] on input "Crop Type These are standard crop types which can be used for official pesticid…" at bounding box center [331, 203] width 531 height 40
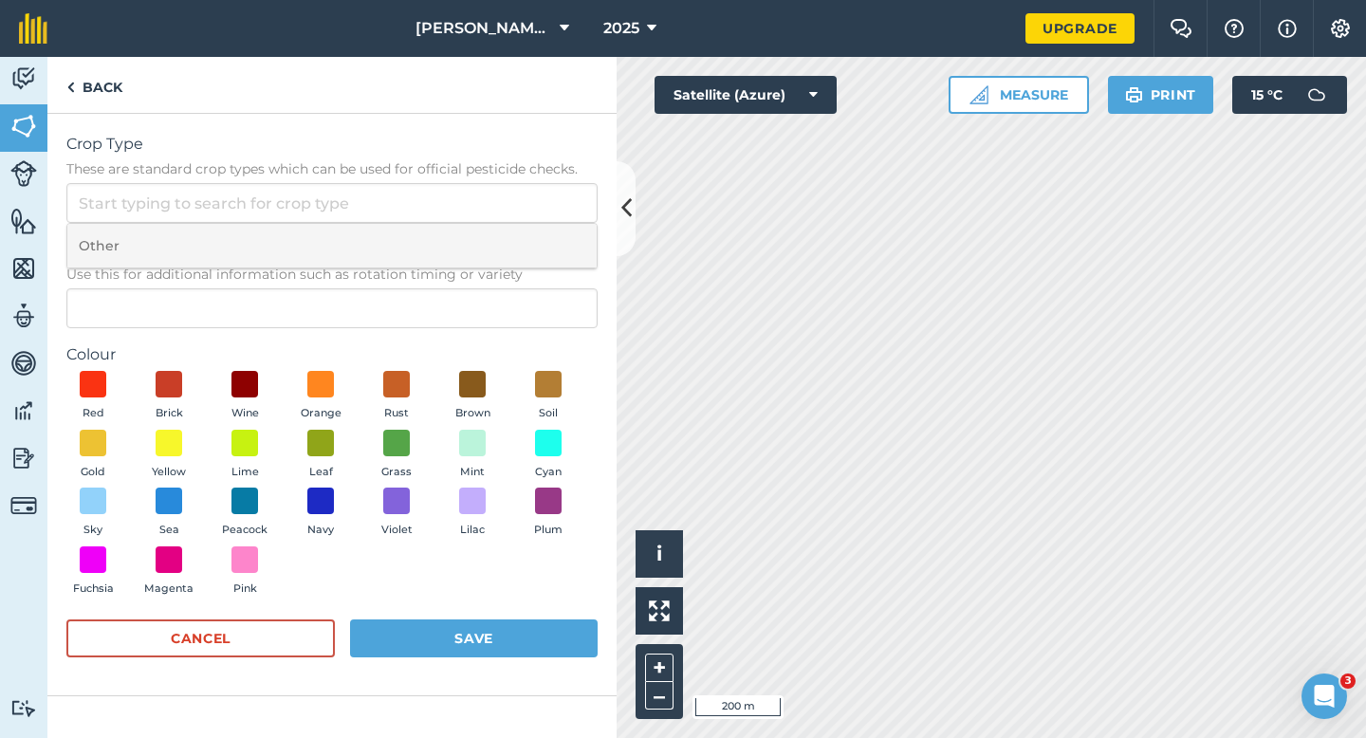
click at [566, 238] on li "Other" at bounding box center [331, 246] width 529 height 45
type input "Other"
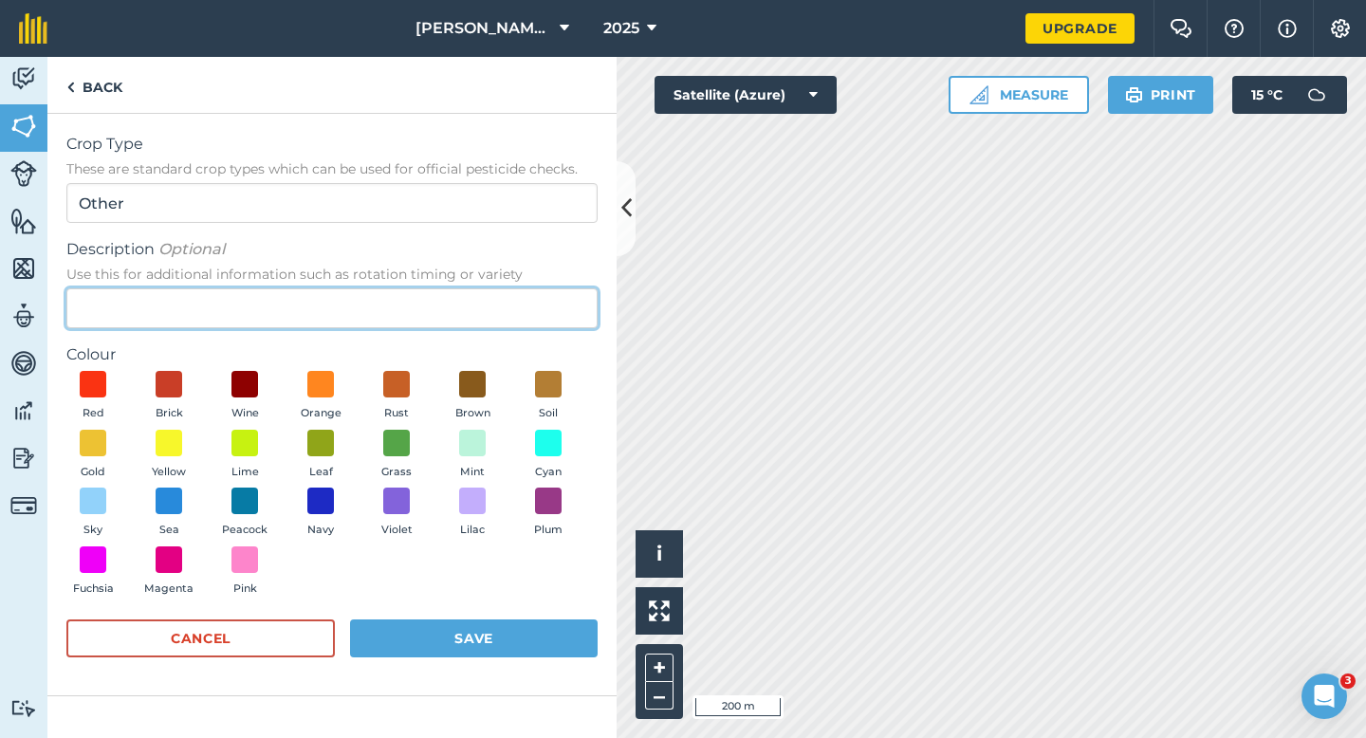
click at [564, 316] on input "Description Optional Use this for additional information such as rotation timin…" at bounding box center [331, 308] width 531 height 40
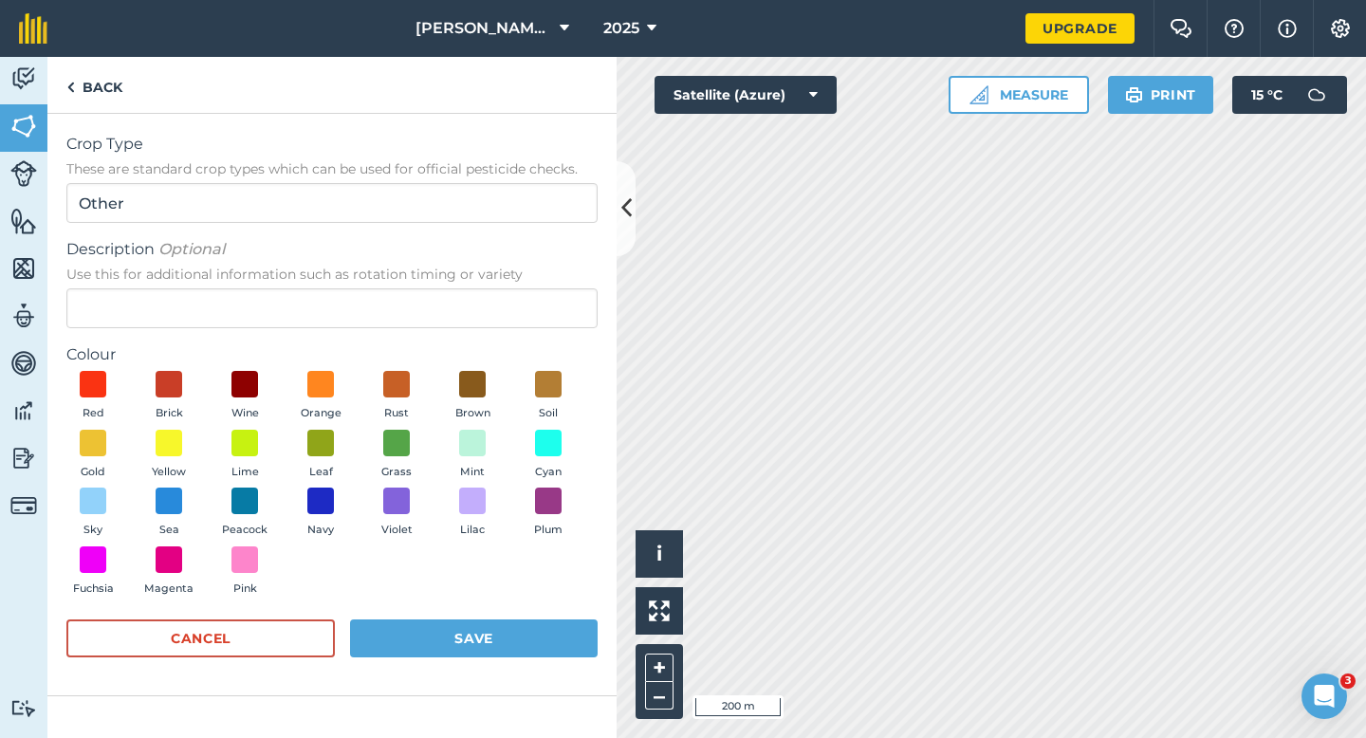
click at [555, 328] on form "Crop Type These are standard crop types which can be used for official pesticid…" at bounding box center [331, 404] width 531 height 543
click at [533, 343] on label "Colour" at bounding box center [331, 354] width 531 height 23
click at [533, 340] on form "Crop Type These are standard crop types which can be used for official pesticid…" at bounding box center [331, 404] width 531 height 543
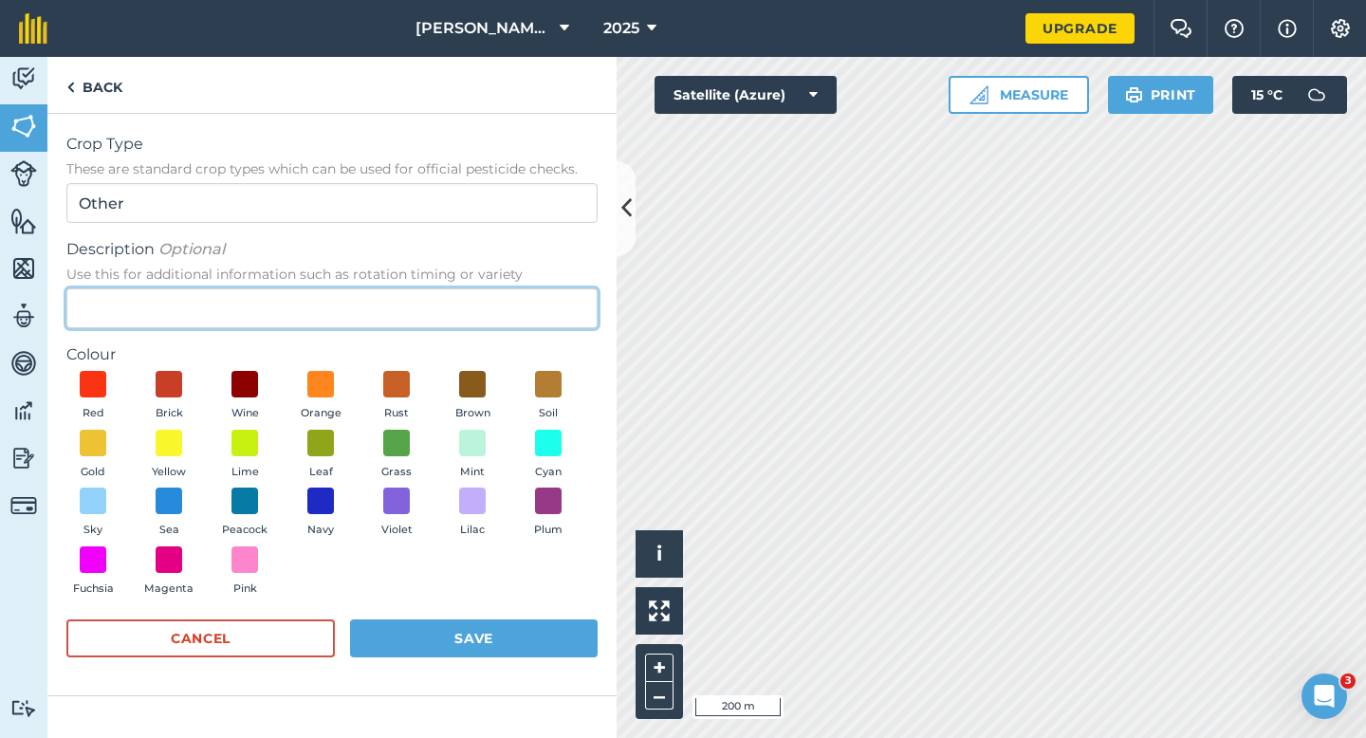
click at [543, 304] on input "Description Optional Use this for additional information such as rotation timin…" at bounding box center [331, 308] width 531 height 40
type input "Watties Peas"
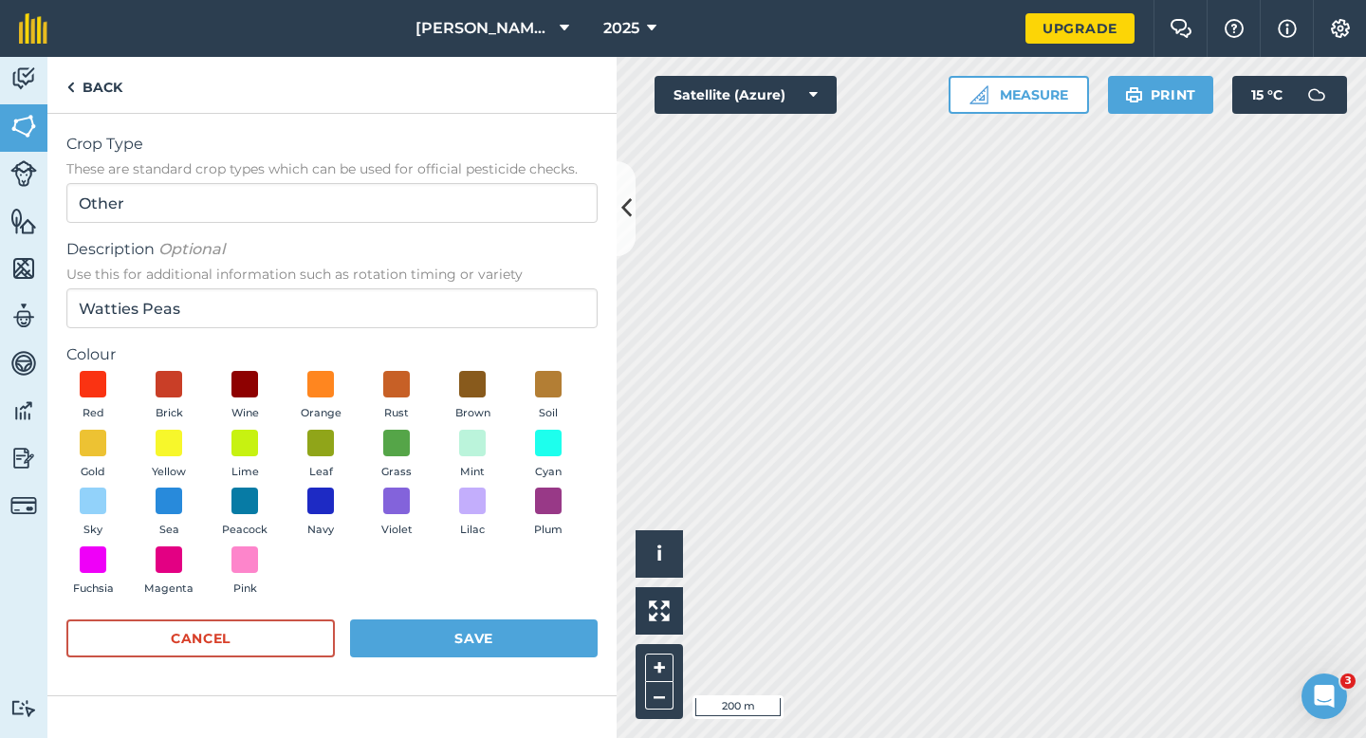
click at [315, 422] on div "Red Brick Wine Orange Rust Brown Soil Gold Yellow Lime Leaf Grass Mint Cyan Sky…" at bounding box center [331, 487] width 531 height 233
click at [316, 430] on span at bounding box center [320, 442] width 29 height 29
click at [420, 636] on button "Save" at bounding box center [474, 638] width 248 height 38
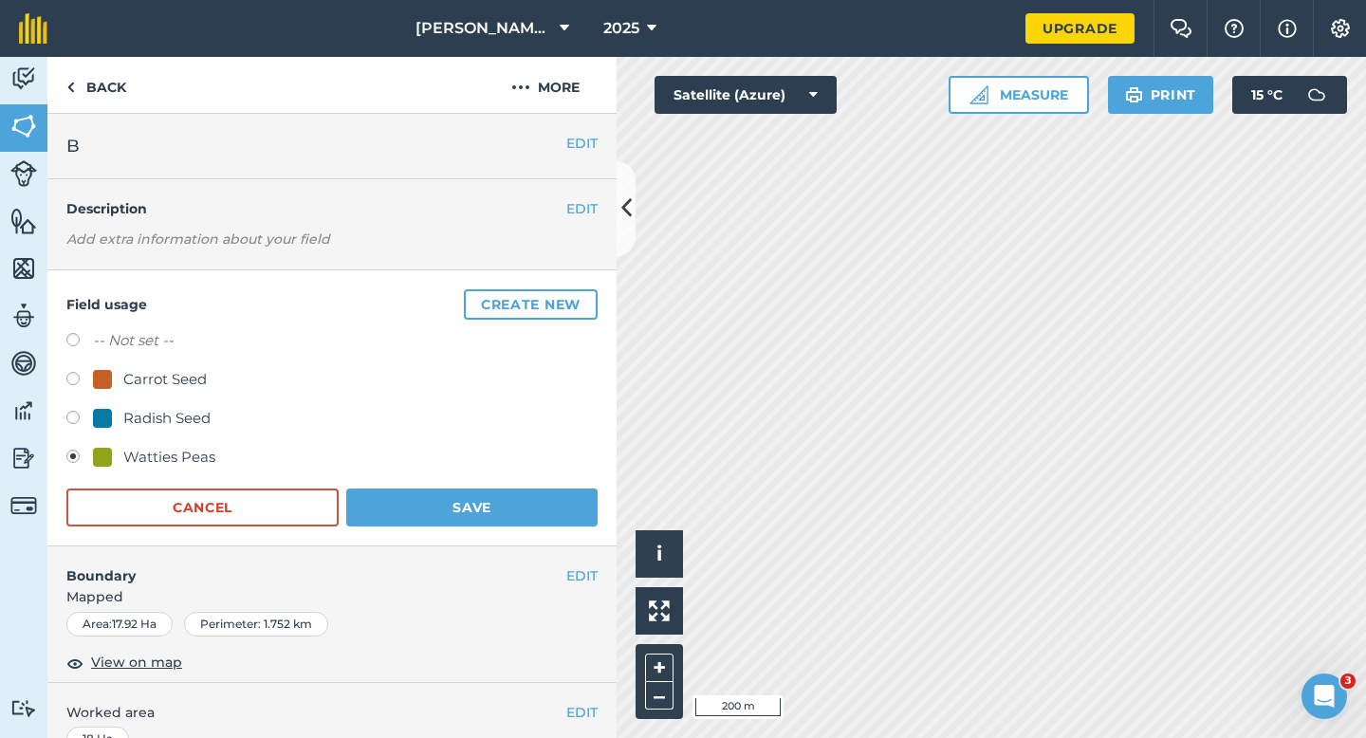
click at [468, 525] on div "Field usage Create new -- Not set -- Carrot Seed Radish Seed Watties Peas Cance…" at bounding box center [331, 408] width 569 height 276
click at [522, 497] on button "Save" at bounding box center [471, 507] width 251 height 38
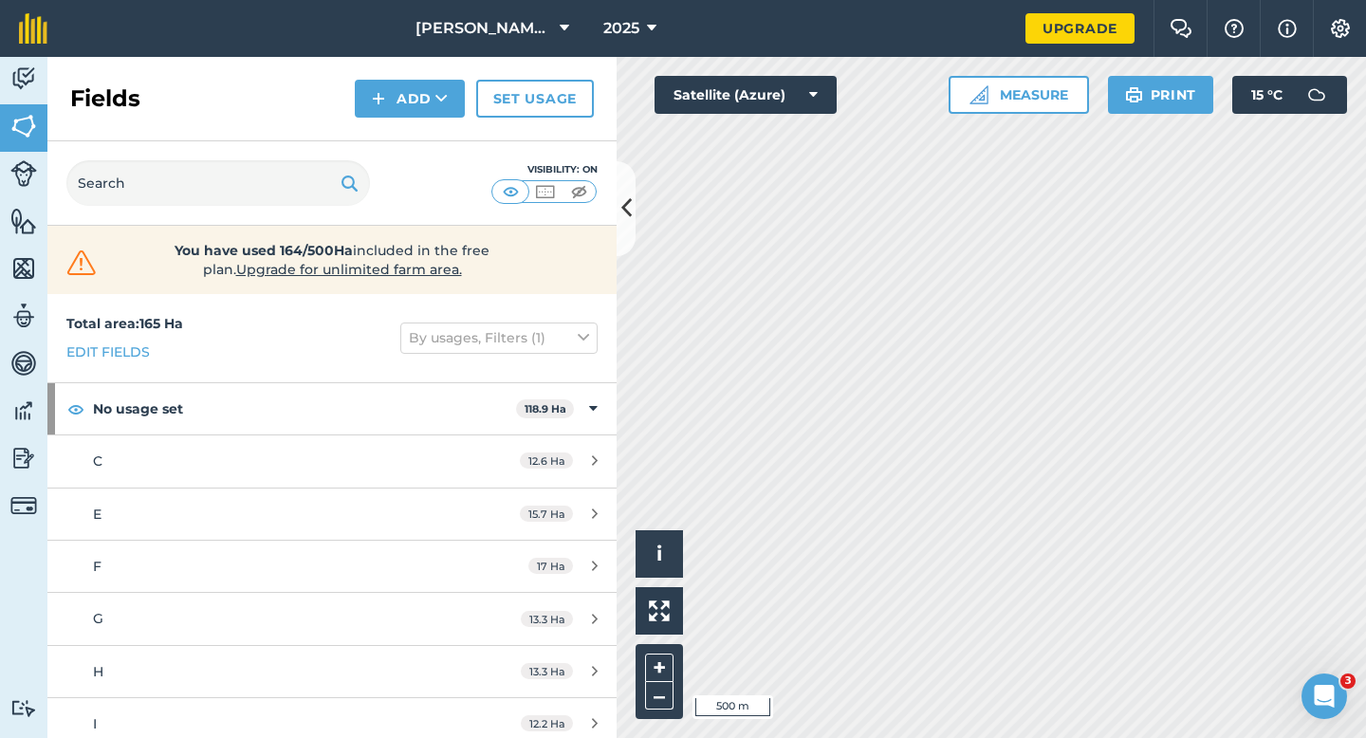
click at [562, 193] on div "Activity Fields Livestock Features Maps Team Vehicles Data Reporting Billing Tu…" at bounding box center [683, 397] width 1366 height 681
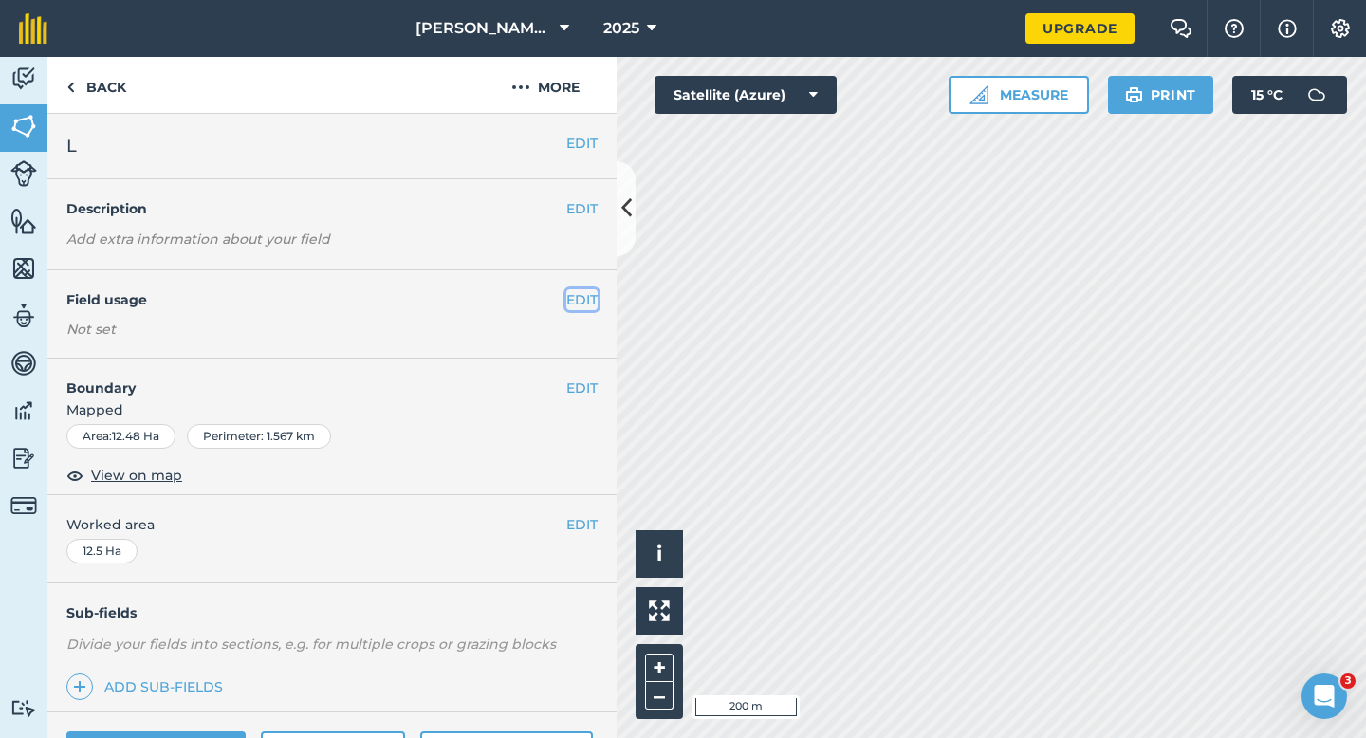
click at [577, 304] on button "EDIT" at bounding box center [581, 299] width 31 height 21
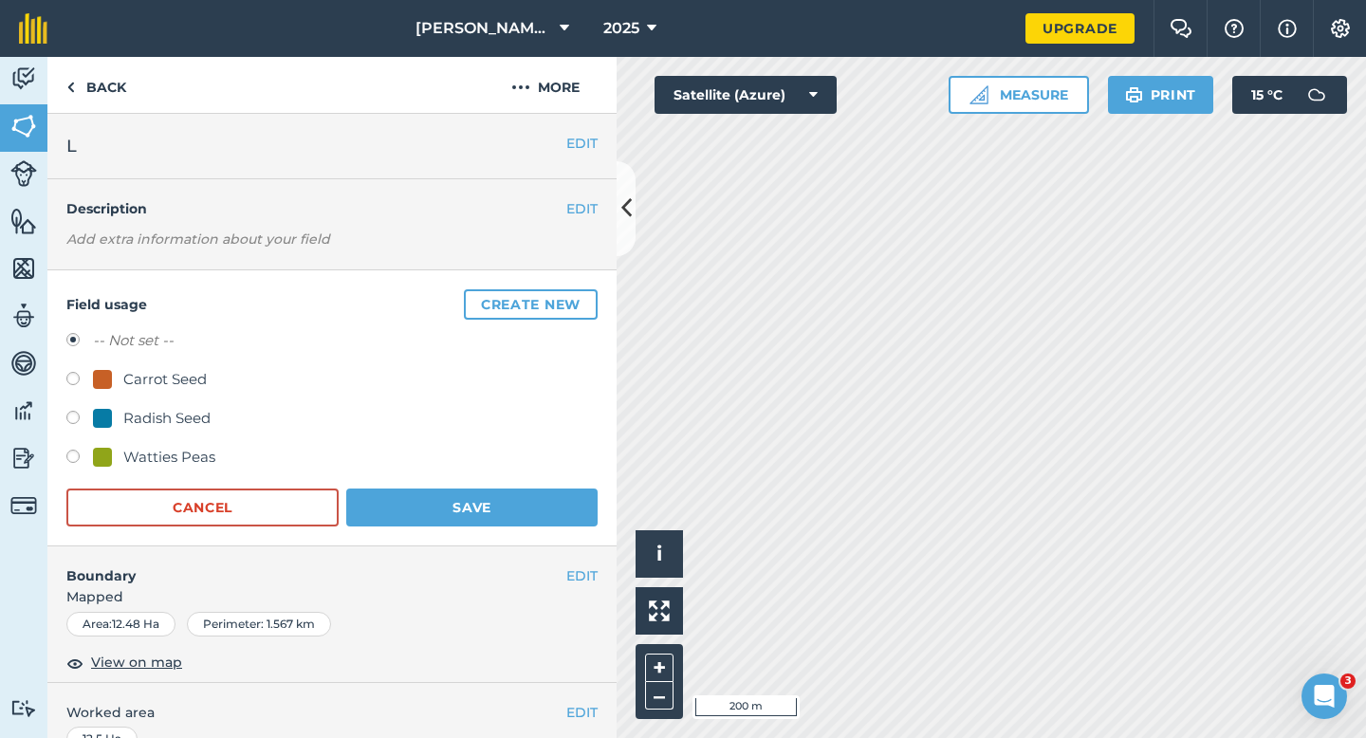
click at [137, 456] on div "Watties Peas" at bounding box center [169, 457] width 92 height 23
radio input "true"
radio input "false"
click at [439, 507] on button "Save" at bounding box center [471, 507] width 251 height 38
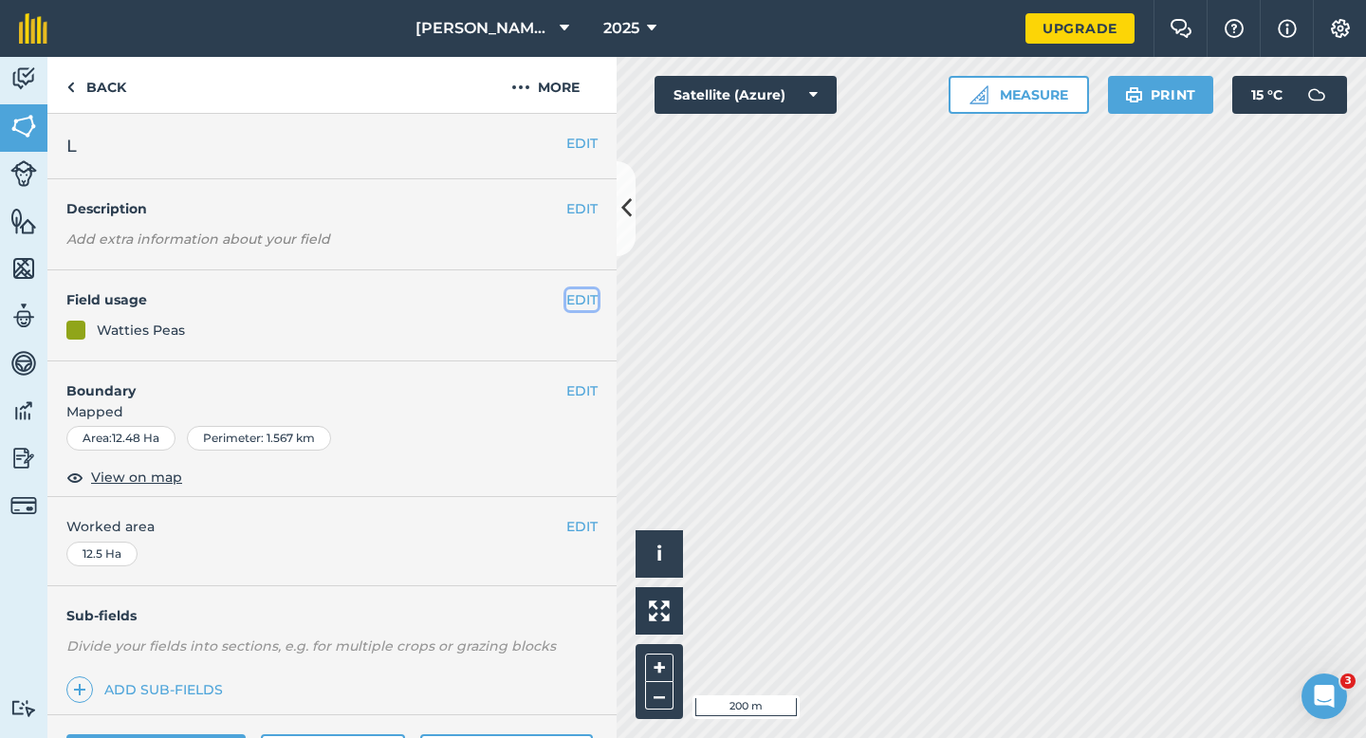
click at [582, 300] on button "EDIT" at bounding box center [581, 299] width 31 height 21
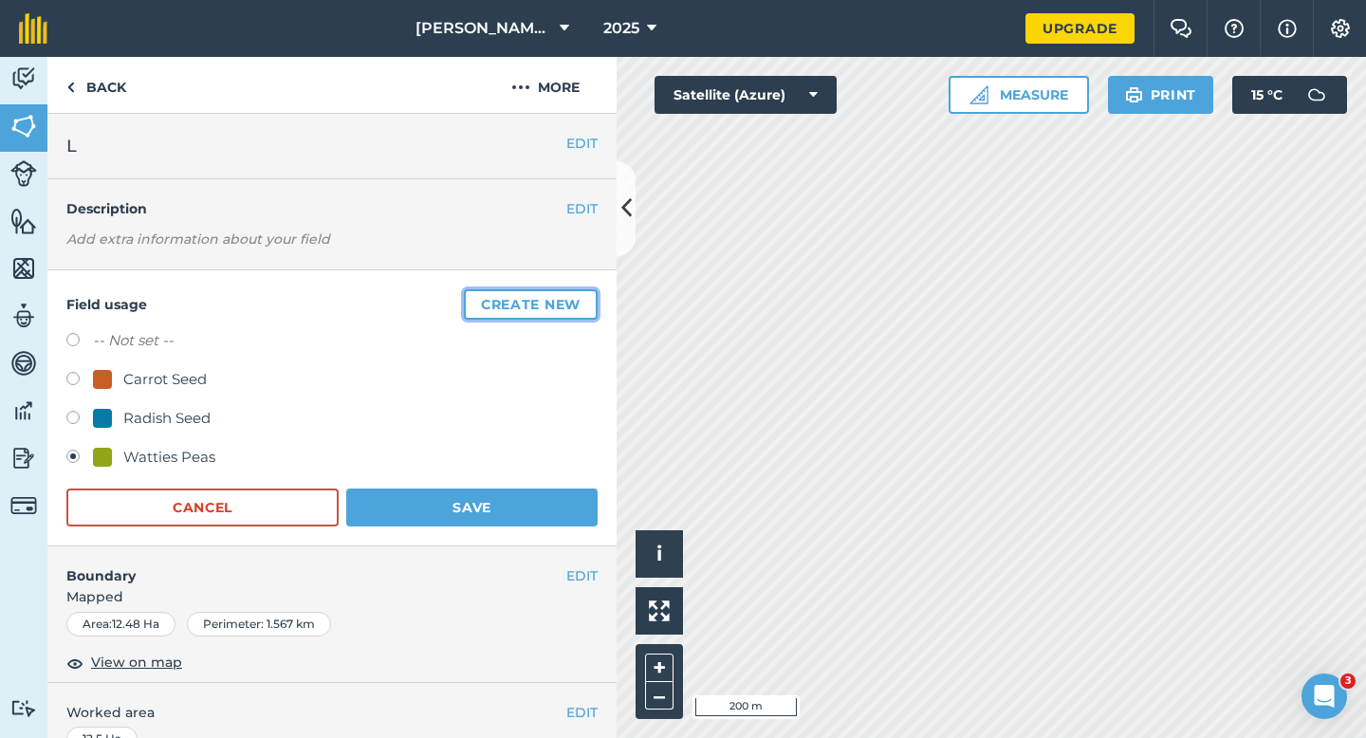
click at [581, 300] on button "Create new" at bounding box center [531, 304] width 134 height 30
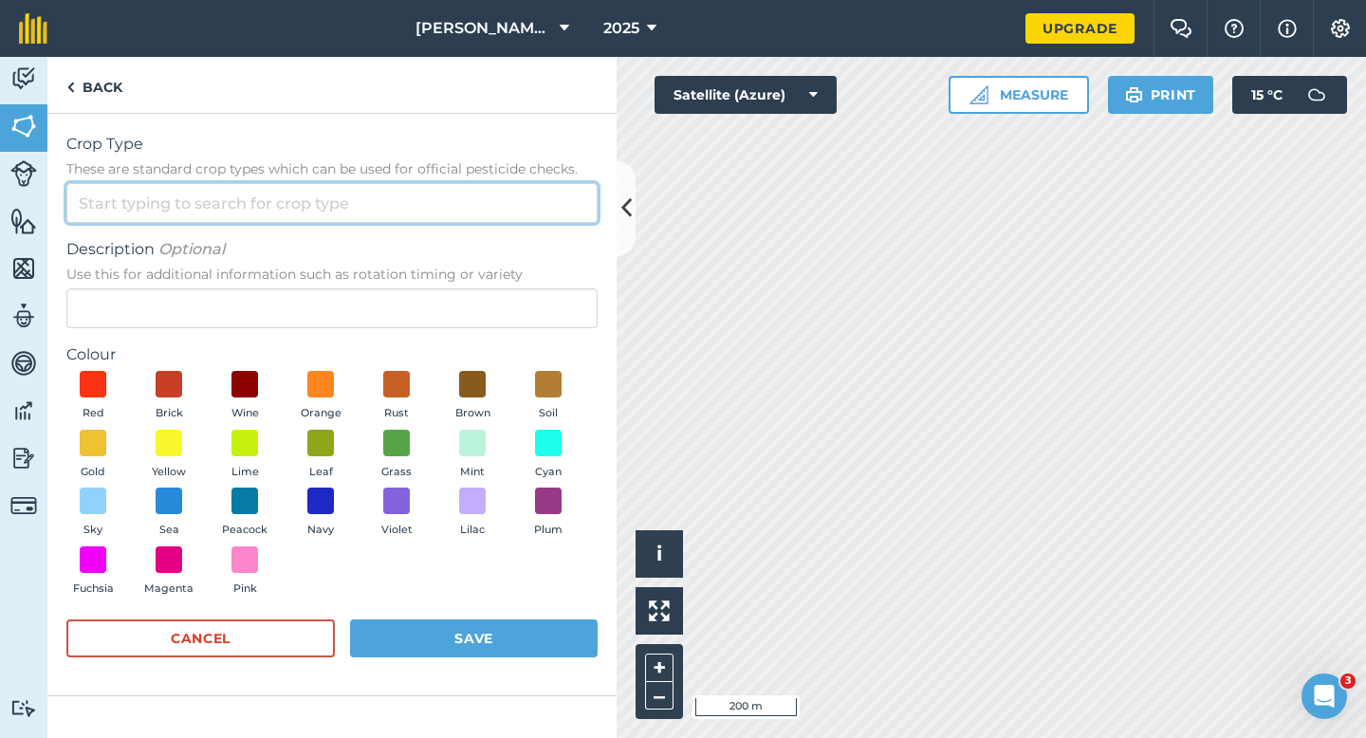
click at [459, 206] on input "Crop Type These are standard crop types which can be used for official pesticid…" at bounding box center [331, 203] width 531 height 40
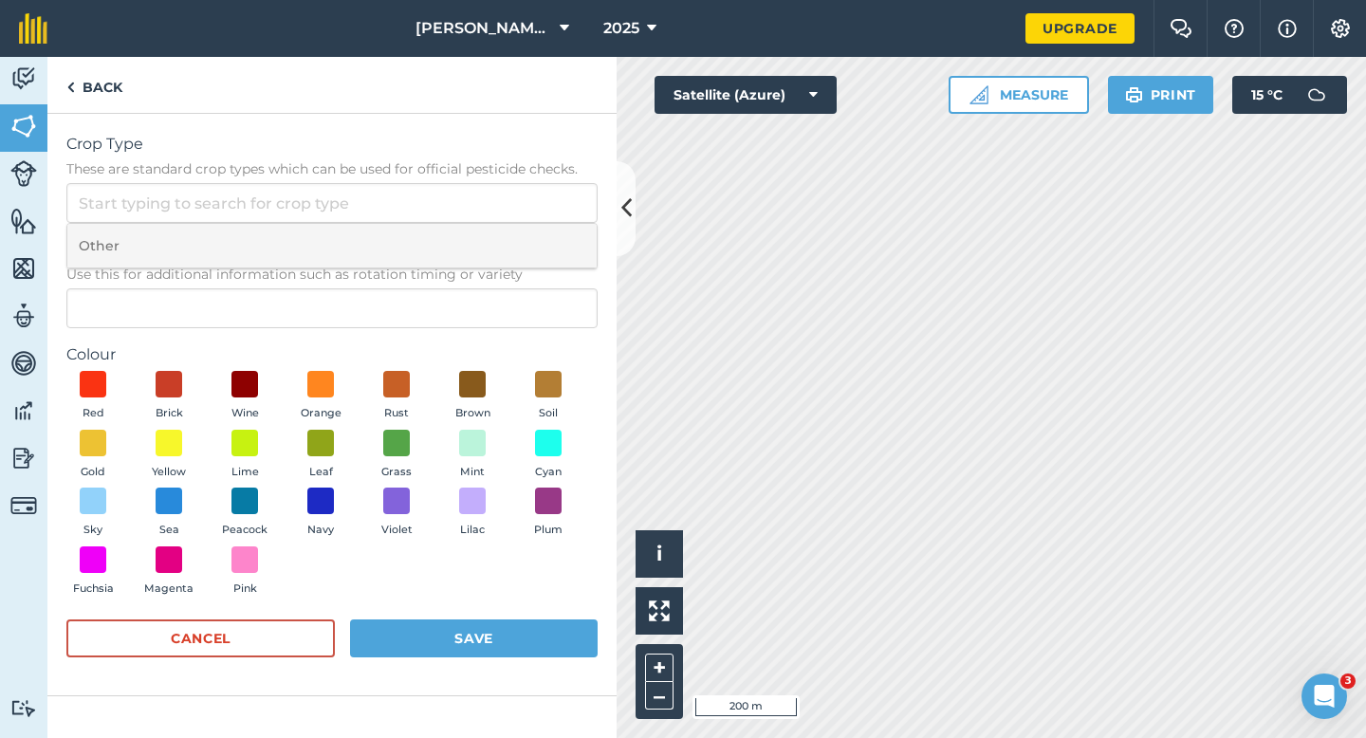
click at [458, 230] on li "Other" at bounding box center [331, 246] width 529 height 45
type input "Other"
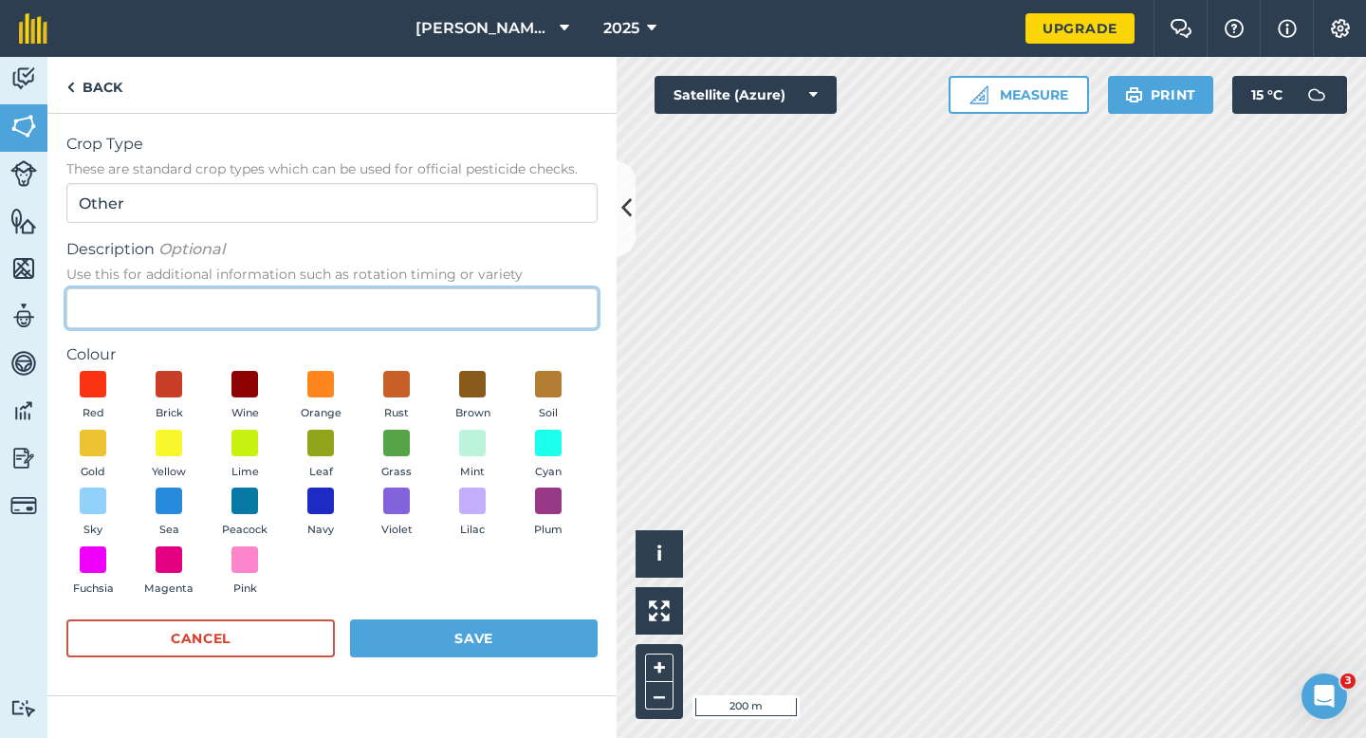
click at [445, 295] on input "Description Optional Use this for additional information such as rotation timin…" at bounding box center [331, 308] width 531 height 40
type input "Watties Beans"
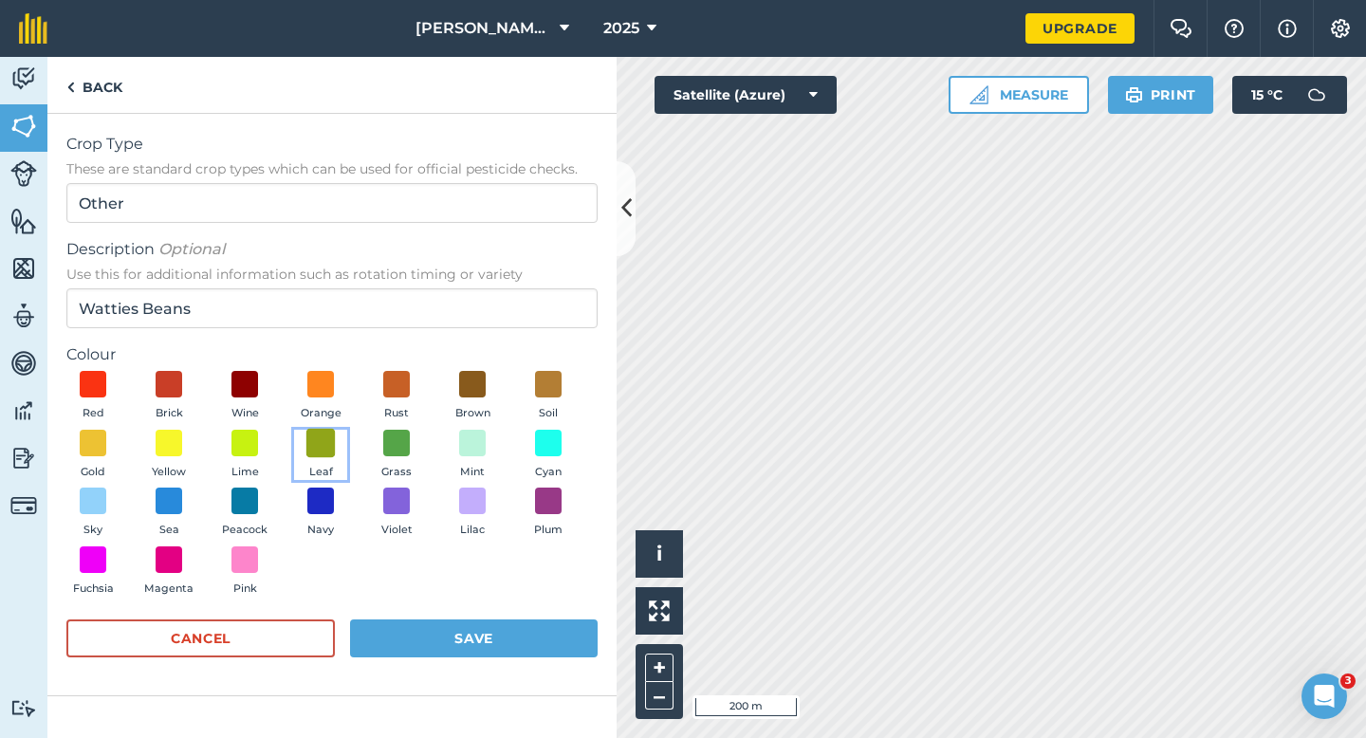
click at [306, 444] on span at bounding box center [320, 442] width 29 height 29
click at [405, 641] on button "Save" at bounding box center [474, 638] width 248 height 38
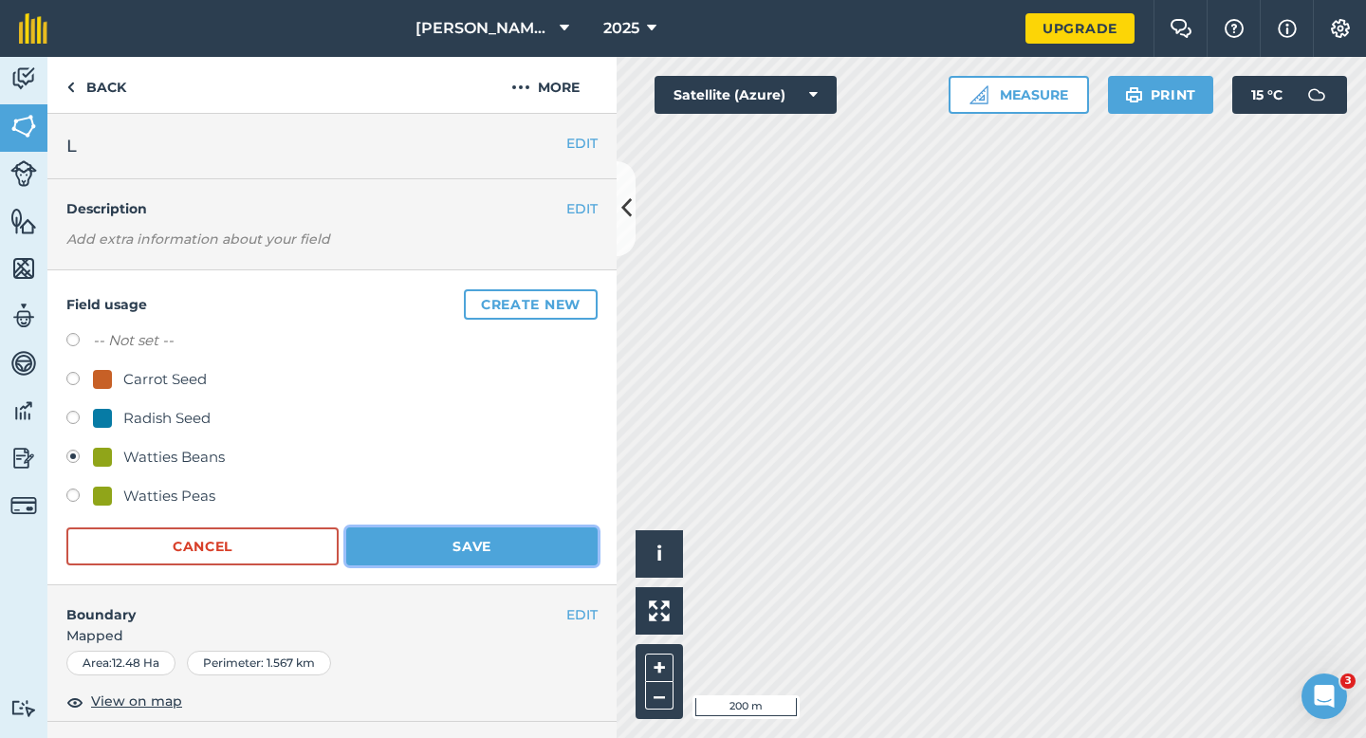
click at [431, 550] on button "Save" at bounding box center [471, 546] width 251 height 38
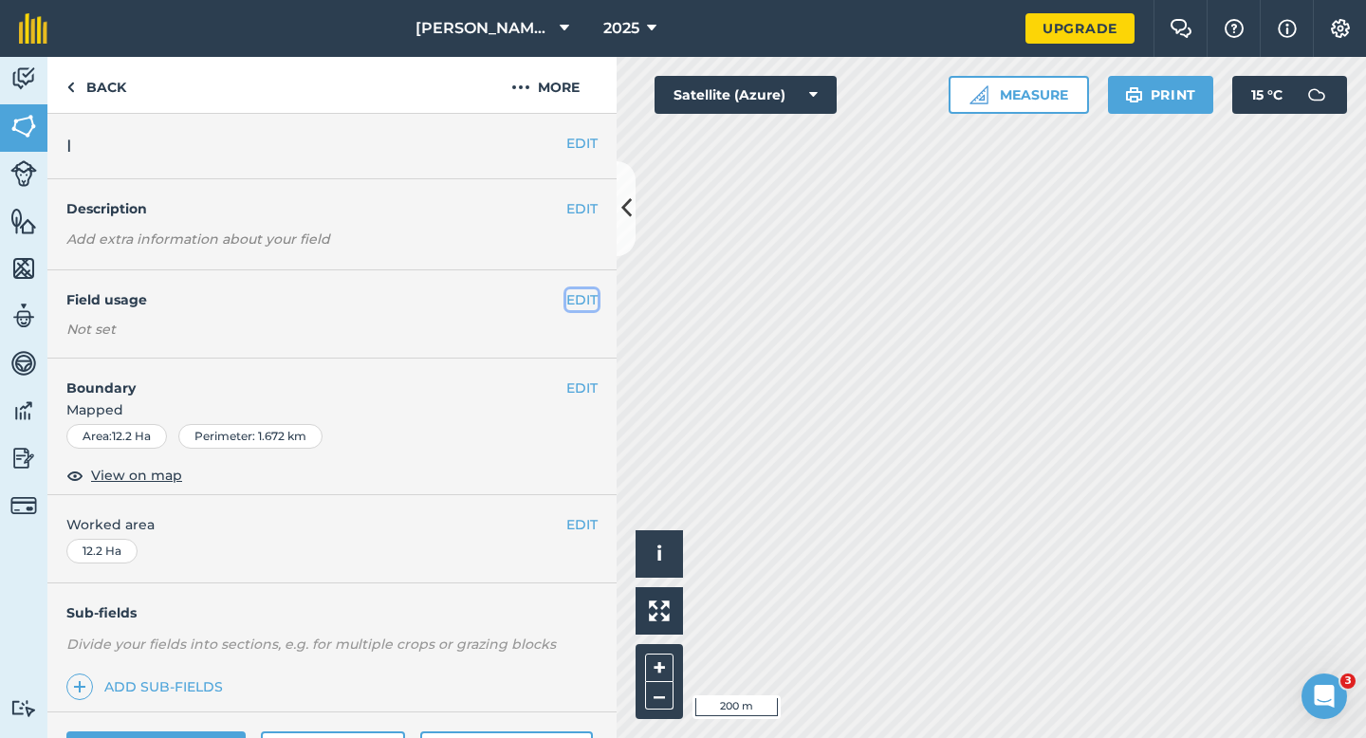
click at [586, 289] on button "EDIT" at bounding box center [581, 299] width 31 height 21
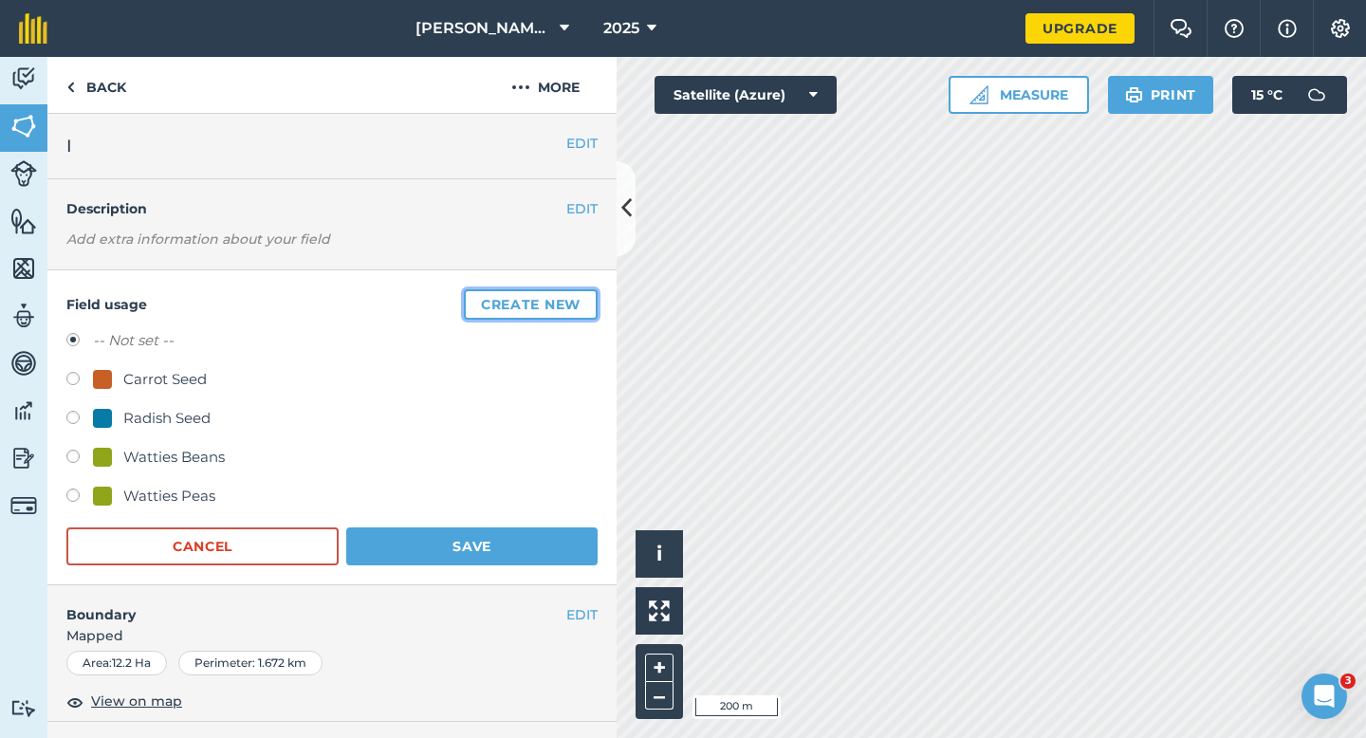
click at [586, 289] on button "Create new" at bounding box center [531, 304] width 134 height 30
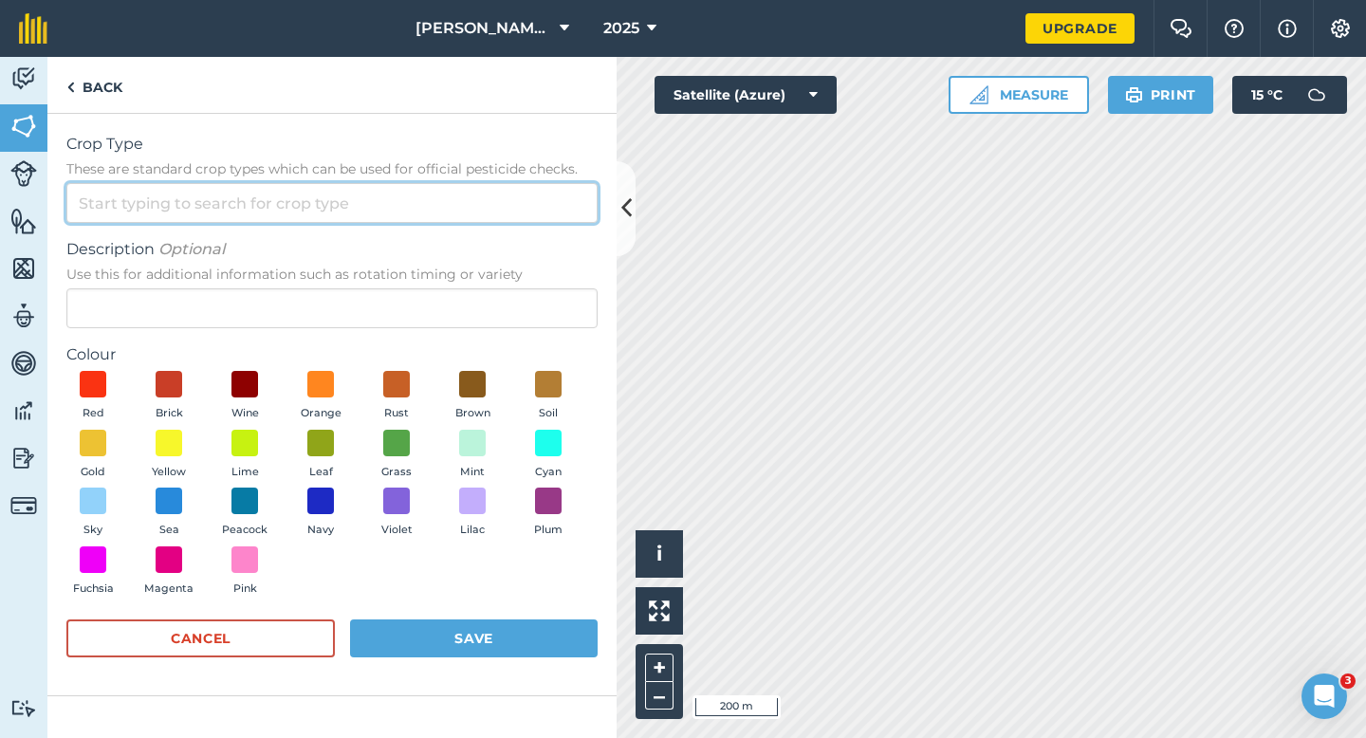
click at [552, 218] on input "Crop Type These are standard crop types which can be used for official pesticid…" at bounding box center [331, 203] width 531 height 40
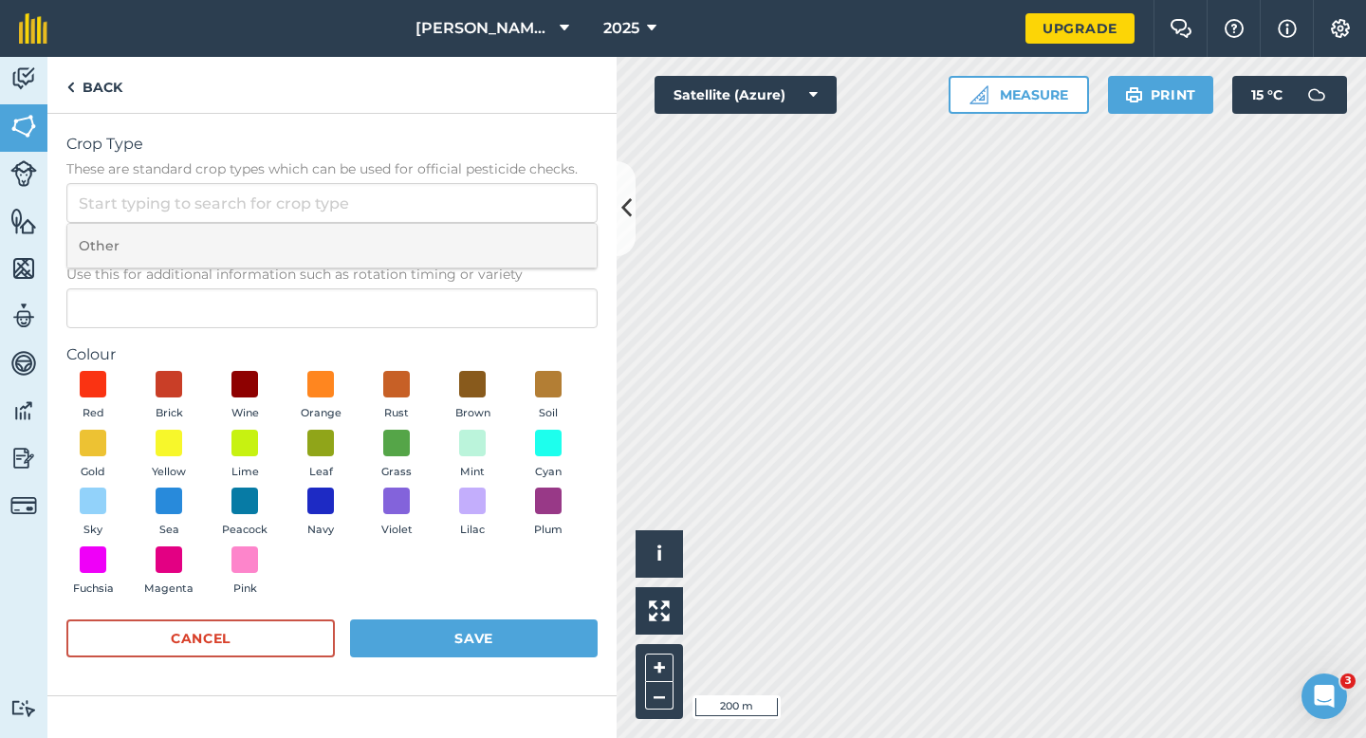
click at [552, 240] on li "Other" at bounding box center [331, 246] width 529 height 45
type input "Other"
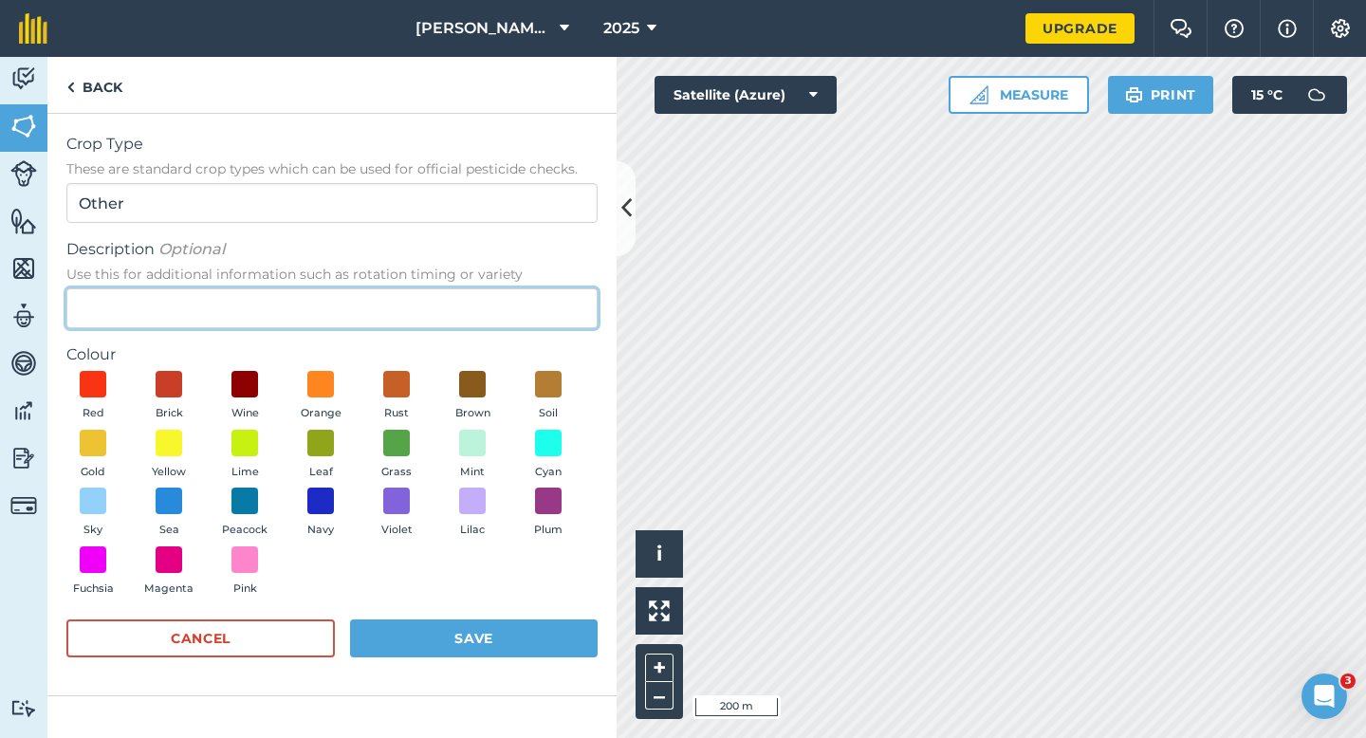
click at [520, 300] on input "Description Optional Use this for additional information such as rotation timin…" at bounding box center [331, 308] width 531 height 40
type input "Wheat"
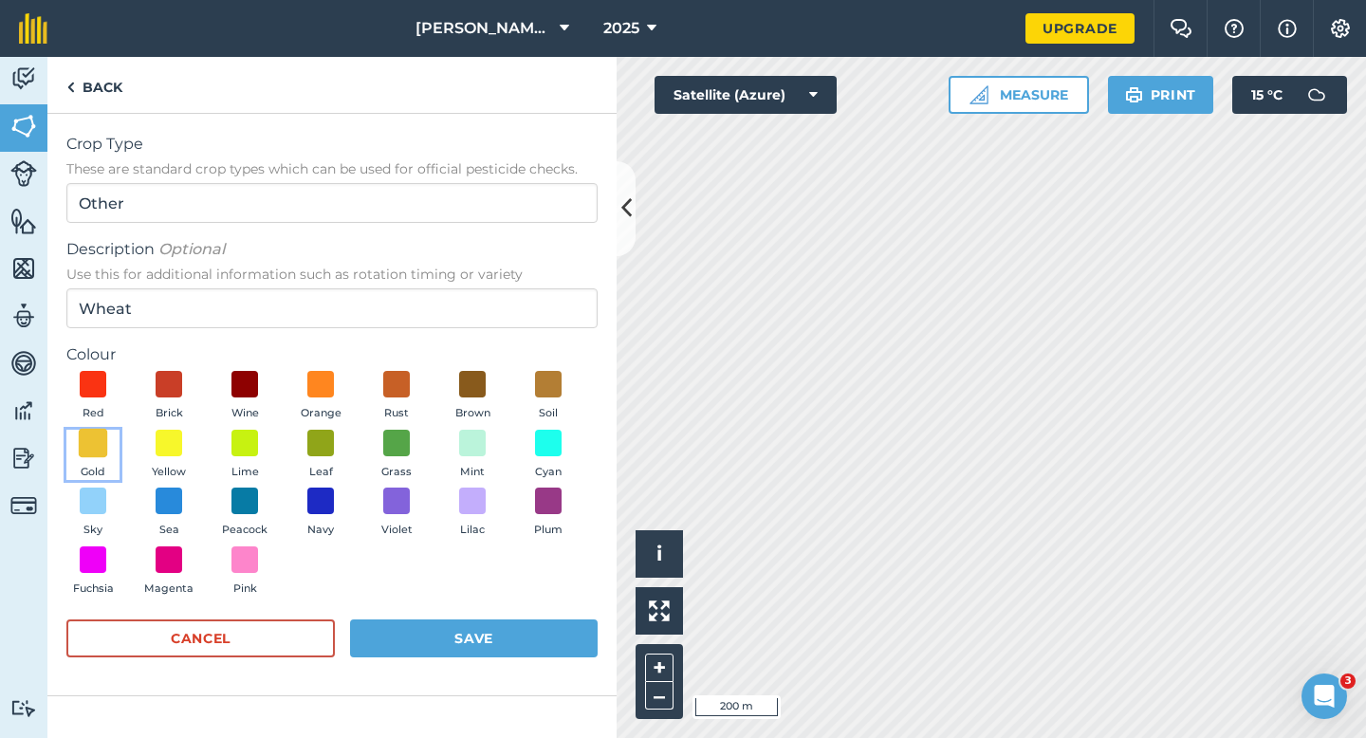
click at [81, 439] on span at bounding box center [93, 442] width 29 height 29
click at [433, 628] on button "Save" at bounding box center [474, 638] width 248 height 38
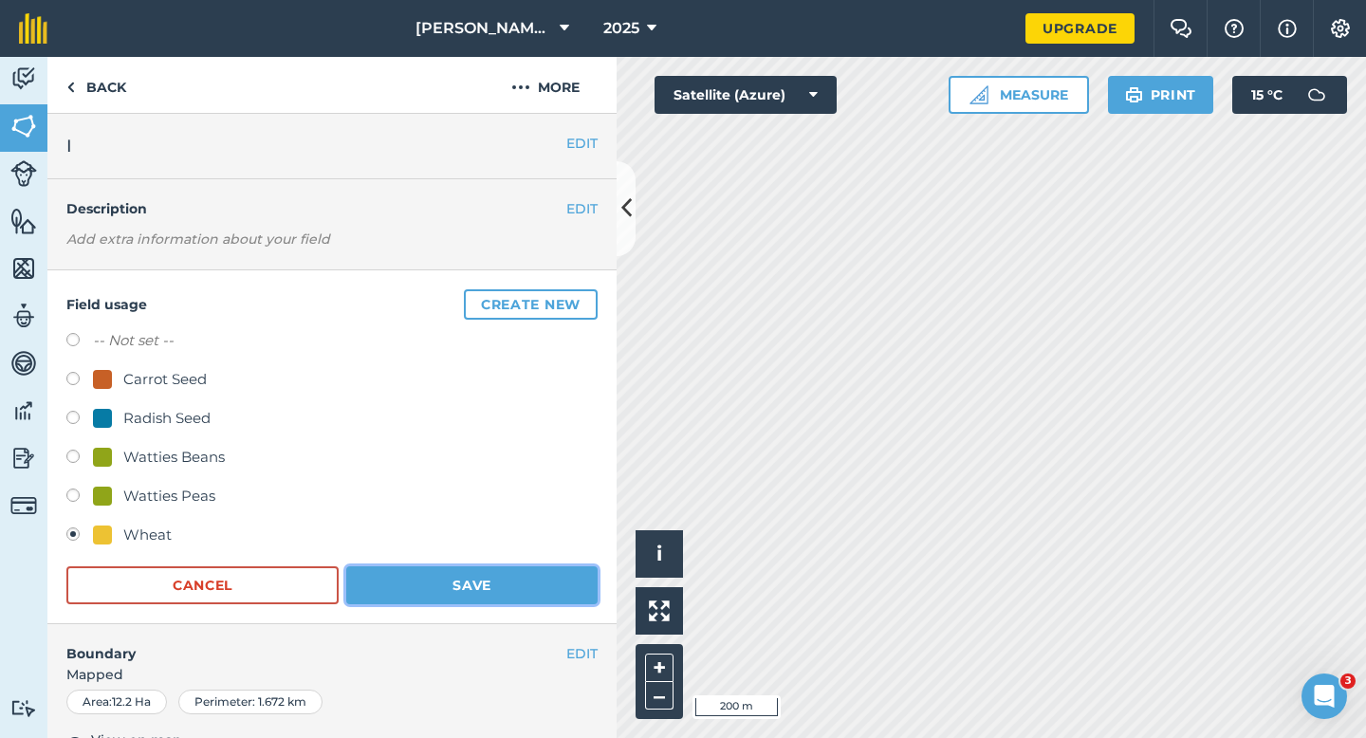
click at [570, 588] on button "Save" at bounding box center [471, 585] width 251 height 38
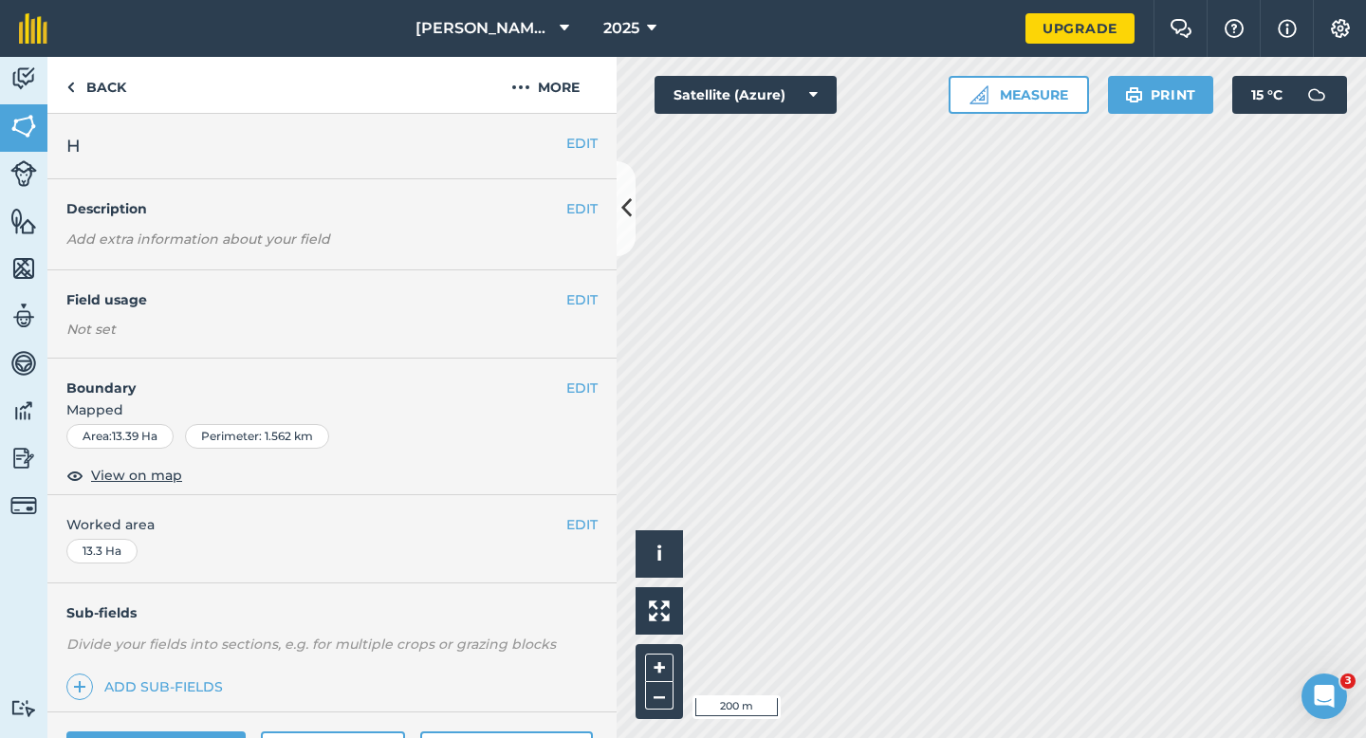
click at [576, 282] on div "EDIT Field usage Not set" at bounding box center [331, 314] width 569 height 88
click at [578, 287] on div "EDIT Field usage Not set" at bounding box center [331, 314] width 569 height 88
click at [583, 311] on div "EDIT Field usage Not set" at bounding box center [331, 314] width 569 height 88
click at [583, 302] on button "EDIT" at bounding box center [581, 299] width 31 height 21
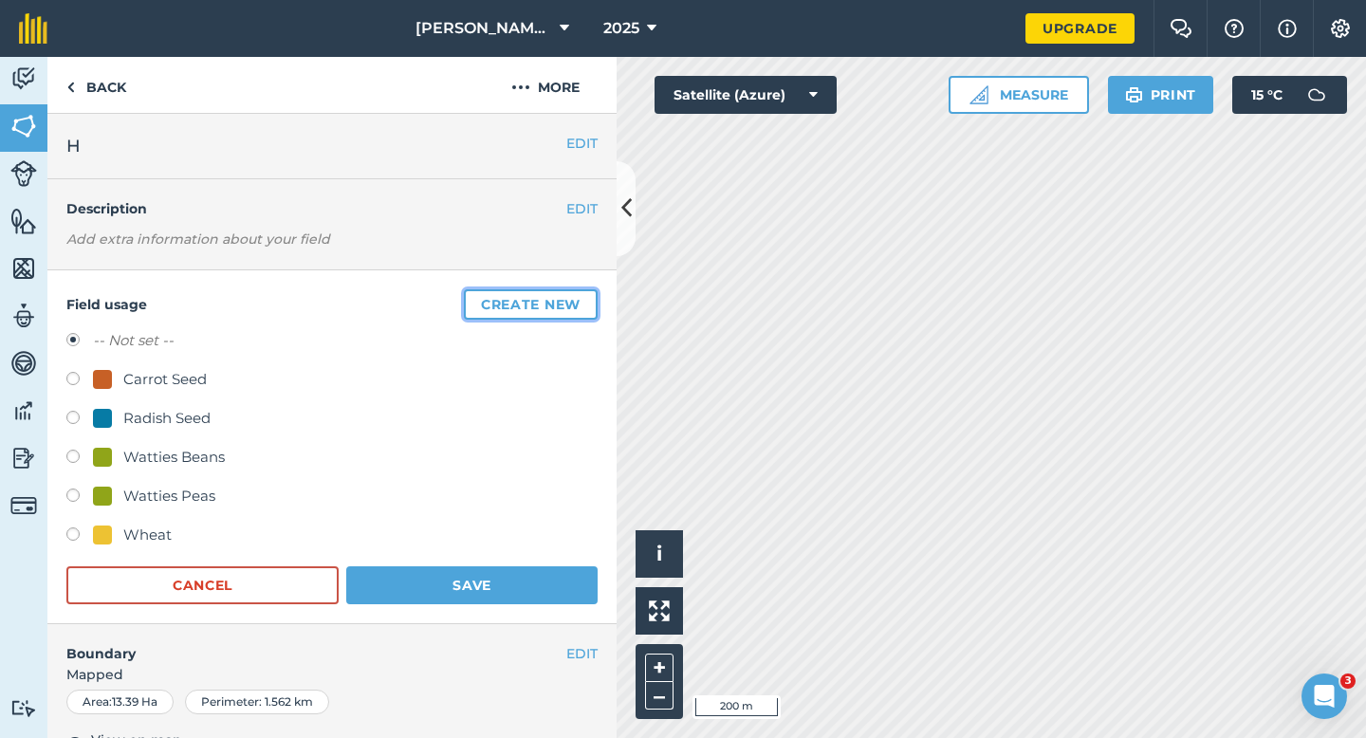
click at [583, 302] on button "Create new" at bounding box center [531, 304] width 134 height 30
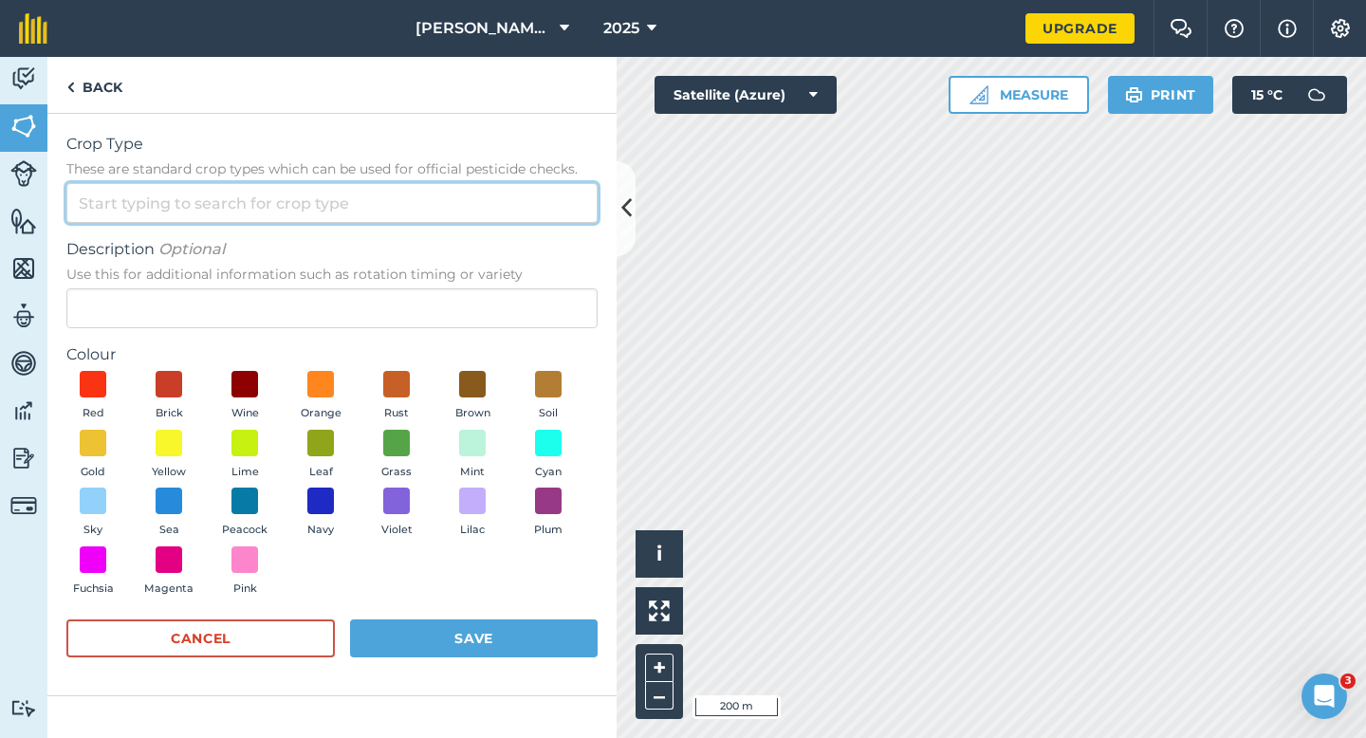
click at [567, 209] on input "Crop Type These are standard crop types which can be used for official pesticid…" at bounding box center [331, 203] width 531 height 40
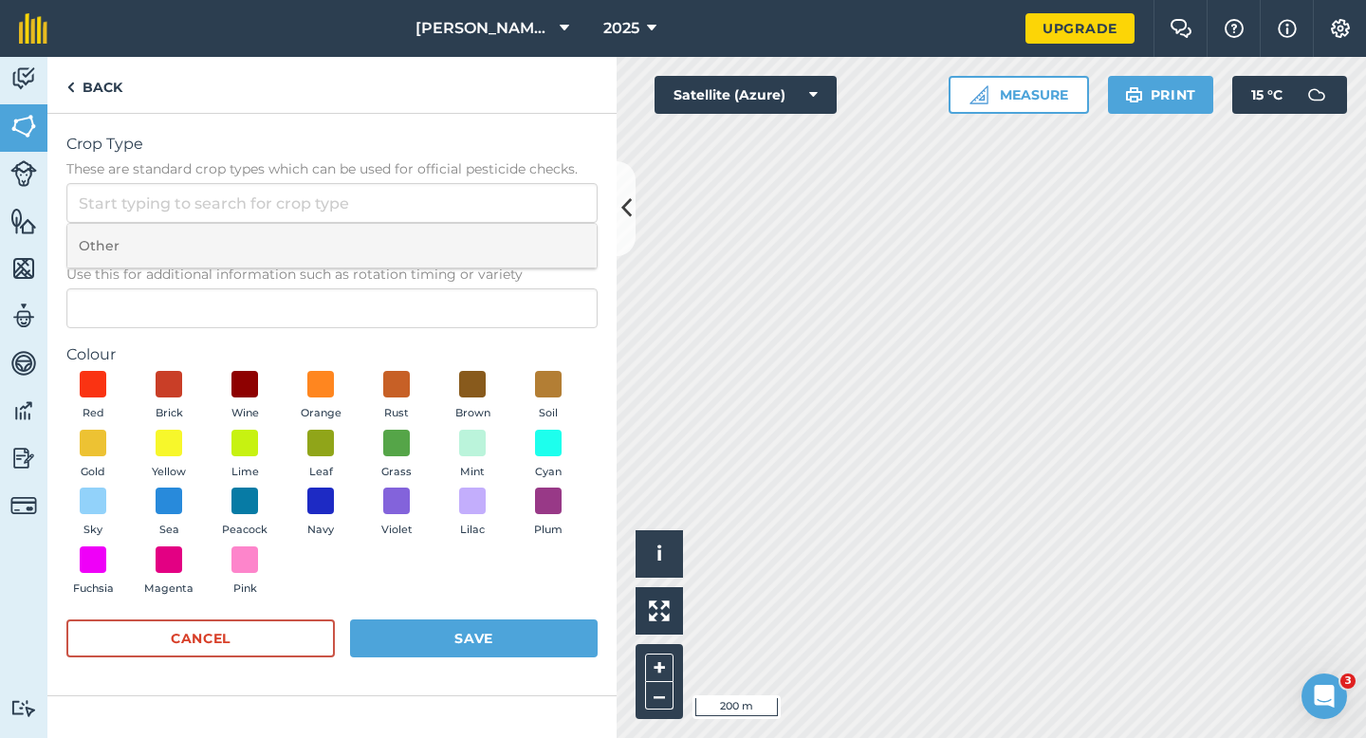
click at [567, 228] on li "Other" at bounding box center [331, 246] width 529 height 45
type input "Other"
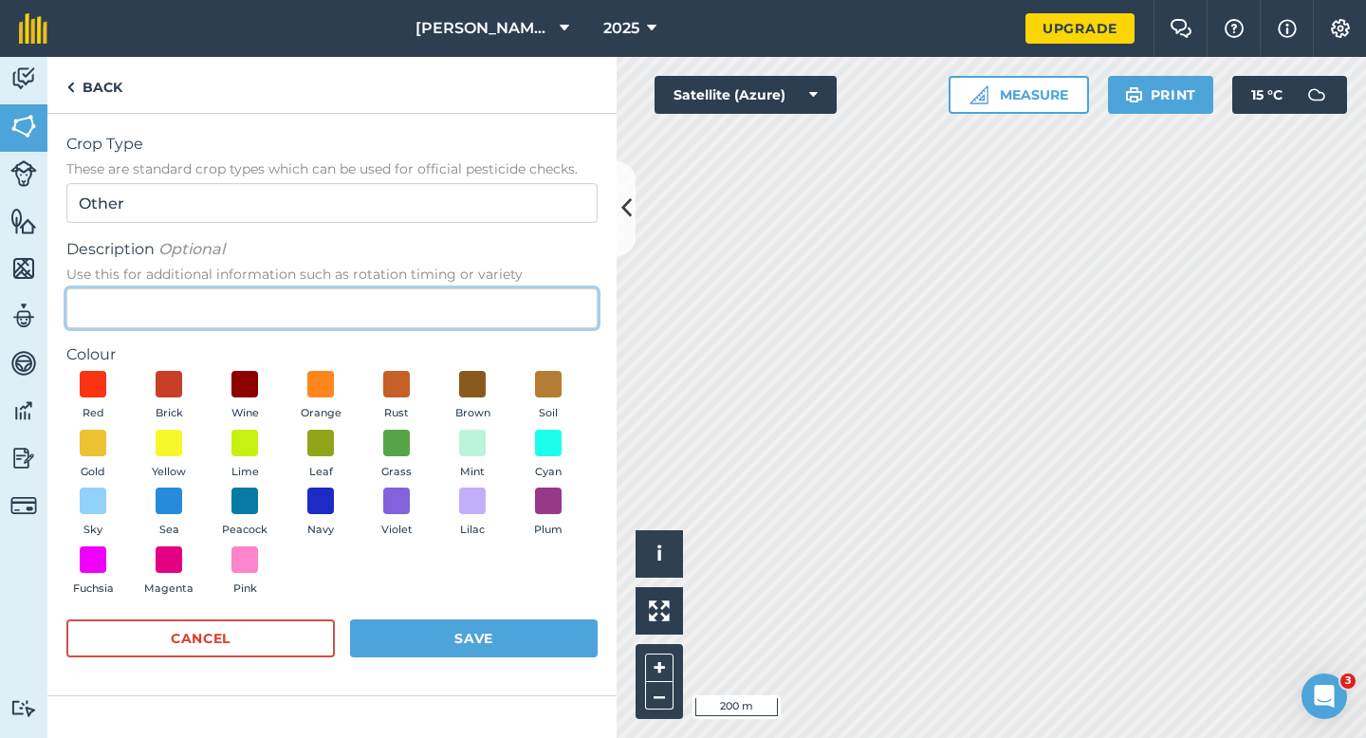
click at [560, 322] on input "Description Optional Use this for additional information such as rotation timin…" at bounding box center [331, 308] width 531 height 40
type input "Clover Seed"
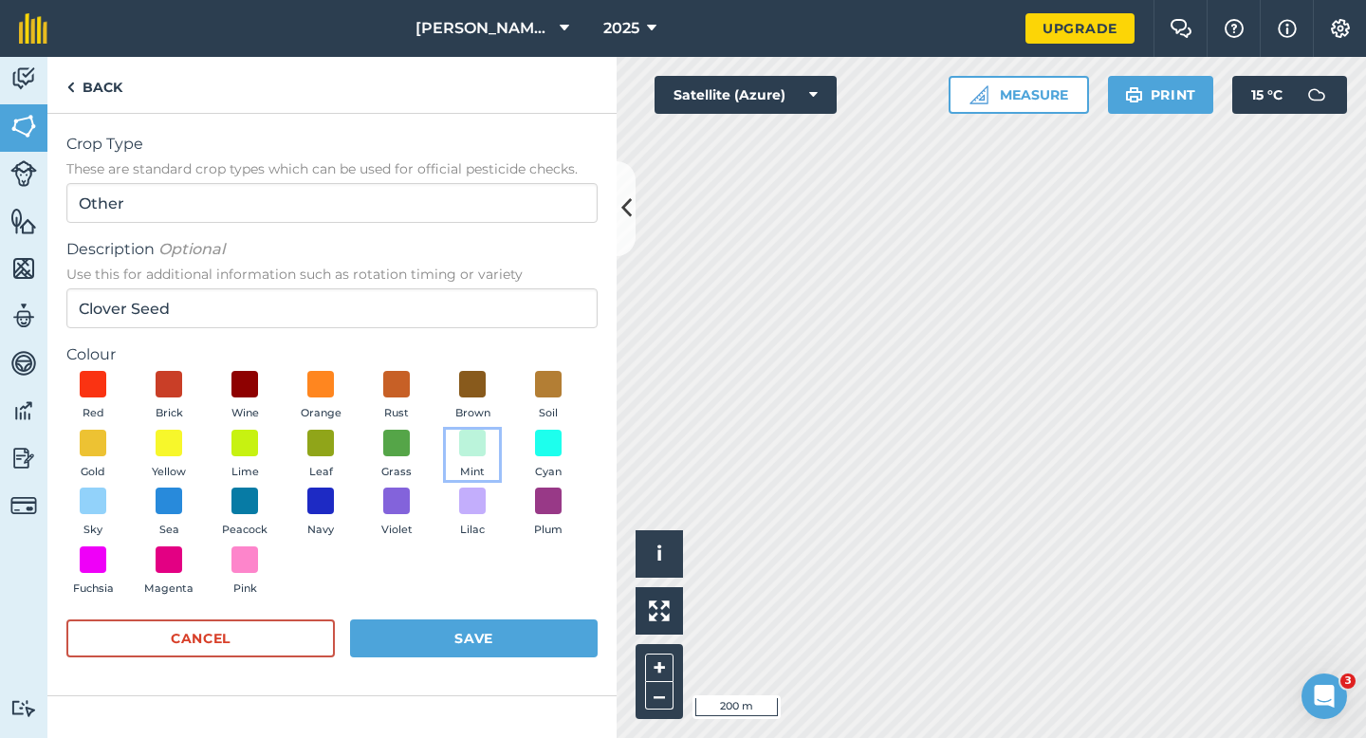
click at [463, 462] on button "Mint" at bounding box center [472, 455] width 53 height 51
click at [472, 646] on button "Save" at bounding box center [474, 638] width 248 height 38
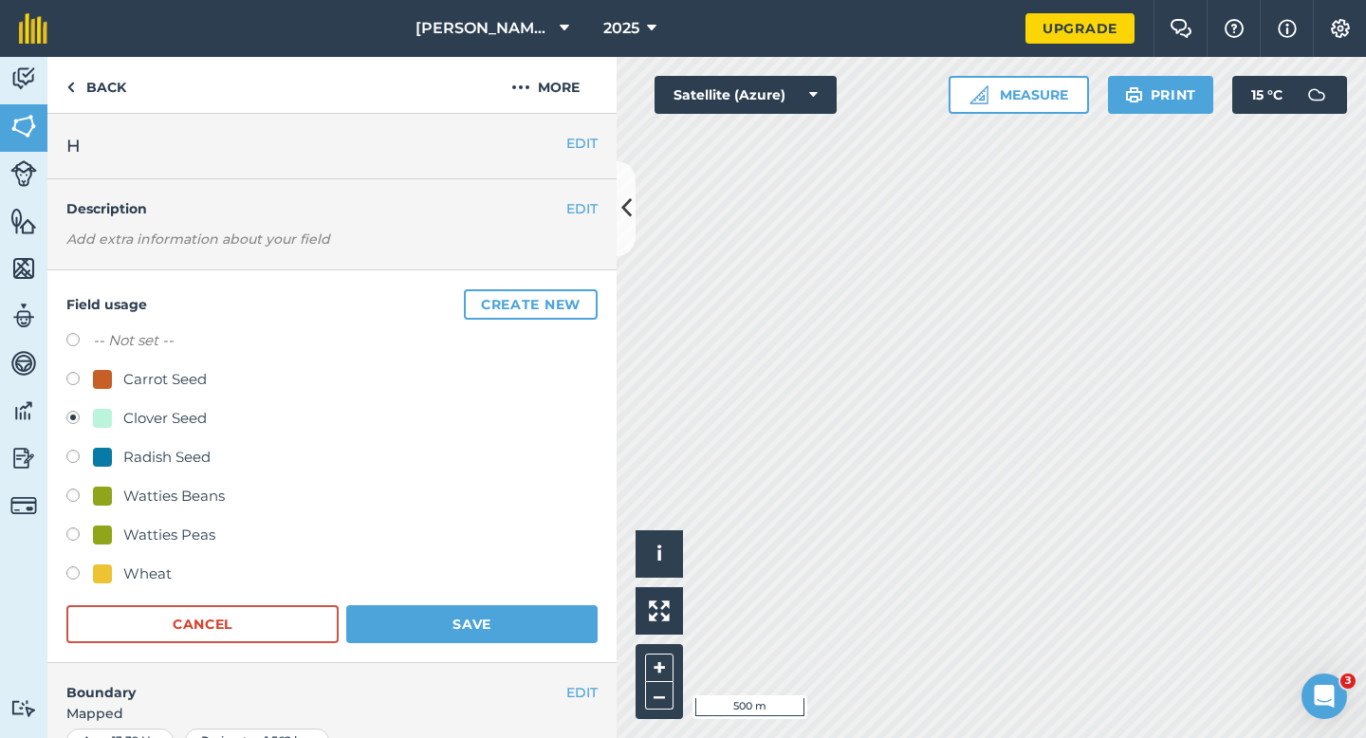
click at [543, 658] on div "Field usage Create new -- Not set -- Carrot Seed Clover Seed Radish Seed Wattie…" at bounding box center [331, 466] width 569 height 393
click at [544, 641] on button "Save" at bounding box center [471, 624] width 251 height 38
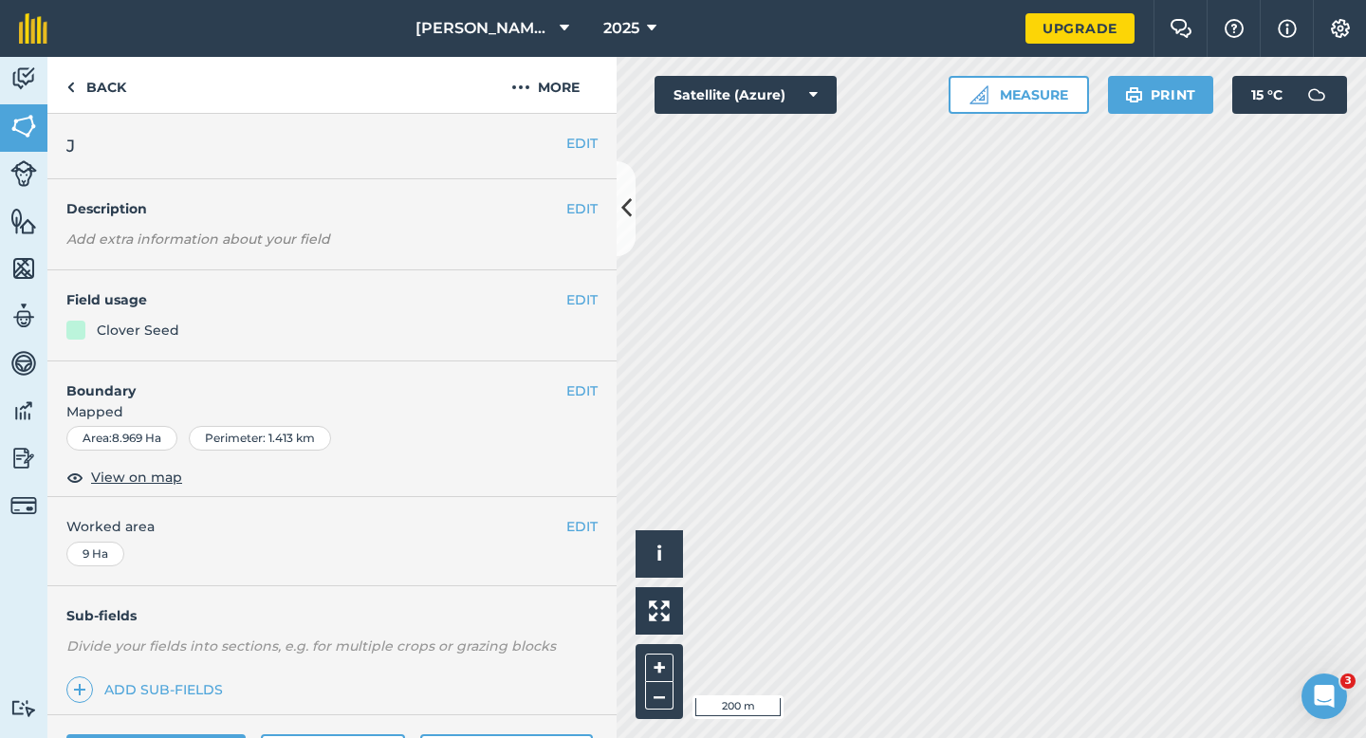
click at [586, 287] on div "EDIT Field usage Clover Seed" at bounding box center [331, 315] width 569 height 91
click at [584, 303] on button "EDIT" at bounding box center [581, 299] width 31 height 21
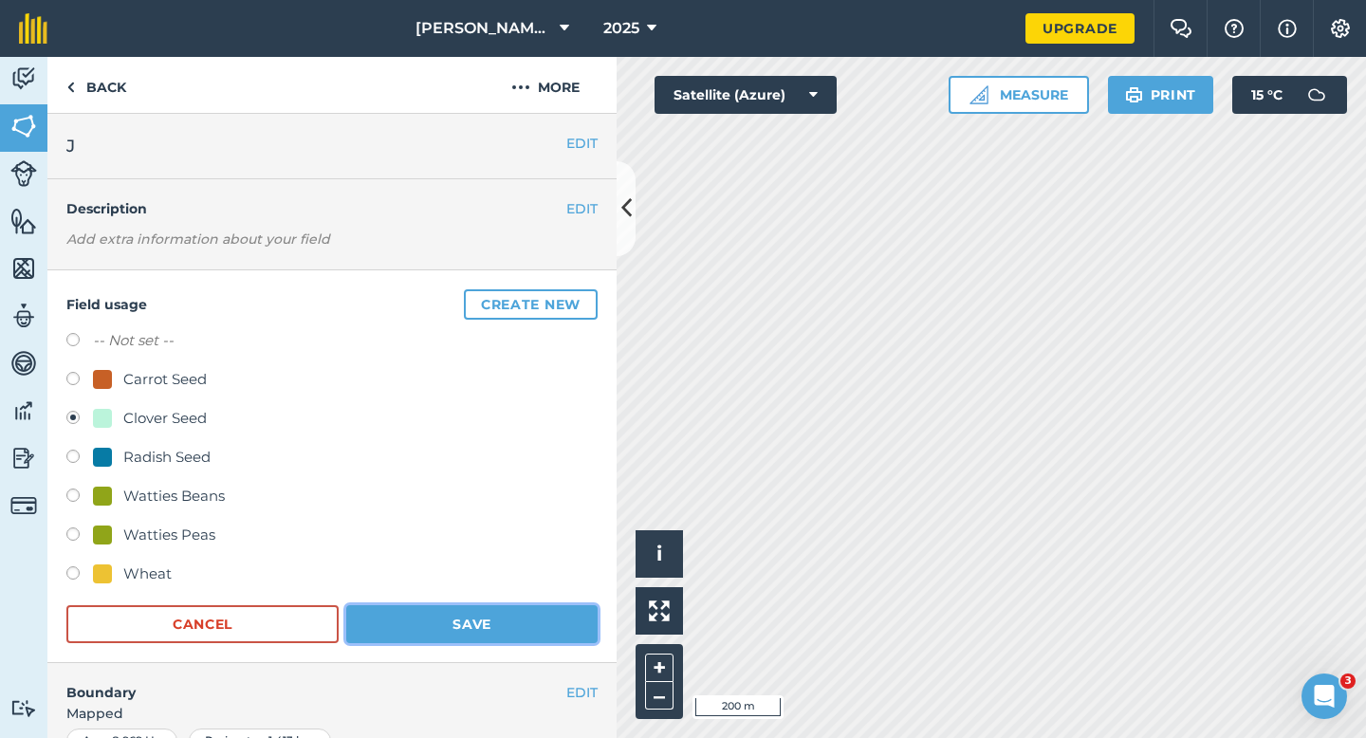
click at [399, 615] on button "Save" at bounding box center [471, 624] width 251 height 38
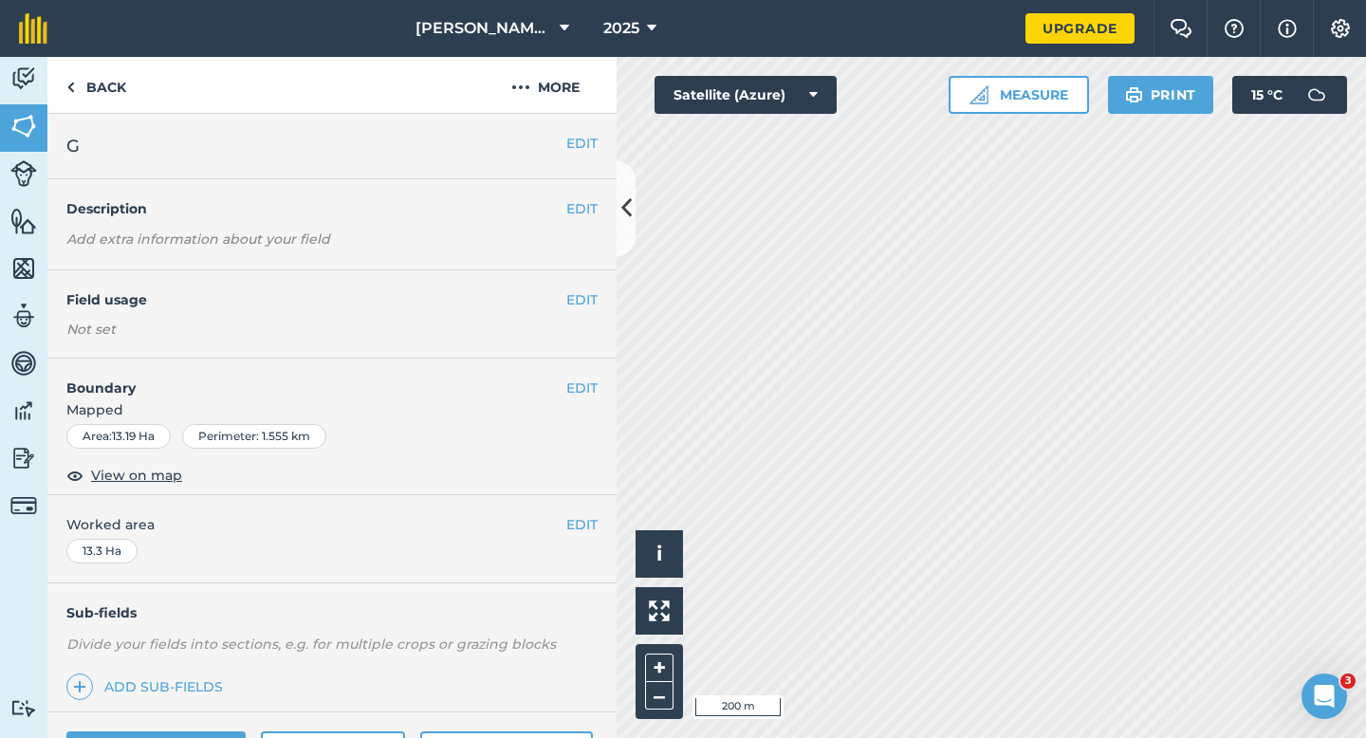
click at [549, 305] on h4 "Field usage" at bounding box center [316, 299] width 500 height 21
click at [592, 304] on button "EDIT" at bounding box center [581, 299] width 31 height 21
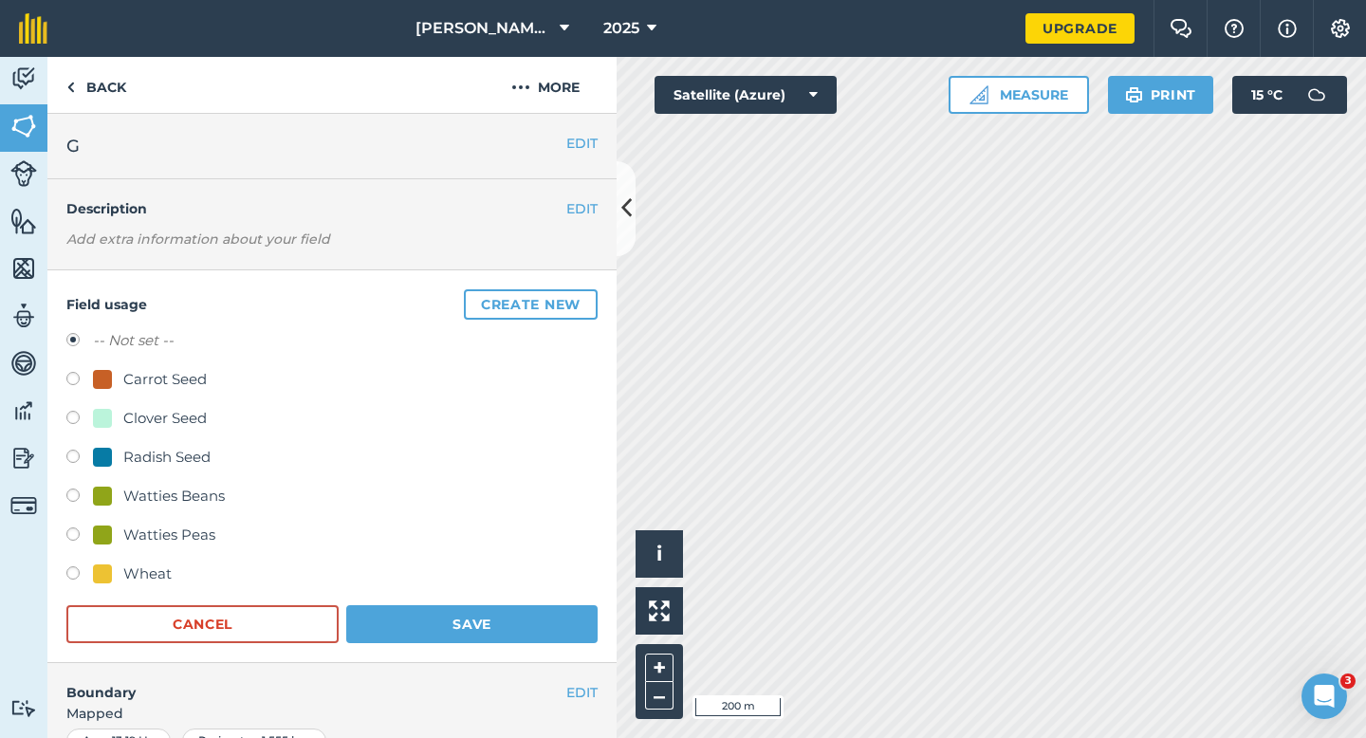
click at [138, 569] on div "Wheat" at bounding box center [147, 573] width 48 height 23
radio input "true"
radio input "false"
click at [458, 596] on form "-- Not set -- Carrot Seed Clover Seed Radish Seed Watties Beans Watties Peas Wh…" at bounding box center [331, 486] width 531 height 314
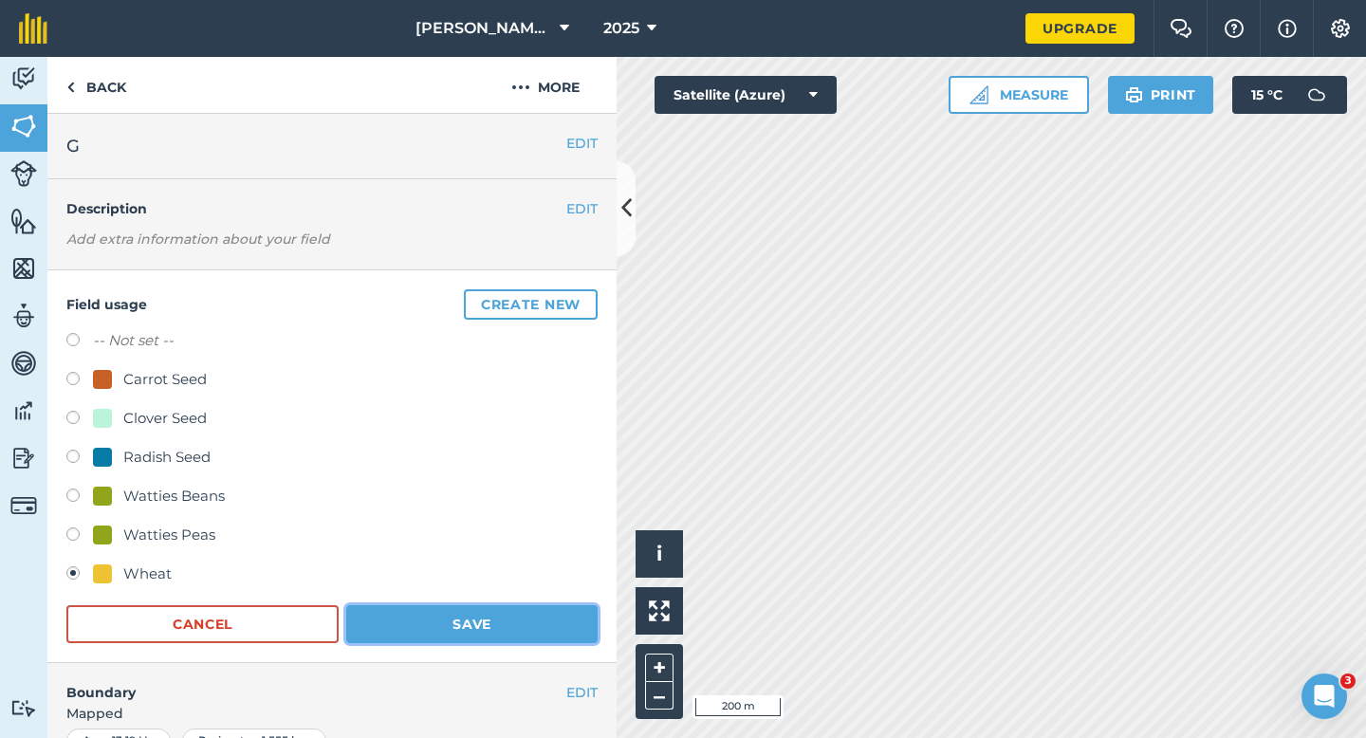
click at [467, 612] on button "Save" at bounding box center [471, 624] width 251 height 38
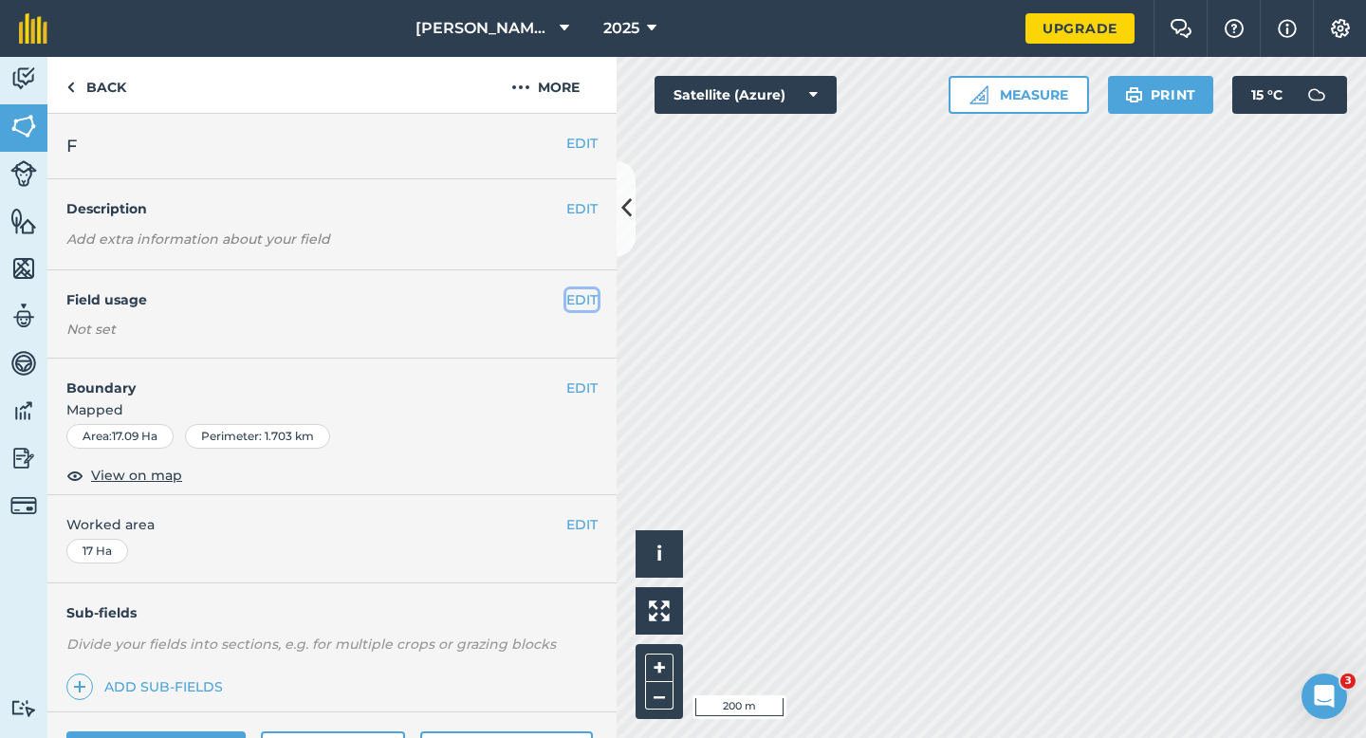
click at [590, 305] on button "EDIT" at bounding box center [581, 299] width 31 height 21
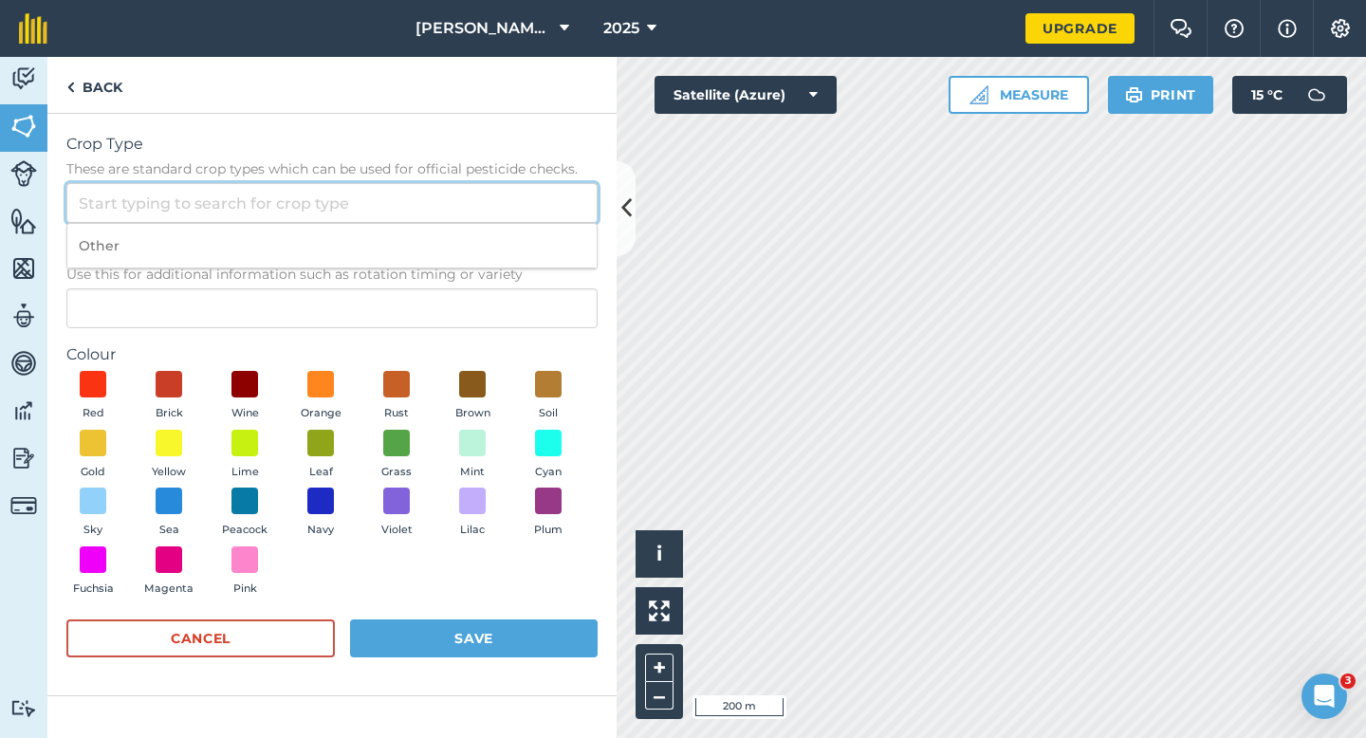
click at [553, 212] on input "Crop Type These are standard crop types which can be used for official pesticid…" at bounding box center [331, 203] width 531 height 40
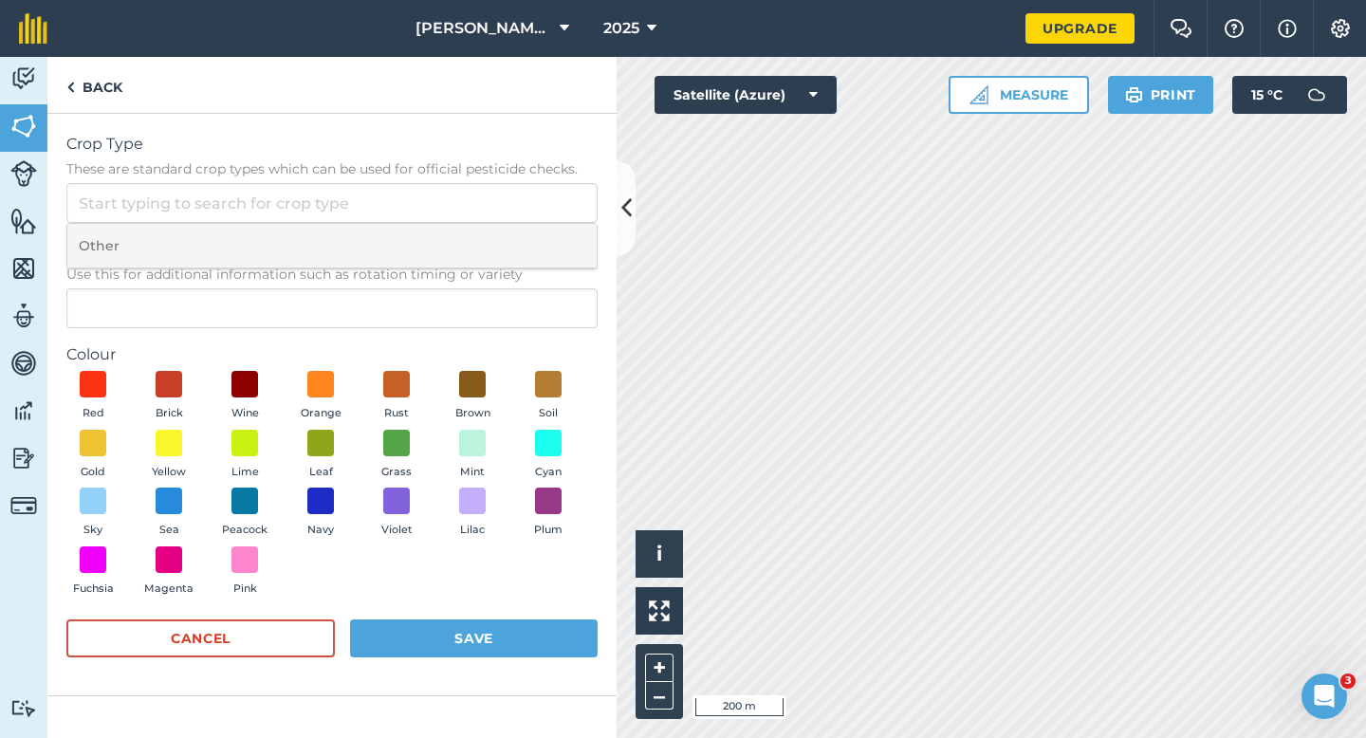
click at [553, 248] on li "Other" at bounding box center [331, 246] width 529 height 45
type input "Other"
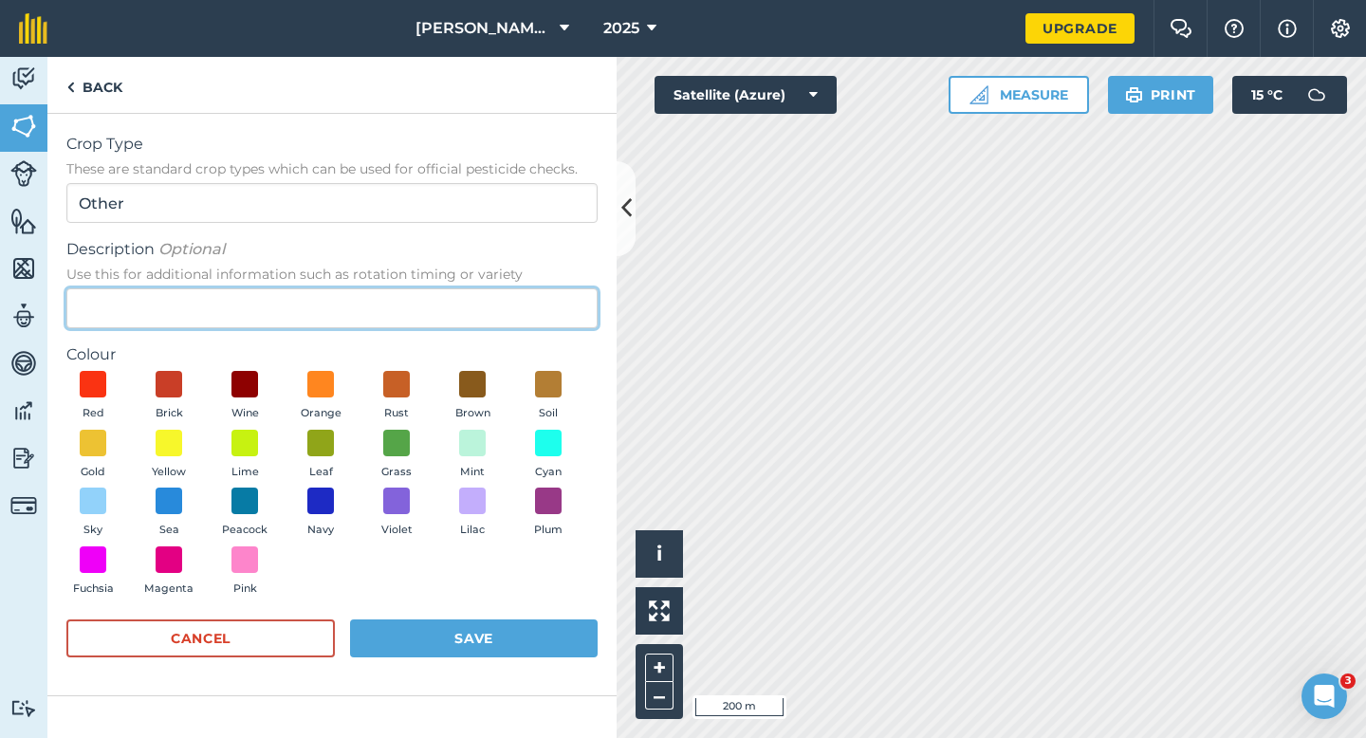
click at [553, 312] on input "Description Optional Use this for additional information such as rotation timin…" at bounding box center [331, 308] width 531 height 40
type input "Grass Seed"
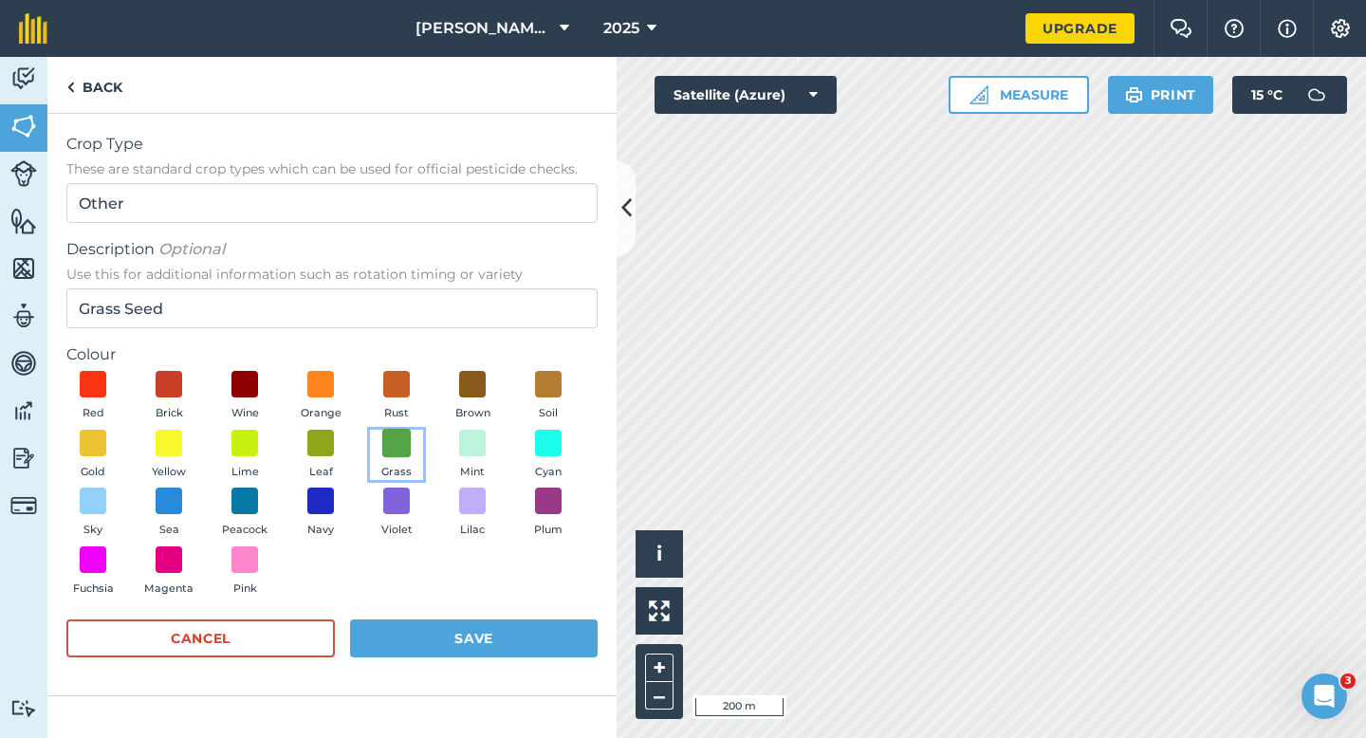
click at [383, 442] on span at bounding box center [396, 442] width 29 height 29
click at [433, 607] on form "Crop Type These are standard crop types which can be used for official pesticid…" at bounding box center [331, 404] width 531 height 543
click at [452, 625] on button "Save" at bounding box center [474, 638] width 248 height 38
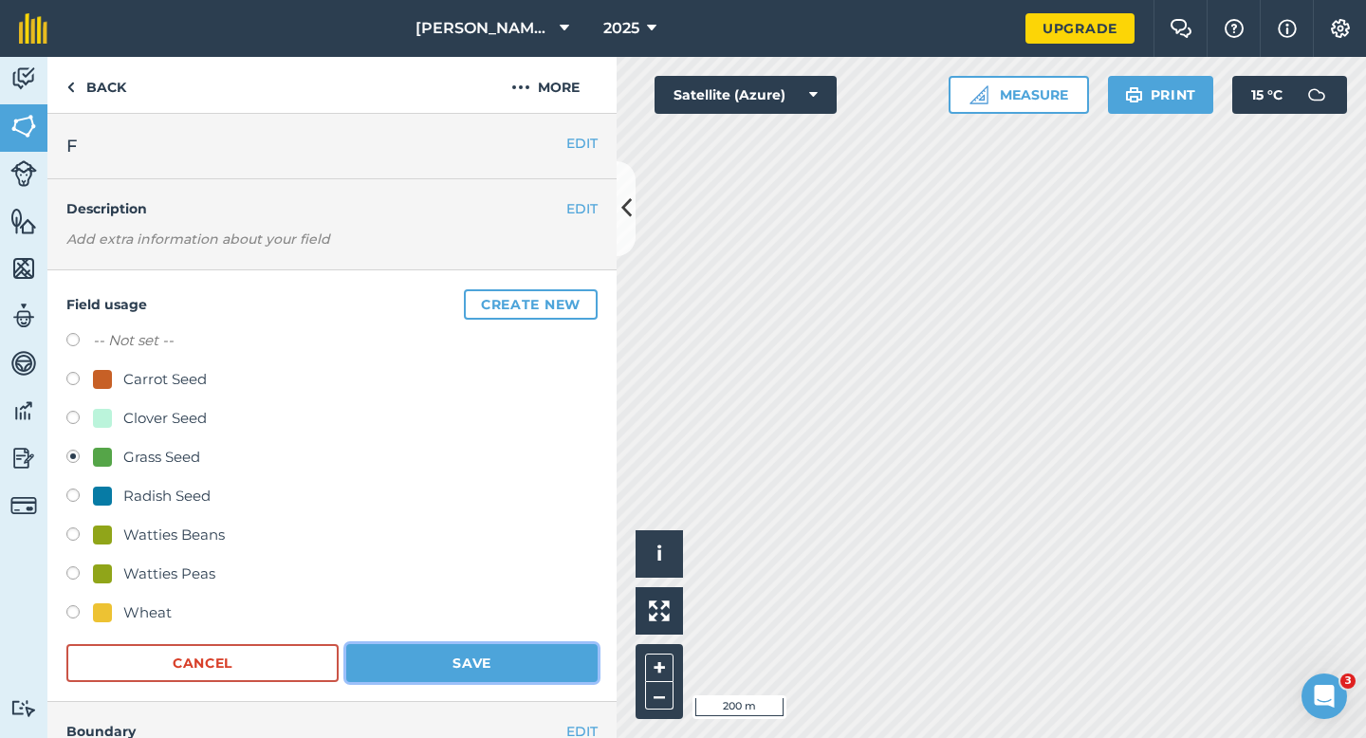
click at [505, 668] on button "Save" at bounding box center [471, 663] width 251 height 38
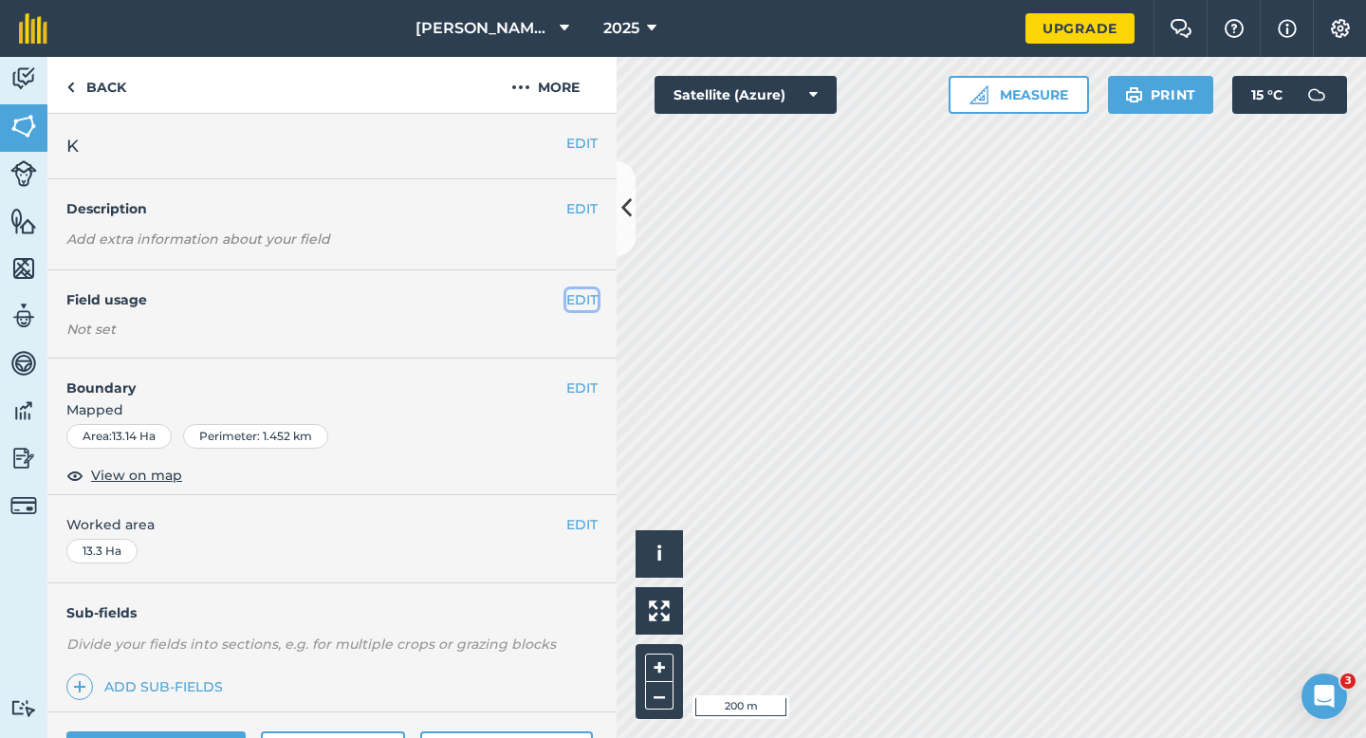
click at [585, 290] on button "EDIT" at bounding box center [581, 299] width 31 height 21
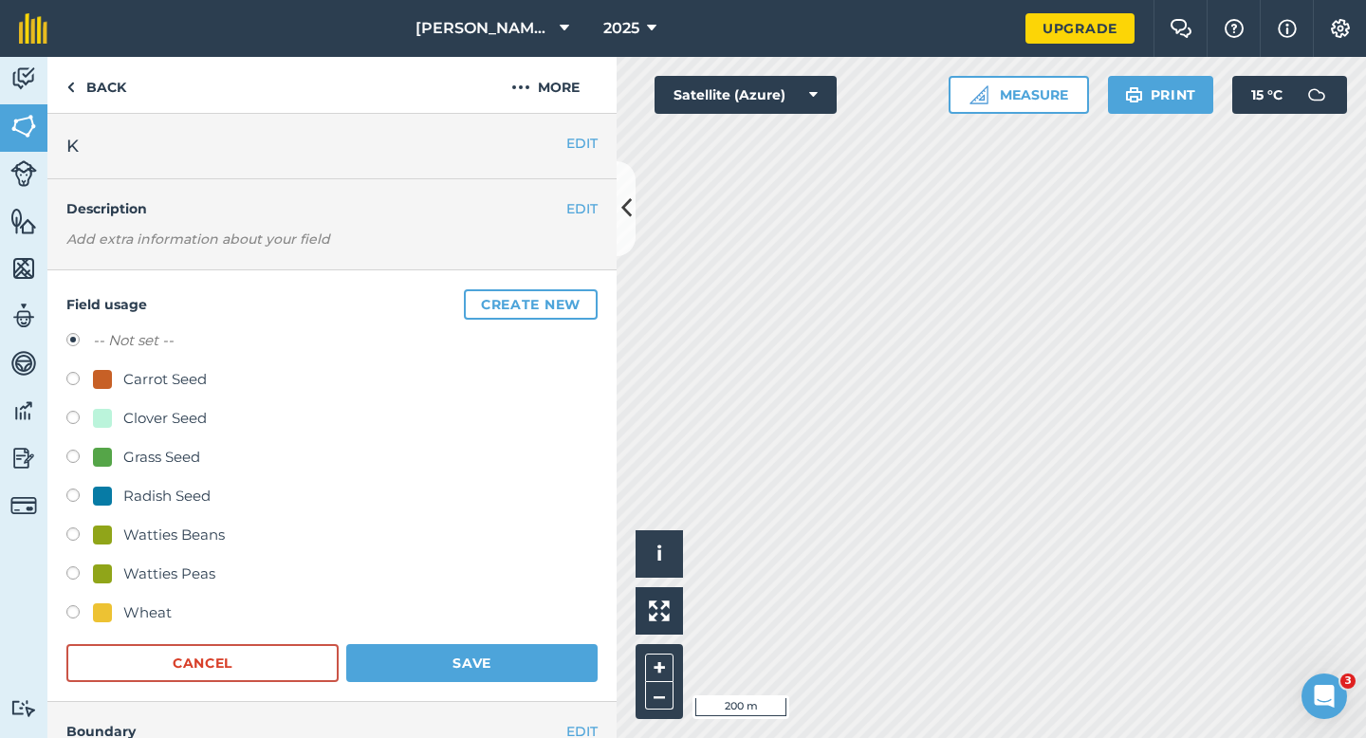
click at [172, 413] on div "Clover Seed" at bounding box center [164, 418] width 83 height 23
radio input "true"
radio input "false"
click at [189, 446] on div "Grass Seed" at bounding box center [161, 457] width 77 height 23
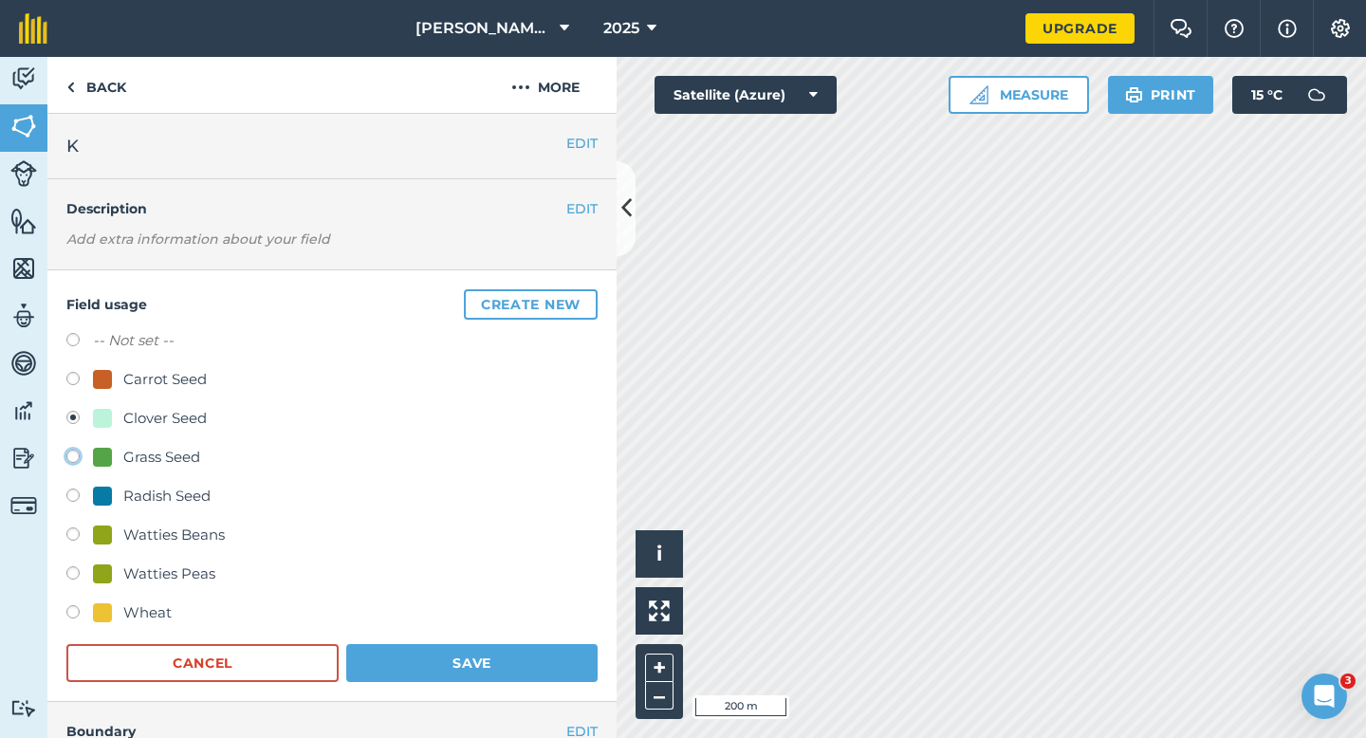
radio input "true"
radio input "false"
click at [433, 663] on button "Save" at bounding box center [471, 663] width 251 height 38
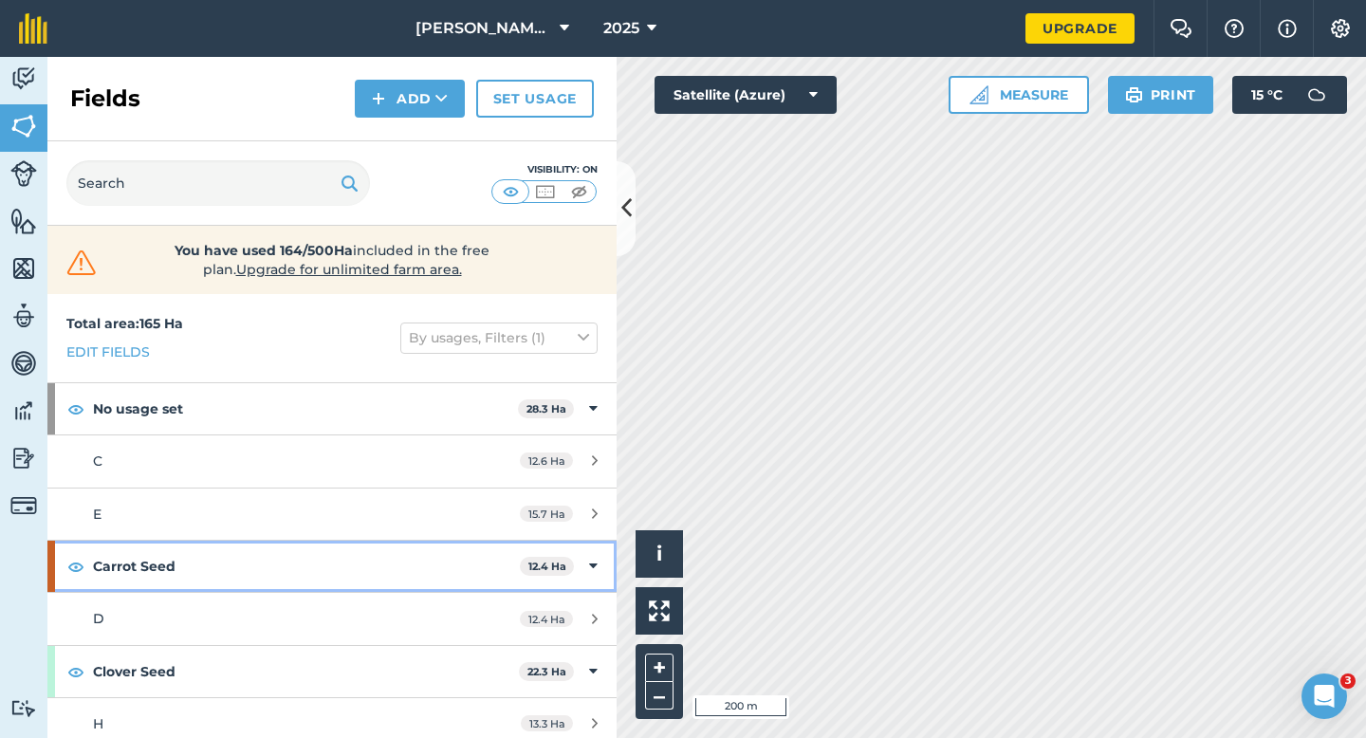
click at [578, 561] on div "Carrot Seed 12.4 Ha" at bounding box center [331, 566] width 569 height 51
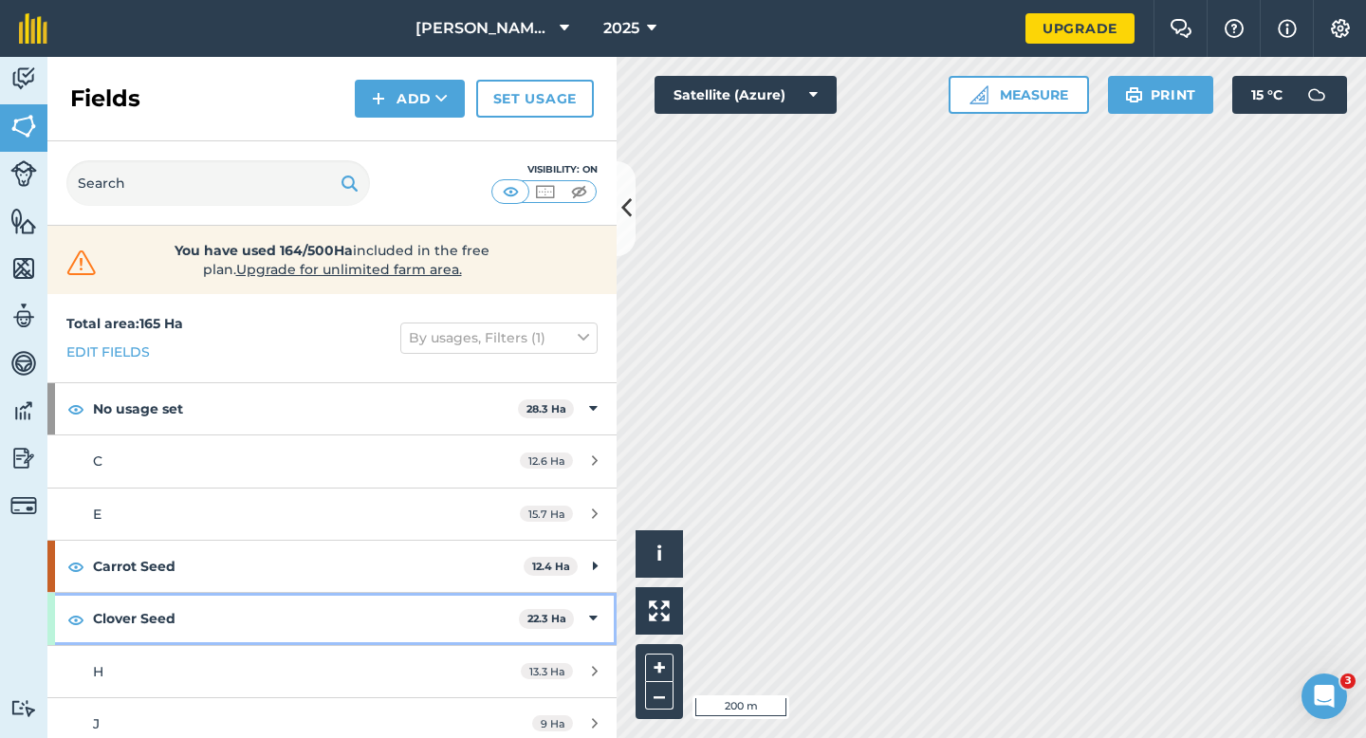
click at [582, 623] on div "Clover Seed 22.3 Ha" at bounding box center [331, 618] width 569 height 51
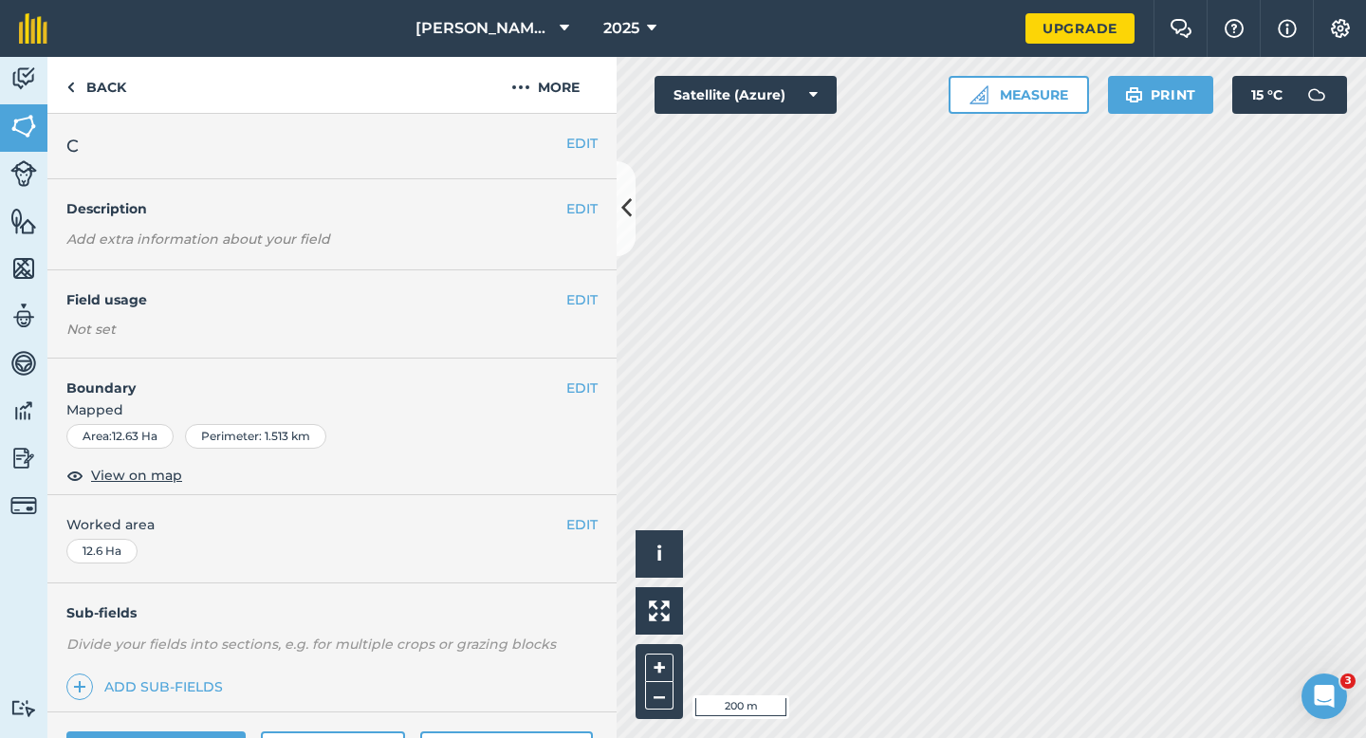
click at [572, 288] on div "EDIT Field usage Not set" at bounding box center [331, 314] width 569 height 88
click at [574, 293] on button "EDIT" at bounding box center [581, 299] width 31 height 21
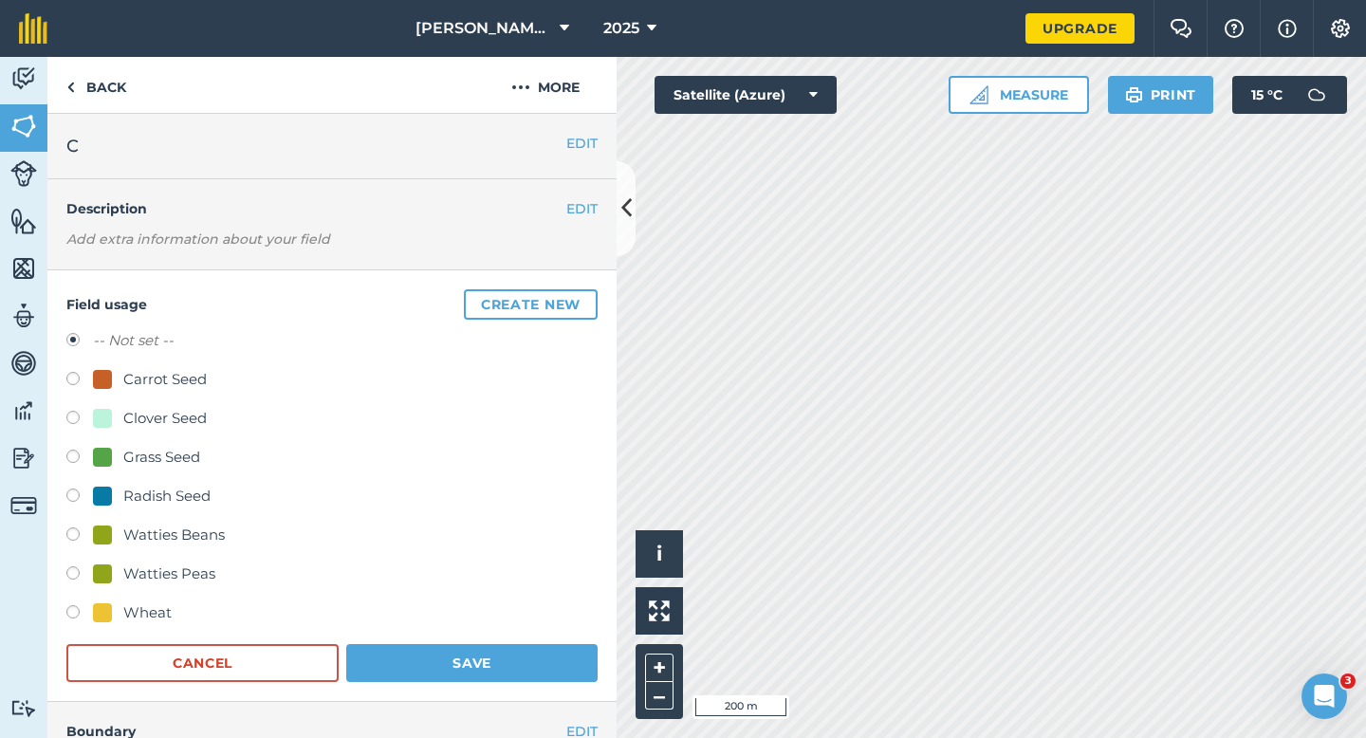
click at [548, 252] on div "EDIT Description Add extra information about your field" at bounding box center [331, 224] width 569 height 91
click at [548, 289] on button "Create new" at bounding box center [531, 304] width 134 height 30
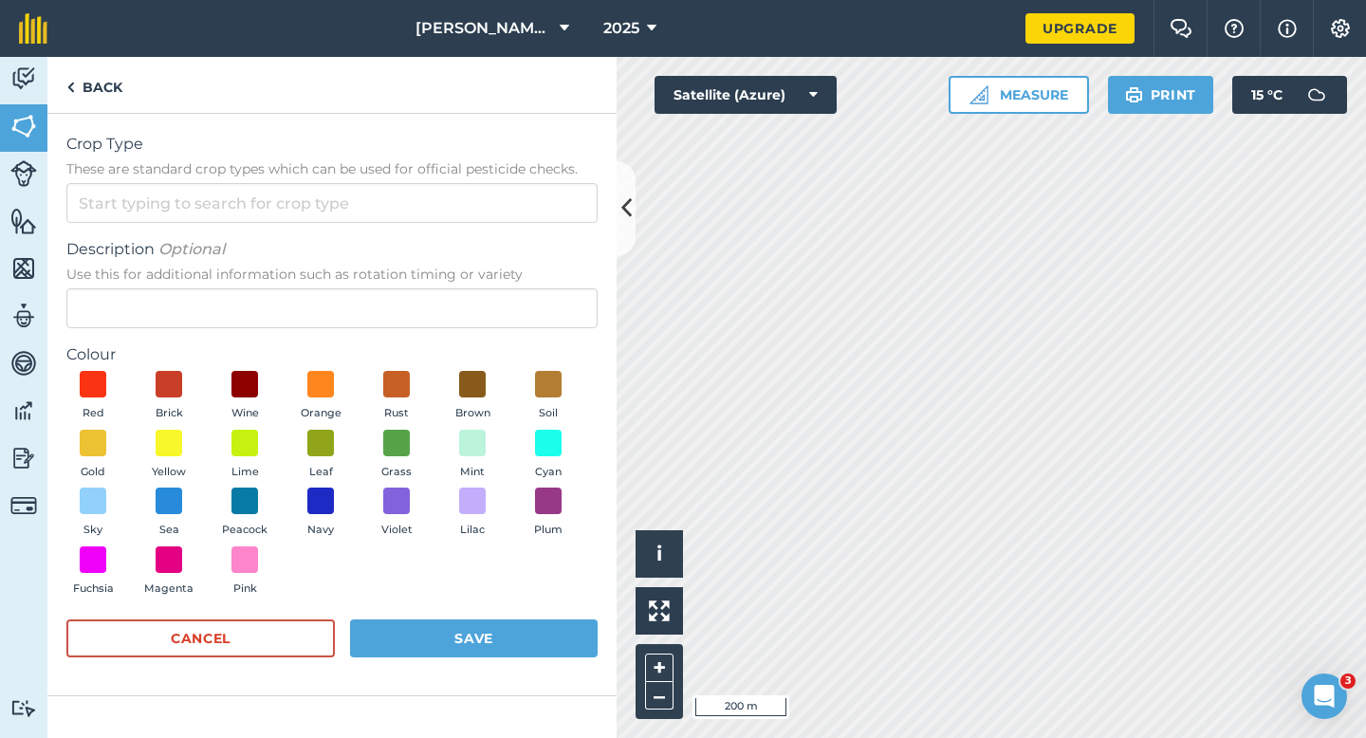
click at [545, 167] on span "These are standard crop types which can be used for official pesticide checks." at bounding box center [331, 168] width 531 height 19
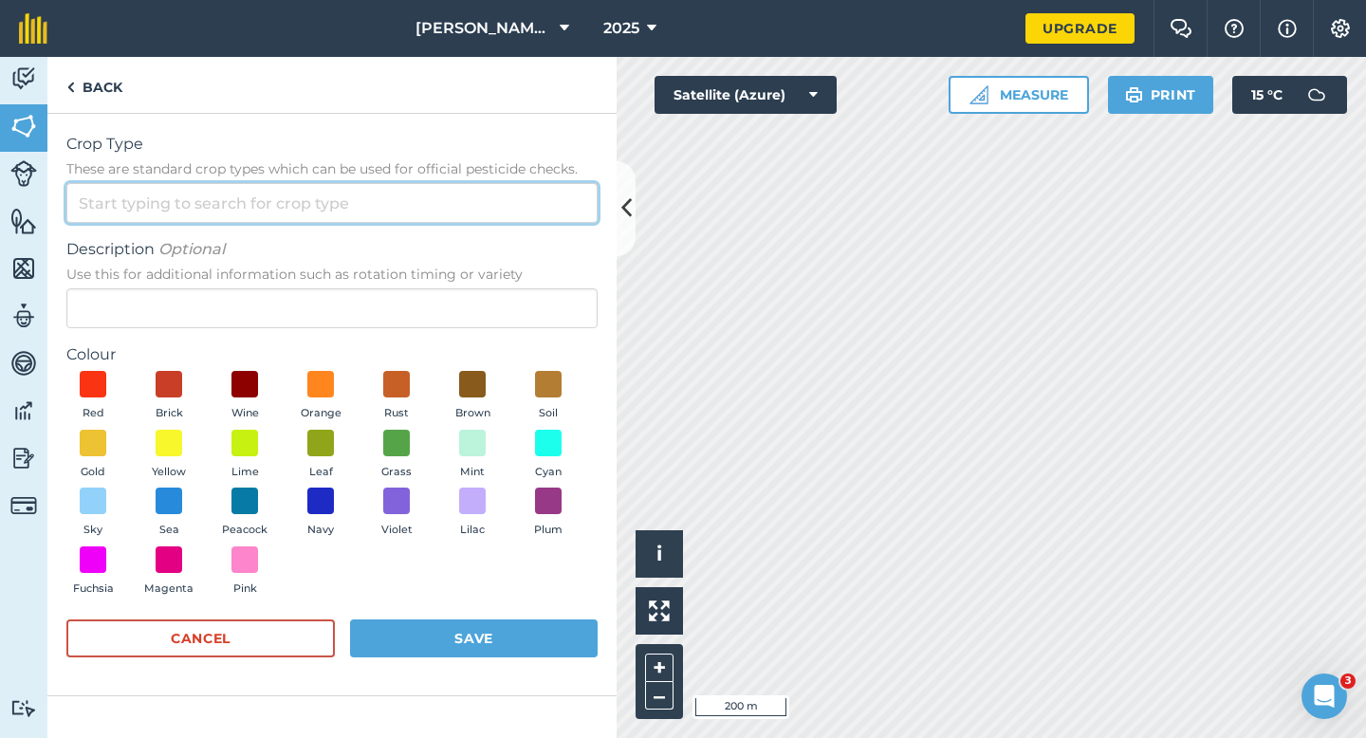
click at [545, 183] on input "Crop Type These are standard crop types which can be used for official pesticid…" at bounding box center [331, 203] width 531 height 40
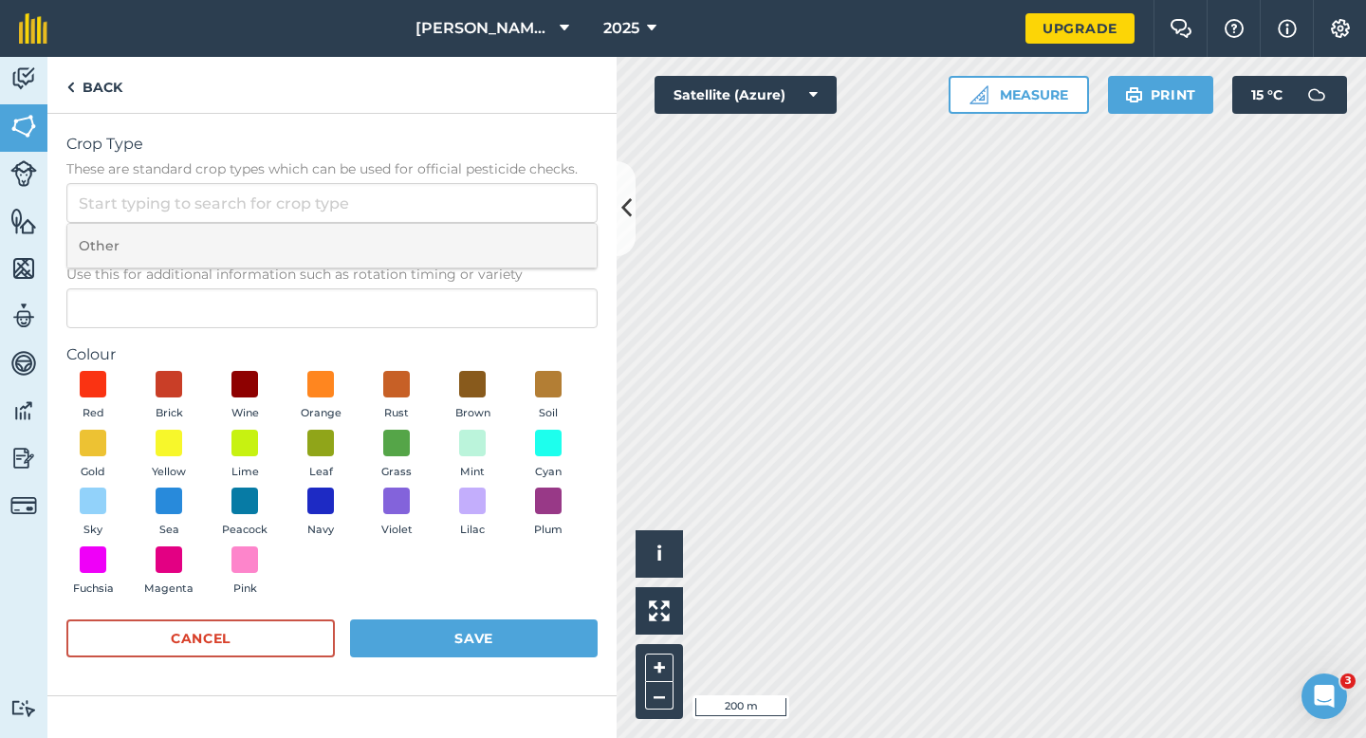
click at [545, 227] on li "Other" at bounding box center [331, 246] width 529 height 45
type input "Other"
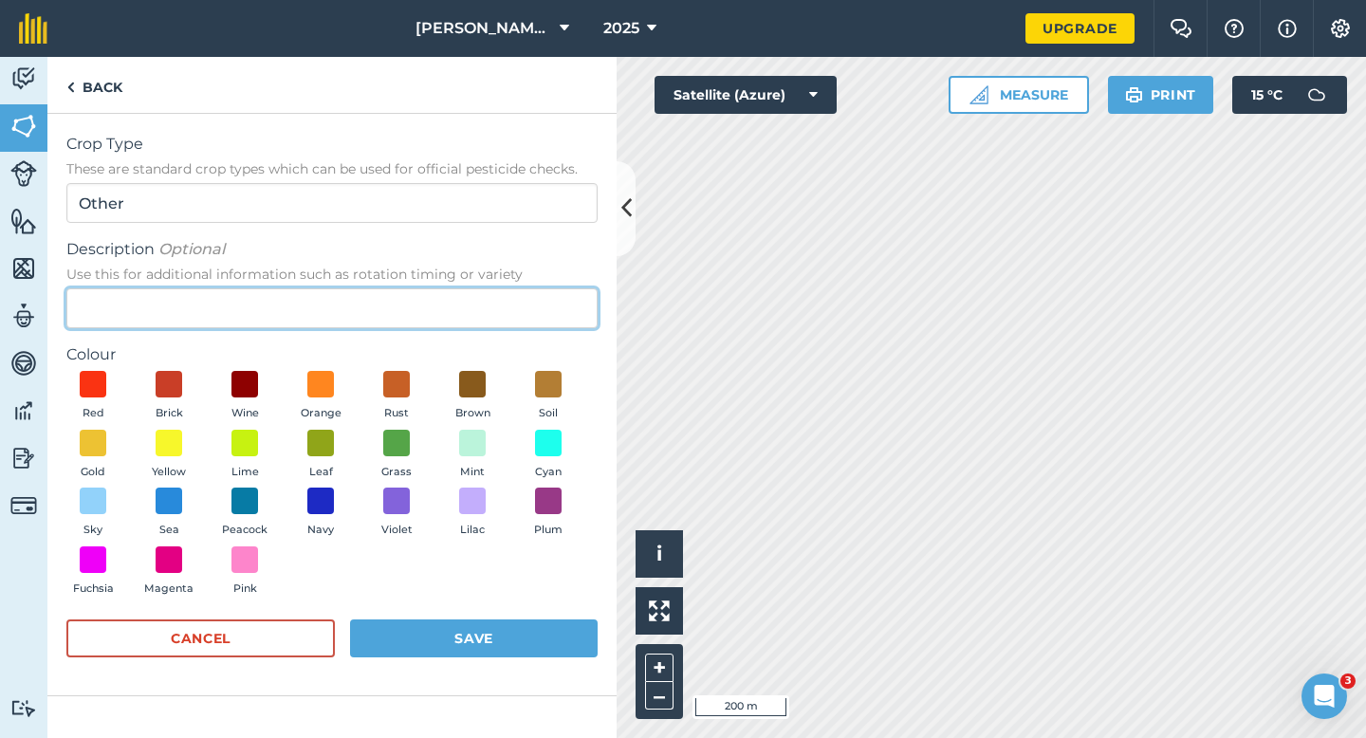
click at [545, 300] on input "Description Optional Use this for additional information such as rotation timin…" at bounding box center [331, 308] width 531 height 40
type input "Potatoes - Oakleys"
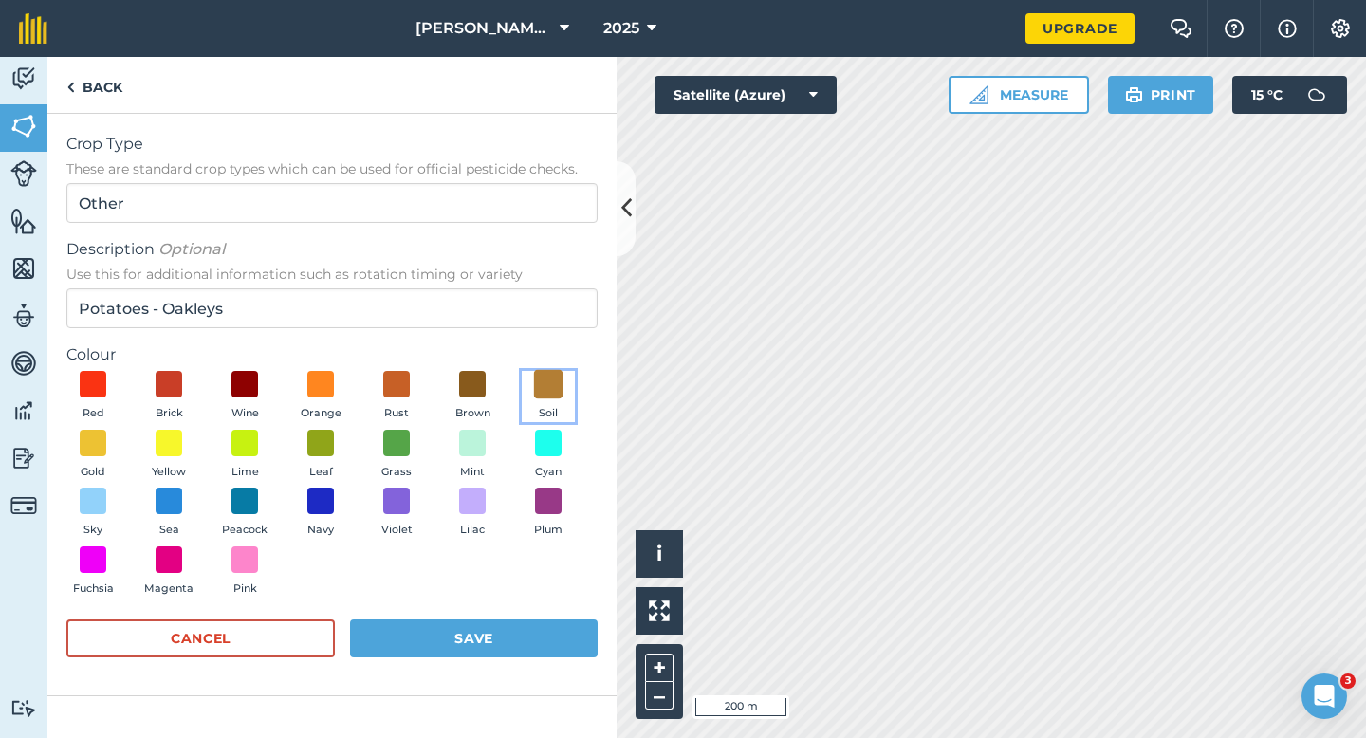
click at [545, 379] on span at bounding box center [548, 384] width 29 height 29
click at [546, 631] on button "Save" at bounding box center [474, 638] width 248 height 38
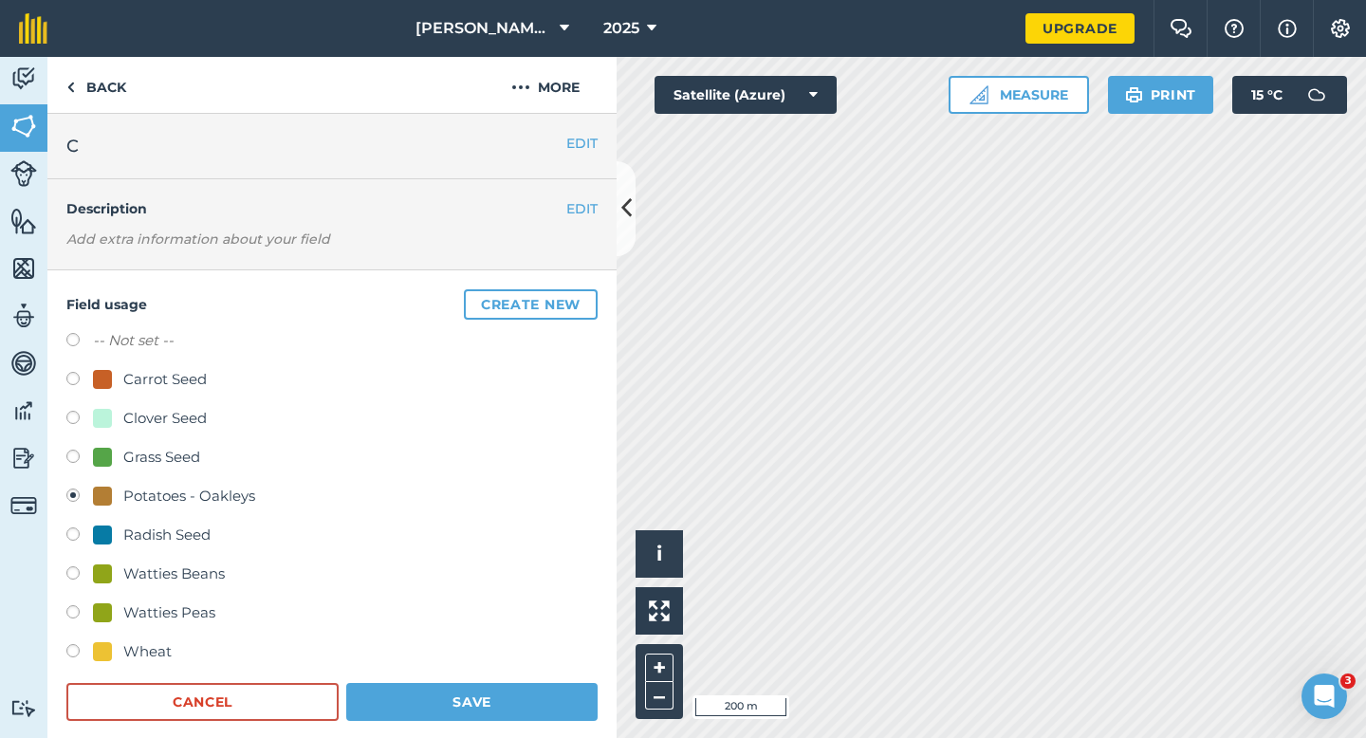
click at [563, 737] on div "Field usage Create new -- Not set -- Carrot Seed Clover Seed Grass Seed Potatoe…" at bounding box center [331, 505] width 569 height 470
click at [547, 701] on button "Save" at bounding box center [471, 702] width 251 height 38
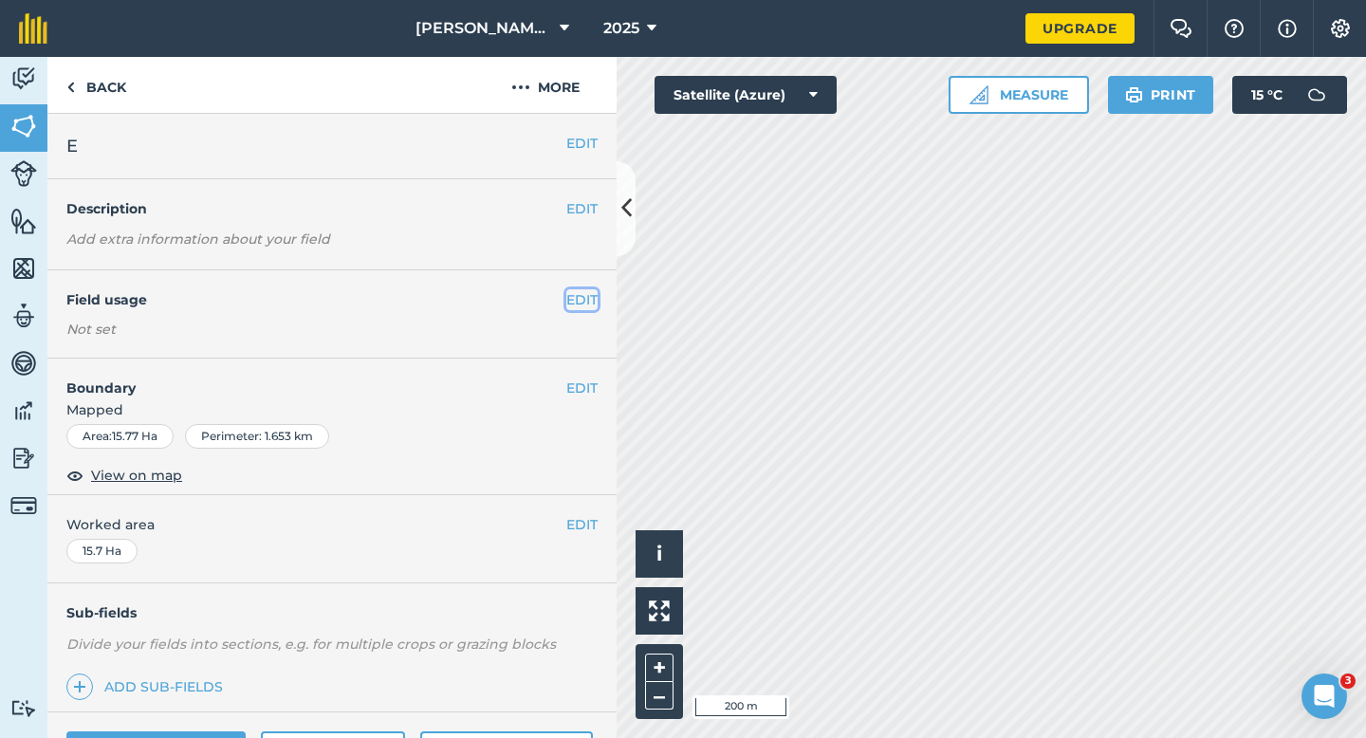
click at [583, 300] on button "EDIT" at bounding box center [581, 299] width 31 height 21
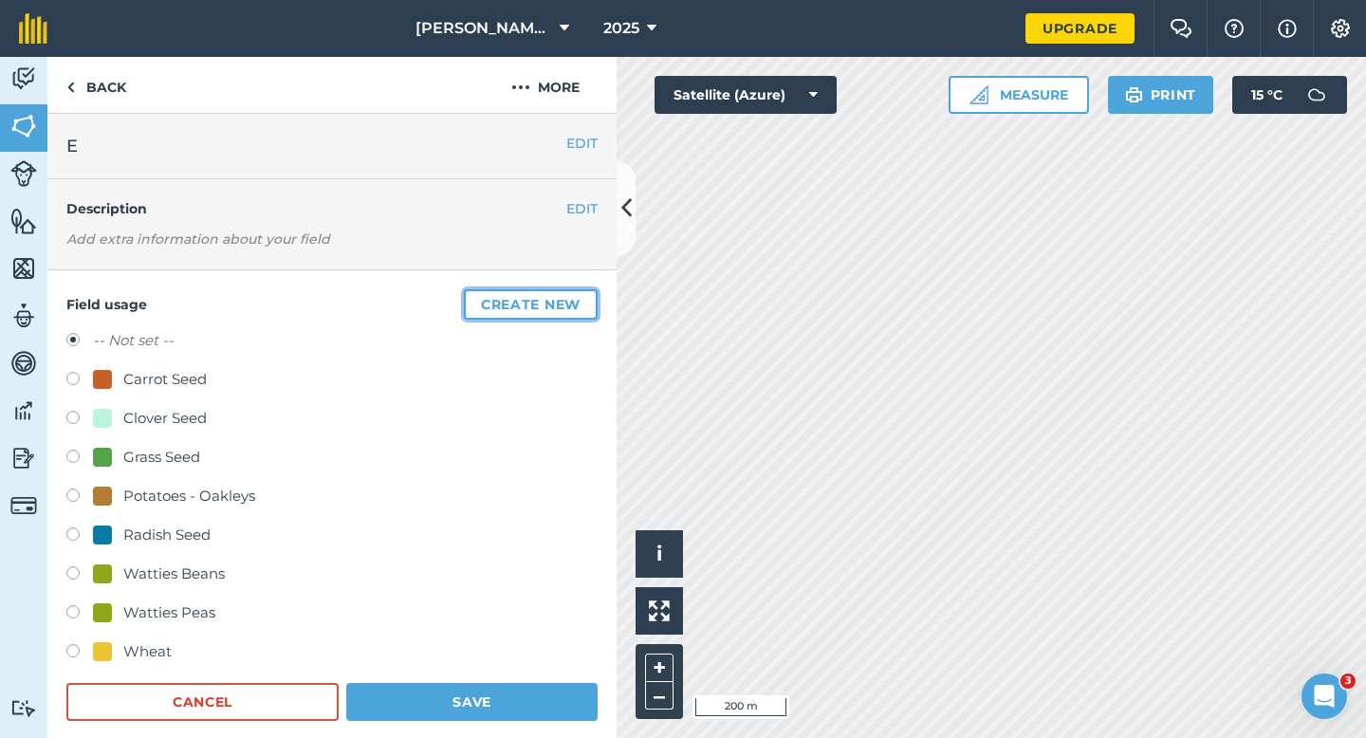
click at [583, 300] on button "Create new" at bounding box center [531, 304] width 134 height 30
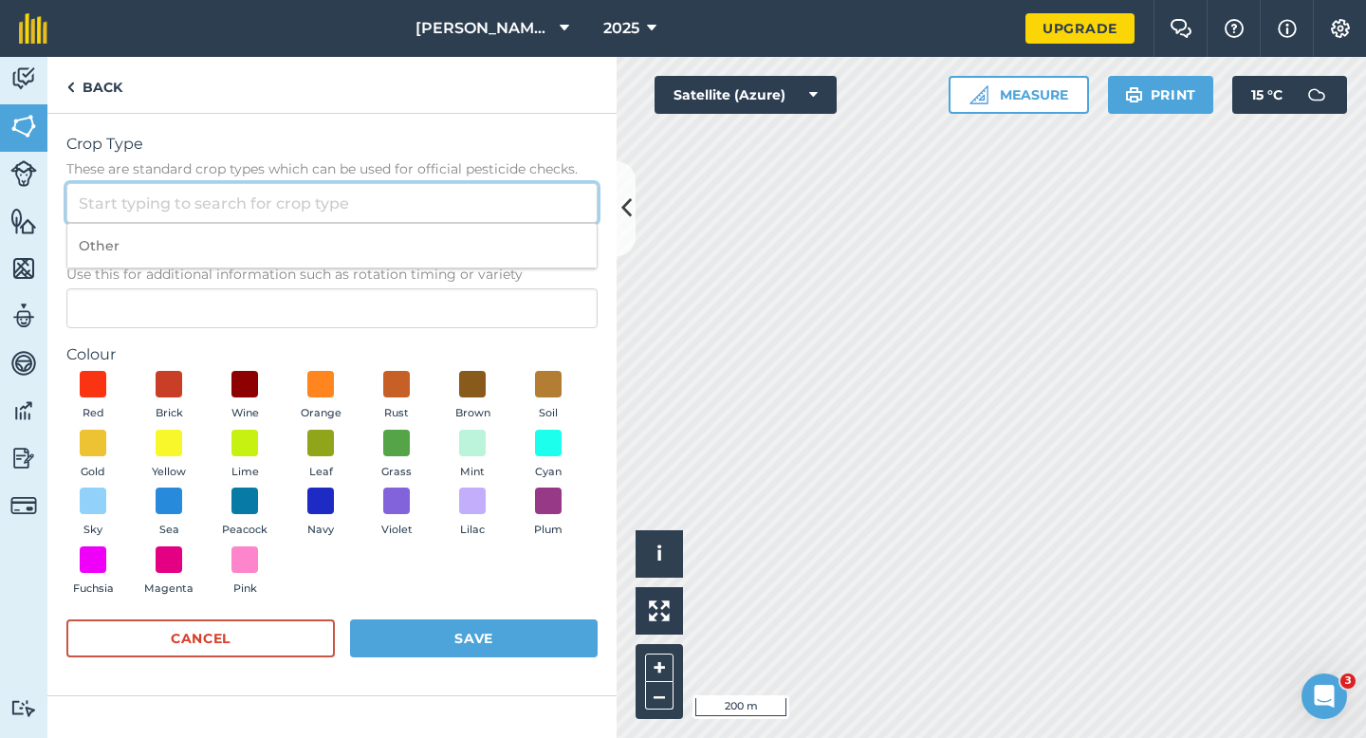
click at [519, 193] on input "Crop Type These are standard crop types which can be used for official pesticid…" at bounding box center [331, 203] width 531 height 40
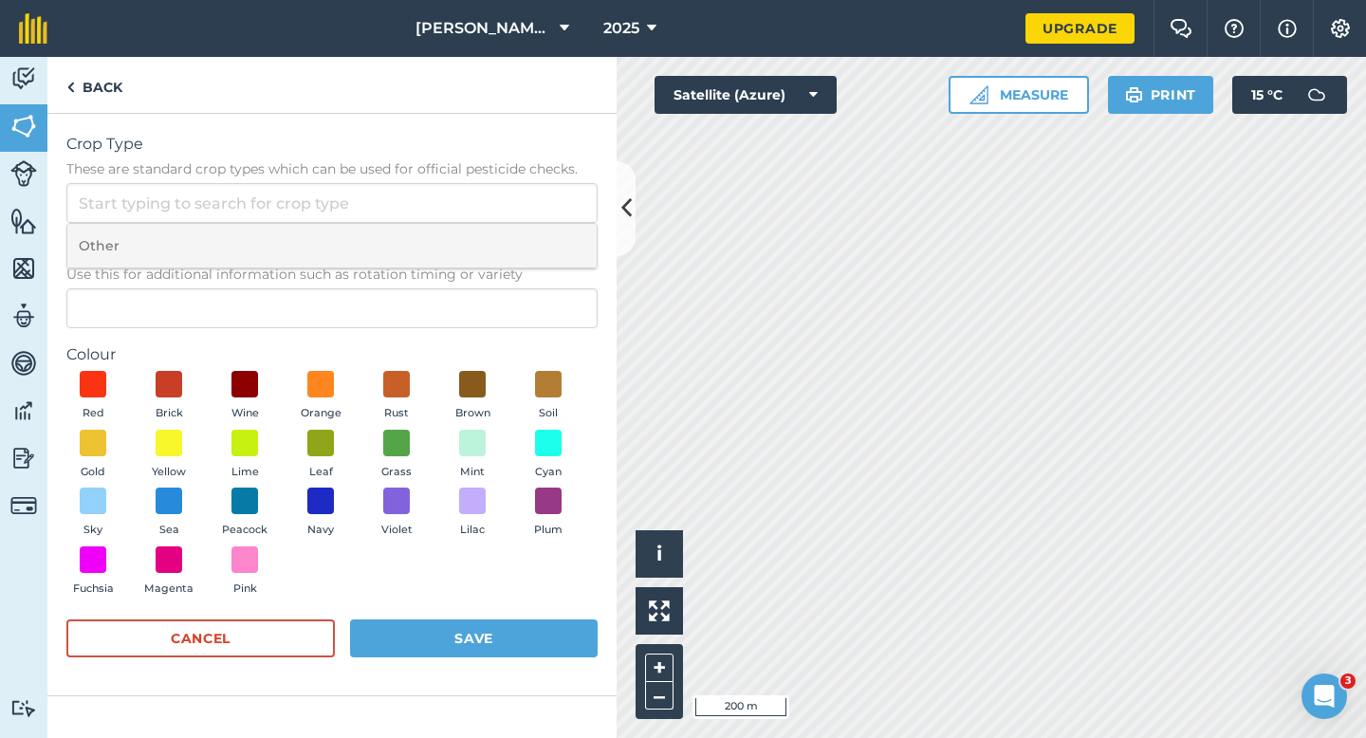
click at [519, 230] on li "Other" at bounding box center [331, 246] width 529 height 45
type input "Other"
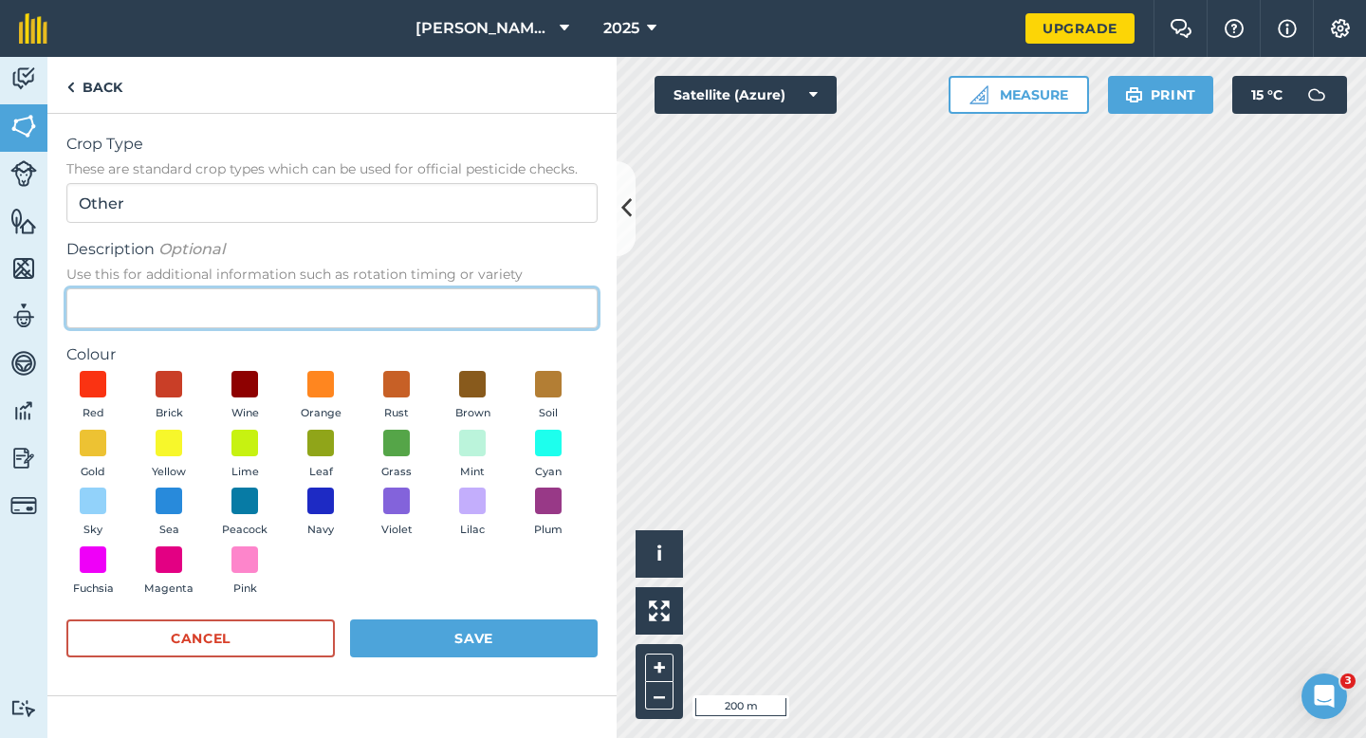
click at [515, 305] on input "Description Optional Use this for additional information such as rotation timin…" at bounding box center [331, 308] width 531 height 40
type input "Oilseed Rape"
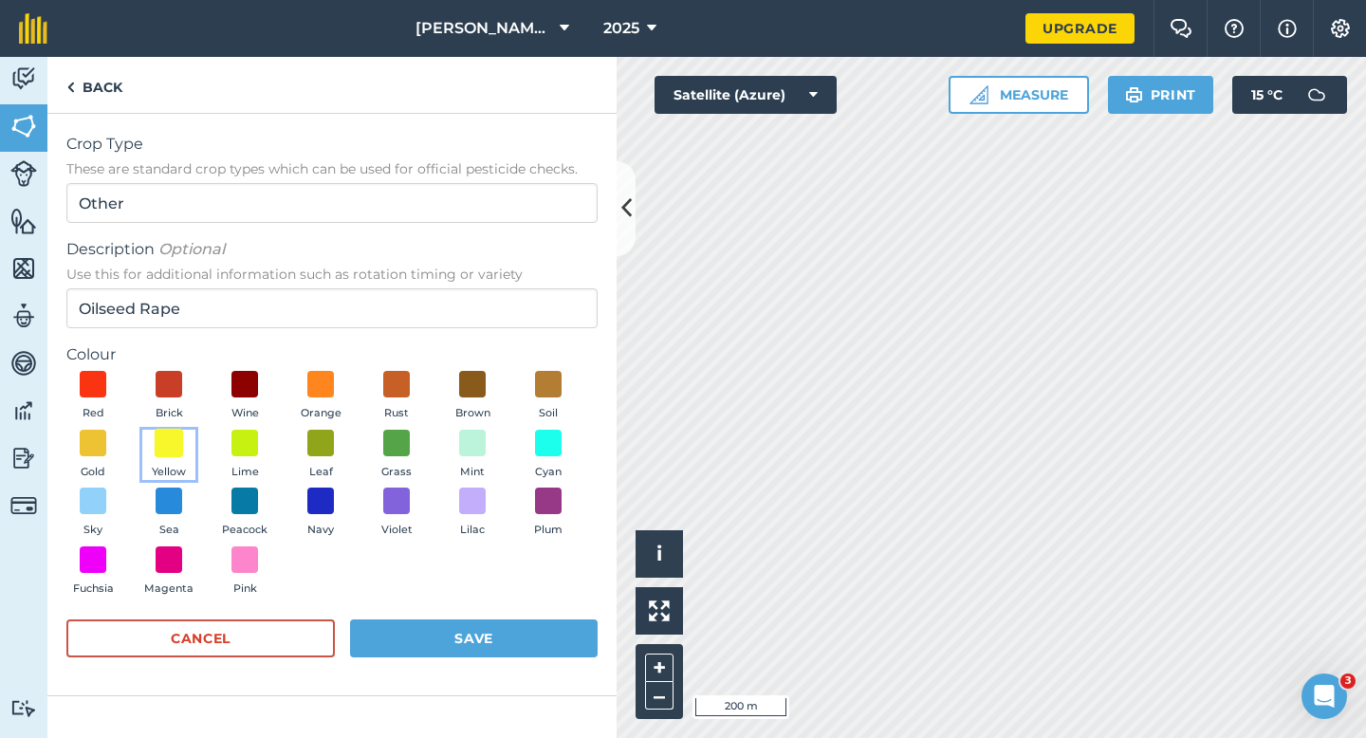
click at [162, 435] on span at bounding box center [169, 442] width 29 height 29
click at [395, 594] on div "Red Brick Wine Orange Rust Brown Soil Gold Yellow Lime Leaf Grass Mint Cyan Sky…" at bounding box center [331, 487] width 531 height 233
click at [396, 618] on form "Crop Type These are standard crop types which can be used for official pesticid…" at bounding box center [331, 404] width 531 height 543
click at [414, 619] on div "Cancel Save" at bounding box center [331, 647] width 531 height 57
click at [451, 660] on div "Cancel Save" at bounding box center [331, 647] width 531 height 57
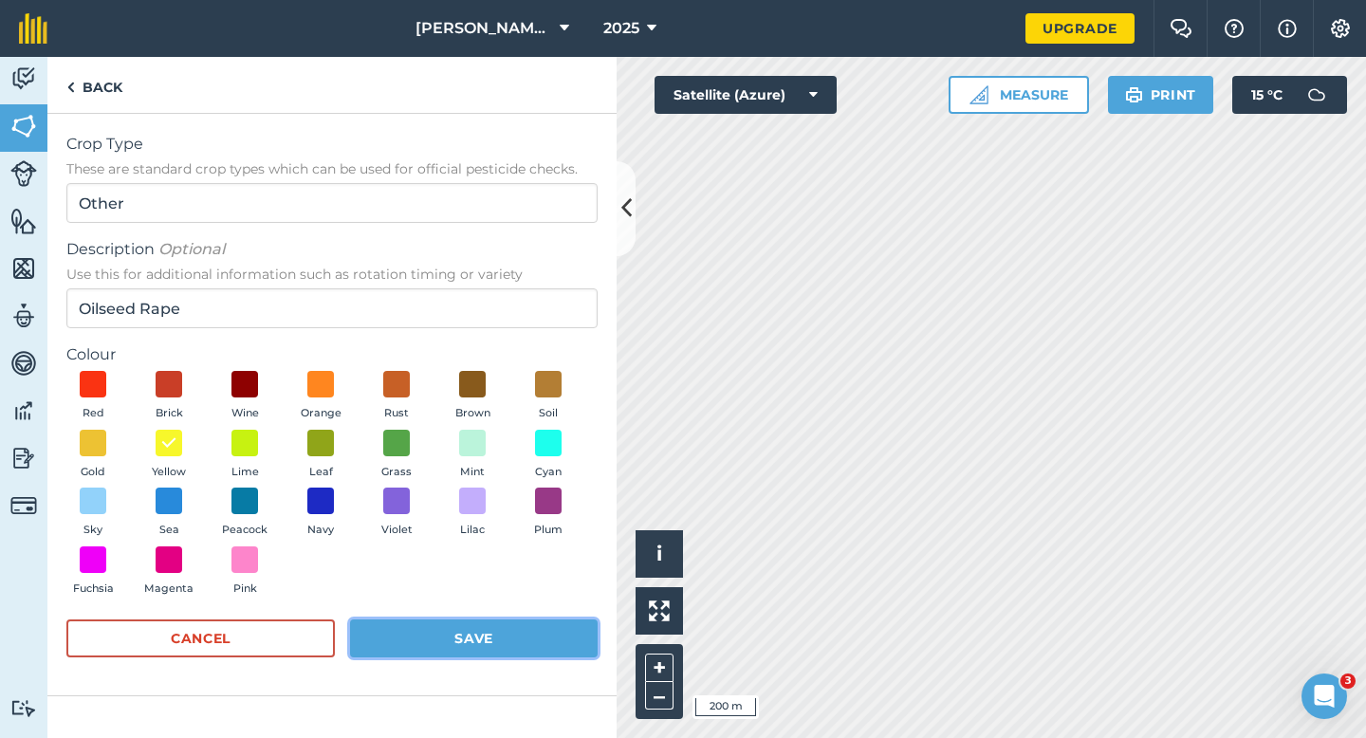
click at [526, 627] on button "Save" at bounding box center [474, 638] width 248 height 38
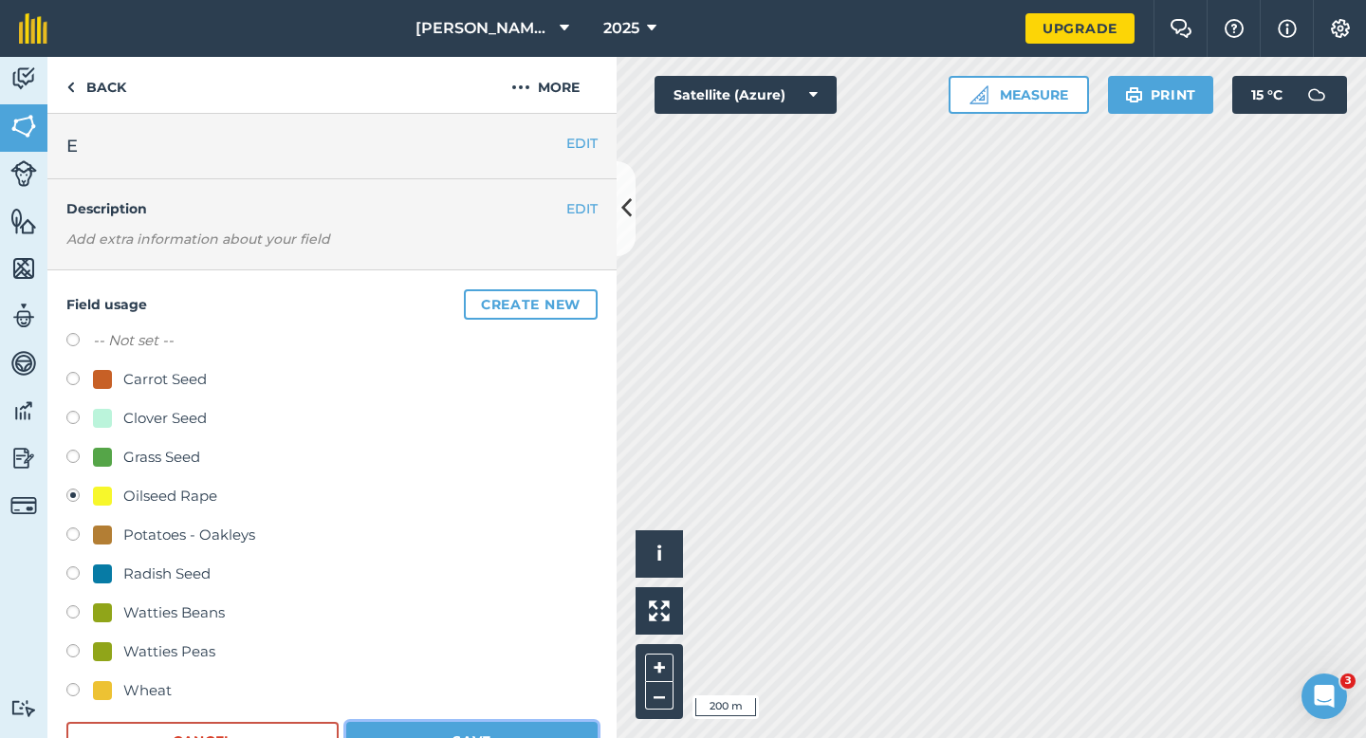
click at [506, 737] on button "Save" at bounding box center [471, 741] width 251 height 38
